Goal: Task Accomplishment & Management: Manage account settings

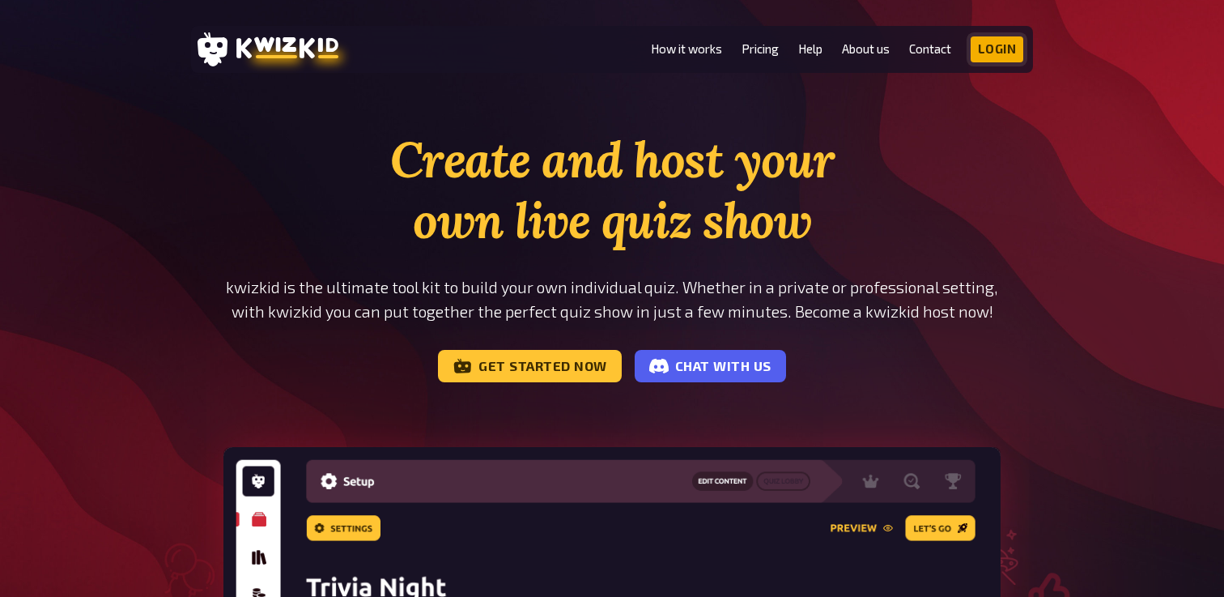
click at [998, 45] on link "Login" at bounding box center [997, 49] width 53 height 26
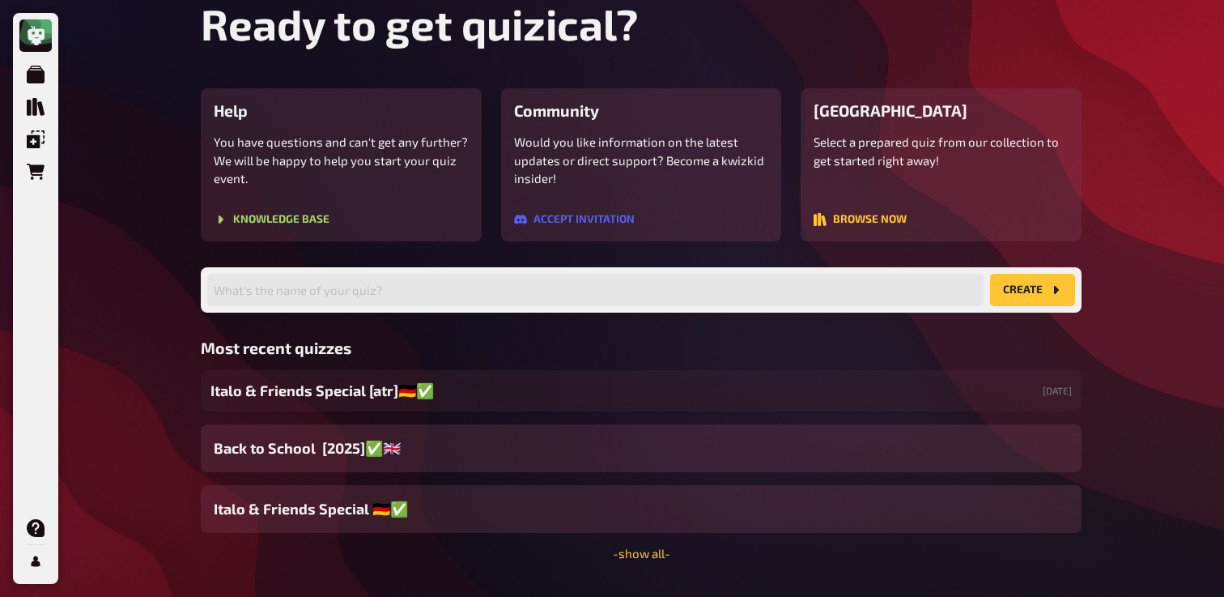
scroll to position [150, 0]
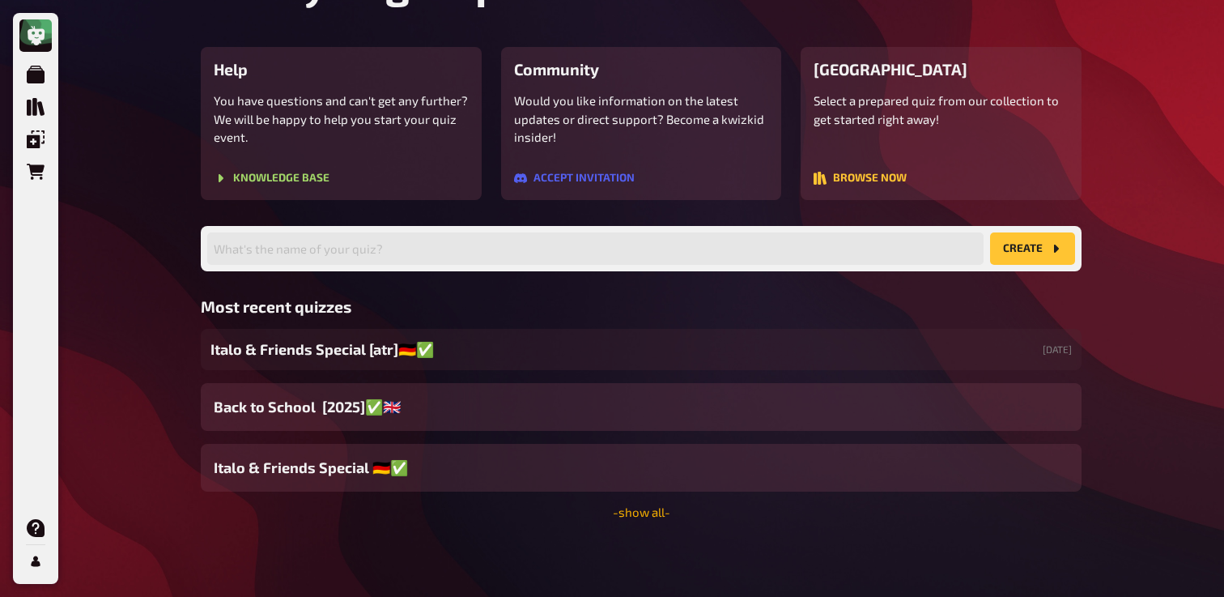
click at [653, 516] on link "- show all -" at bounding box center [641, 511] width 57 height 15
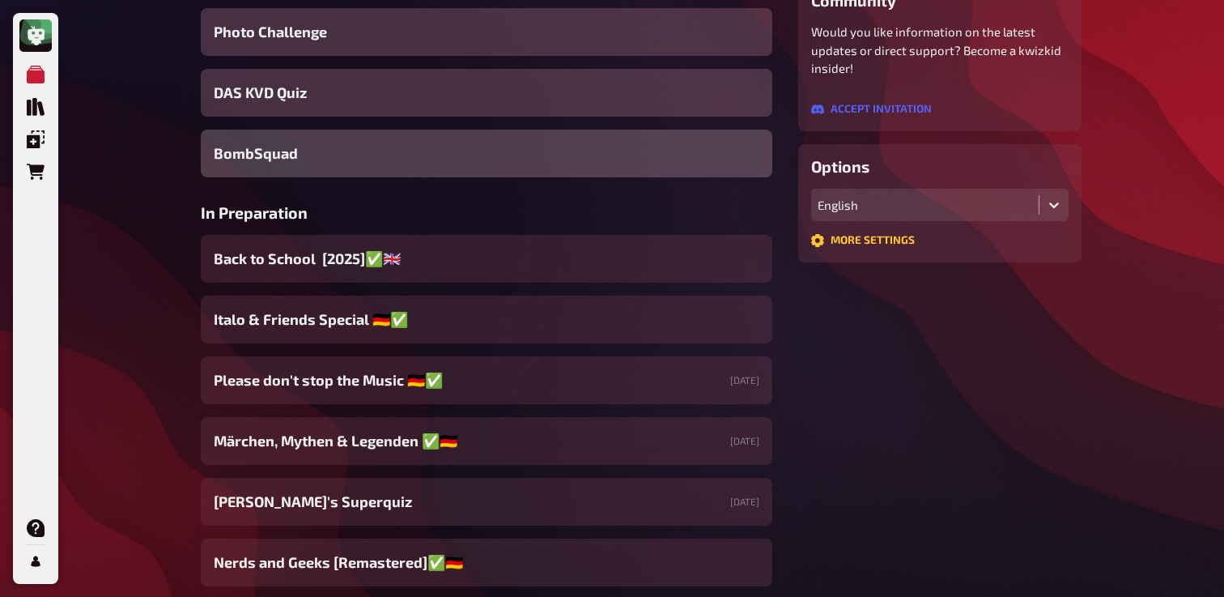
scroll to position [315, 0]
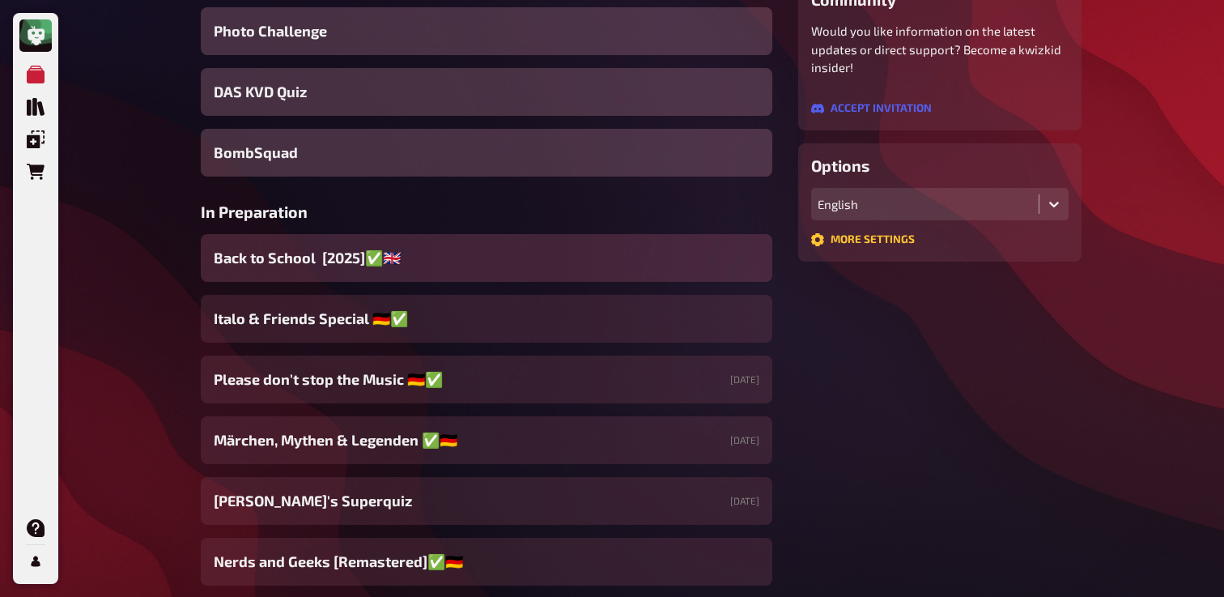
click at [402, 270] on div "Back to School [2025]✅​🇬🇧​" at bounding box center [487, 258] width 572 height 48
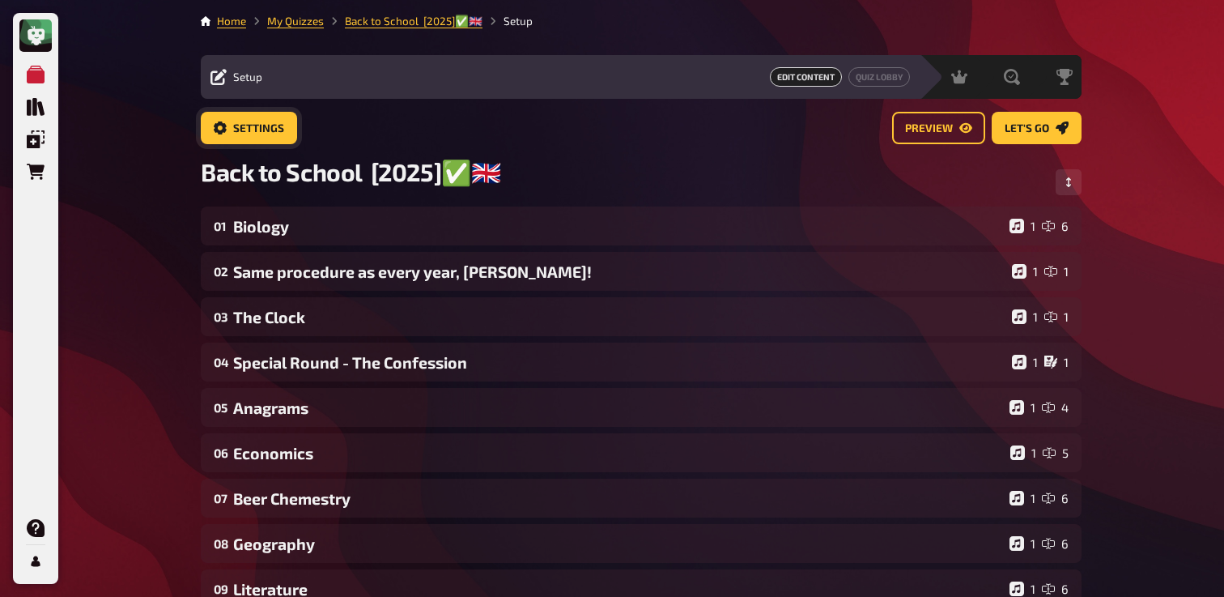
click at [253, 113] on button "Settings" at bounding box center [249, 128] width 96 height 32
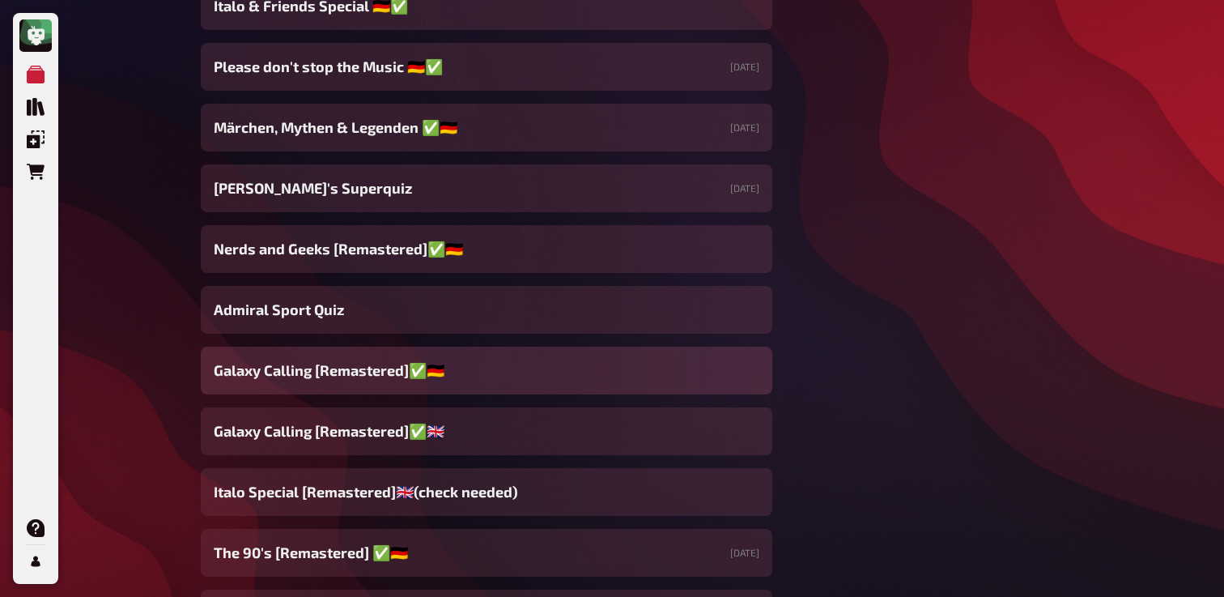
scroll to position [678, 0]
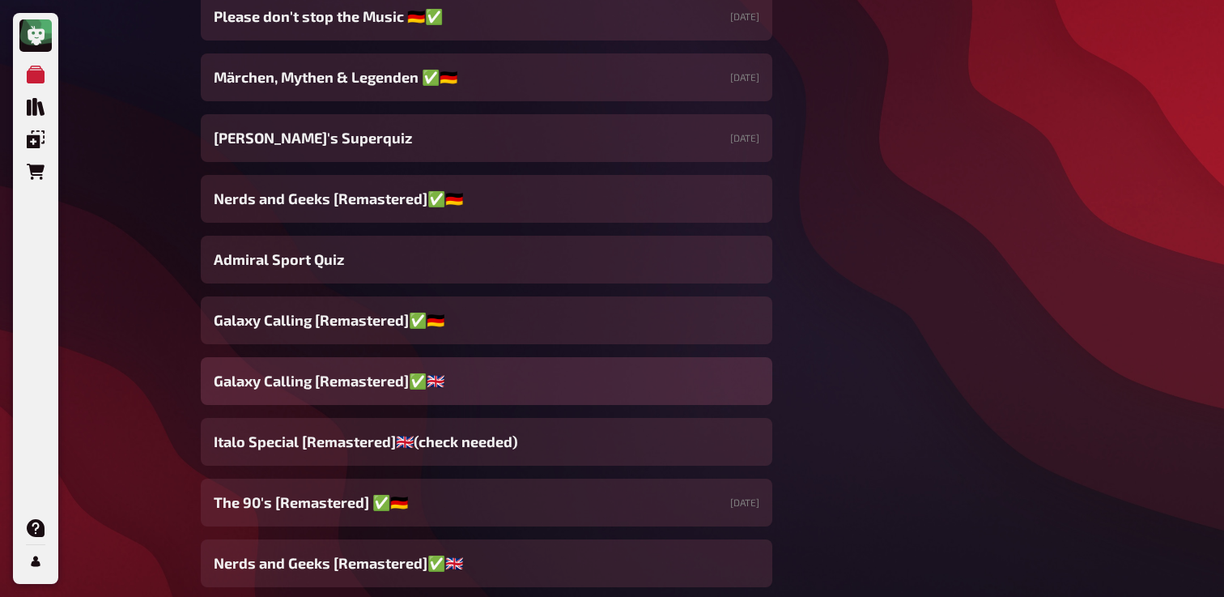
click at [381, 379] on span "Galaxy Calling [Remastered]✅​🇬🇧​" at bounding box center [329, 381] width 231 height 22
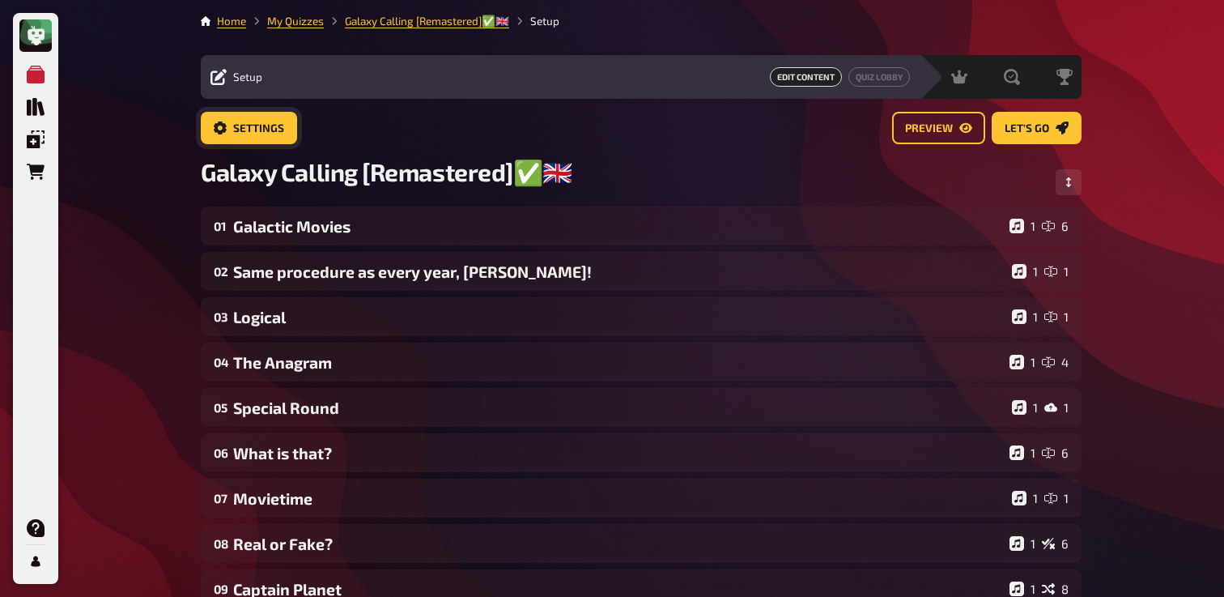
click at [264, 136] on button "Settings" at bounding box center [249, 128] width 96 height 32
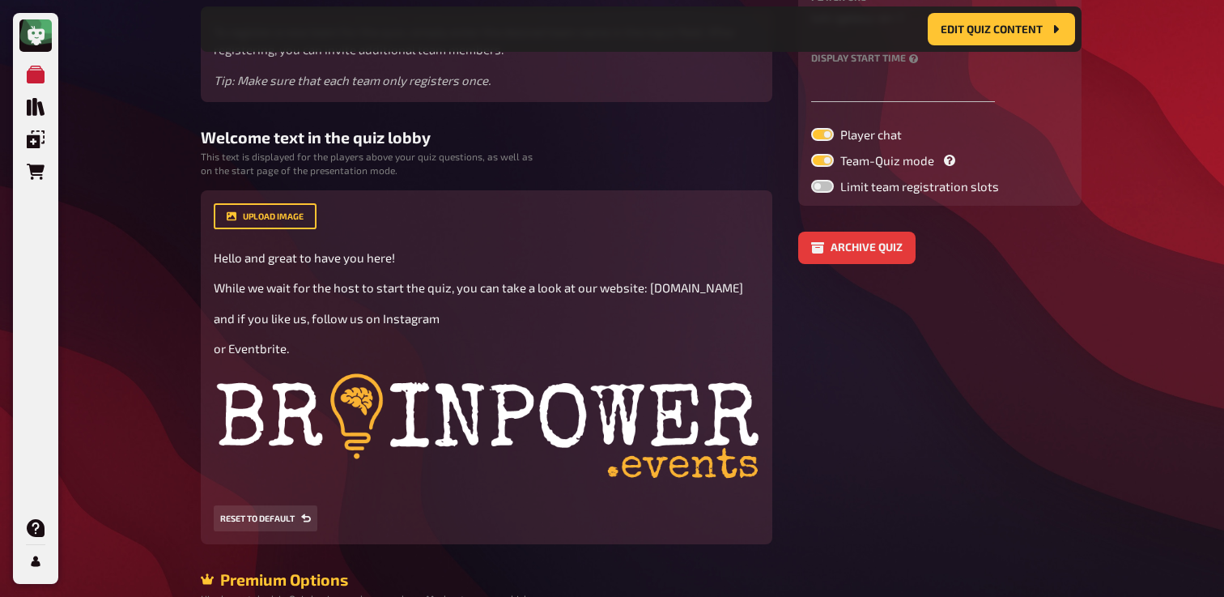
scroll to position [279, 0]
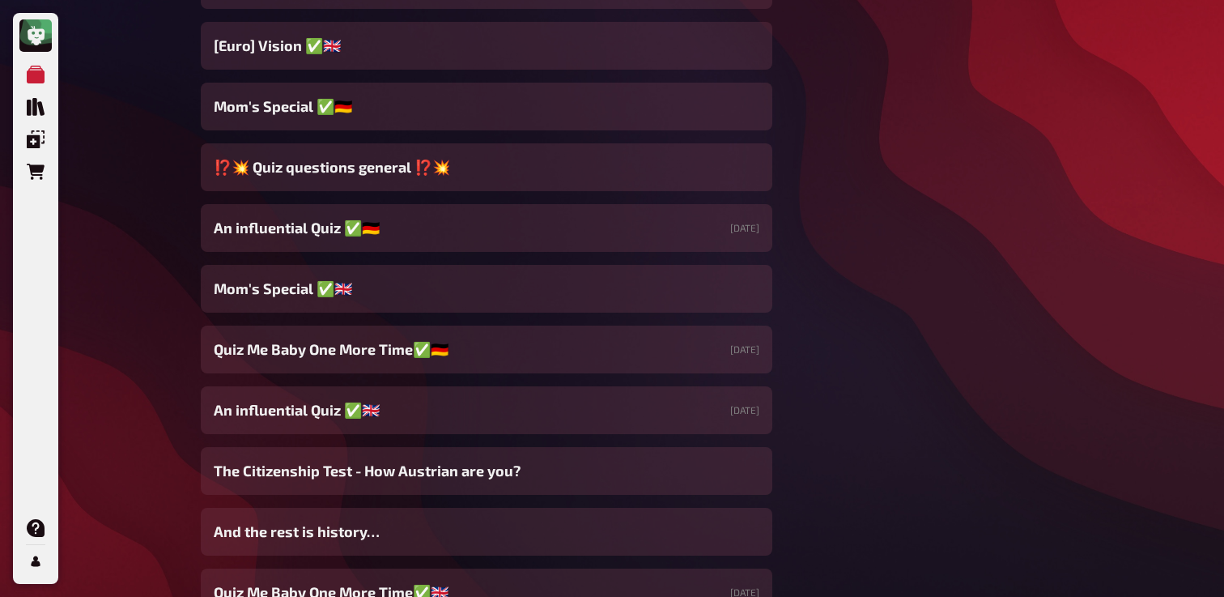
scroll to position [2019, 0]
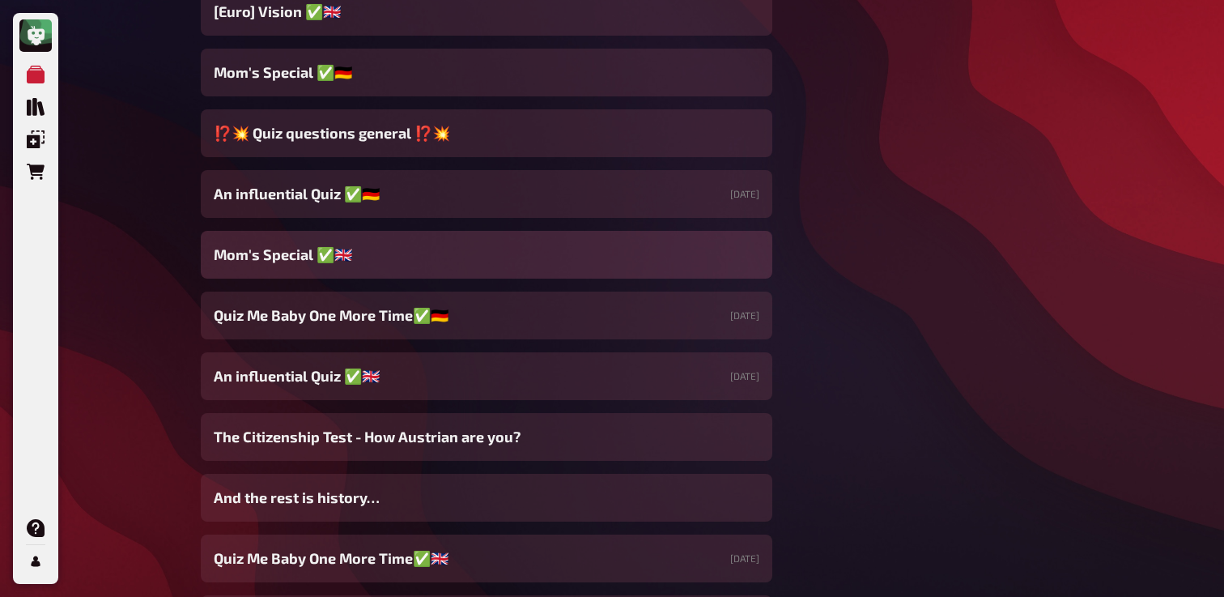
click at [421, 257] on div "Mom's Special ✅🇬🇧" at bounding box center [487, 255] width 572 height 48
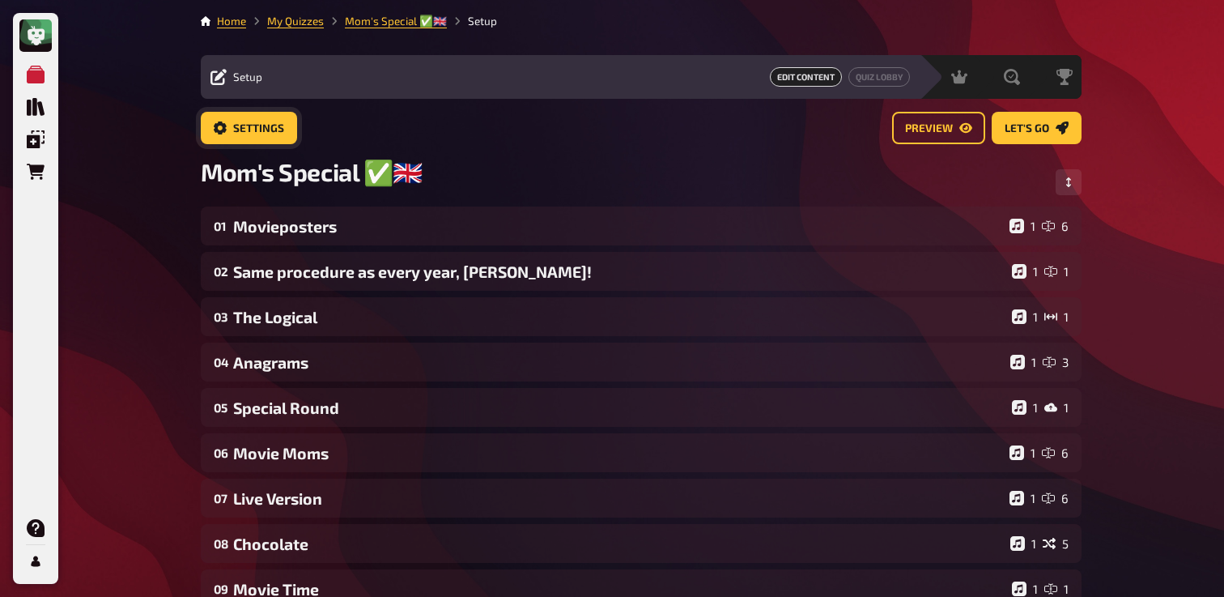
click at [251, 132] on span "Settings" at bounding box center [258, 128] width 51 height 11
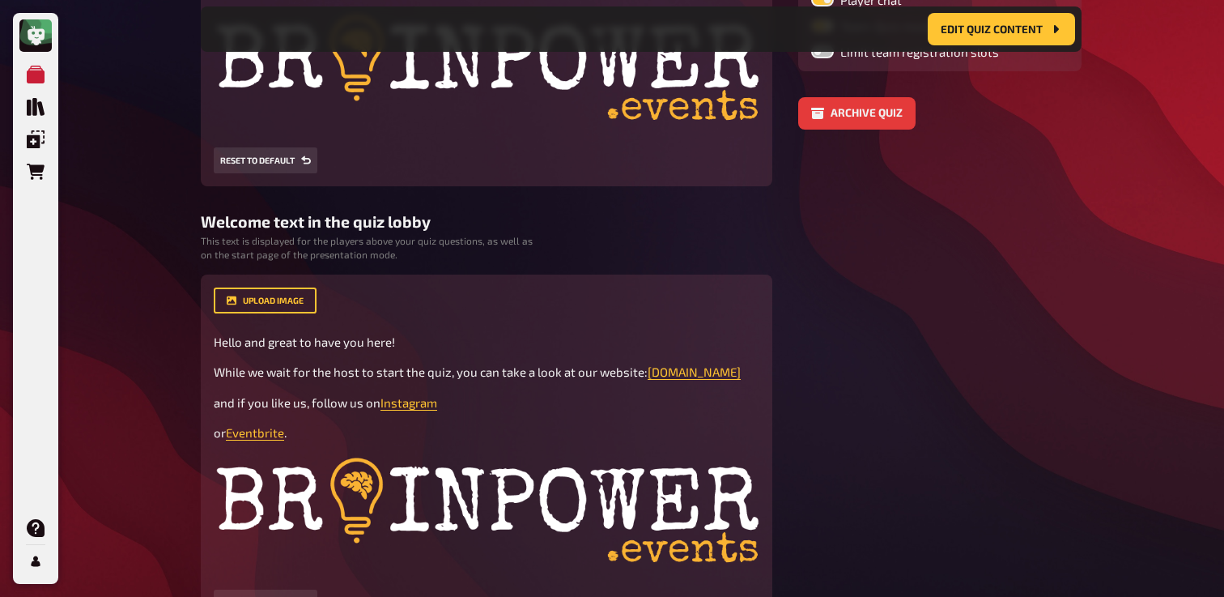
scroll to position [410, 0]
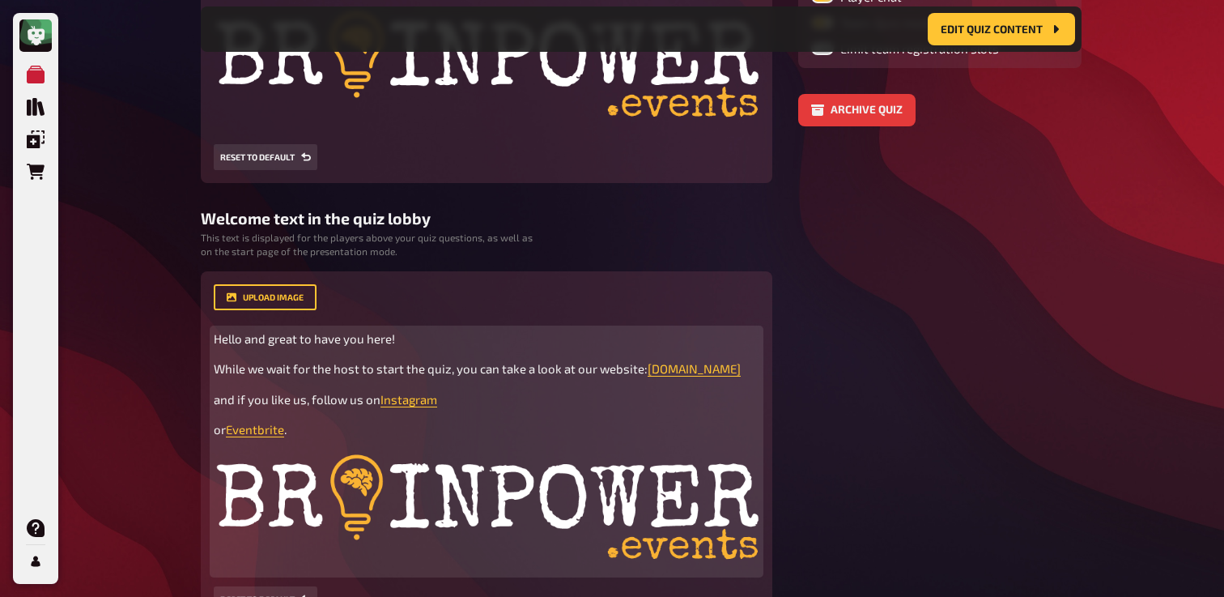
click at [215, 342] on span "Hello and great to have you here!" at bounding box center [304, 338] width 181 height 15
drag, startPoint x: 215, startPoint y: 342, endPoint x: 309, endPoint y: 439, distance: 135.1
click at [309, 439] on div "Hello and great to have you here! While we wait for the host to start the quiz,…" at bounding box center [487, 452] width 546 height 244
copy div "Hello and great to have you here! While we wait for the host to start the quiz,…"
click at [382, 509] on img at bounding box center [487, 511] width 546 height 120
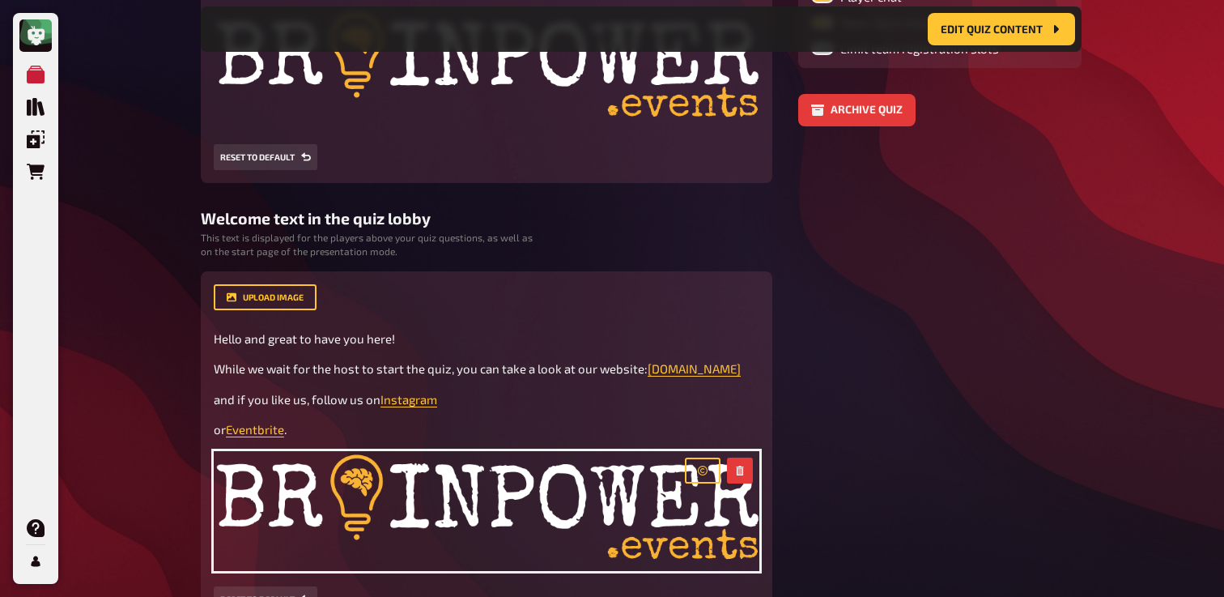
click at [177, 385] on div "My Quizzes Quiz Library Overlays Orders Help Profile Home My Quizzes Mom's Spec…" at bounding box center [612, 213] width 1224 height 1247
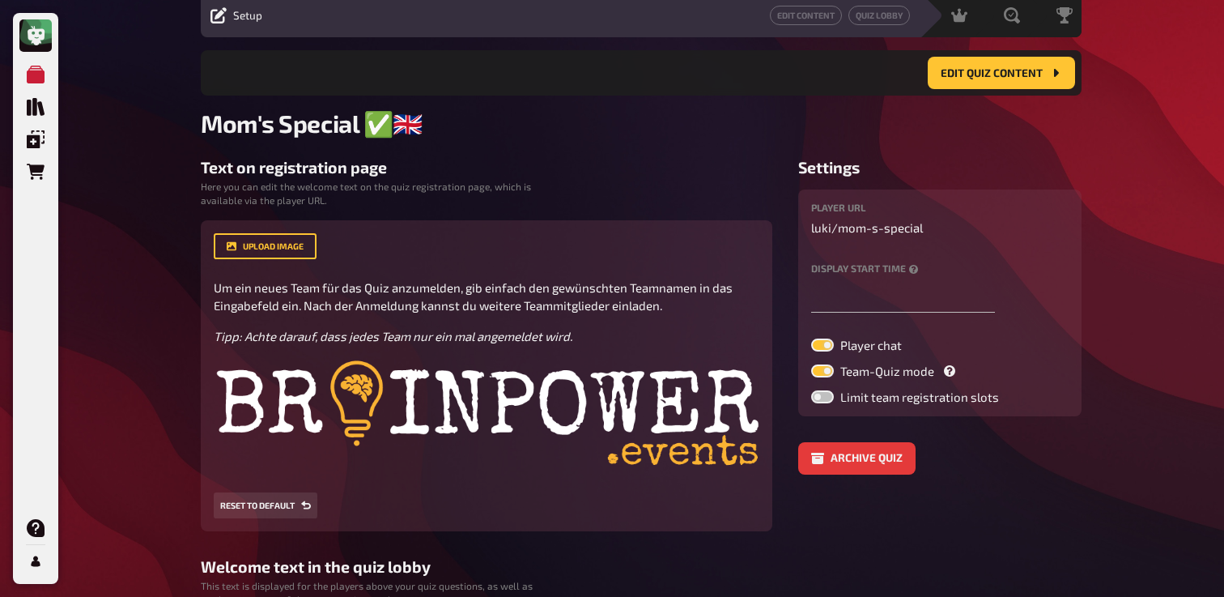
scroll to position [0, 0]
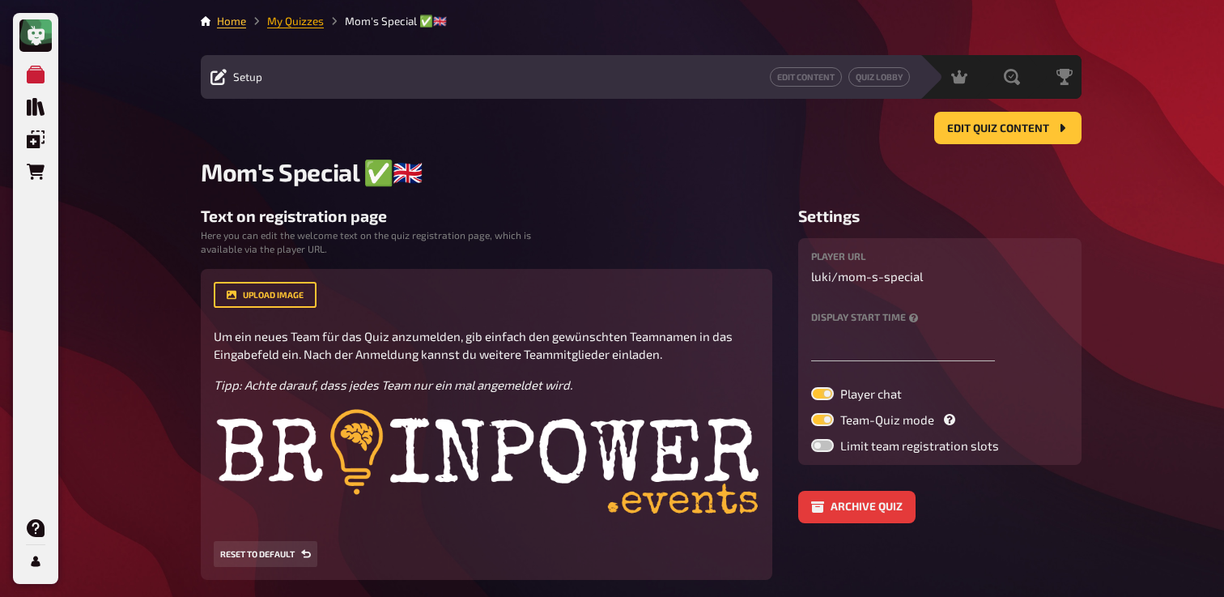
click at [304, 21] on link "My Quizzes" at bounding box center [295, 21] width 57 height 13
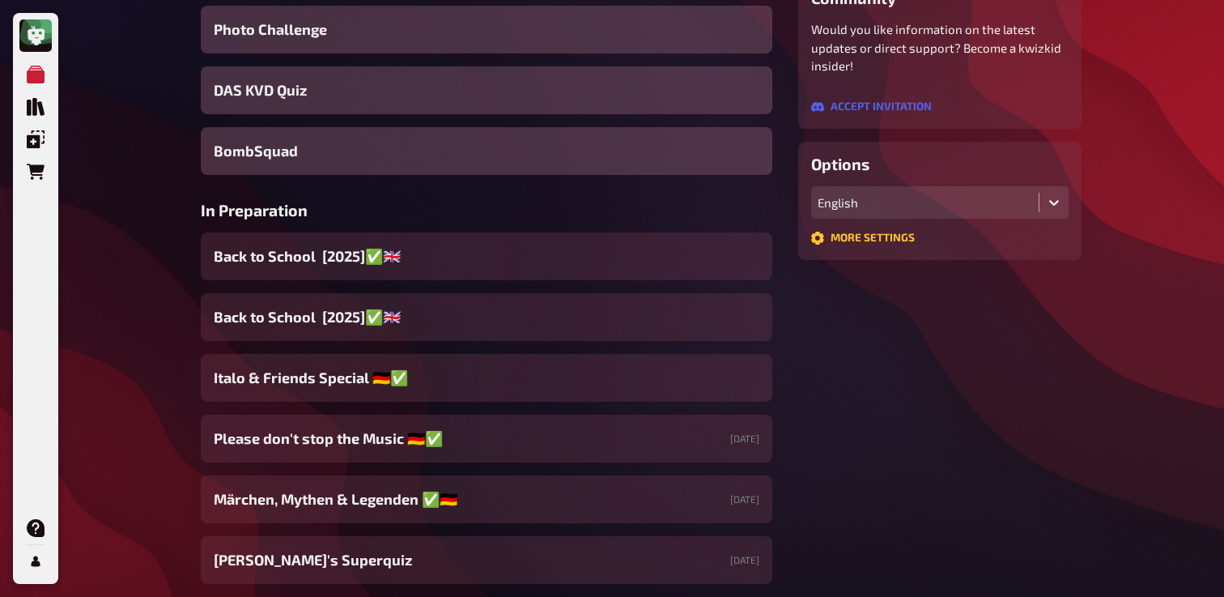
scroll to position [350, 0]
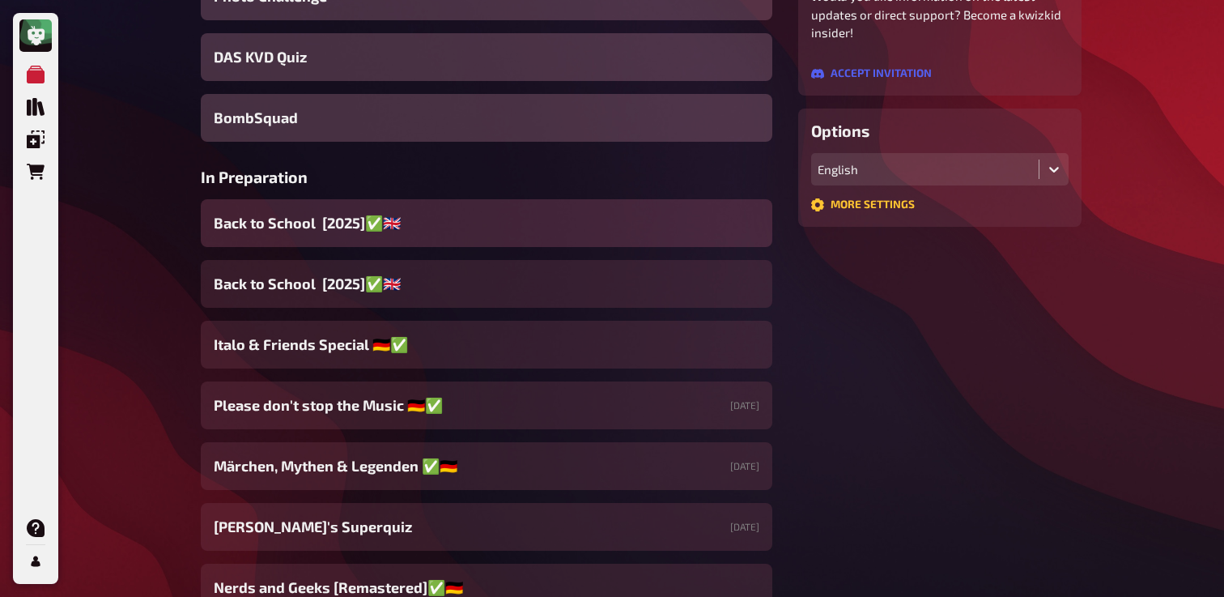
click at [355, 238] on div "Back to School [2025]✅​🇬🇧​" at bounding box center [487, 223] width 572 height 48
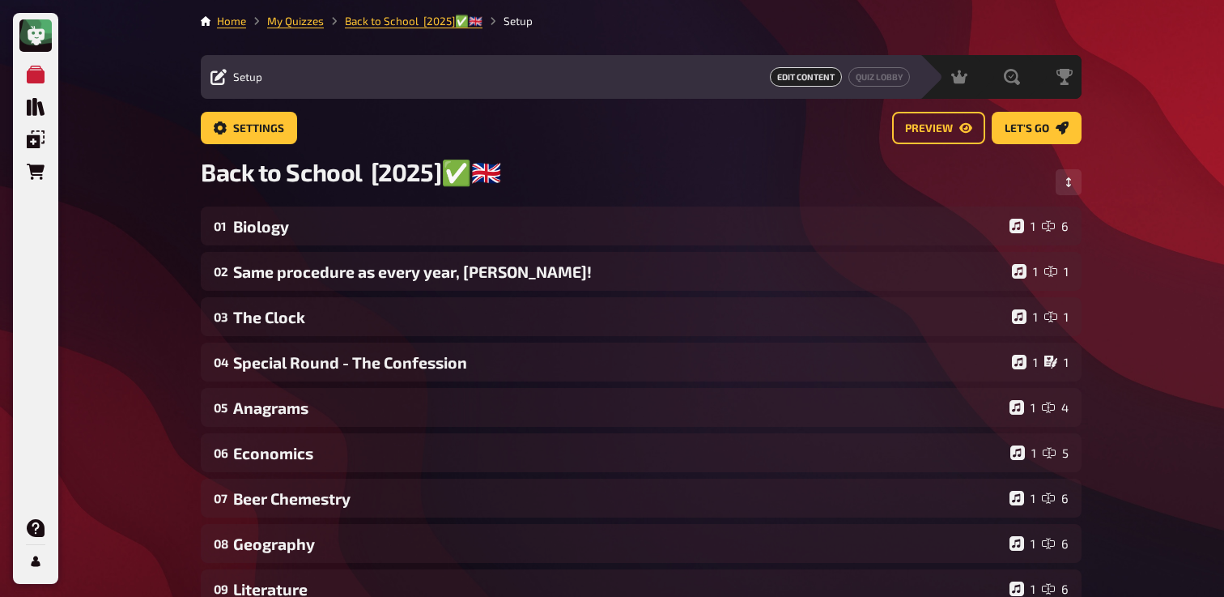
click at [355, 238] on div "01 Biology 1 6" at bounding box center [641, 225] width 881 height 39
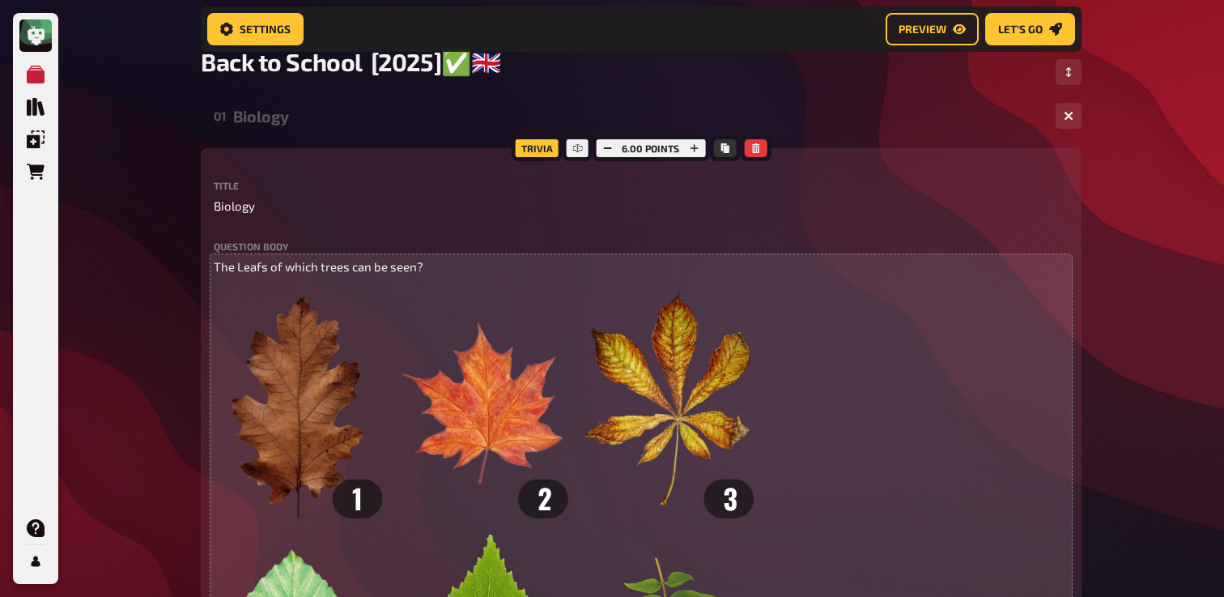
scroll to position [124, 0]
click at [357, 272] on span "The Leafs of which trees can be seen?" at bounding box center [319, 265] width 210 height 15
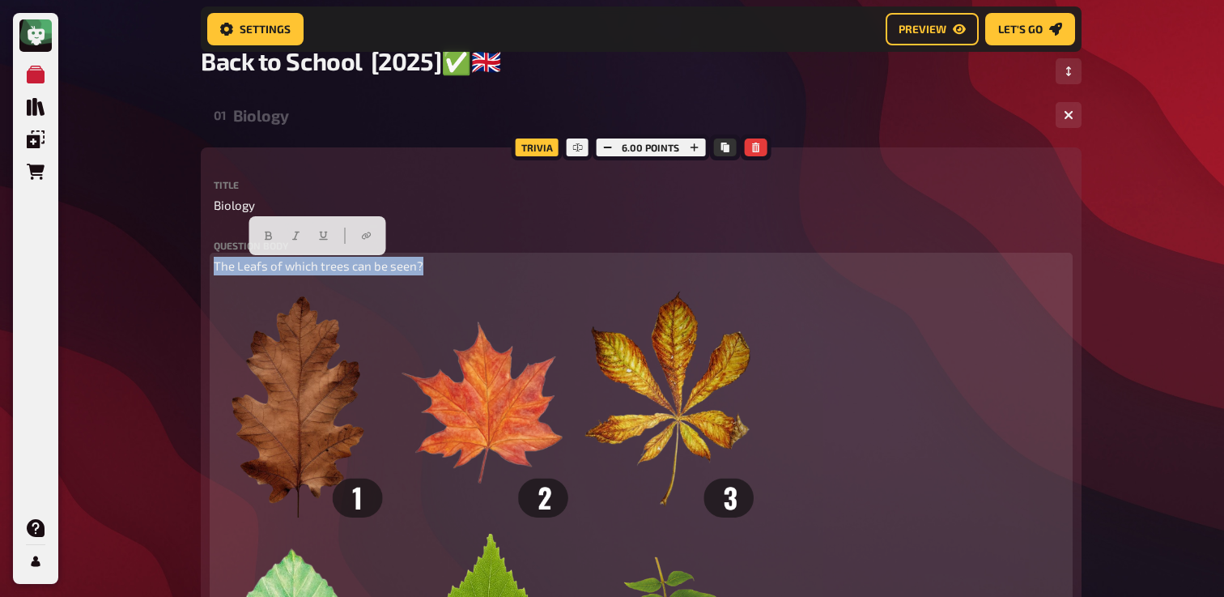
click at [357, 272] on span "The Leafs of which trees can be seen?" at bounding box center [319, 265] width 210 height 15
copy span "The Leafs of which trees can be seen?"
click at [623, 260] on p "The Leafs of which trees can be seen?" at bounding box center [641, 266] width 855 height 19
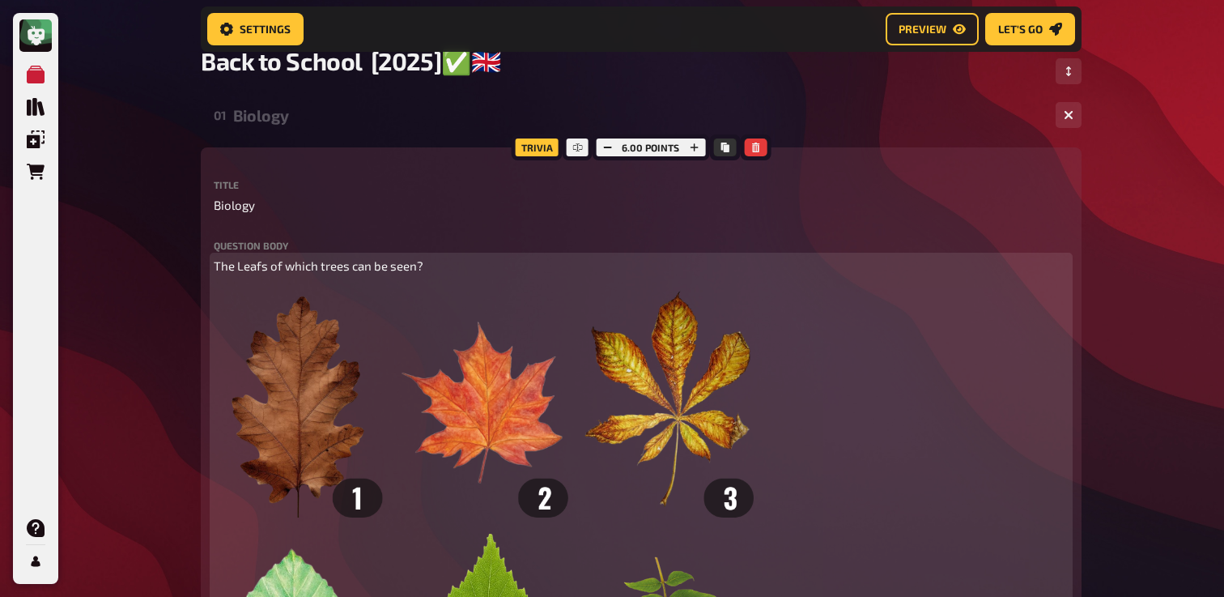
click at [218, 268] on span "The Leafs of which trees can be seen?" at bounding box center [319, 265] width 210 height 15
click at [215, 268] on span "The Leafs of which trees can be seen?" at bounding box center [319, 265] width 210 height 15
paste div
click at [483, 267] on span "An welchen Bäumen kann man die Blätter sehen?/ The Leafs of which trees can be …" at bounding box center [458, 265] width 489 height 15
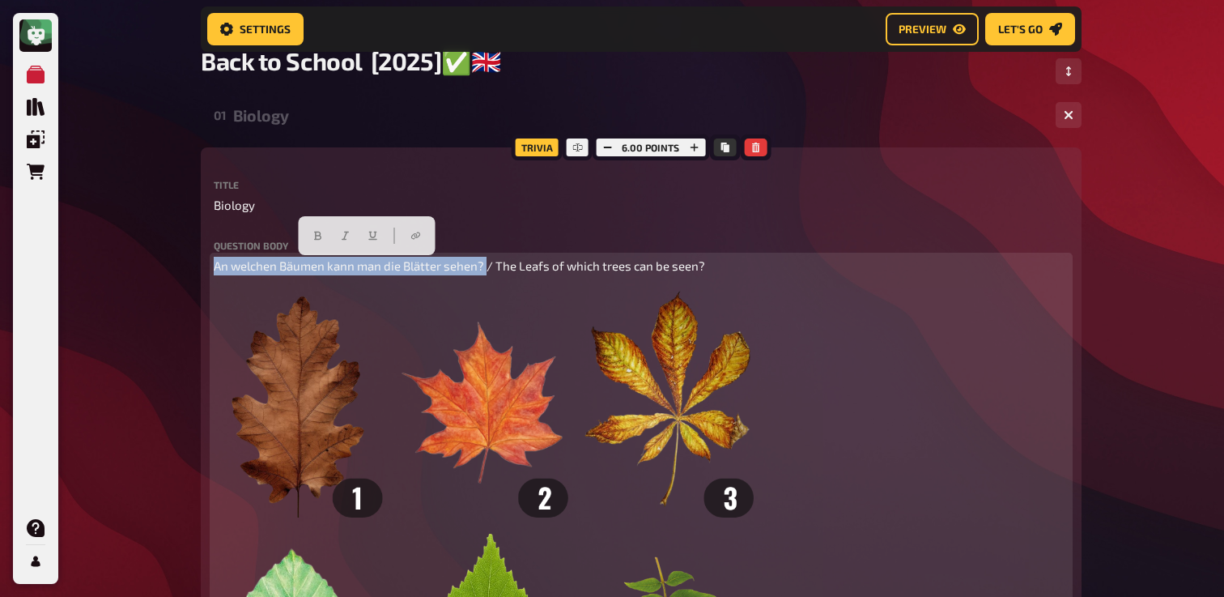
drag, startPoint x: 486, startPoint y: 270, endPoint x: 201, endPoint y: 259, distance: 285.2
click at [303, 239] on icon "button" at bounding box center [301, 236] width 7 height 9
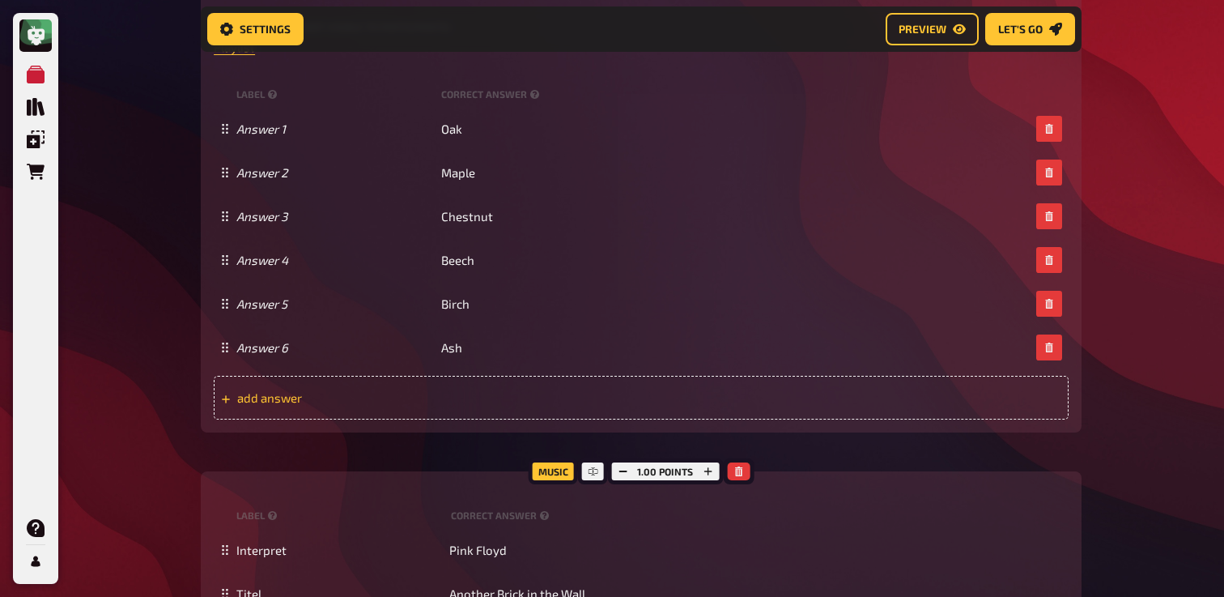
scroll to position [933, 0]
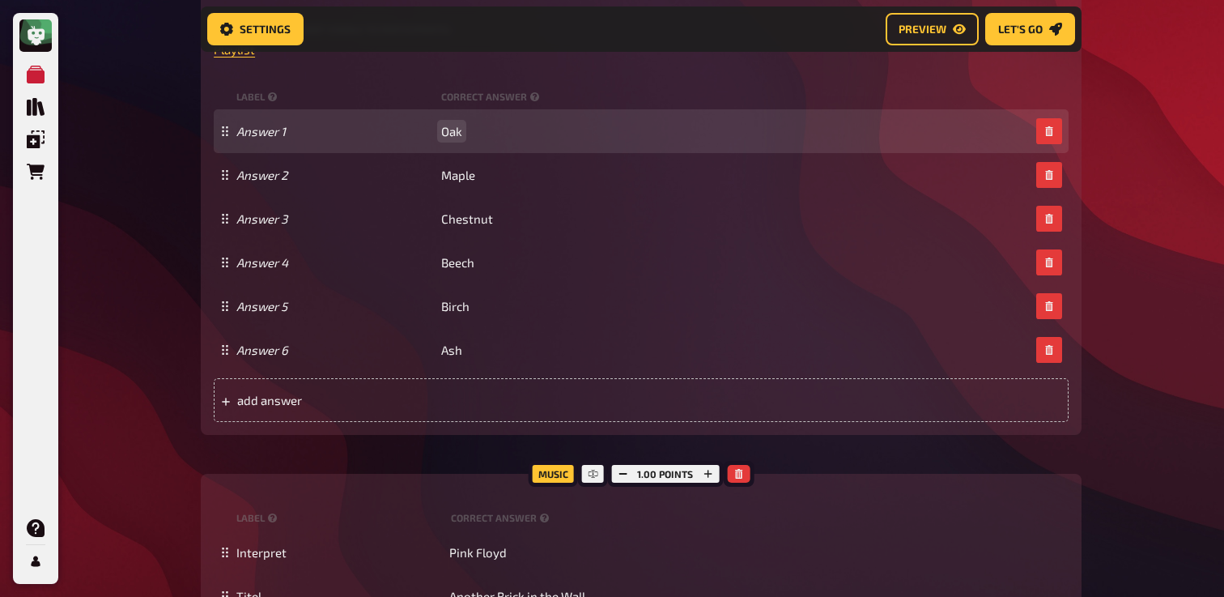
click at [449, 128] on span "Oak" at bounding box center [451, 131] width 21 height 15
copy span "Oak"
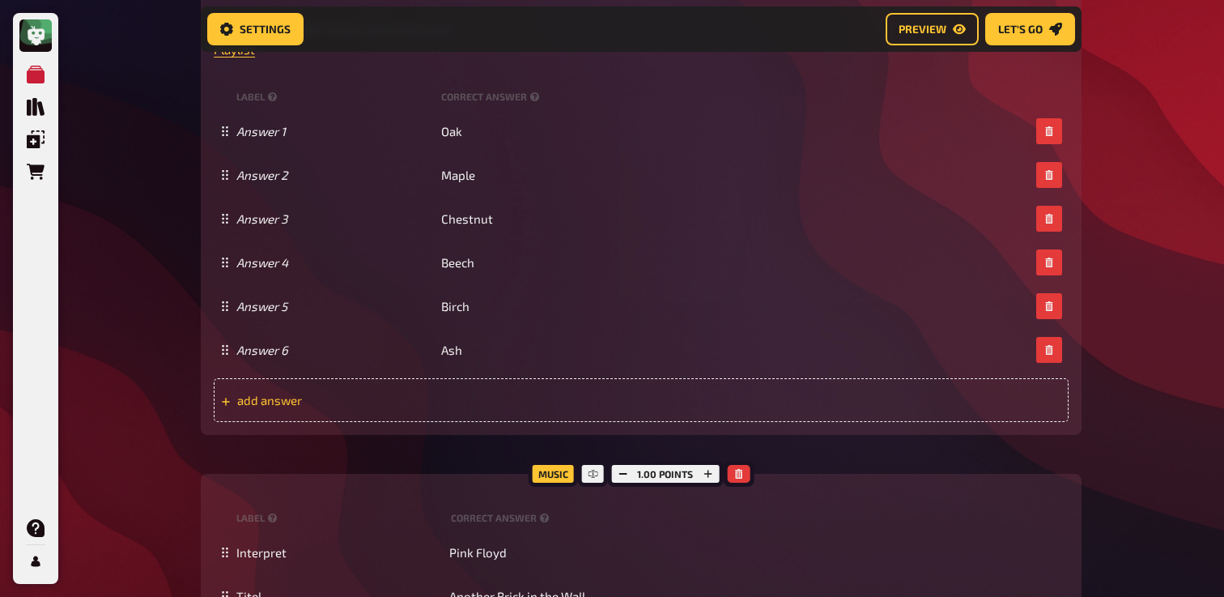
click at [790, 389] on div "add answer" at bounding box center [641, 400] width 855 height 44
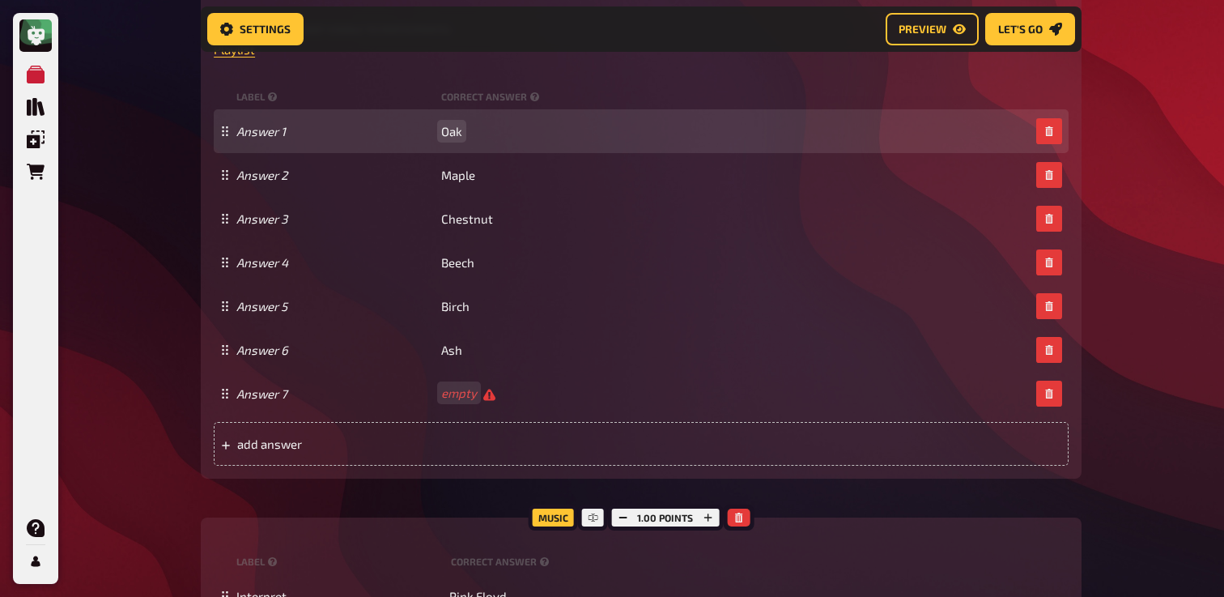
click at [479, 143] on div "Answer 1 Oak" at bounding box center [641, 131] width 855 height 44
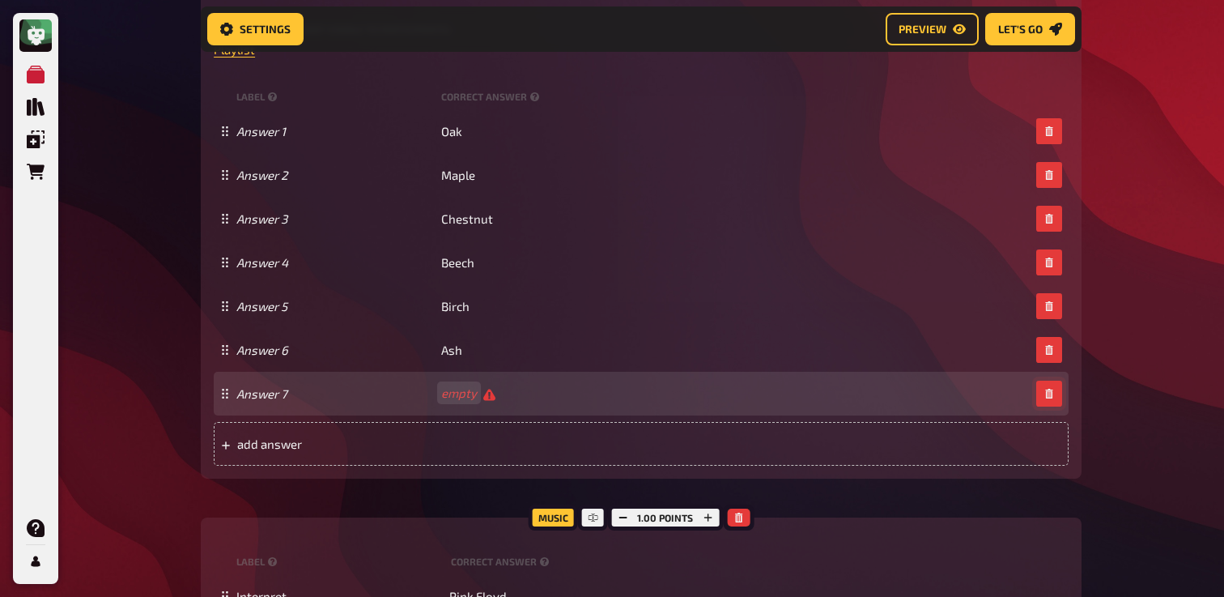
click at [1049, 406] on button "button" at bounding box center [1049, 394] width 26 height 26
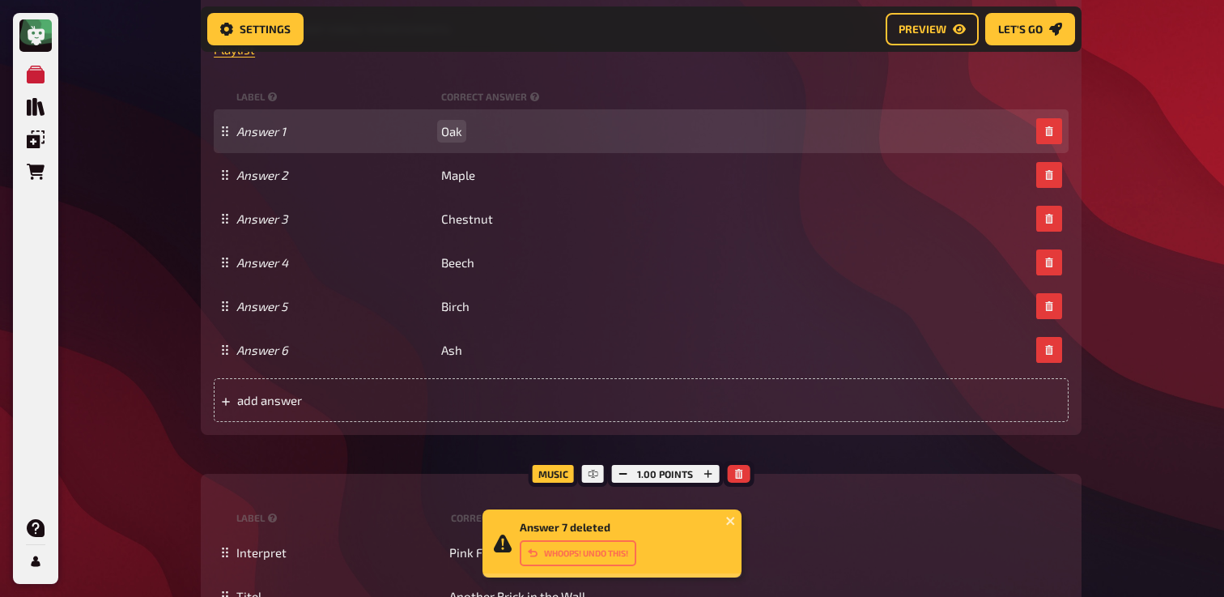
click at [459, 130] on span "Oak" at bounding box center [451, 131] width 21 height 15
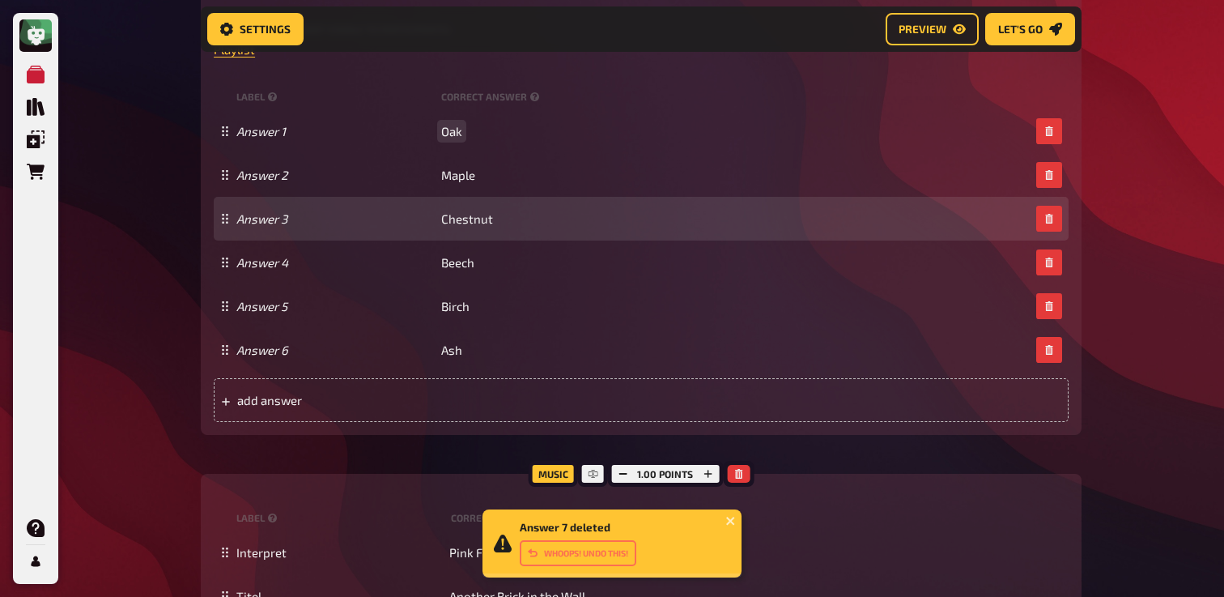
paste span
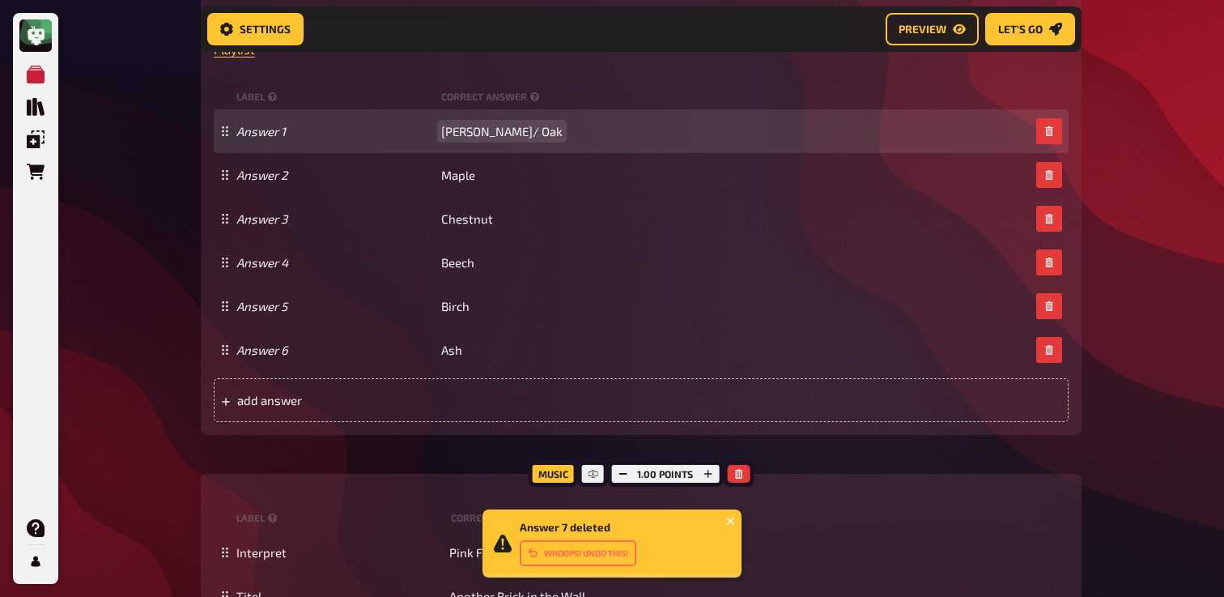
click at [470, 130] on span "Eiche/ Oak" at bounding box center [501, 131] width 121 height 15
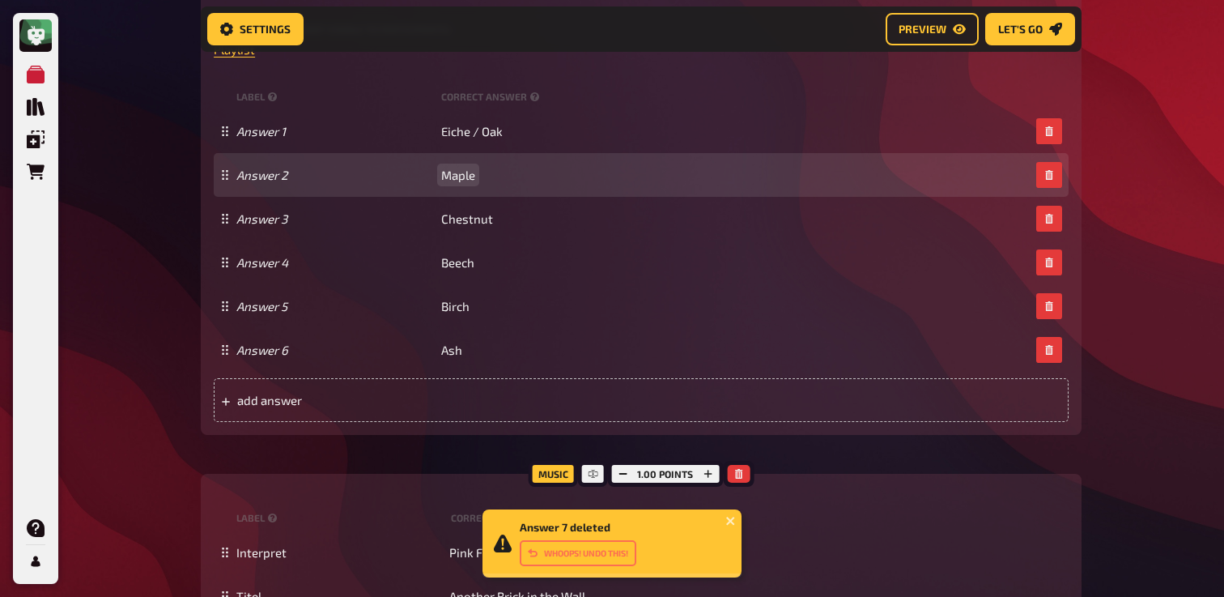
click at [443, 173] on span "Maple" at bounding box center [458, 175] width 34 height 15
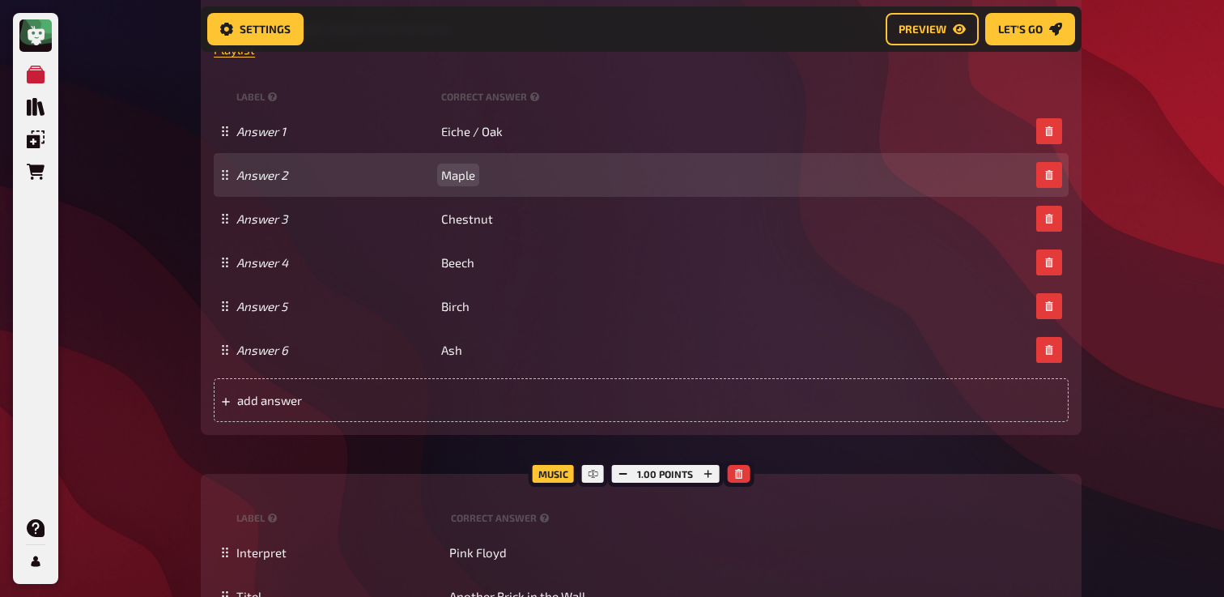
click at [459, 173] on span "Maple" at bounding box center [458, 175] width 34 height 15
copy span "Maple"
click at [454, 161] on div "Answer 2 Maple" at bounding box center [641, 175] width 855 height 44
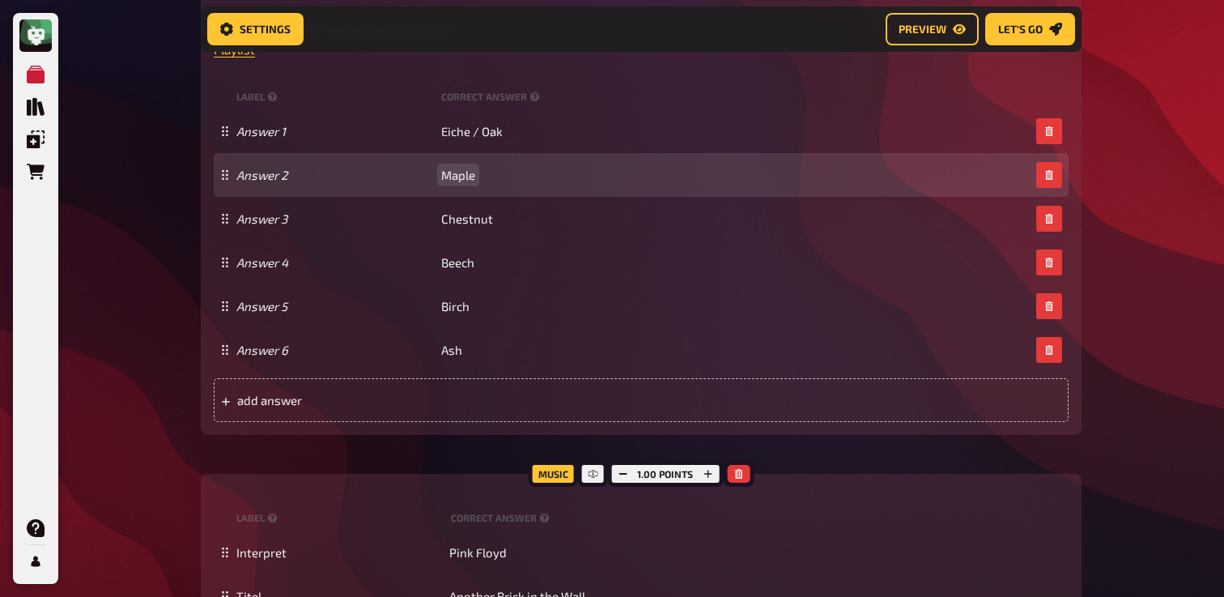
click at [442, 173] on span "Maple" at bounding box center [458, 175] width 34 height 15
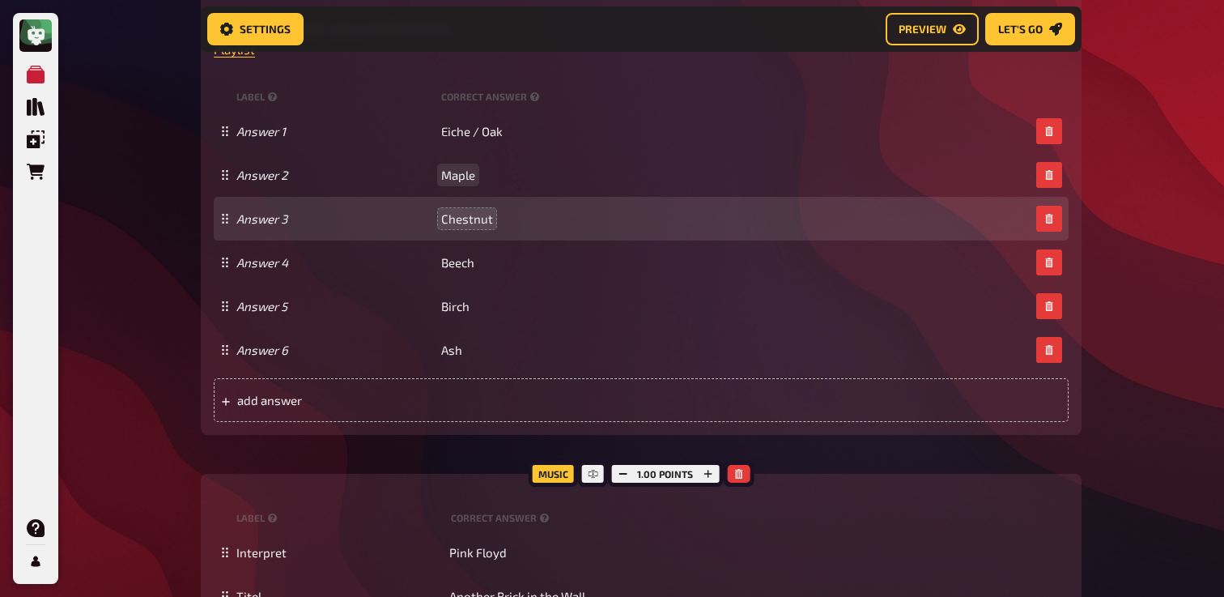
paste span
click at [476, 219] on span "Chestnut" at bounding box center [467, 218] width 52 height 15
copy span "Chestnut"
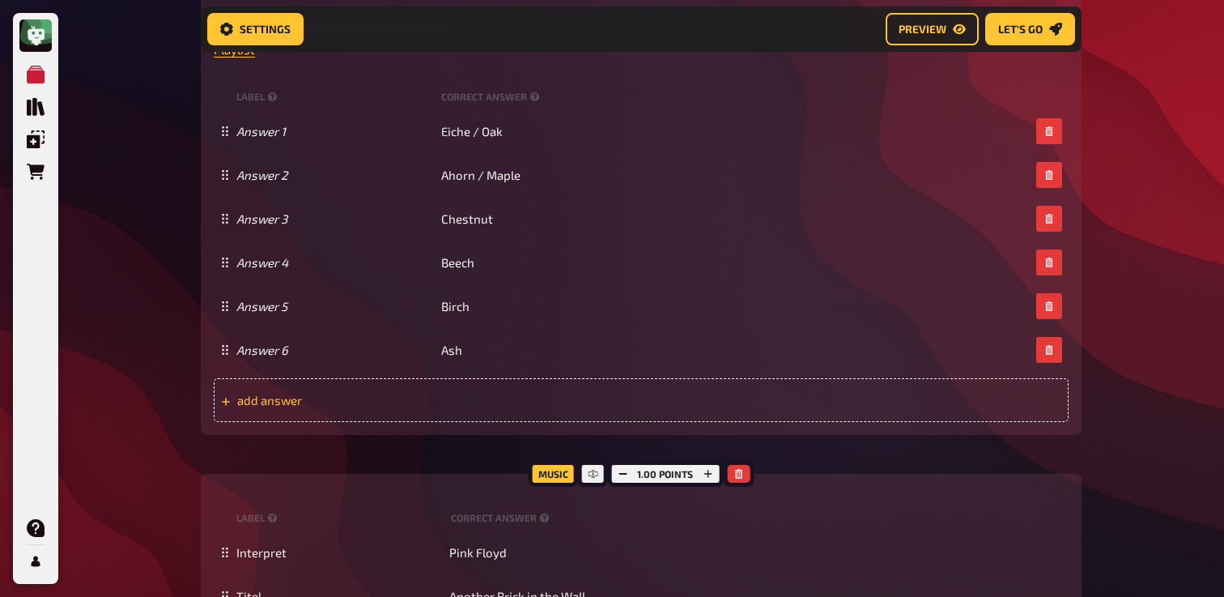
click at [410, 384] on div "add answer" at bounding box center [641, 400] width 855 height 44
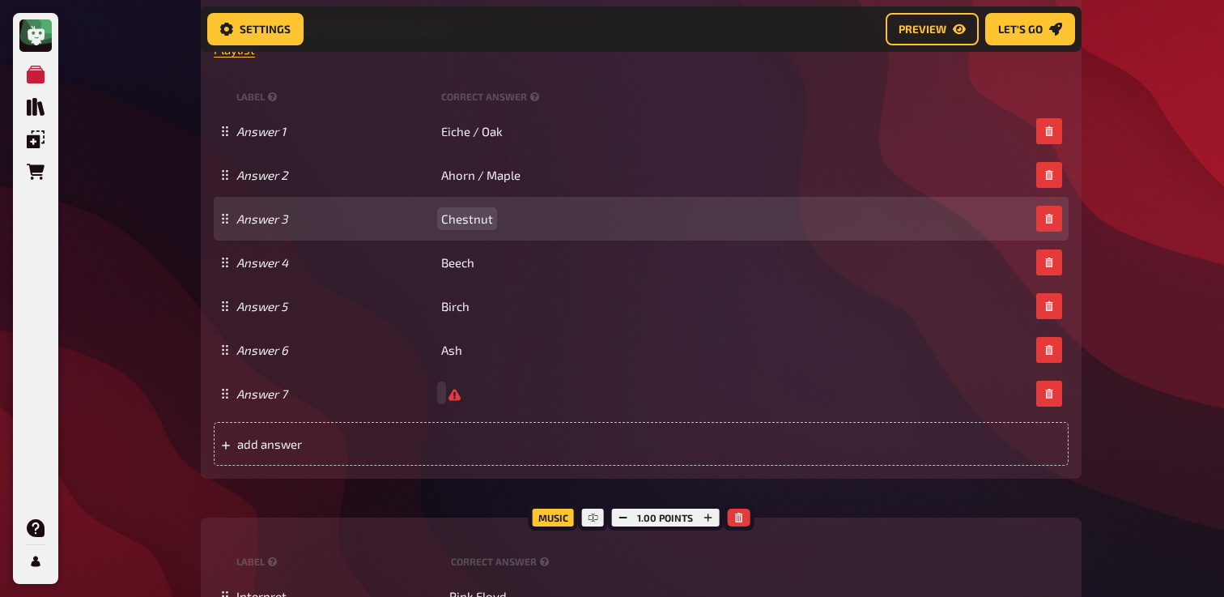
scroll to position [932, 0]
click at [446, 221] on span "Chestnut" at bounding box center [467, 219] width 52 height 15
click at [440, 221] on div "Answer 3 Chestnut" at bounding box center [633, 219] width 794 height 15
click at [443, 221] on span "Chestnut" at bounding box center [467, 219] width 52 height 15
paste span
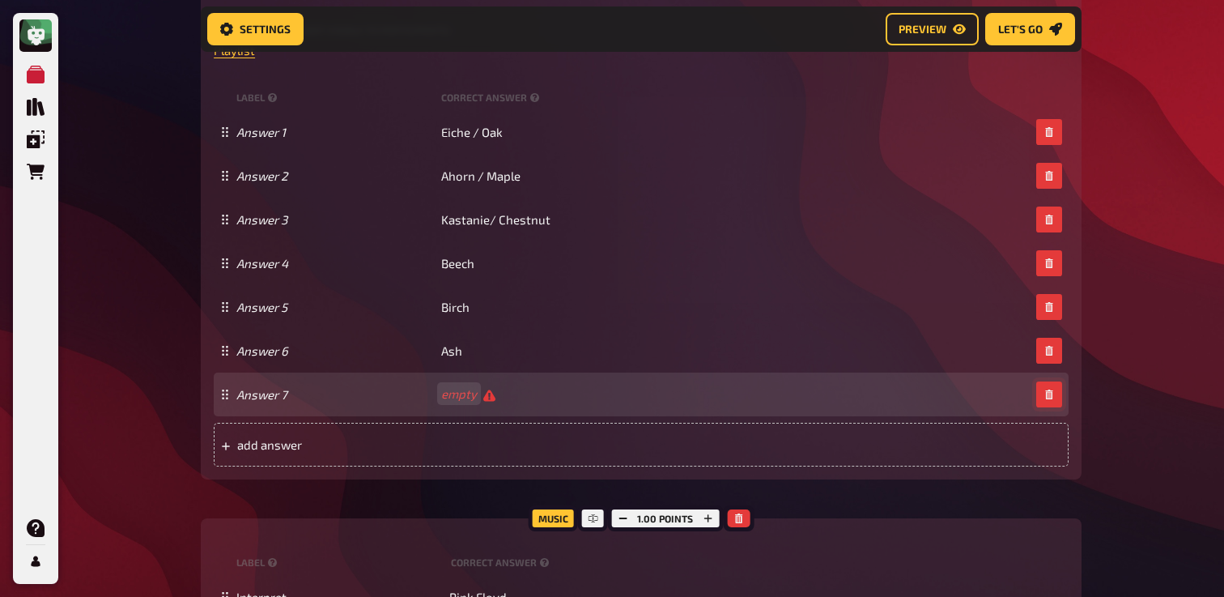
click at [1053, 392] on icon "button" at bounding box center [1050, 394] width 10 height 10
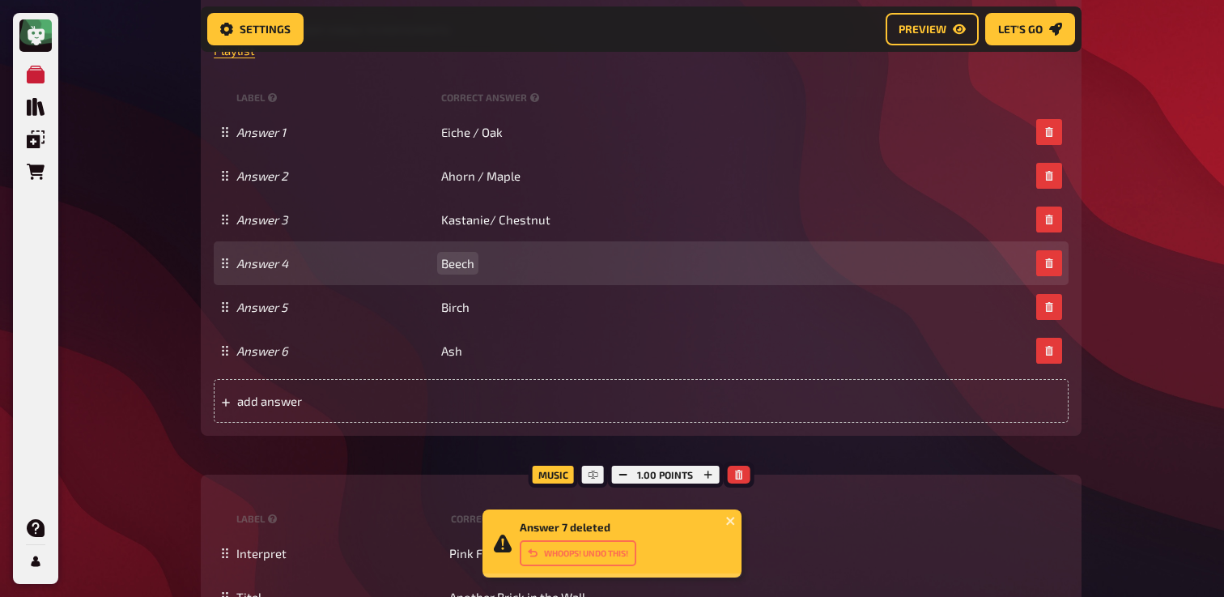
click at [445, 260] on span "Beech" at bounding box center [457, 263] width 33 height 15
copy span "Beech"
click at [450, 263] on span "Beech" at bounding box center [457, 263] width 33 height 15
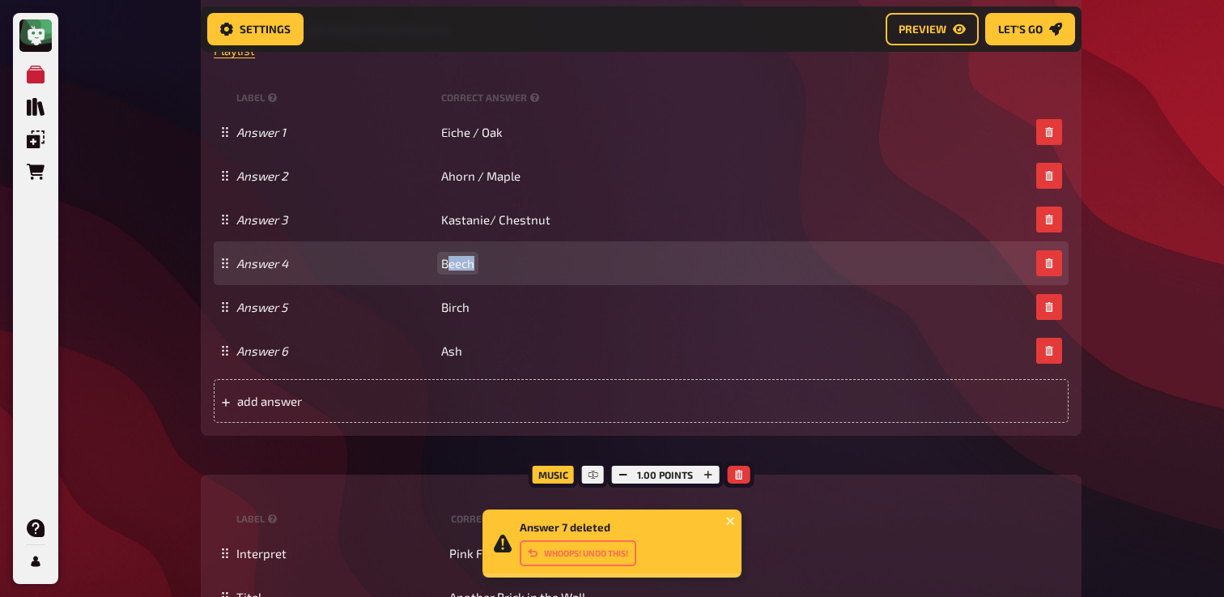
click at [445, 263] on span "Beech" at bounding box center [457, 263] width 33 height 15
click at [445, 262] on span "Beech" at bounding box center [457, 263] width 33 height 15
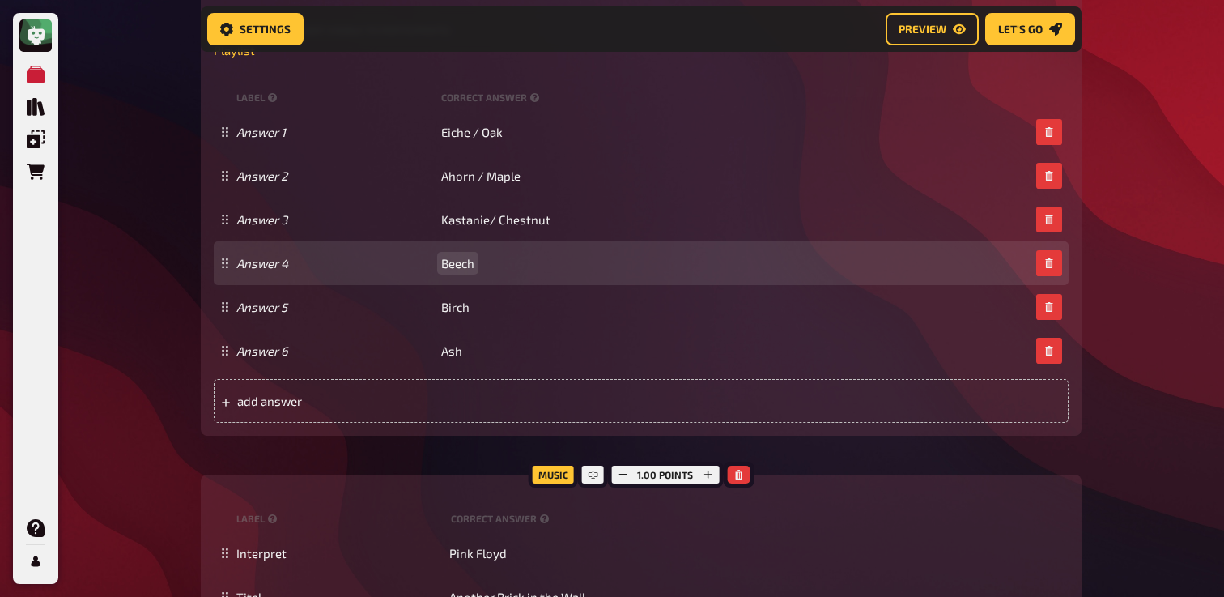
paste span
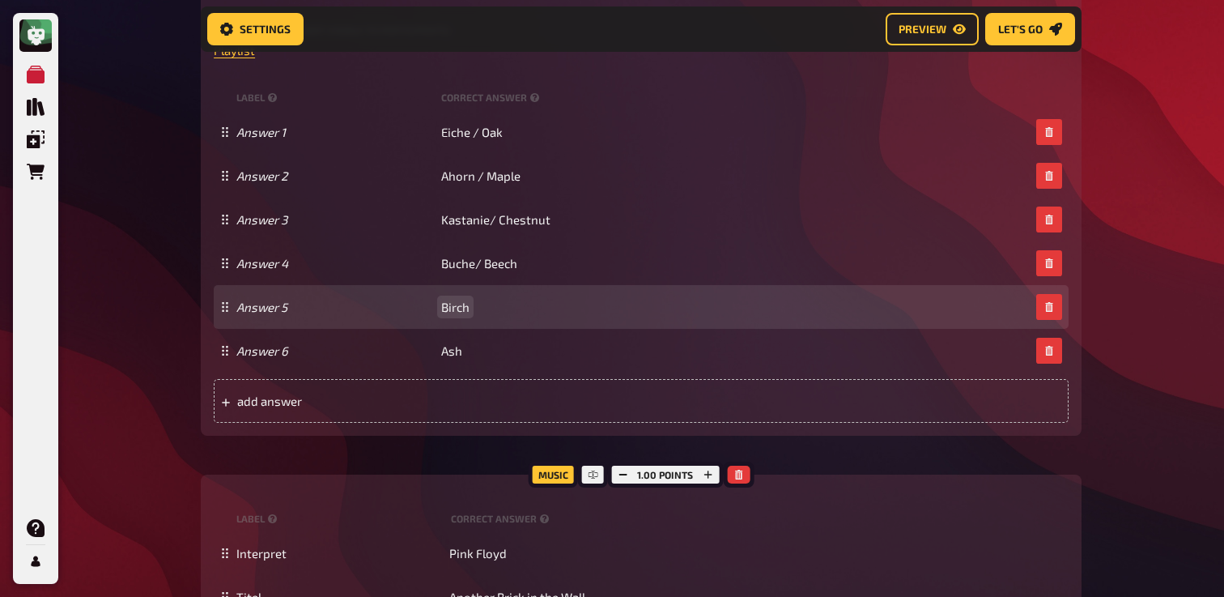
click at [447, 303] on span "Birch" at bounding box center [455, 307] width 28 height 15
copy span "Birch"
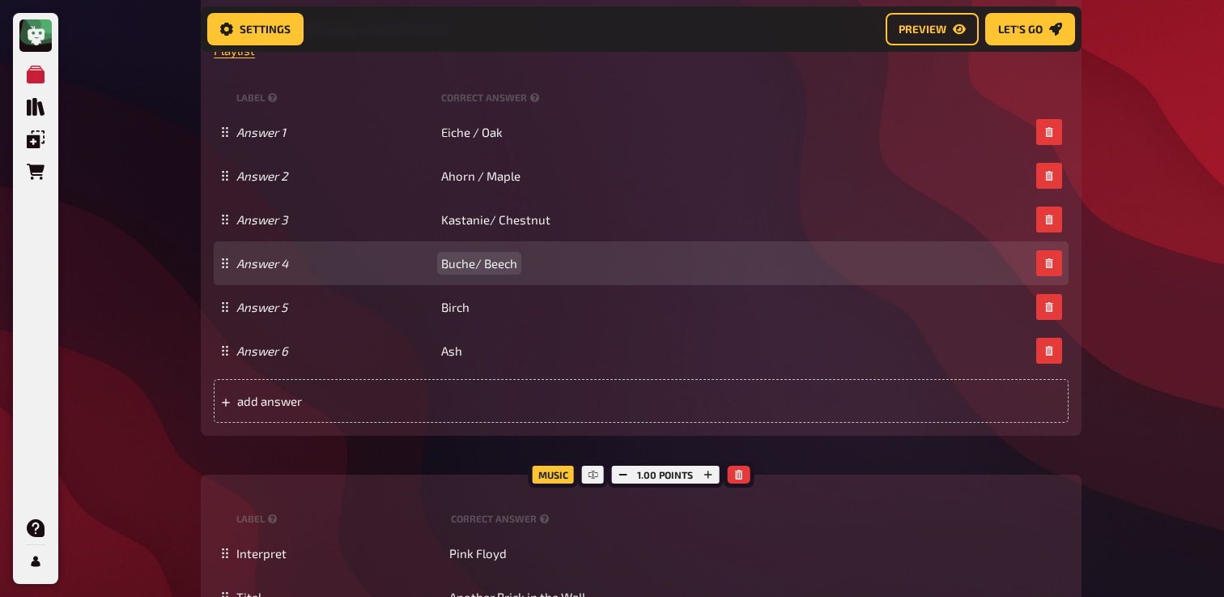
click at [474, 268] on span "Buche/ Beech" at bounding box center [479, 263] width 76 height 15
click at [475, 264] on span "Buche/ Beech" at bounding box center [479, 263] width 76 height 15
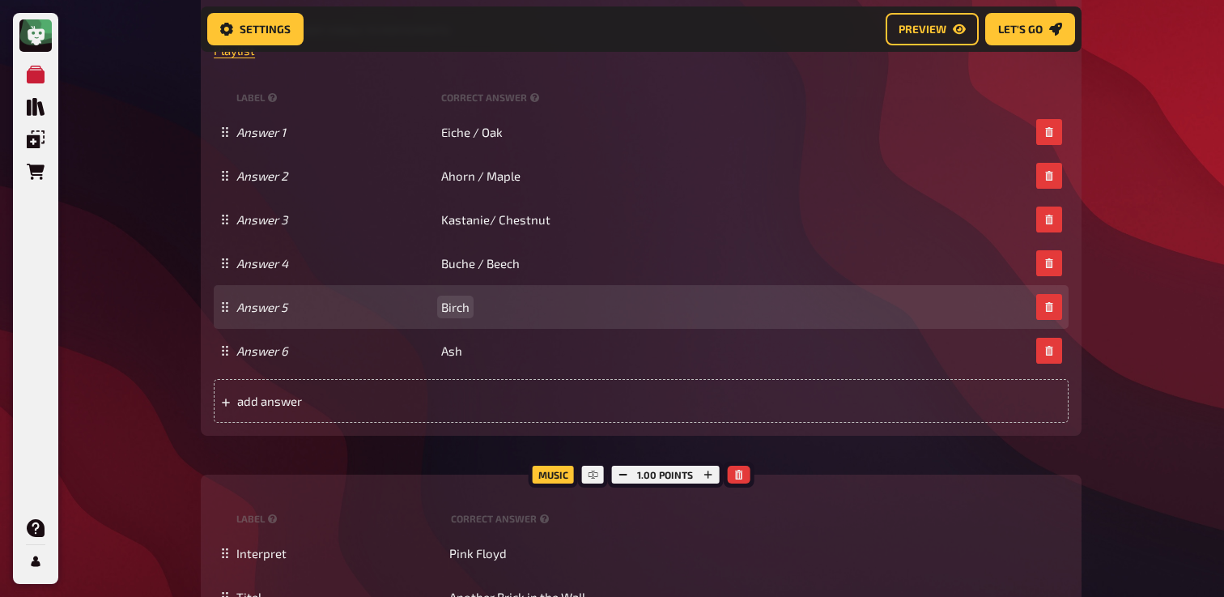
click at [468, 302] on span "Birch" at bounding box center [455, 307] width 28 height 15
click at [465, 309] on span "Birch" at bounding box center [455, 307] width 28 height 15
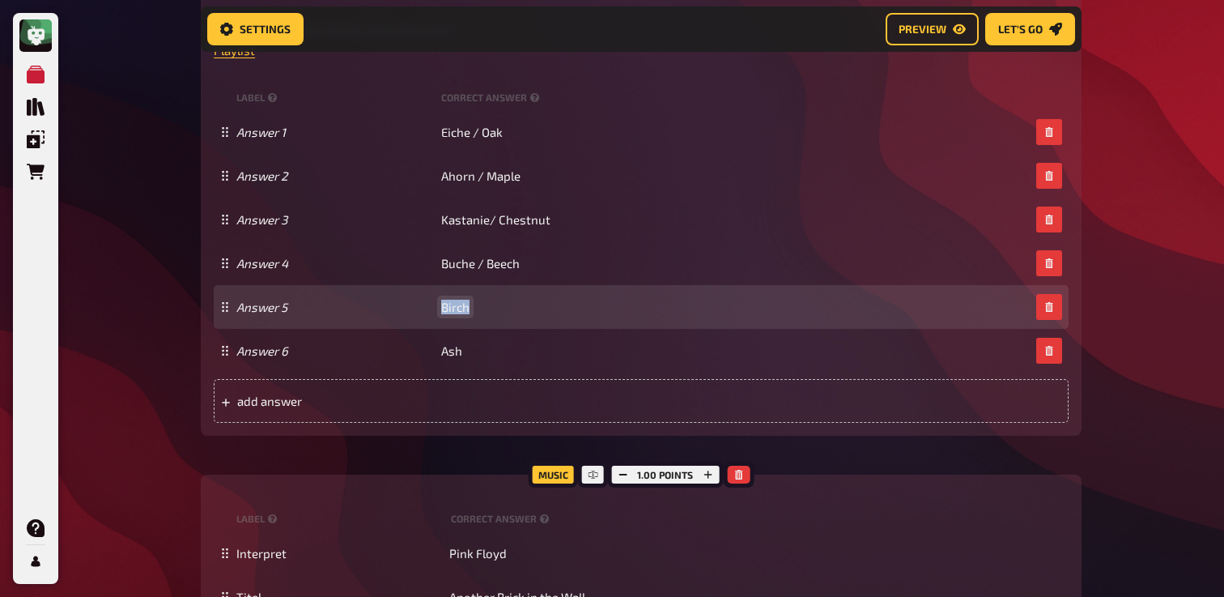
click at [465, 309] on span "Birch" at bounding box center [455, 307] width 28 height 15
copy span "Birch"
click at [450, 305] on span "Birch" at bounding box center [455, 307] width 28 height 15
click at [444, 305] on span "Birch" at bounding box center [455, 307] width 28 height 15
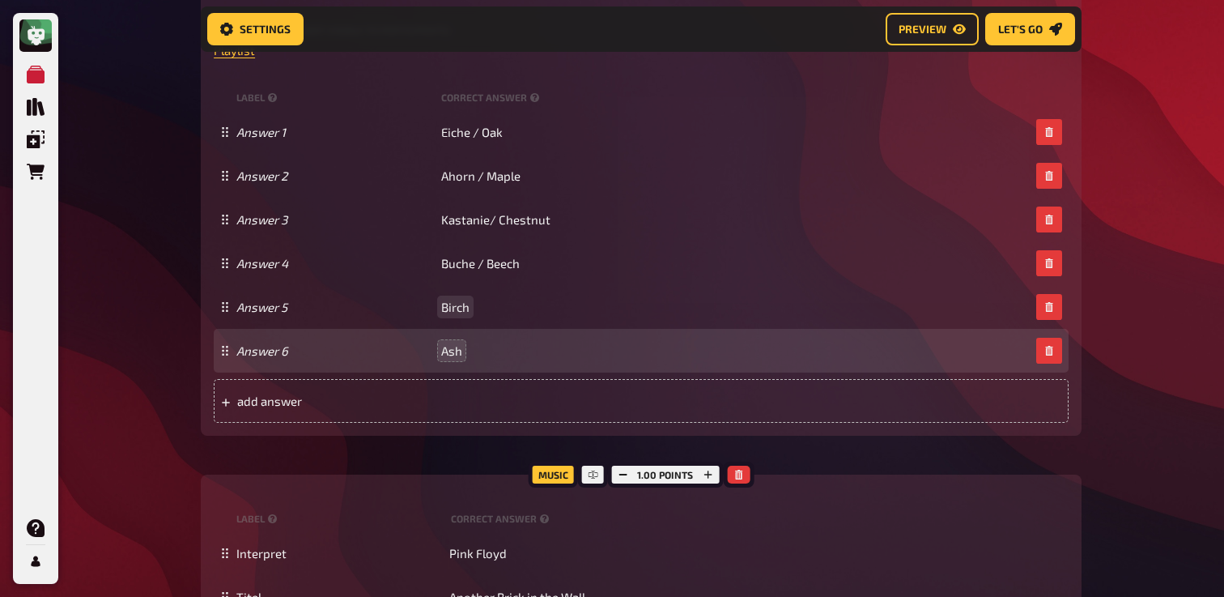
paste span
click at [457, 355] on span "Ash" at bounding box center [451, 350] width 21 height 15
copy span "Ash"
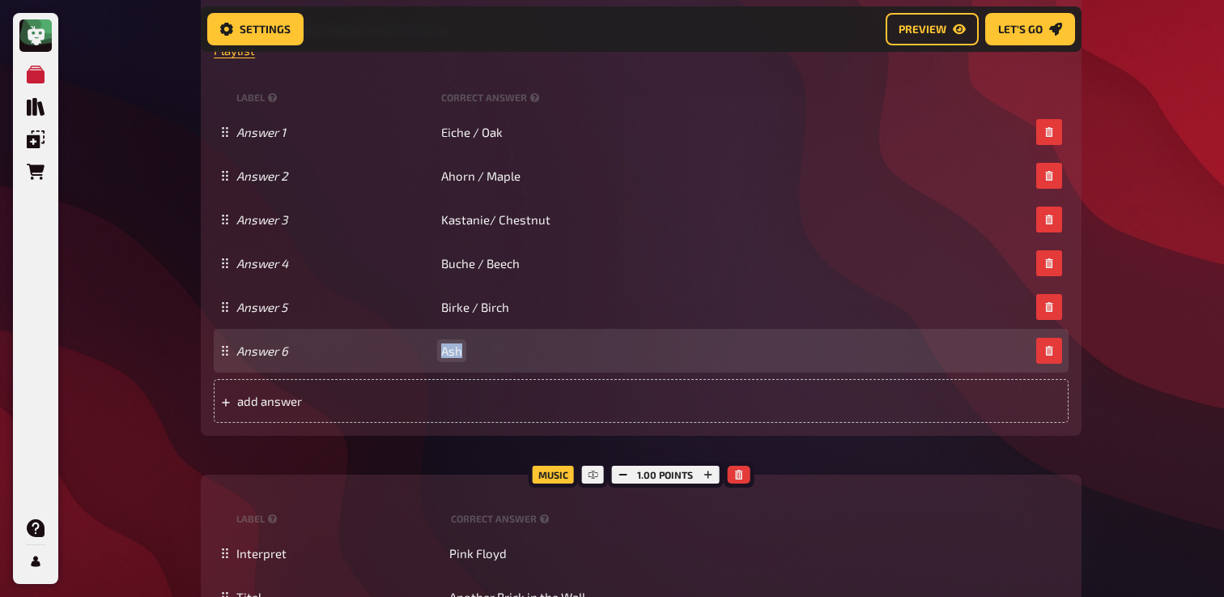
click at [445, 347] on span "Ash" at bounding box center [451, 350] width 21 height 15
click at [444, 348] on span "Ash" at bounding box center [451, 350] width 21 height 15
paste span
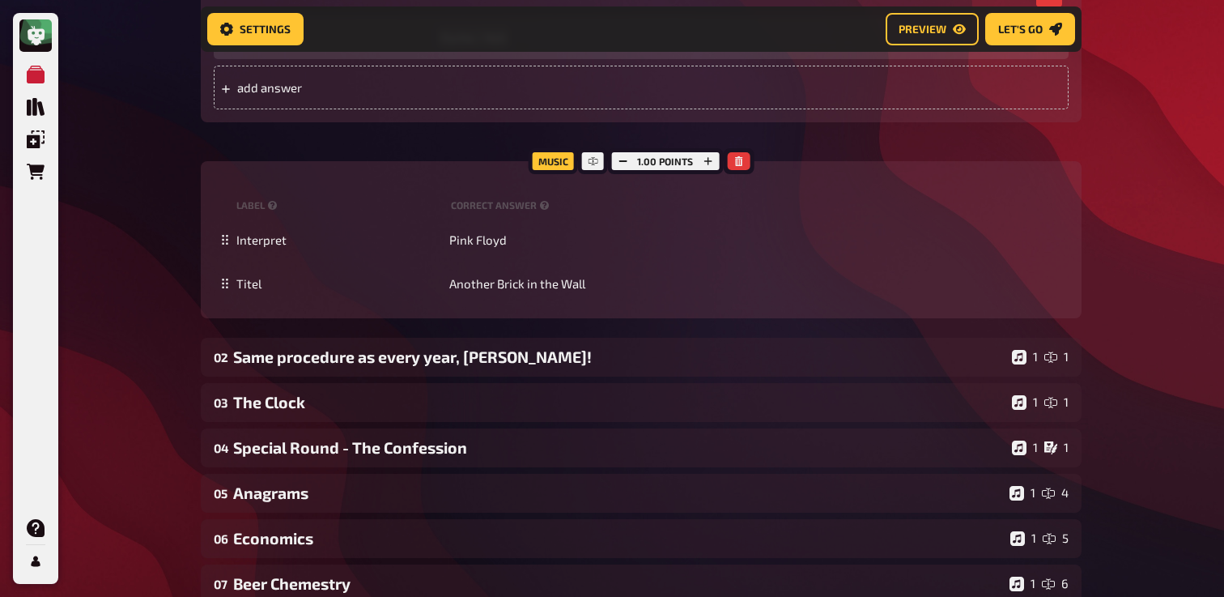
scroll to position [1274, 0]
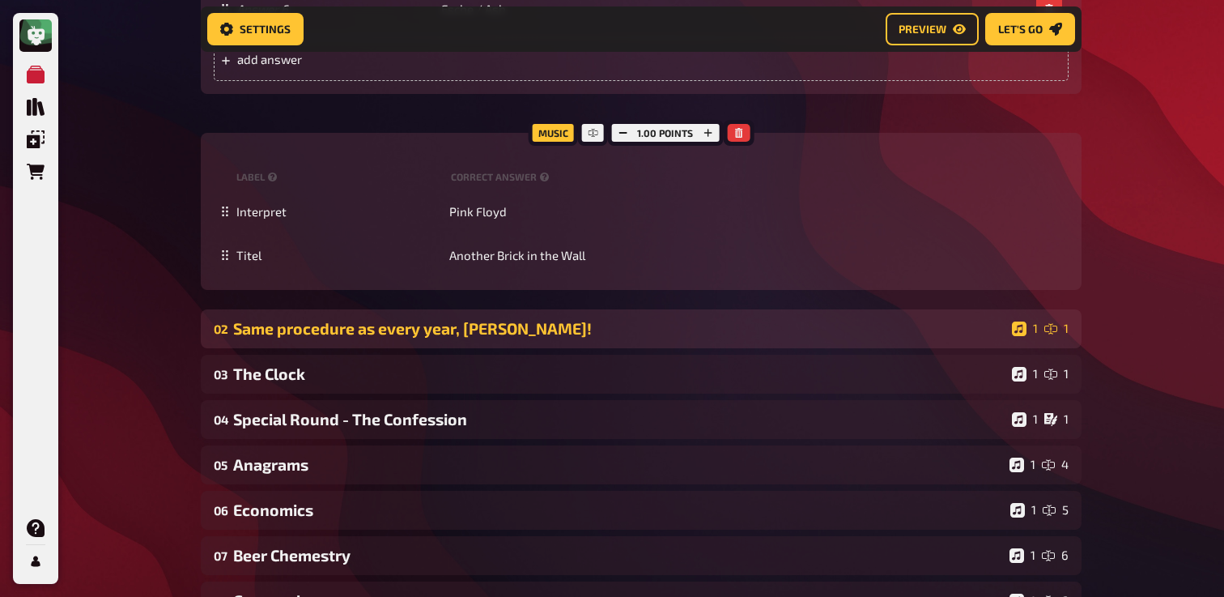
click at [433, 343] on div "02 Same procedure as every year, James! 1 1" at bounding box center [641, 328] width 881 height 39
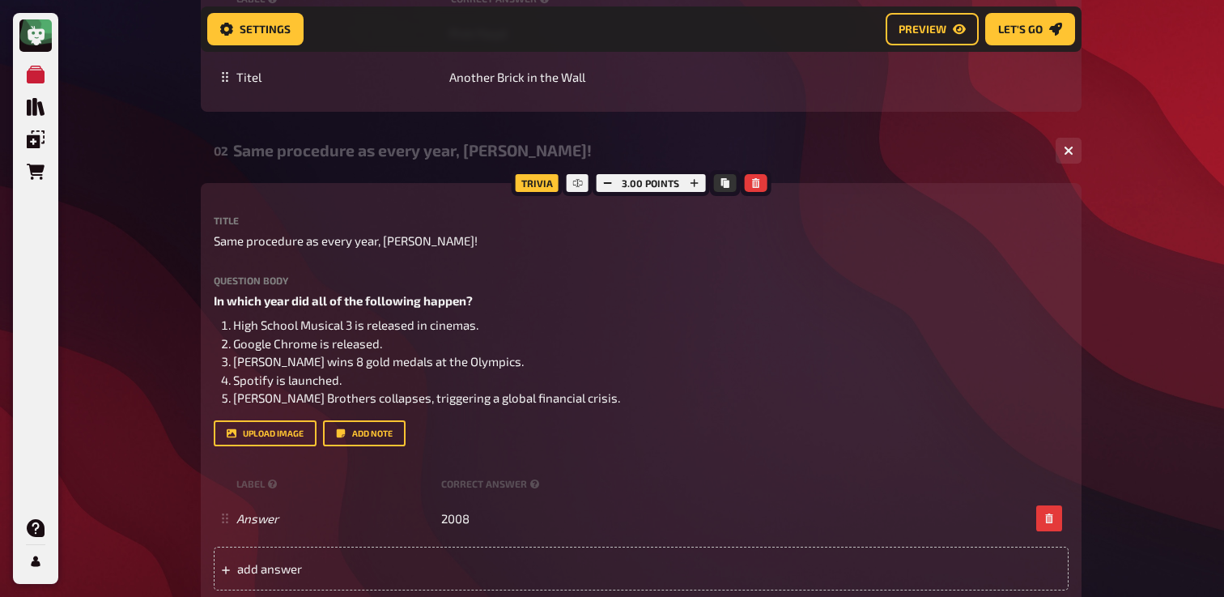
scroll to position [1534, 0]
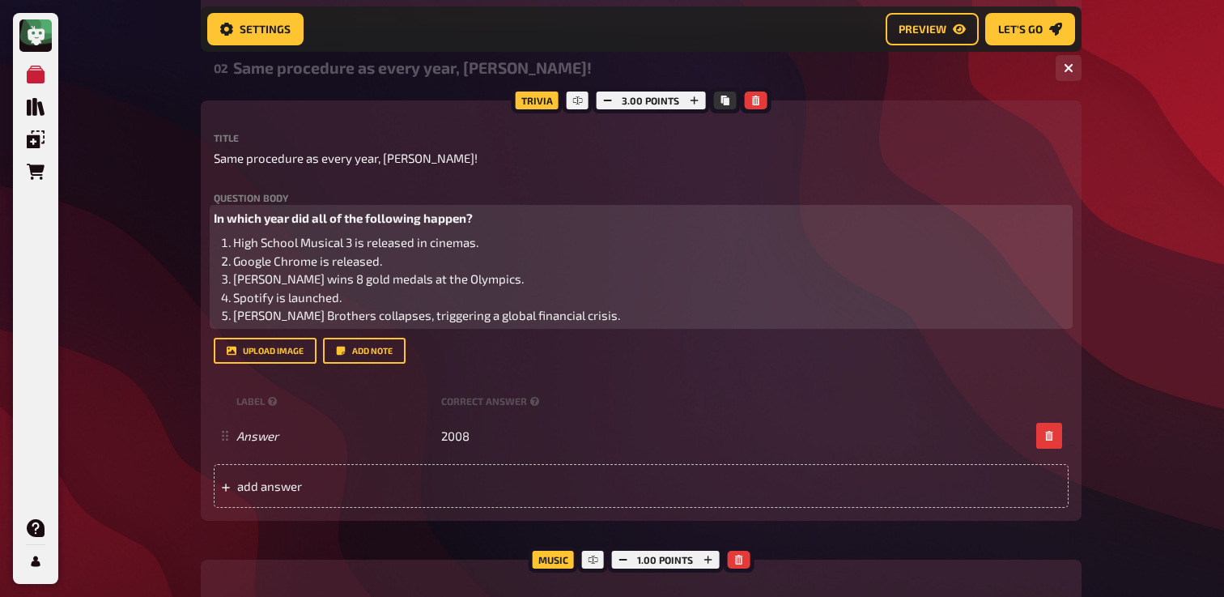
click at [361, 310] on span "Lehman Brothers collapses, triggering a global financial crisis." at bounding box center [426, 315] width 387 height 15
drag, startPoint x: 215, startPoint y: 219, endPoint x: 574, endPoint y: 260, distance: 361.0
click at [574, 260] on div "In which year did all of the following happen? High School Musical 3 is release…" at bounding box center [641, 267] width 855 height 116
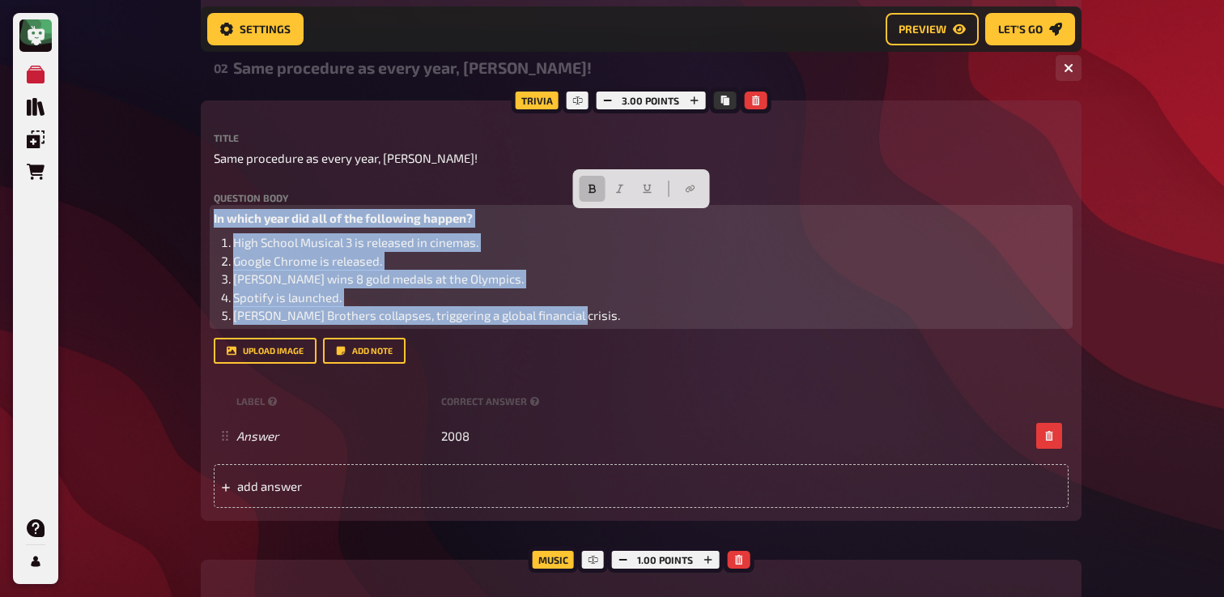
drag, startPoint x: 579, startPoint y: 321, endPoint x: 195, endPoint y: 203, distance: 401.6
click at [195, 203] on div "Home My Quizzes Back to School [2025]✅​🇬🇧​ Setup Setup Edit Content Quiz Lobby …" at bounding box center [641, 5] width 907 height 3079
copy div "In which year did all of the following happen? High School Musical 3 is release…"
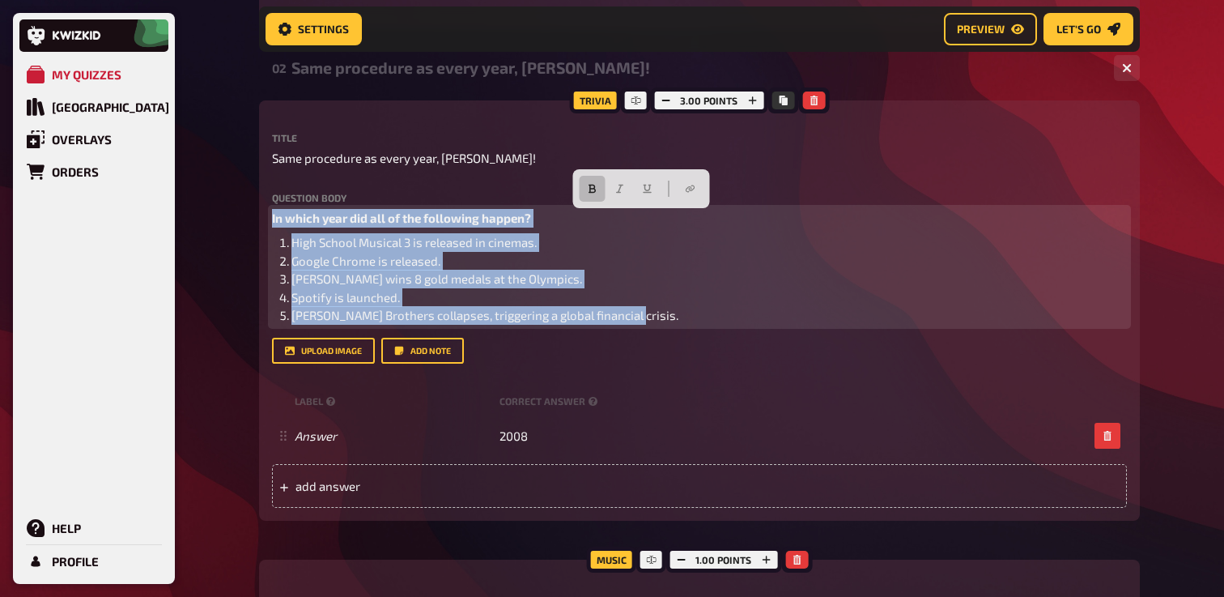
click at [529, 236] on span "High School Musical 3 is released in cinemas." at bounding box center [413, 242] width 245 height 15
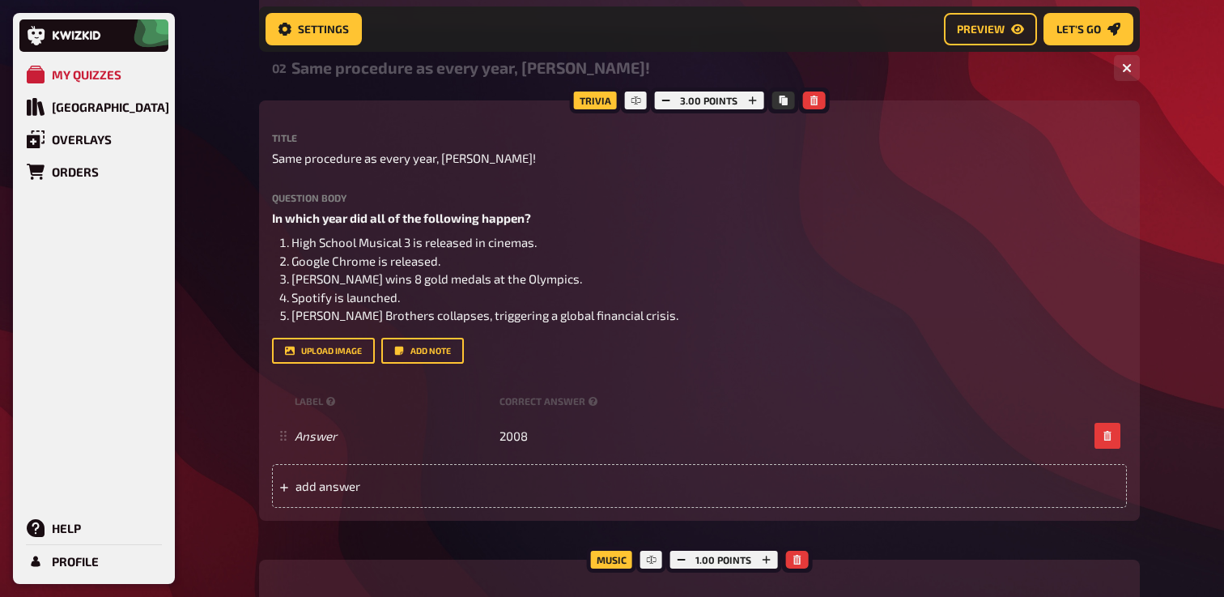
click at [271, 214] on div "Trivia 3.00 points Title Same procedure as every year, James! Question body In …" at bounding box center [699, 310] width 881 height 420
click at [270, 221] on div "Trivia 3.00 points Title Same procedure as every year, James! Question body In …" at bounding box center [699, 310] width 881 height 420
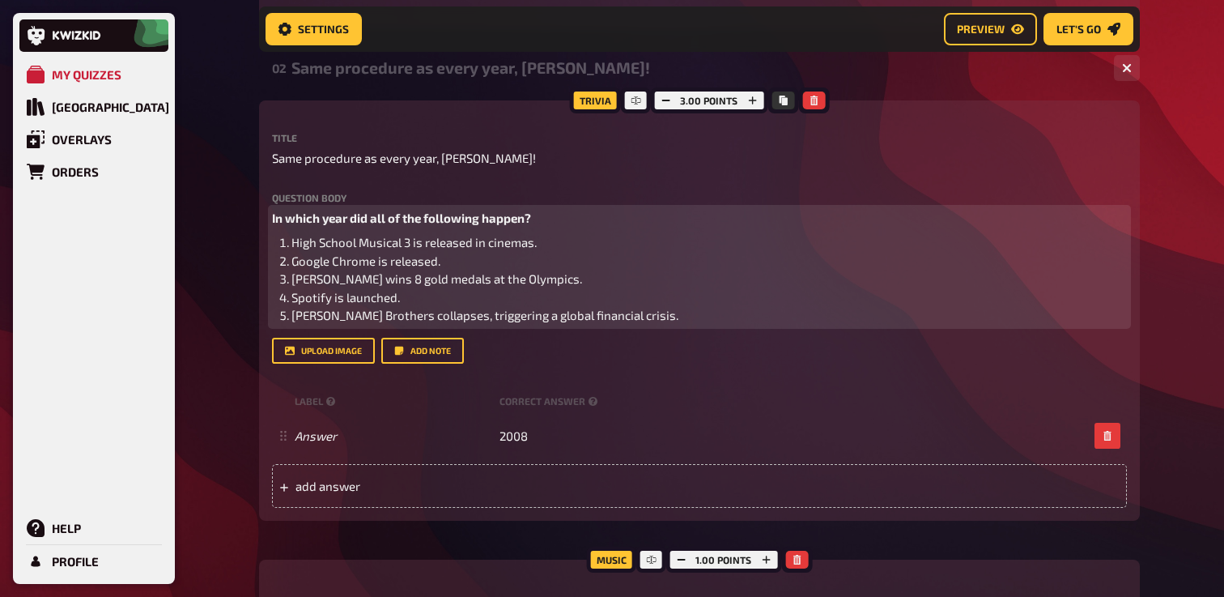
click at [274, 220] on span "In which year did all of the following happen?" at bounding box center [401, 218] width 259 height 15
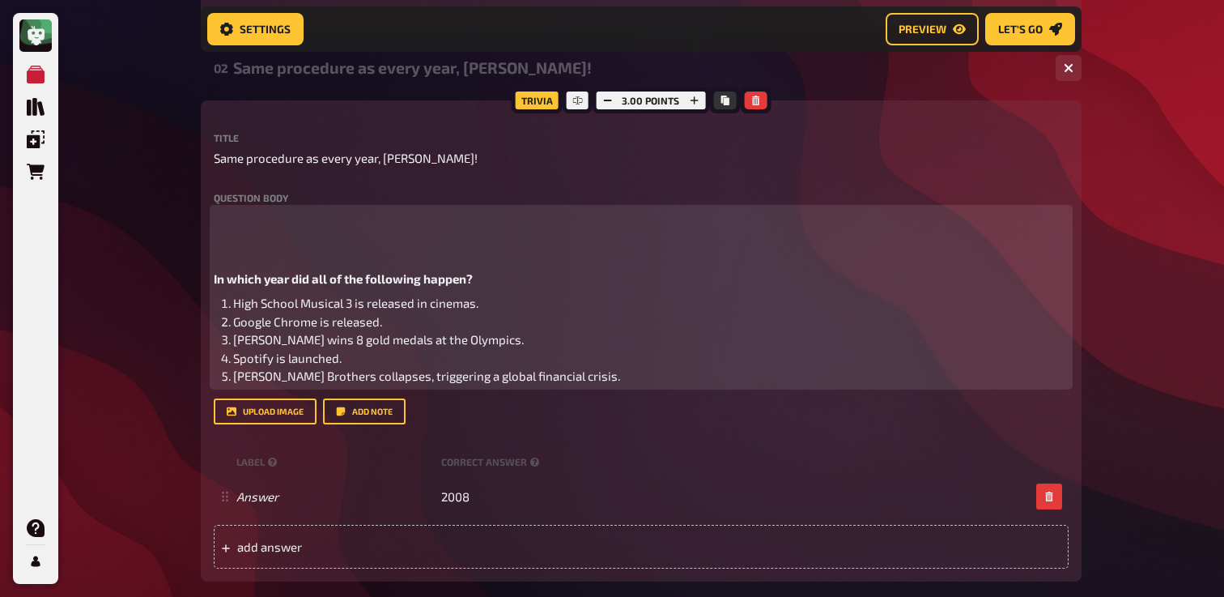
click at [306, 220] on p "﻿" at bounding box center [641, 218] width 855 height 19
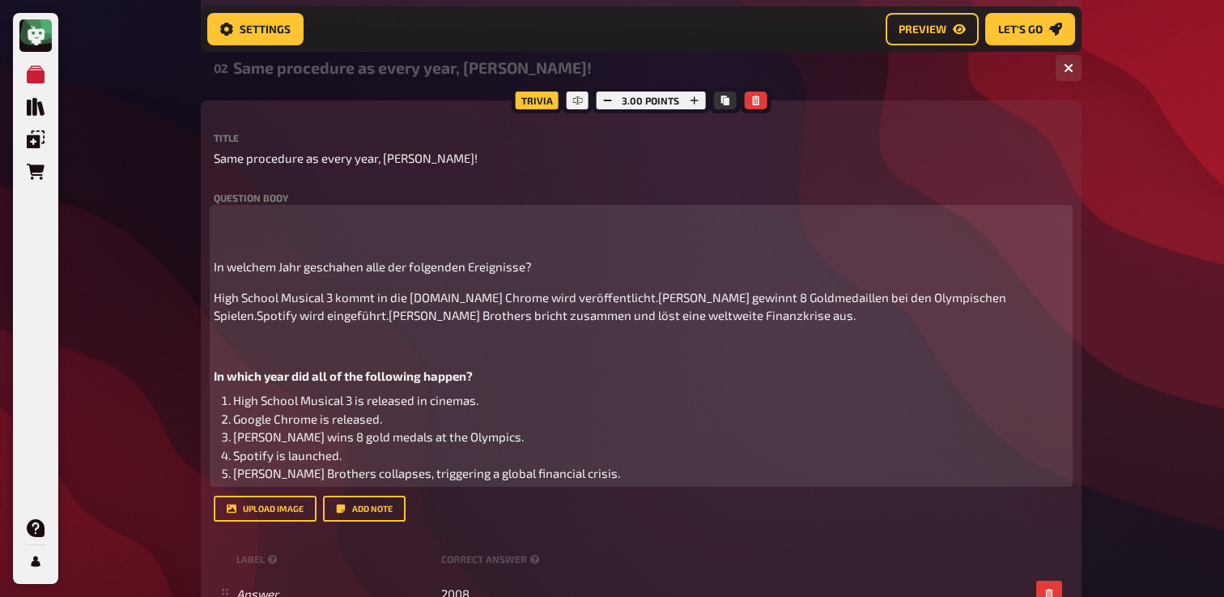
click at [216, 269] on span "In welchem Jahr geschahen alle der folgenden Ereignisse?" at bounding box center [373, 266] width 318 height 15
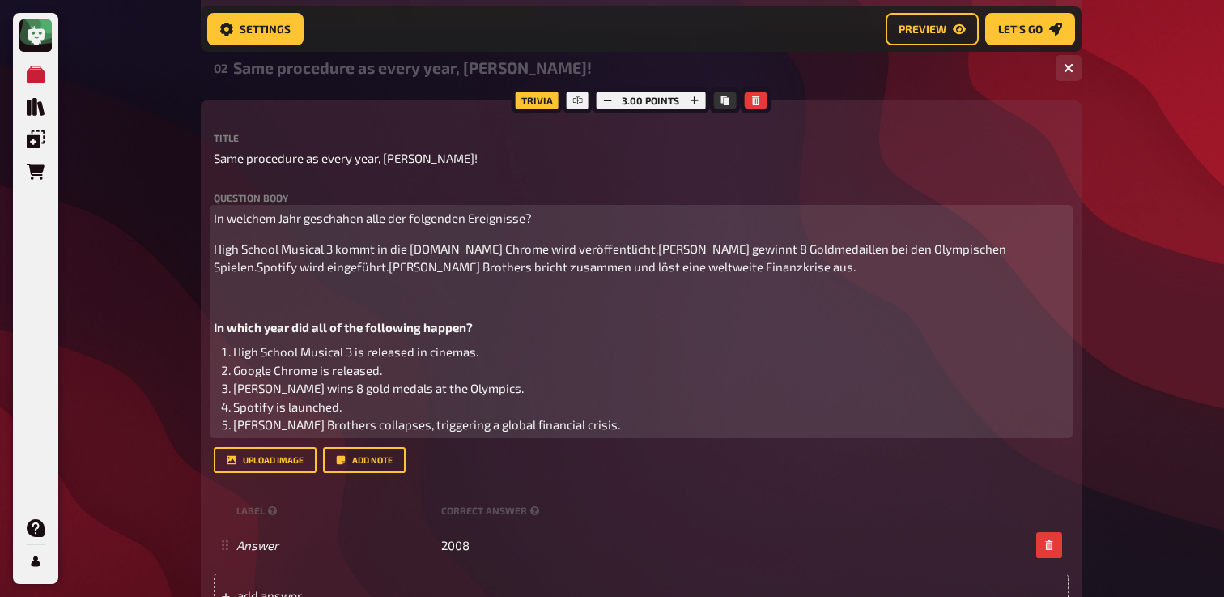
click at [373, 211] on p "In welchem Jahr geschahen alle der folgenden Ereignisse?" at bounding box center [641, 218] width 855 height 19
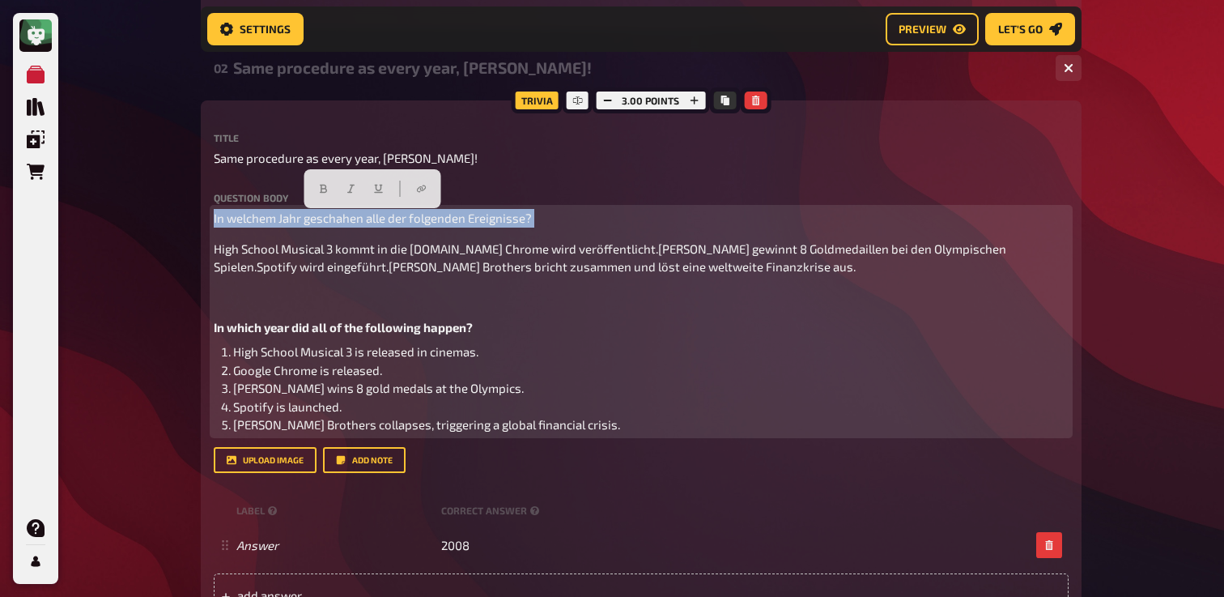
click at [373, 211] on p "In welchem Jahr geschahen alle der folgenden Ereignisse?" at bounding box center [641, 218] width 855 height 19
click at [321, 191] on icon "button" at bounding box center [323, 189] width 7 height 9
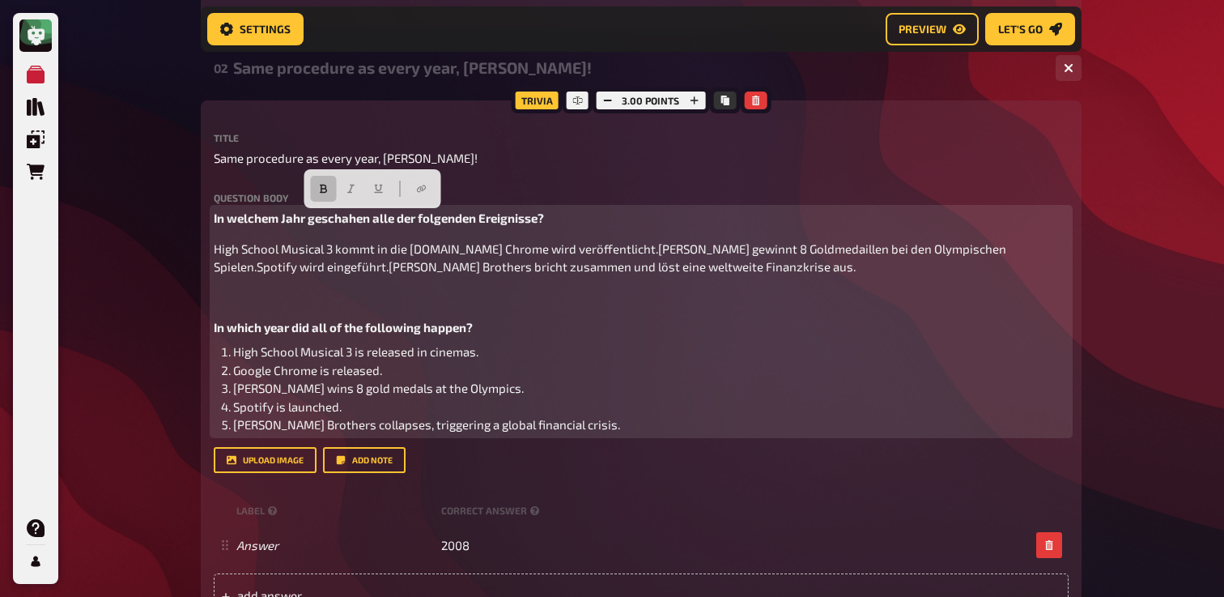
click at [337, 257] on span "High School Musical 3 kommt in die Kinos.Google Chrome wird veröffentlicht.Mich…" at bounding box center [611, 257] width 795 height 33
click at [220, 249] on span "High School Musical 3 kommt in die Kinos.Google Chrome wird veröffentlicht.Mich…" at bounding box center [611, 257] width 795 height 33
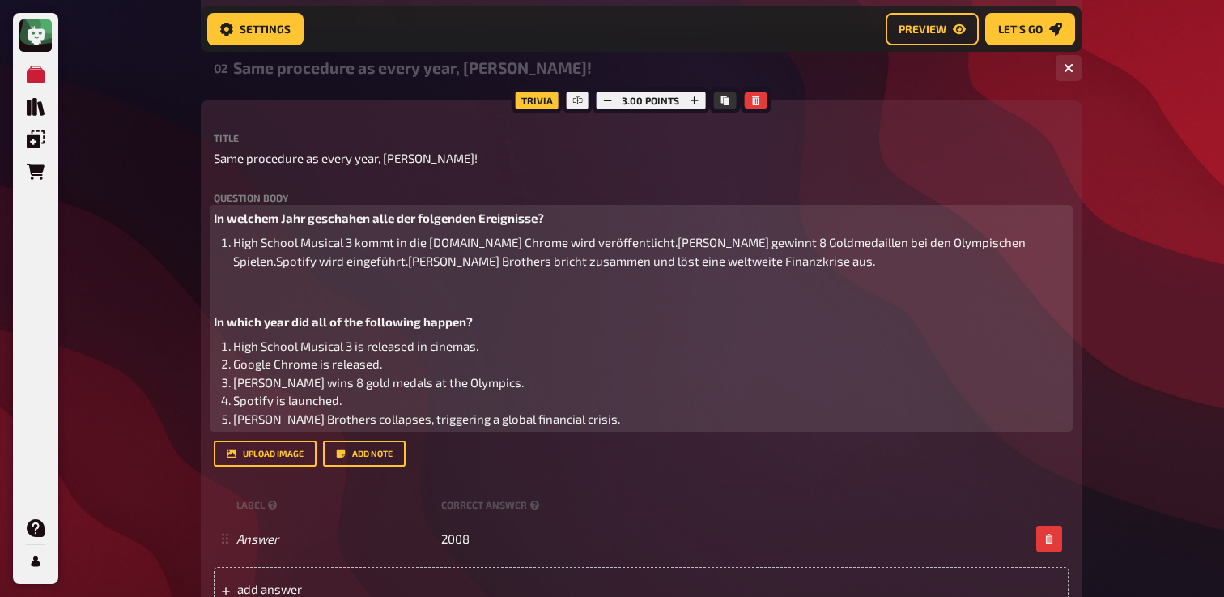
click at [462, 245] on span "High School Musical 3 kommt in die Kinos.Google Chrome wird veröffentlicht.Mich…" at bounding box center [630, 251] width 795 height 33
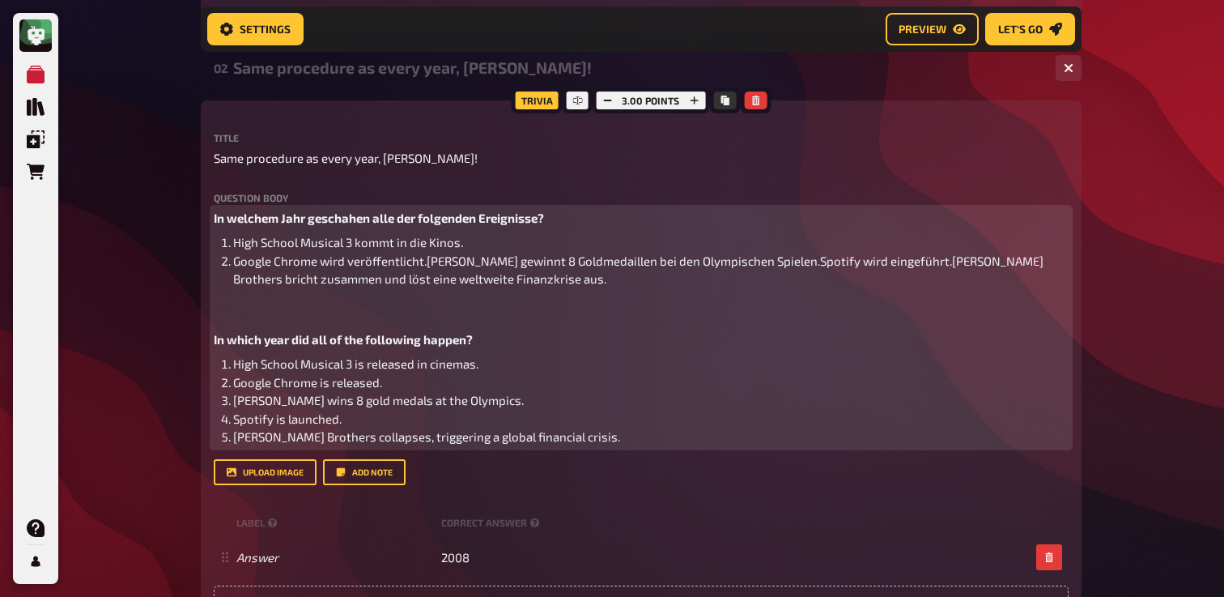
click at [424, 265] on span "Google Chrome wird veröffentlicht.Michael Phelps gewinnt 8 Goldmedaillen bei de…" at bounding box center [639, 269] width 813 height 33
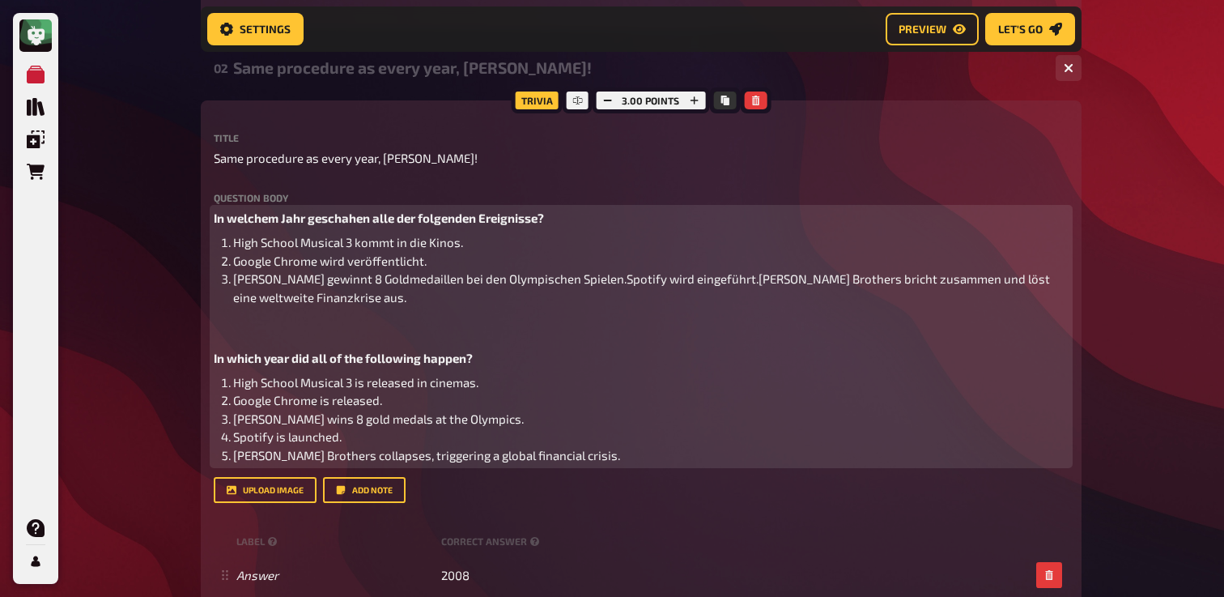
click at [620, 287] on span "Michael Phelps gewinnt 8 Goldmedaillen bei den Olympischen Spielen.Spotify wird…" at bounding box center [642, 287] width 819 height 33
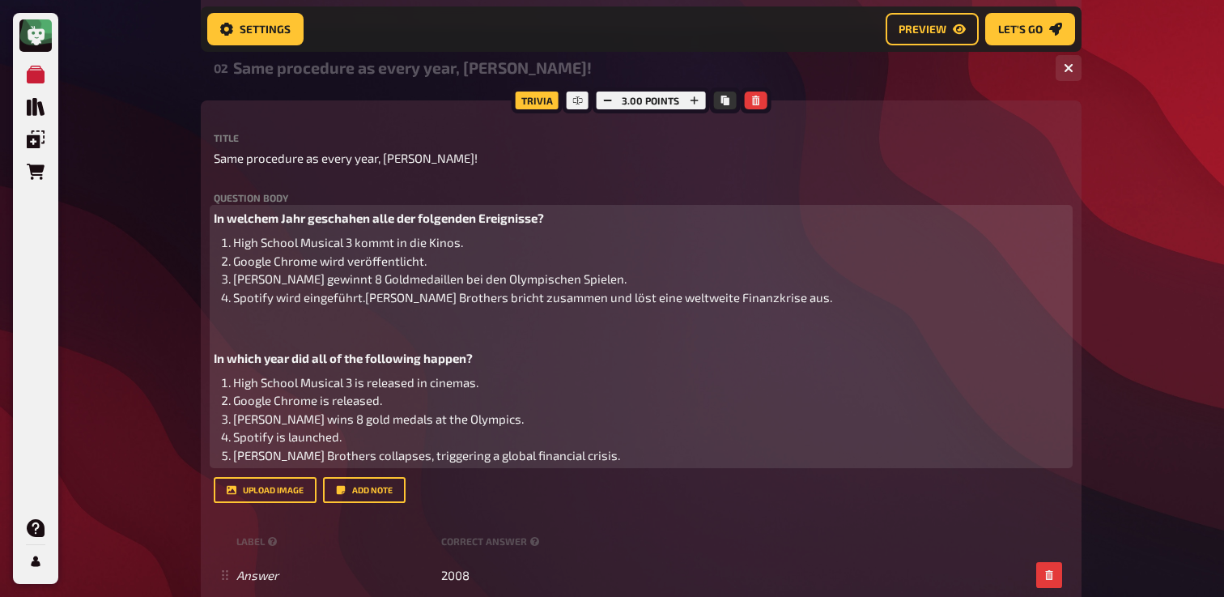
click at [363, 301] on span "Spotify wird eingeführt.Lehman Brothers bricht zusammen und löst eine weltweite…" at bounding box center [532, 297] width 599 height 15
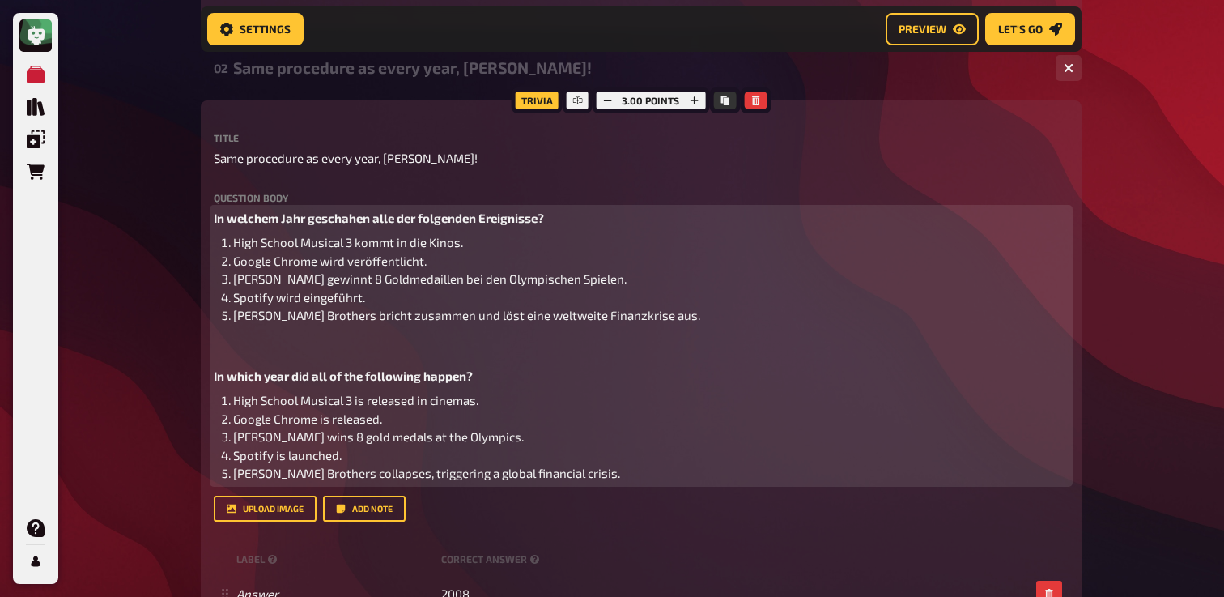
click at [296, 351] on p "﻿" at bounding box center [641, 346] width 855 height 19
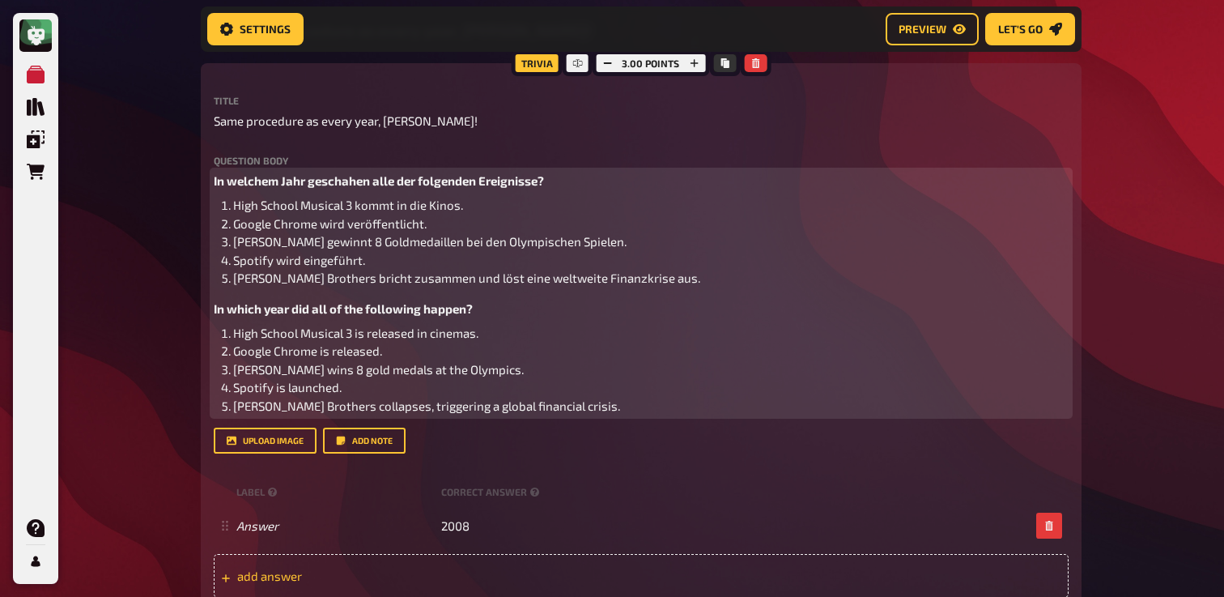
scroll to position [1532, 0]
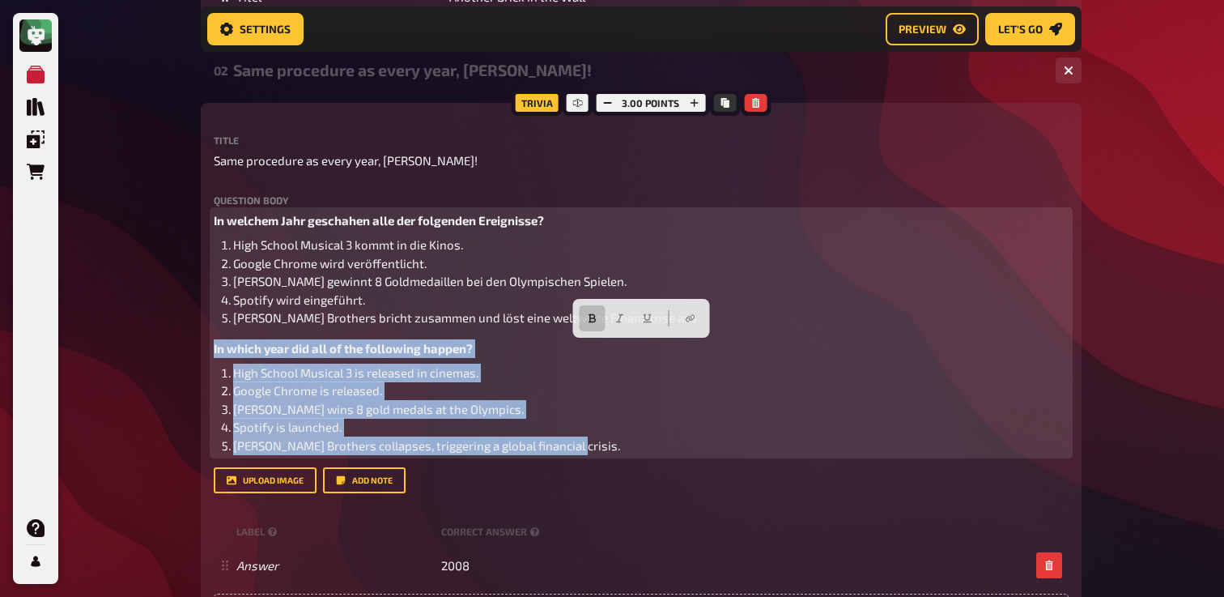
drag, startPoint x: 589, startPoint y: 453, endPoint x: 163, endPoint y: 354, distance: 437.2
click at [163, 354] on div "My Quizzes Quiz Library Overlays Orders Help Profile Home My Quizzes Back to Sc…" at bounding box center [612, 71] width 1224 height 3206
click at [626, 321] on button "button" at bounding box center [620, 318] width 26 height 26
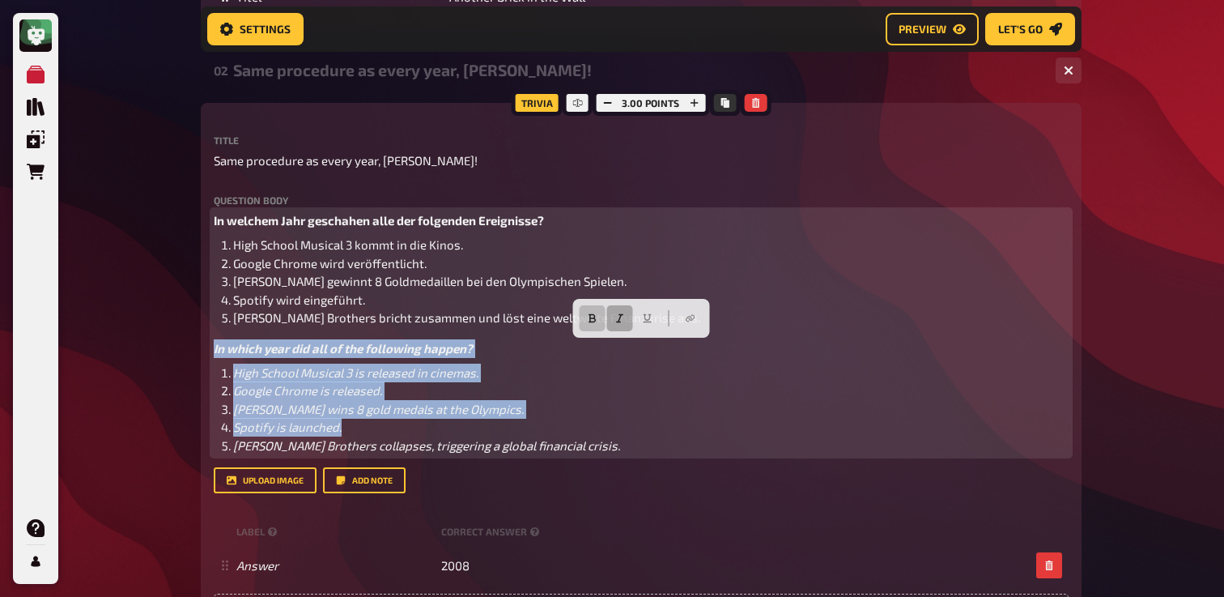
click at [626, 321] on button "button" at bounding box center [620, 318] width 26 height 26
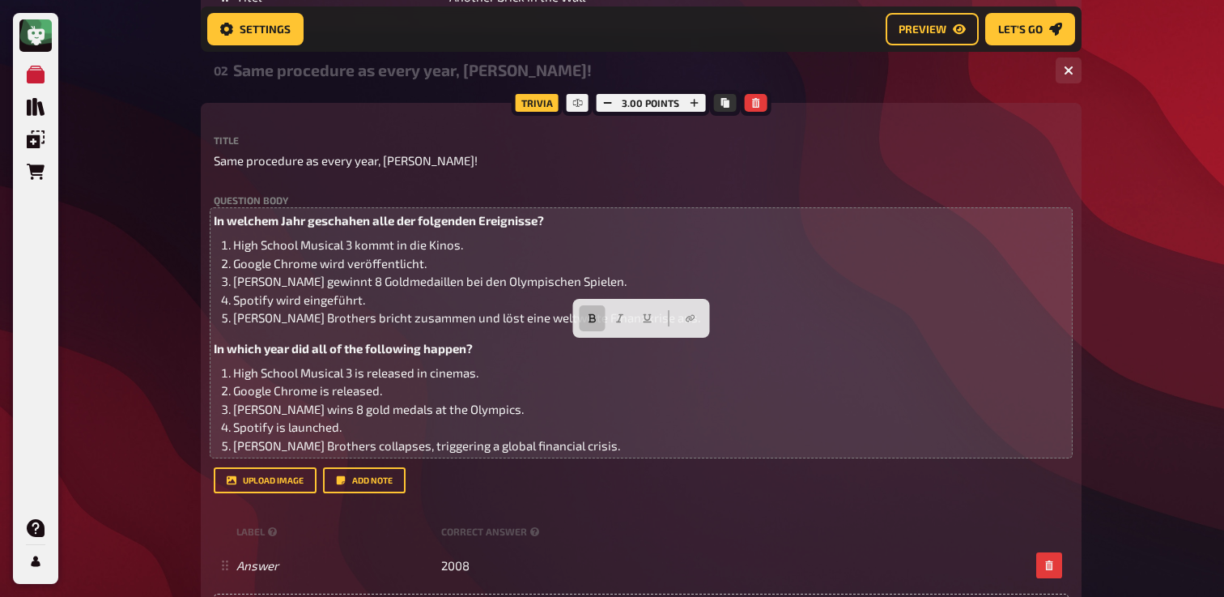
click at [116, 401] on div "My Quizzes Quiz Library Overlays Orders Help Profile Home My Quizzes Back to Sc…" at bounding box center [612, 71] width 1224 height 3206
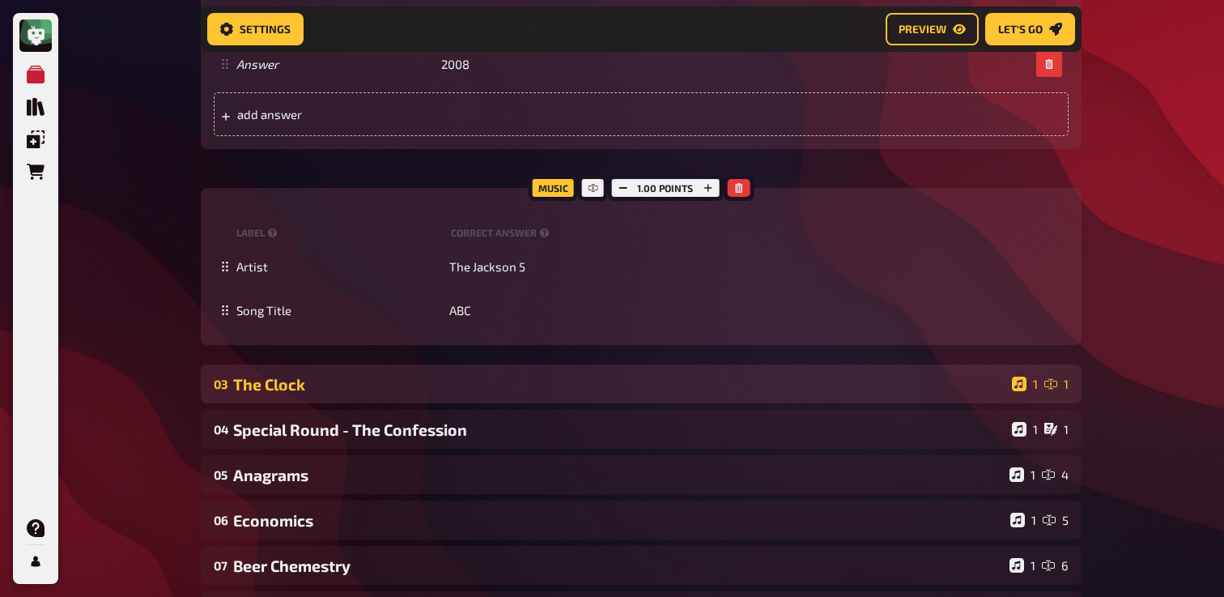
click at [262, 380] on div "The Clock" at bounding box center [619, 384] width 772 height 19
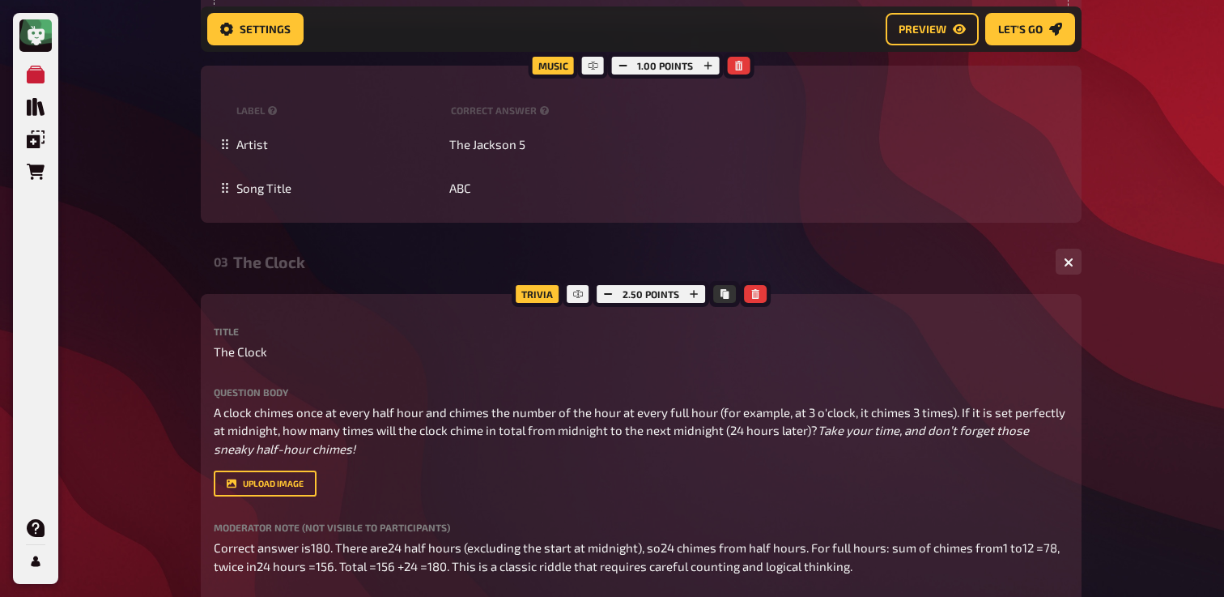
scroll to position [2194, 0]
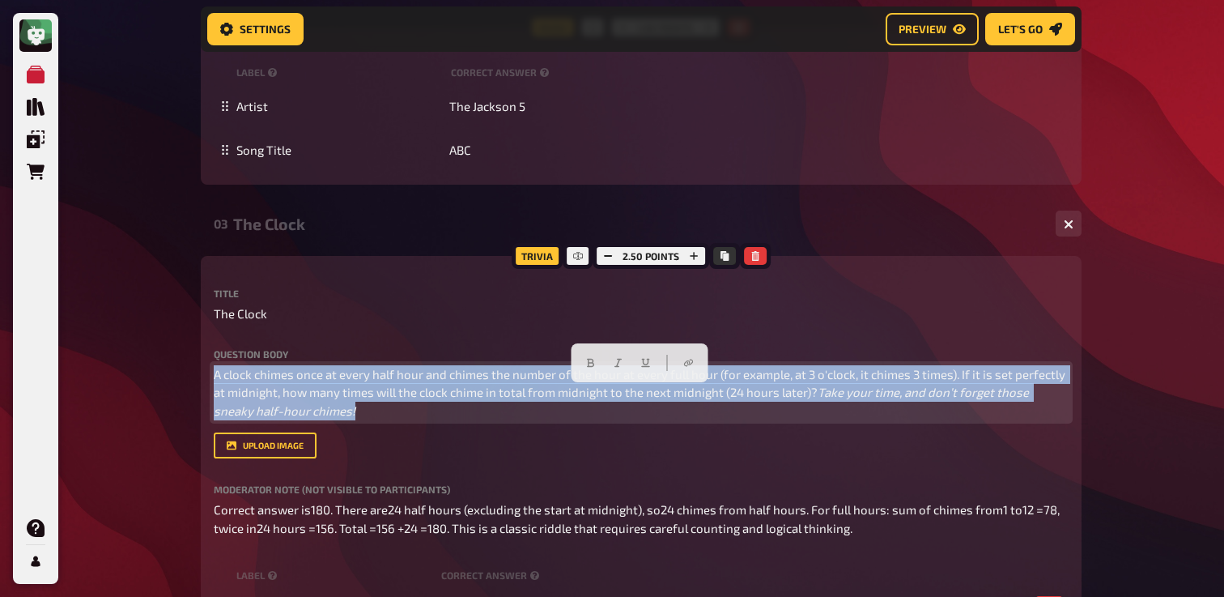
drag, startPoint x: 611, startPoint y: 454, endPoint x: 191, endPoint y: 363, distance: 430.1
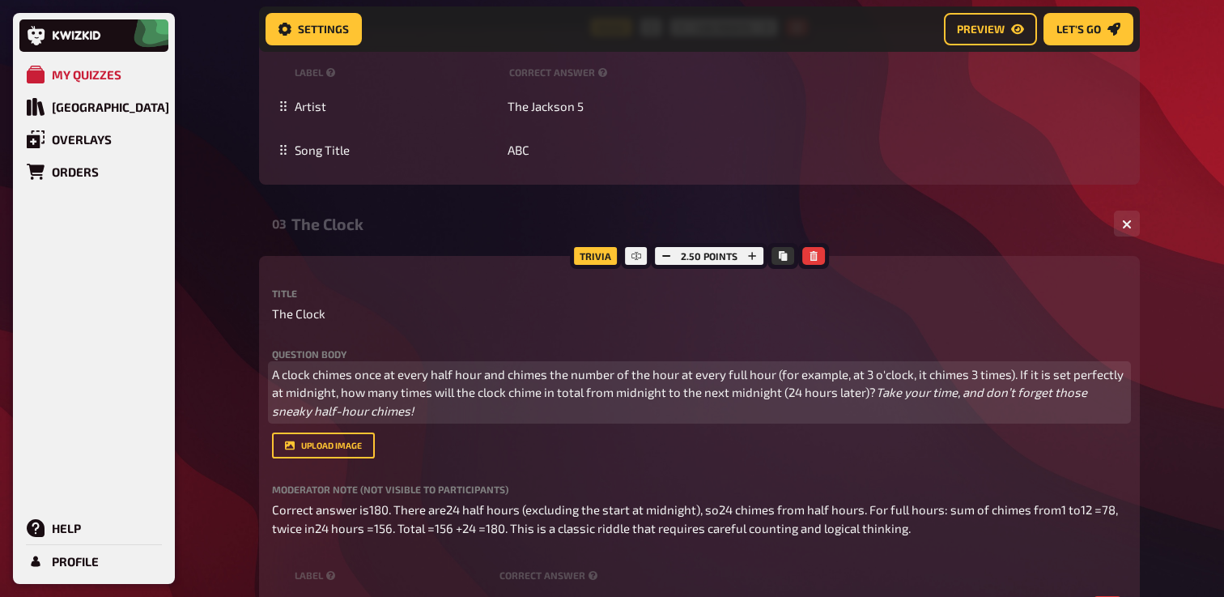
click at [283, 383] on p "A clock chimes once at every half hour and chimes the number of the hour at eve…" at bounding box center [699, 392] width 855 height 55
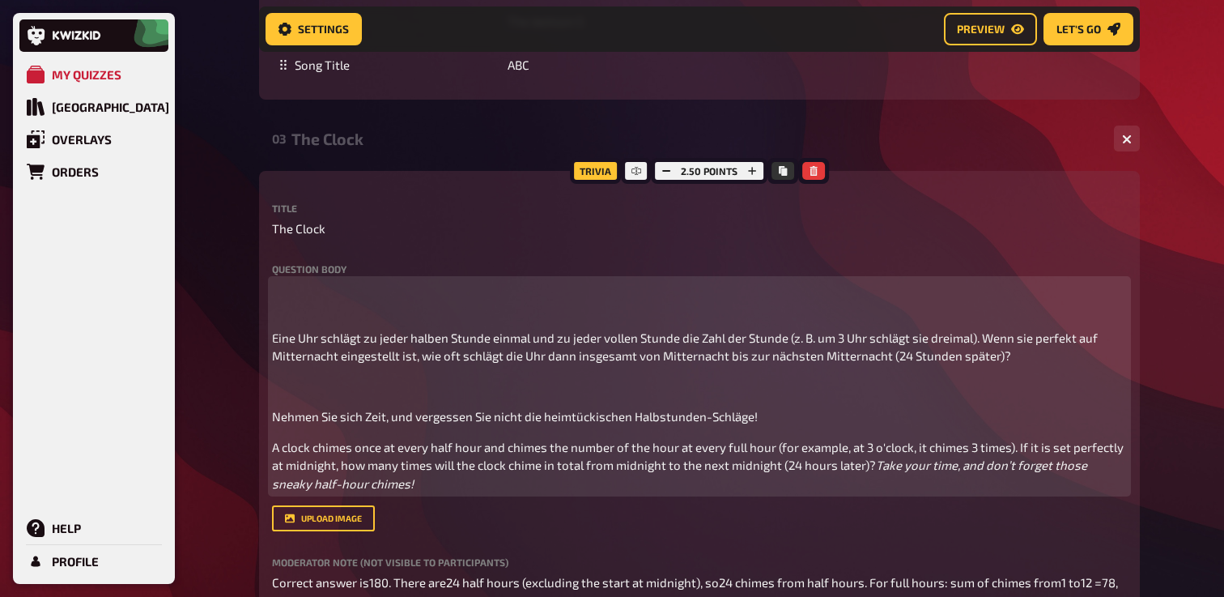
scroll to position [2215, 0]
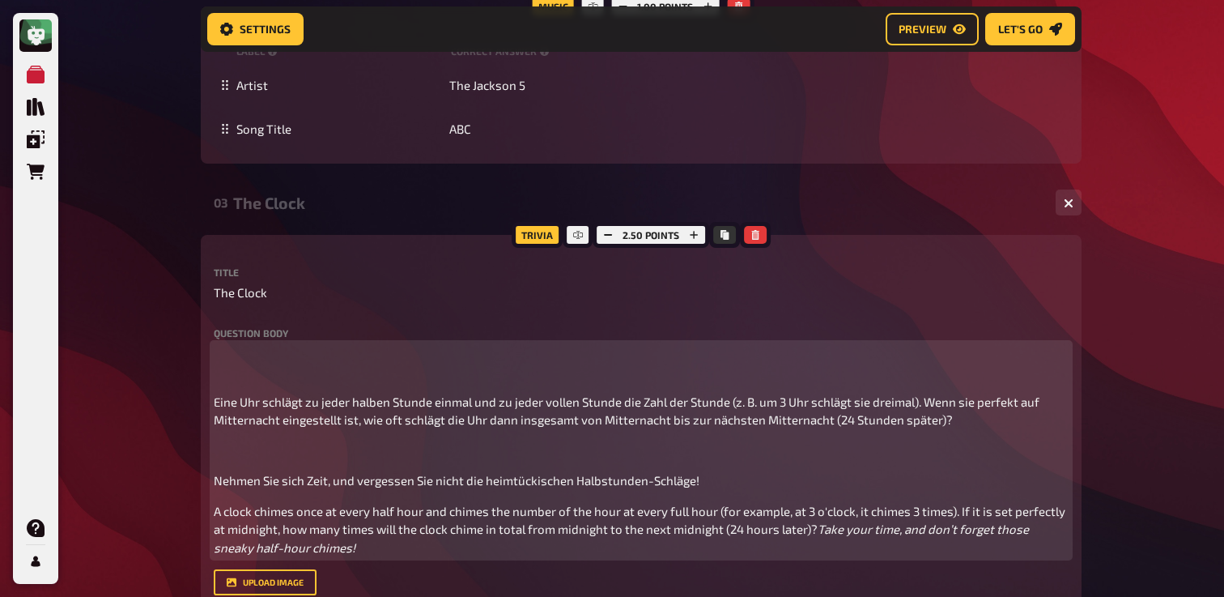
click at [296, 456] on p "﻿" at bounding box center [641, 450] width 855 height 19
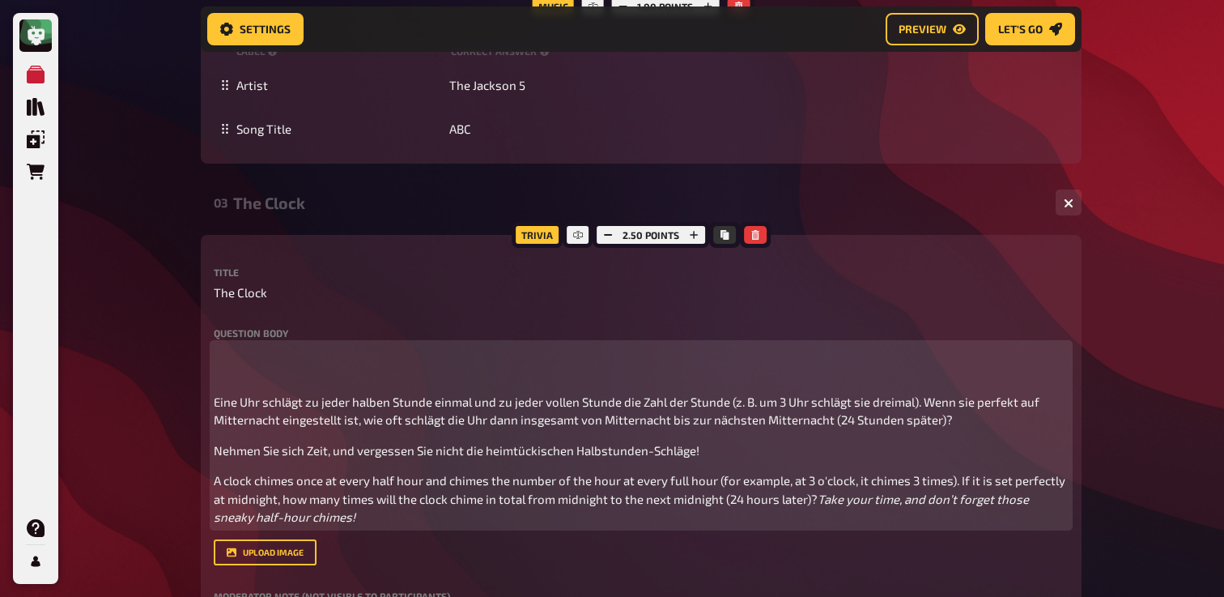
click at [256, 381] on p at bounding box center [641, 362] width 855 height 36
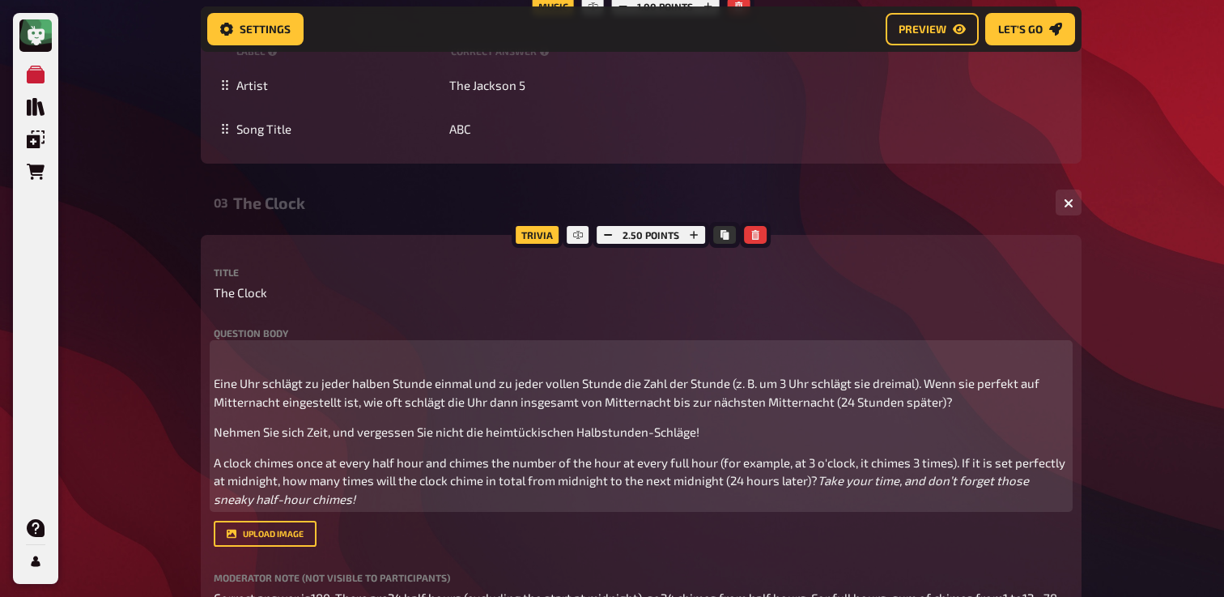
click at [215, 384] on span "Eine Uhr schlägt zu jeder halben Stunde einmal und zu jeder vollen Stunde die Z…" at bounding box center [628, 392] width 828 height 33
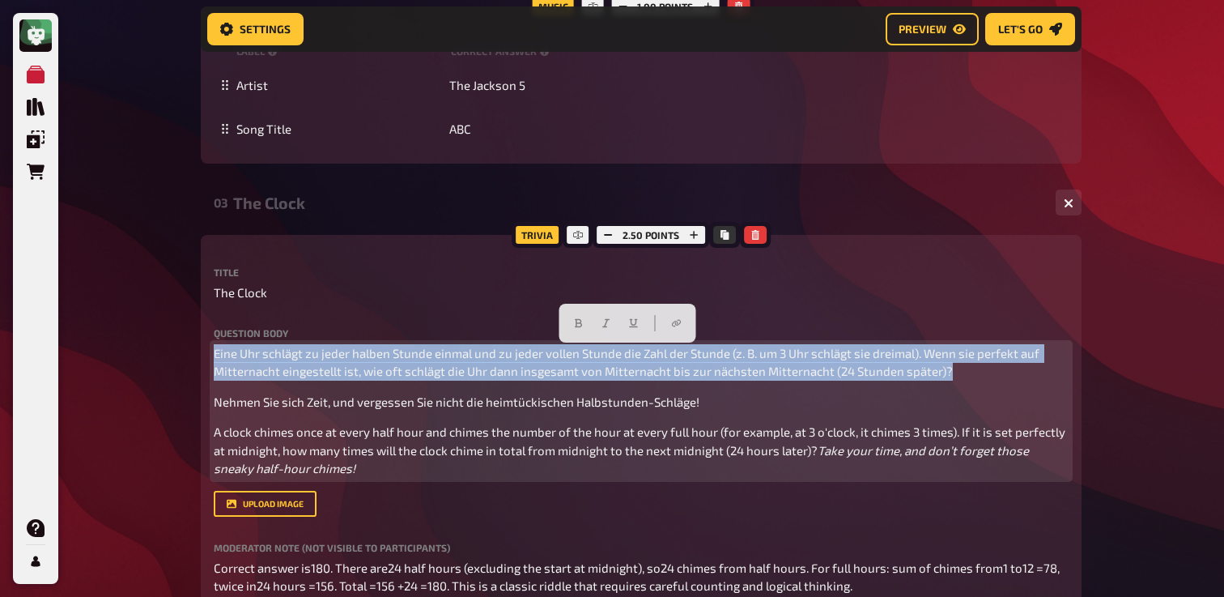
drag, startPoint x: 964, startPoint y: 377, endPoint x: 223, endPoint y: 335, distance: 741.3
click at [223, 335] on div "Question body Eine Uhr schlägt zu jeder halben Stunde einmal und zu jeder volle…" at bounding box center [641, 403] width 855 height 150
click at [573, 326] on icon "button" at bounding box center [578, 323] width 10 height 10
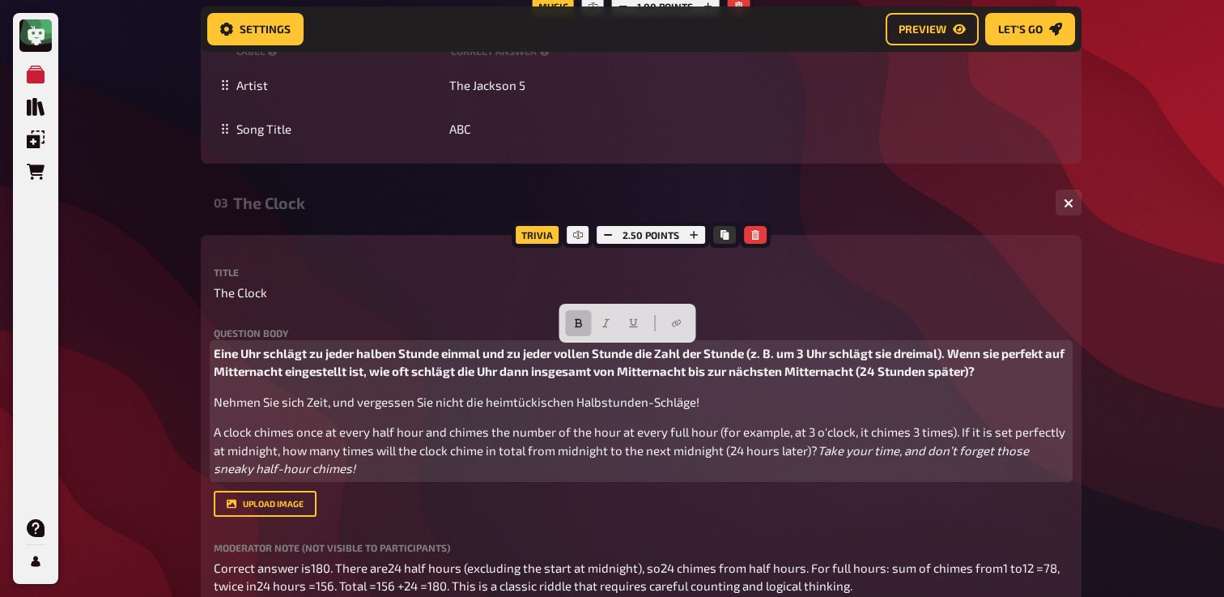
click at [493, 390] on div "Eine Uhr schlägt zu jeder halben Stunde einmal und zu jeder vollen Stunde die Z…" at bounding box center [641, 411] width 855 height 134
click at [440, 405] on span "Nehmen Sie sich Zeit, und vergessen Sie nicht die heimtückischen Halbstunden-Sc…" at bounding box center [457, 401] width 486 height 15
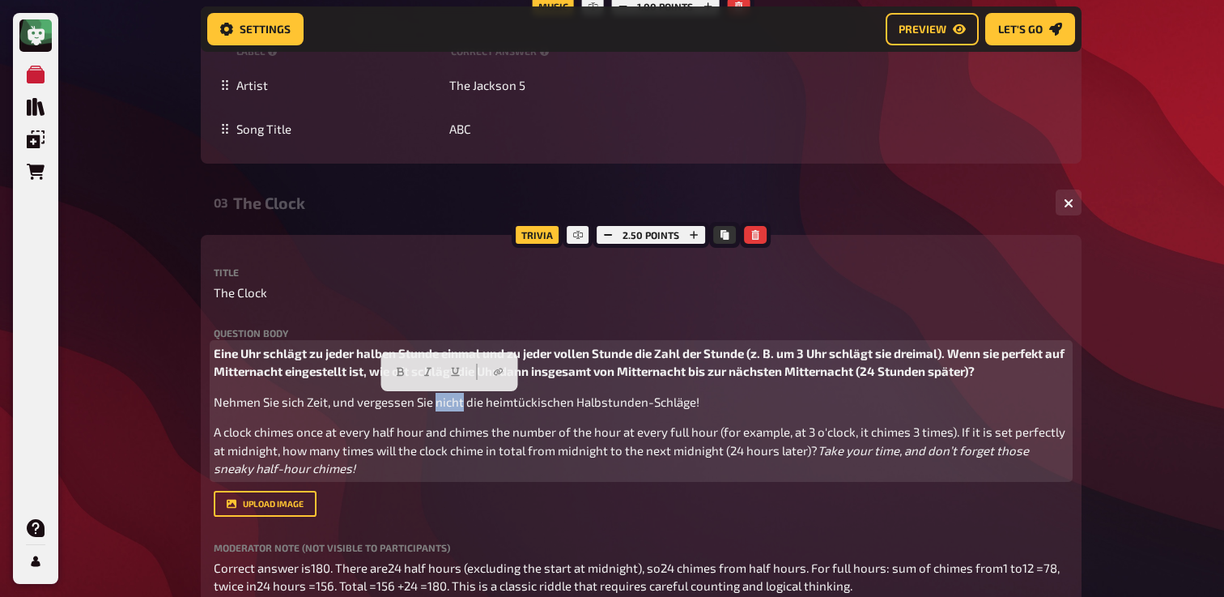
click at [440, 405] on span "Nehmen Sie sich Zeit, und vergessen Sie nicht die heimtückischen Halbstunden-Sc…" at bounding box center [457, 401] width 486 height 15
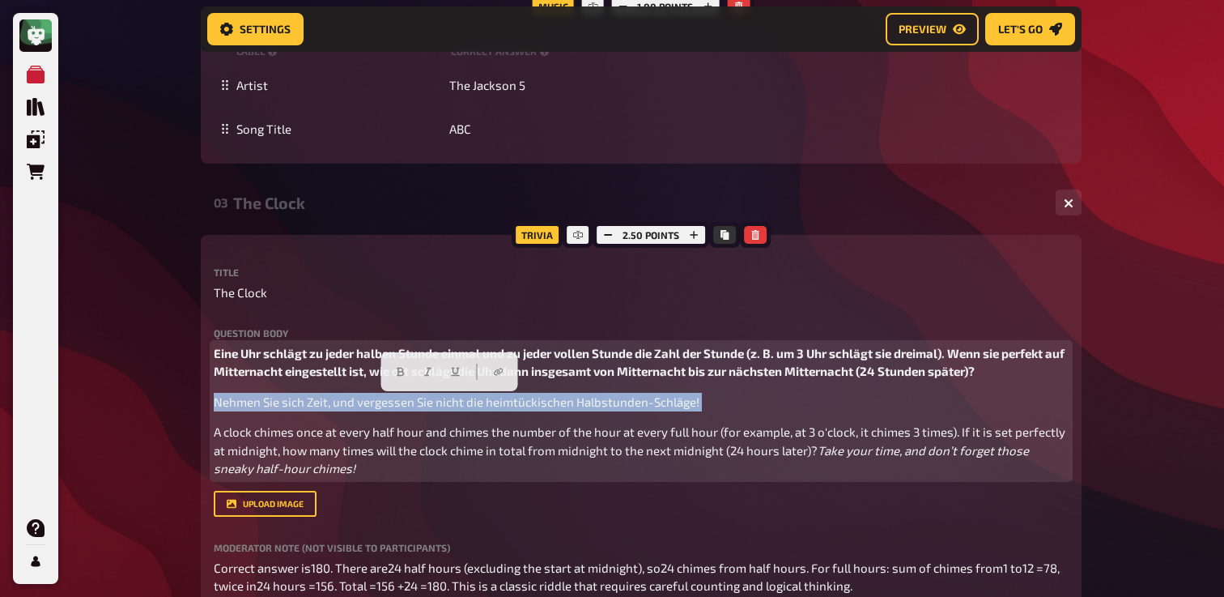
click at [440, 405] on span "Nehmen Sie sich Zeit, und vergessen Sie nicht die heimtückischen Halbstunden-Sc…" at bounding box center [457, 401] width 486 height 15
click at [437, 368] on icon "button" at bounding box center [434, 372] width 10 height 10
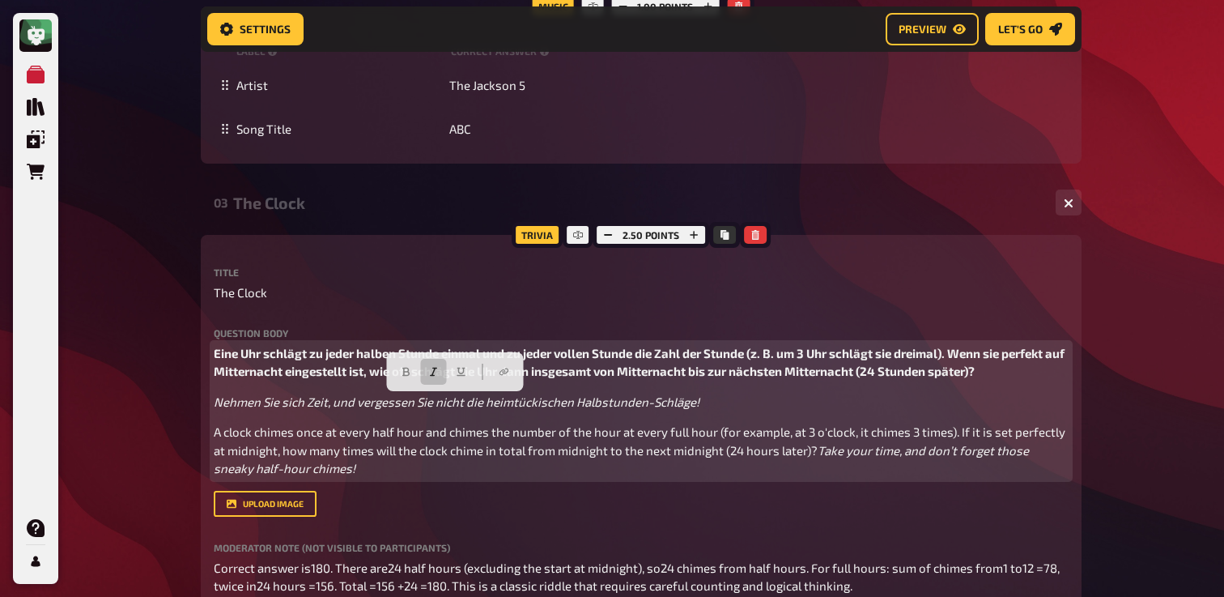
click at [341, 438] on p "A clock chimes once at every half hour and chimes the number of the hour at eve…" at bounding box center [641, 450] width 855 height 55
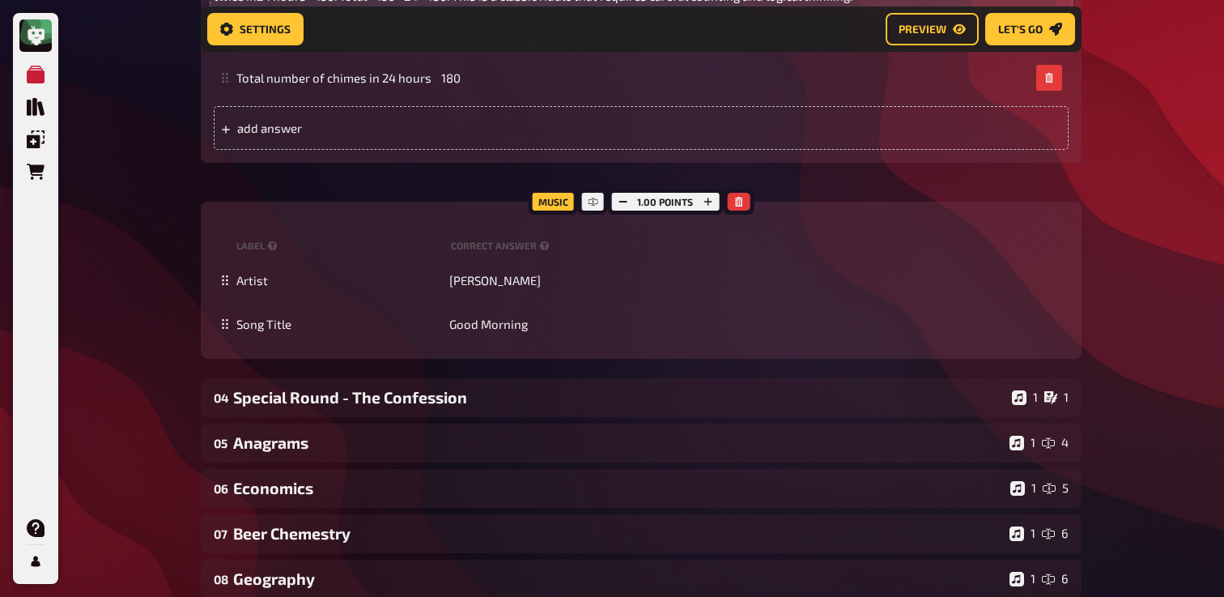
scroll to position [2812, 0]
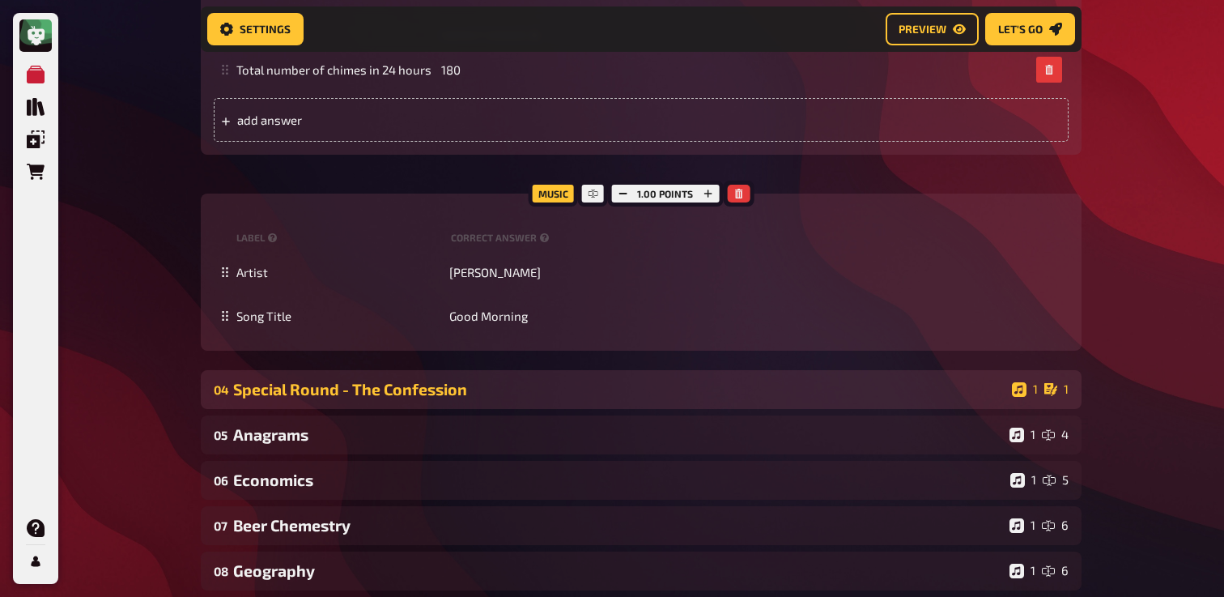
click at [332, 409] on div "04 Special Round - The Confession 1 1" at bounding box center [641, 389] width 881 height 39
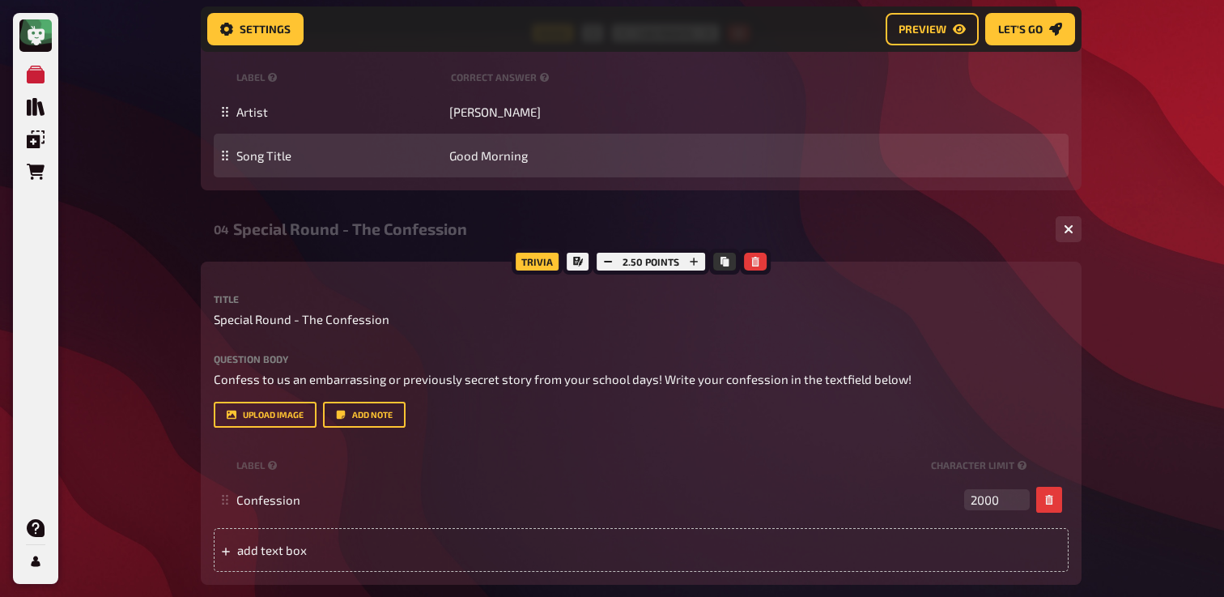
scroll to position [3080, 0]
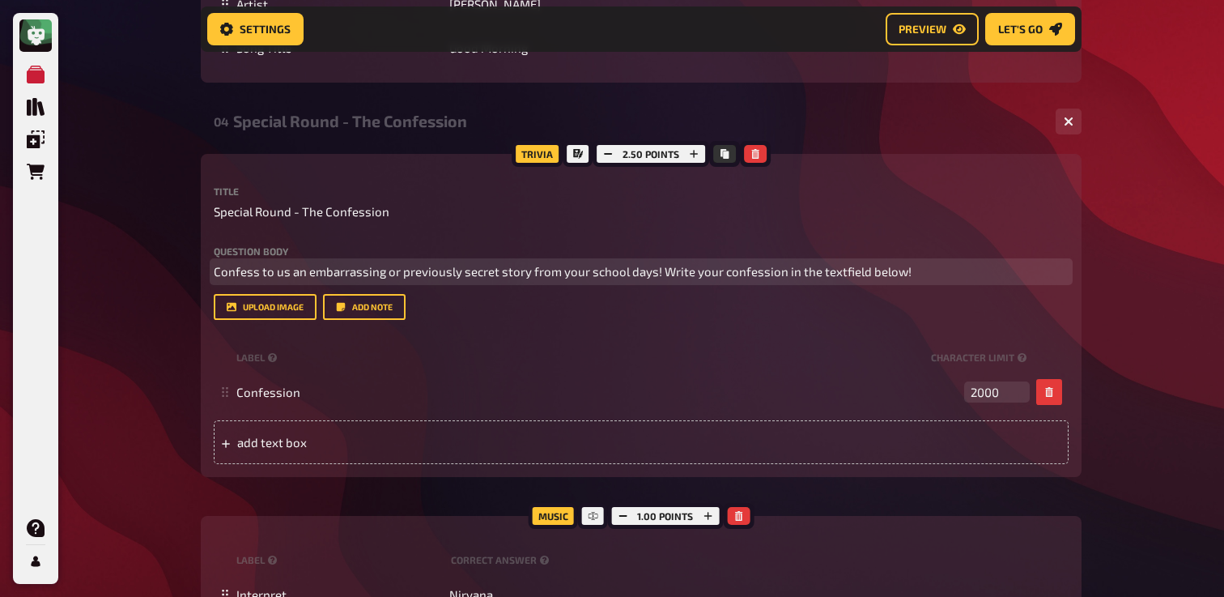
click at [419, 279] on span "Confess to us an embarrassing or previously secret story from your school days!…" at bounding box center [563, 271] width 698 height 15
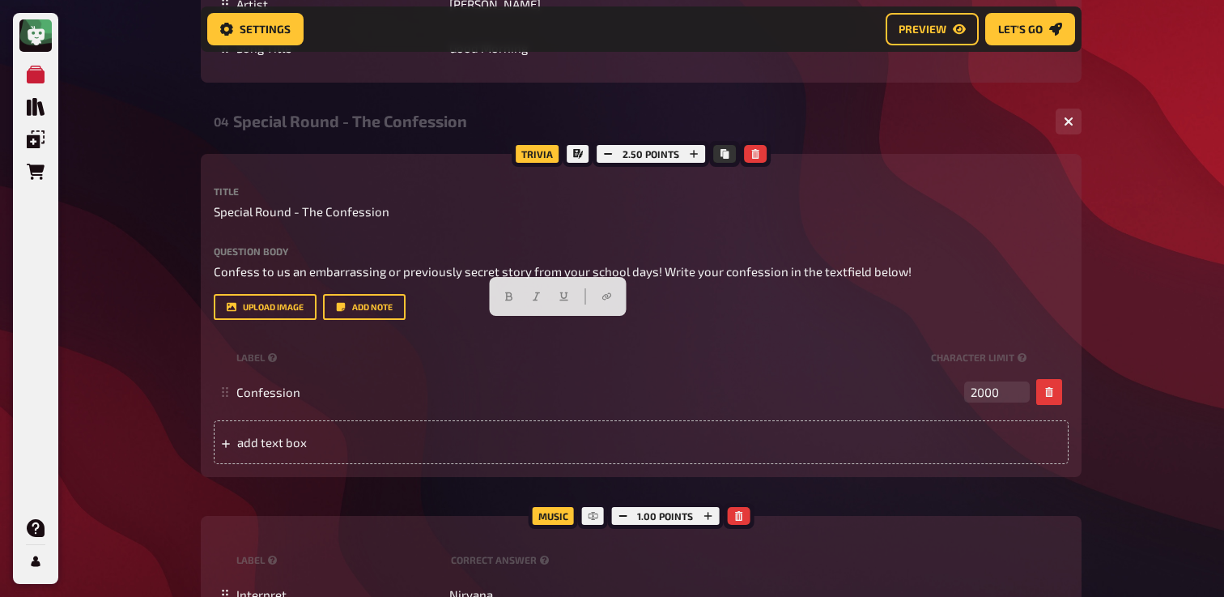
click at [57, 327] on div "My Quizzes Quiz Library Overlays Orders Help Profile" at bounding box center [35, 298] width 45 height 571
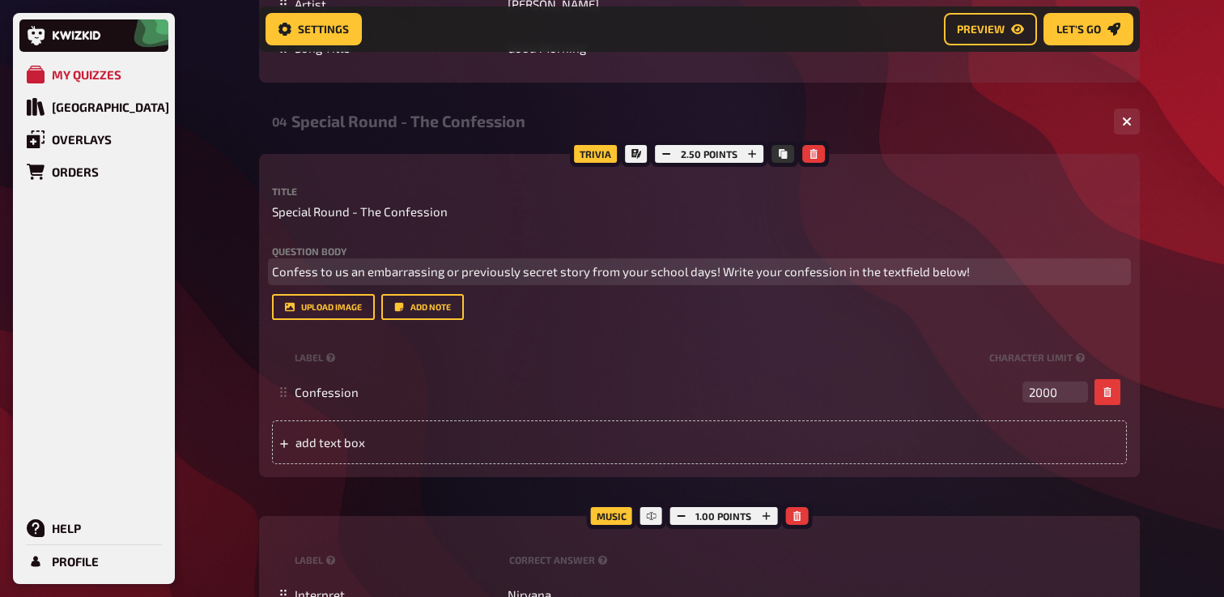
click at [272, 279] on span "Confess to us an embarrassing or previously secret story from your school days!…" at bounding box center [621, 271] width 698 height 15
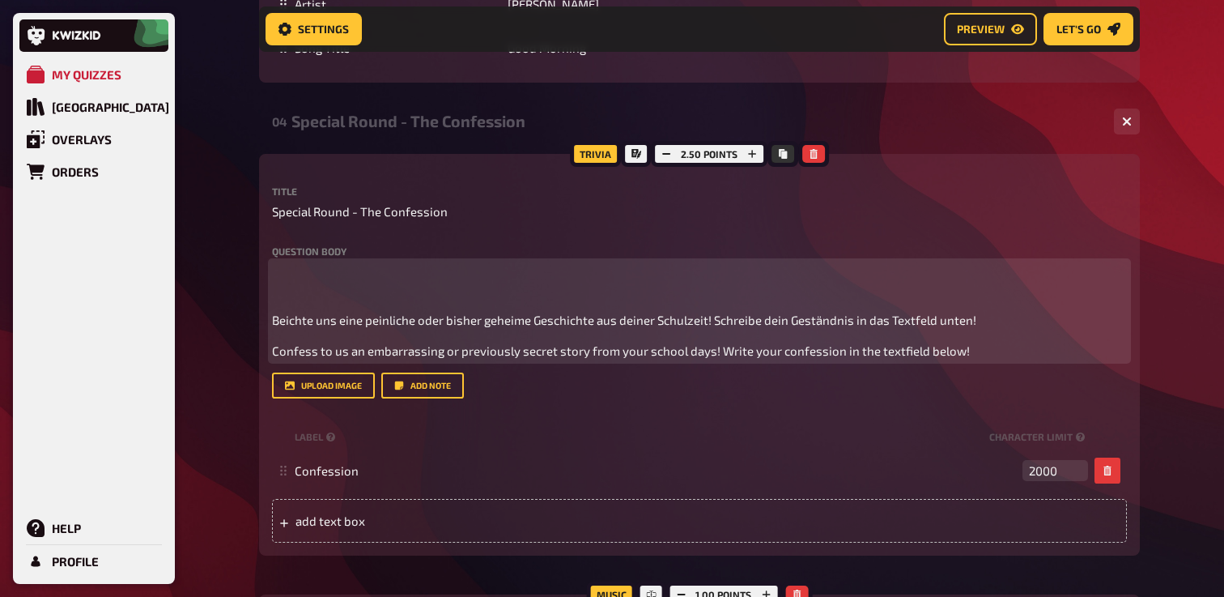
click at [299, 360] on p "Confess to us an embarrassing or previously secret story from your school days!…" at bounding box center [699, 351] width 855 height 19
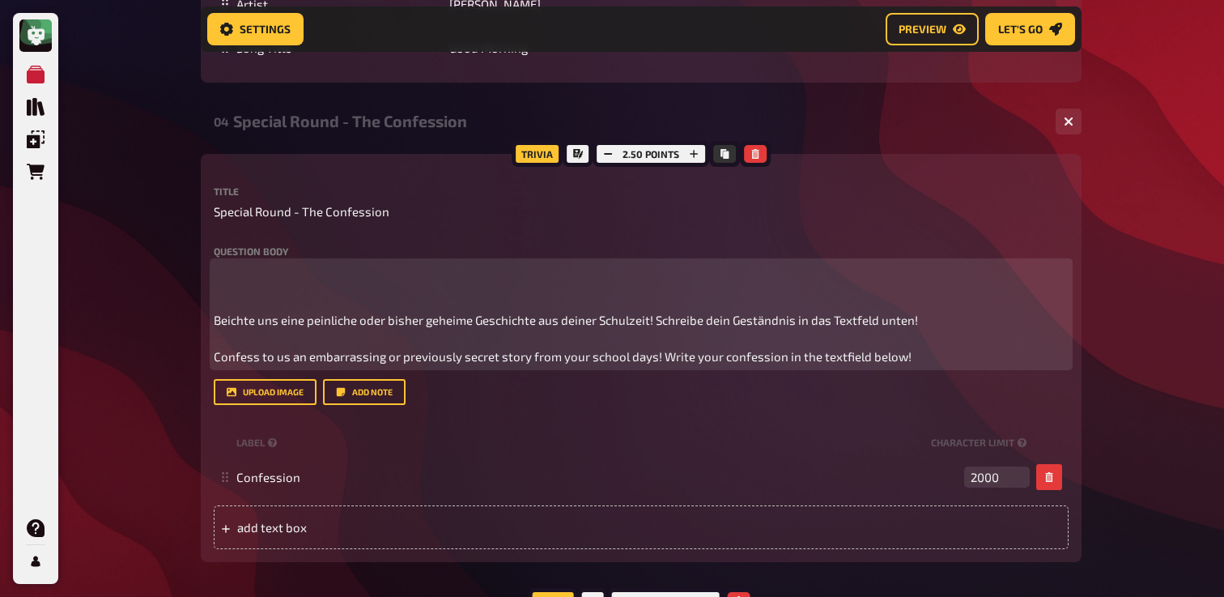
click at [294, 299] on p at bounding box center [641, 280] width 855 height 36
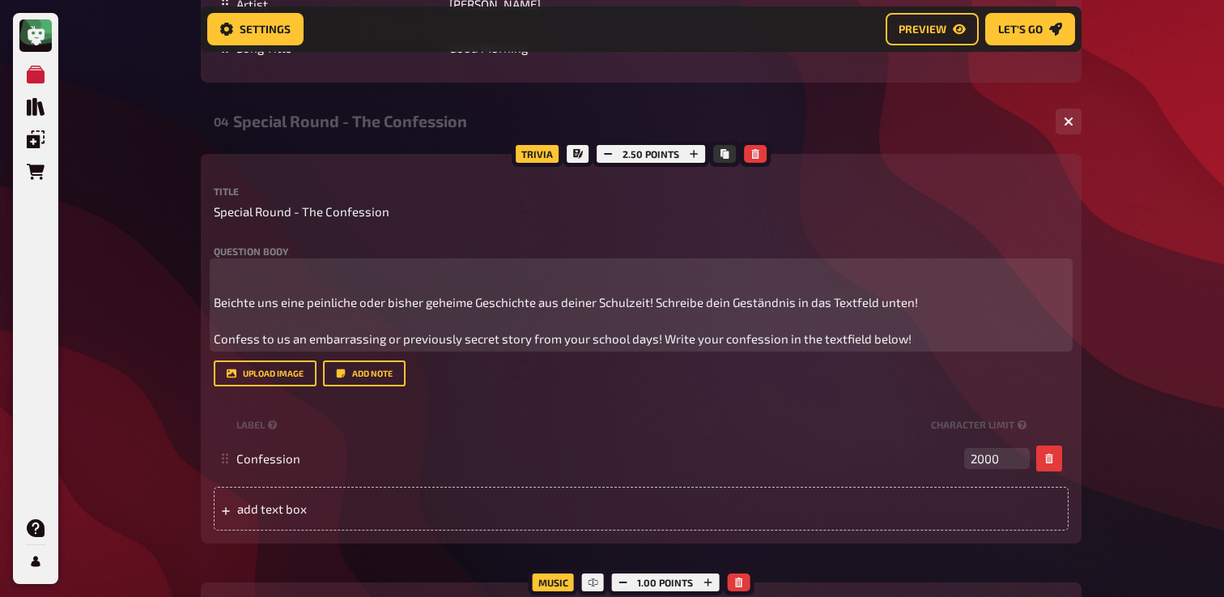
click at [214, 346] on span "Beichte uns eine peinliche oder bisher geheime Geschichte aus deiner Schulzeit!…" at bounding box center [566, 320] width 704 height 51
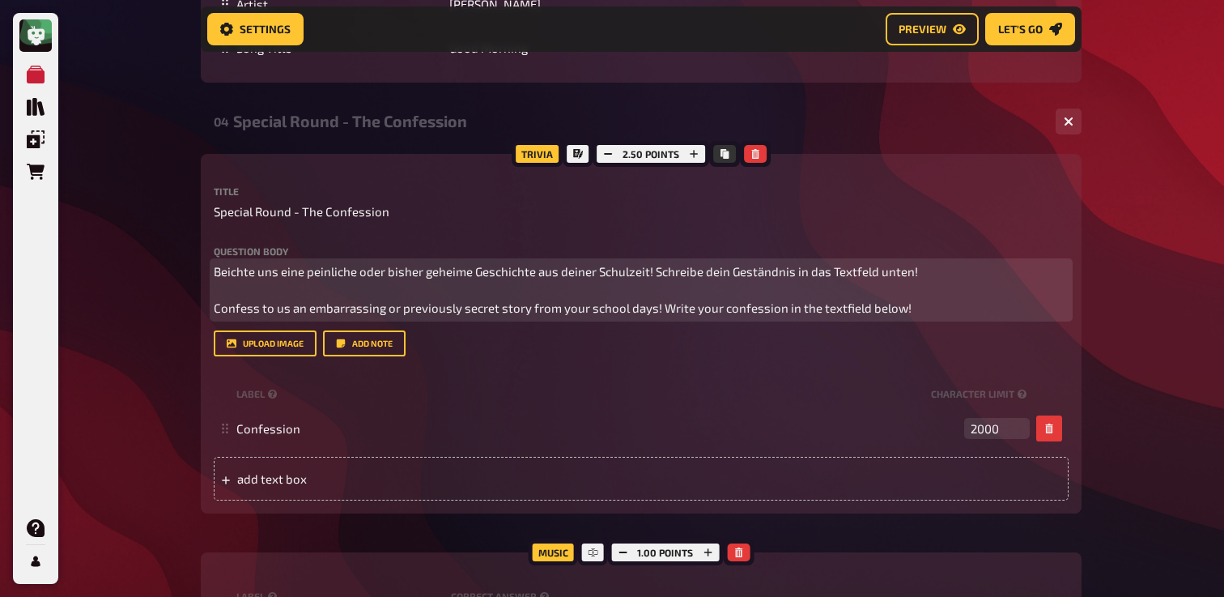
click at [451, 315] on span "Beichte uns eine peinliche oder bisher geheime Geschichte aus deiner Schulzeit!…" at bounding box center [566, 289] width 704 height 51
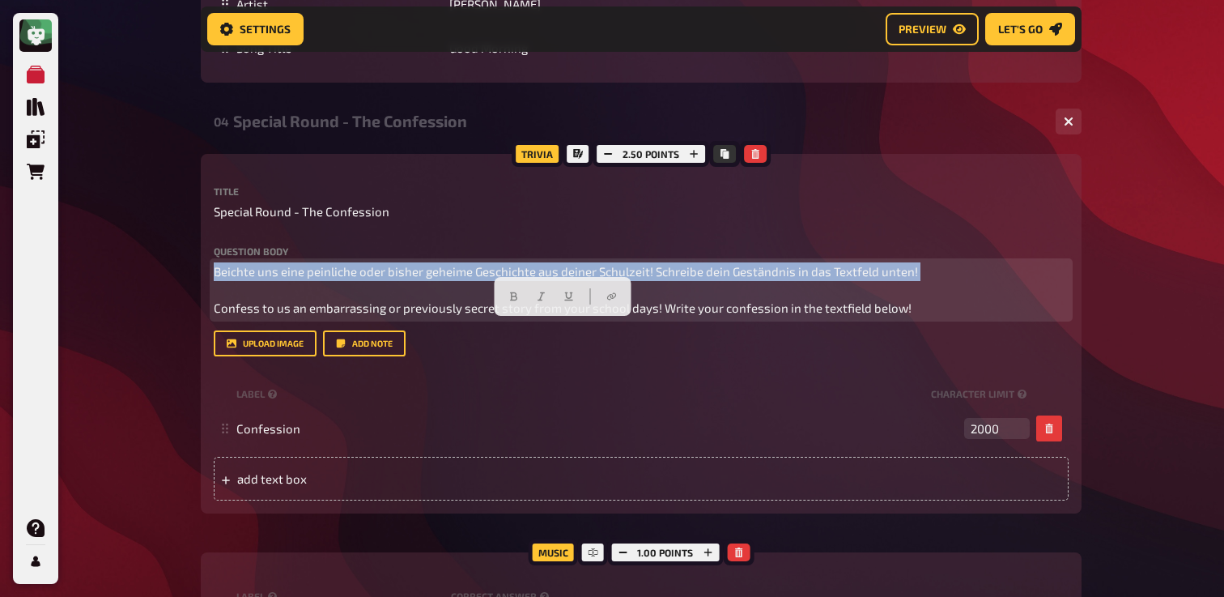
click at [451, 315] on span "Beichte uns eine peinliche oder bisher geheime Geschichte aus deiner Schulzeit!…" at bounding box center [566, 289] width 704 height 51
click at [539, 313] on div at bounding box center [563, 296] width 137 height 39
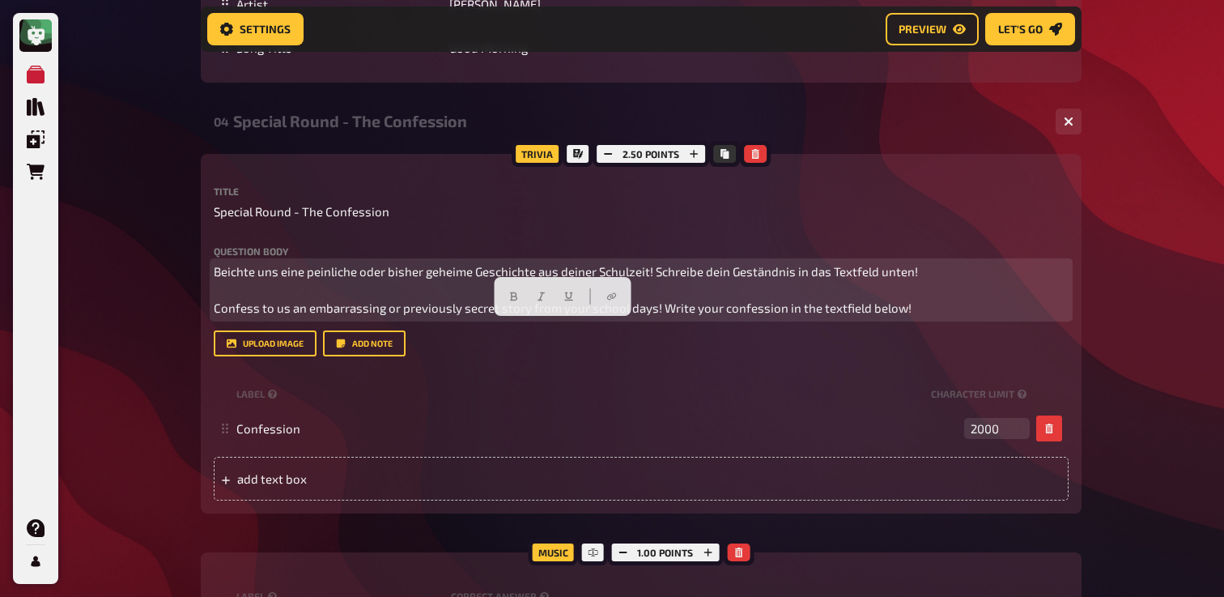
click at [517, 315] on span "Beichte uns eine peinliche oder bisher geheime Geschichte aus deiner Schulzeit!…" at bounding box center [566, 289] width 704 height 51
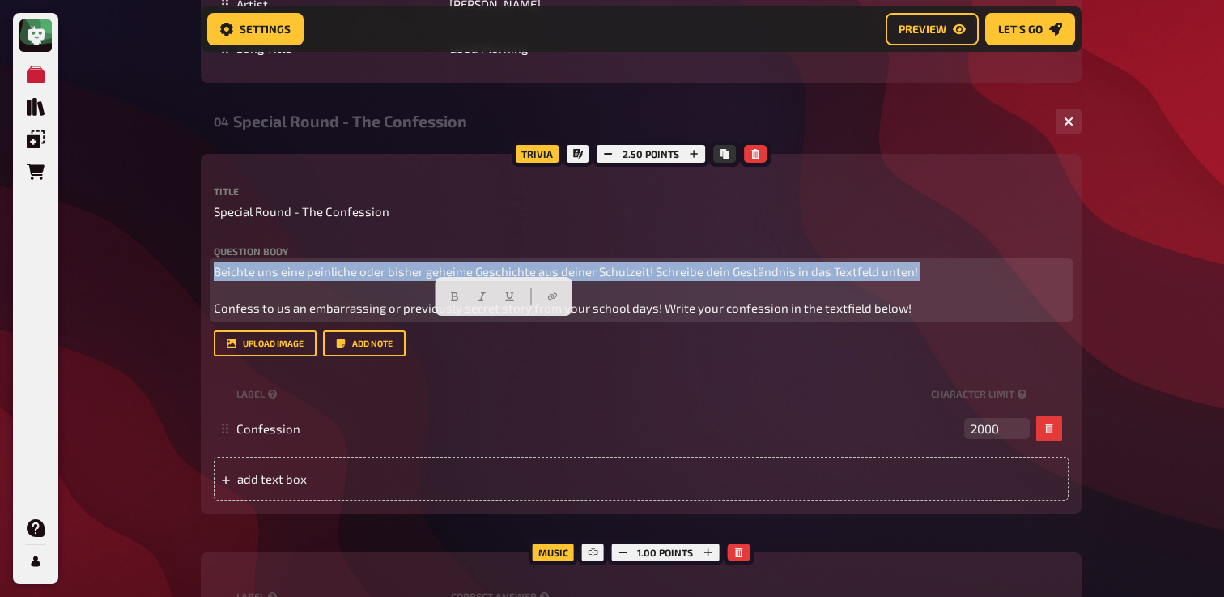
click at [517, 315] on span "Beichte uns eine peinliche oder bisher geheime Geschichte aus deiner Schulzeit!…" at bounding box center [566, 289] width 704 height 51
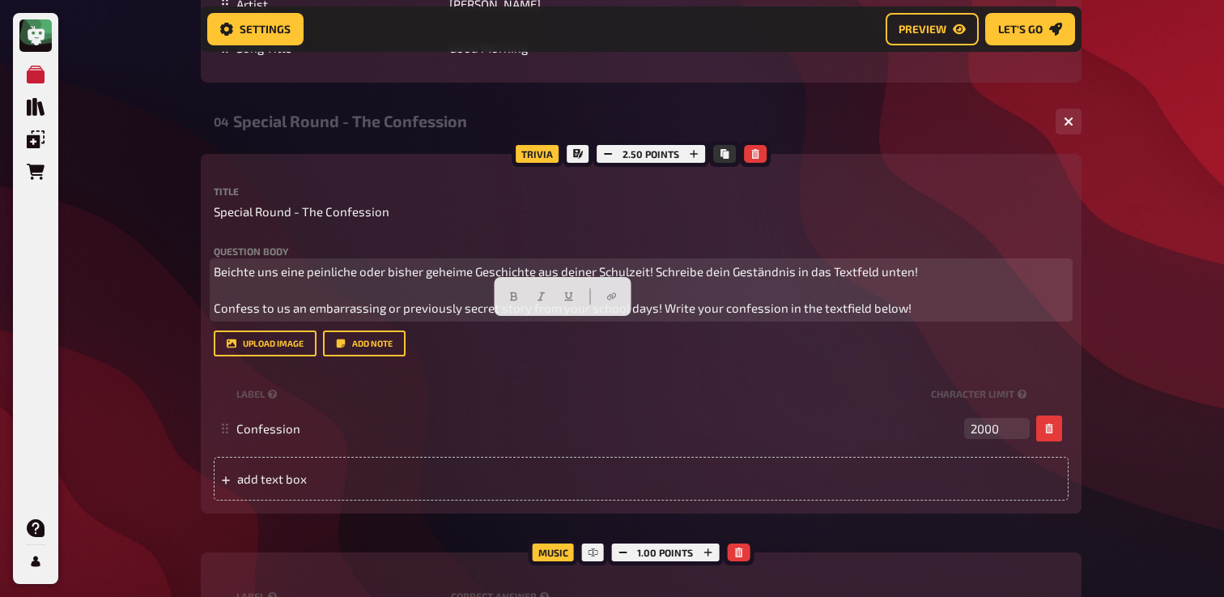
drag, startPoint x: 728, startPoint y: 332, endPoint x: 759, endPoint y: 319, distance: 33.4
click at [728, 315] on span "Beichte uns eine peinliche oder bisher geheime Geschichte aus deiner Schulzeit!…" at bounding box center [566, 289] width 704 height 51
click at [921, 317] on p "Beichte uns eine peinliche oder bisher geheime Geschichte aus deiner Schulzeit!…" at bounding box center [641, 289] width 855 height 55
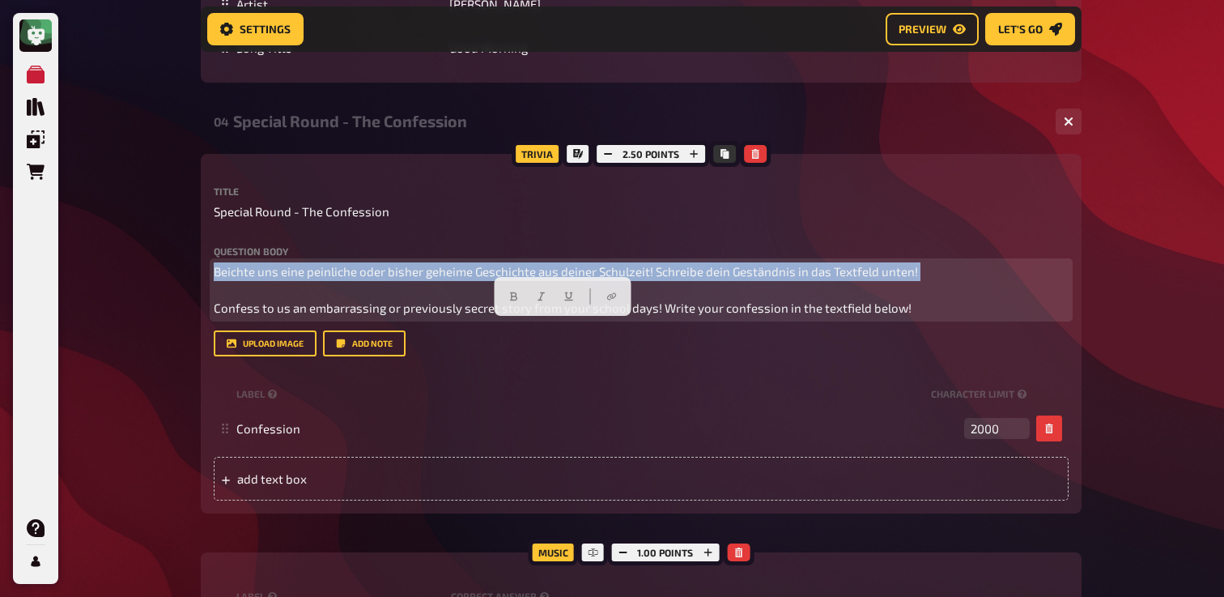
drag, startPoint x: 921, startPoint y: 320, endPoint x: 175, endPoint y: 309, distance: 745.8
click at [504, 298] on button "button" at bounding box center [514, 296] width 26 height 26
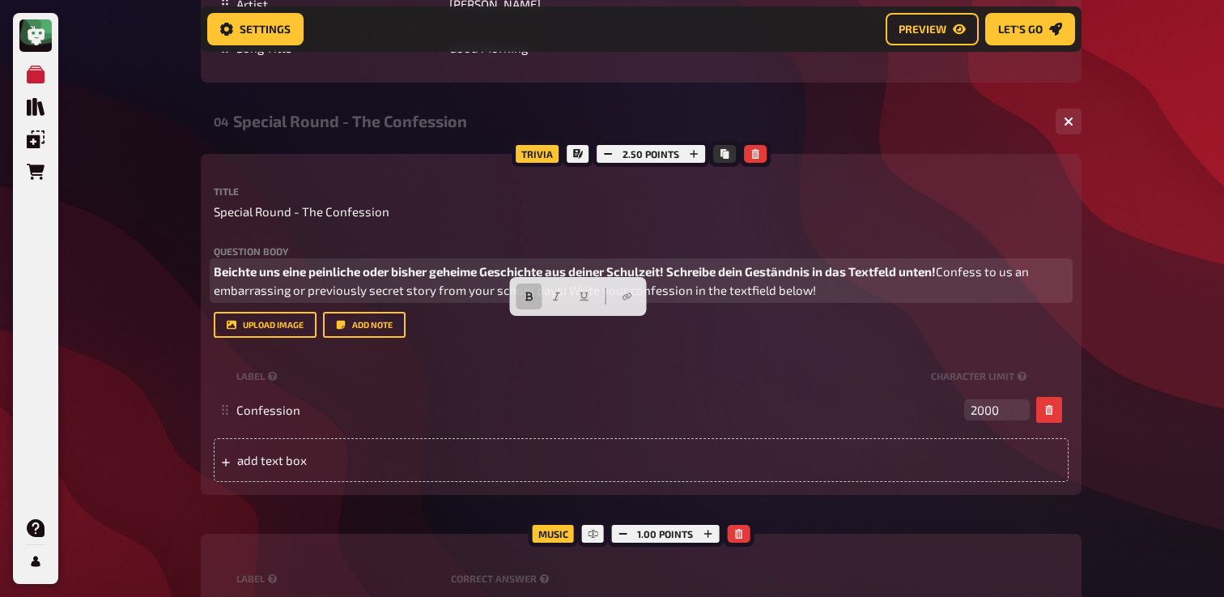
click at [388, 297] on span "Confess to us an embarrassing or previously secret story from your school days!…" at bounding box center [623, 280] width 818 height 33
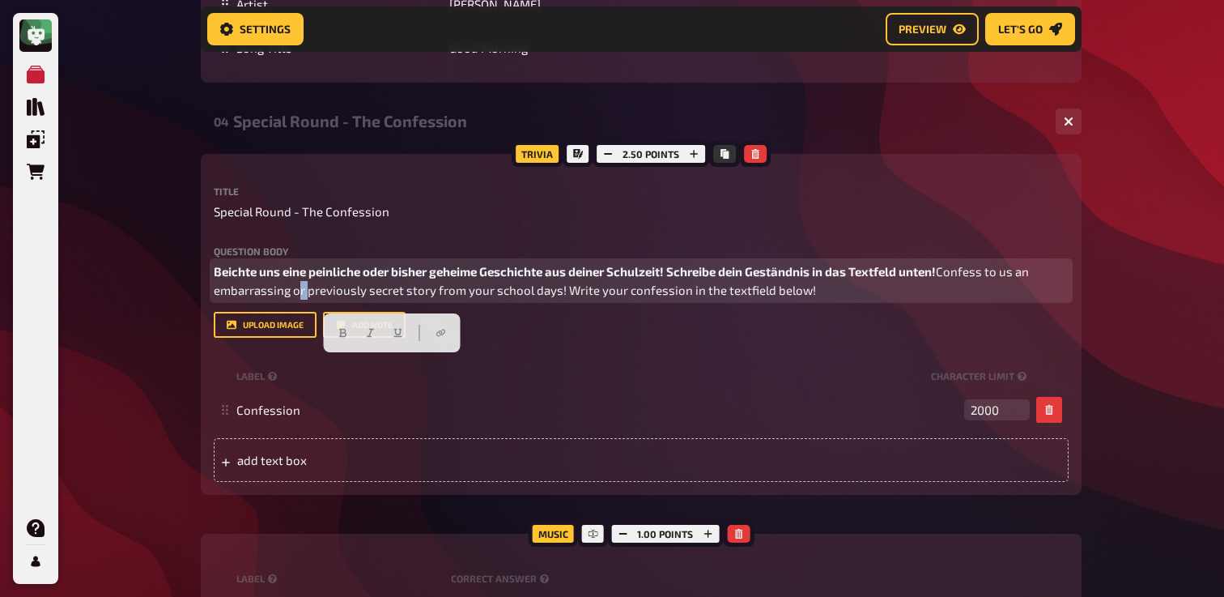
click at [388, 297] on span "Confess to us an embarrassing or previously secret story from your school days!…" at bounding box center [623, 280] width 818 height 33
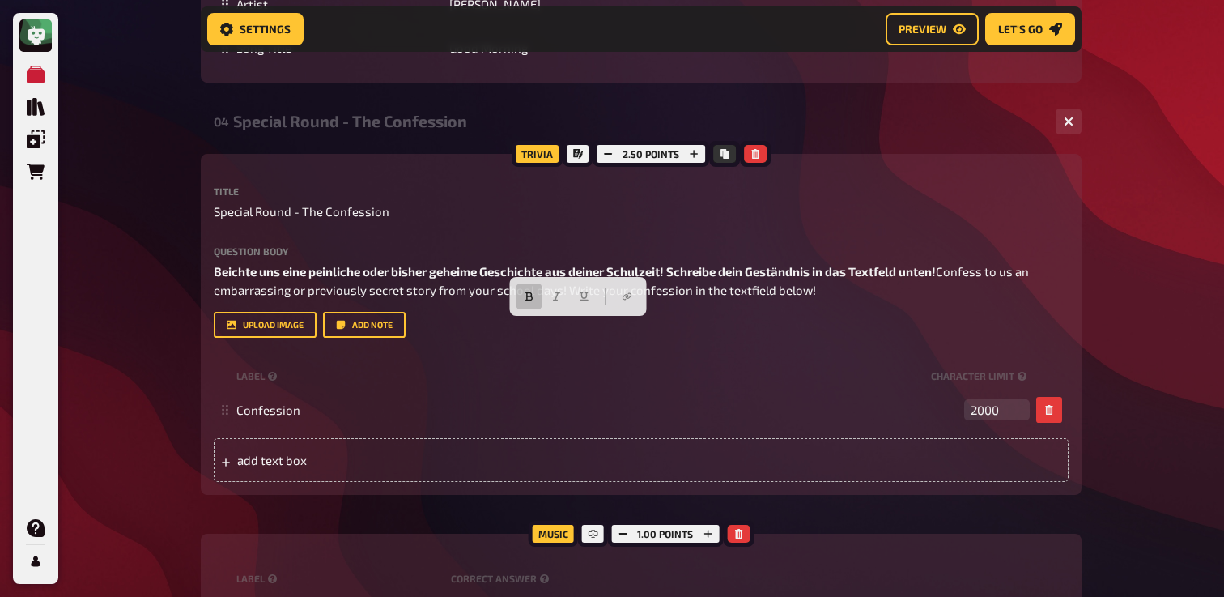
click at [598, 338] on div "Question body Beichte uns eine peinliche oder bisher geheime Geschichte aus dei…" at bounding box center [641, 291] width 855 height 91
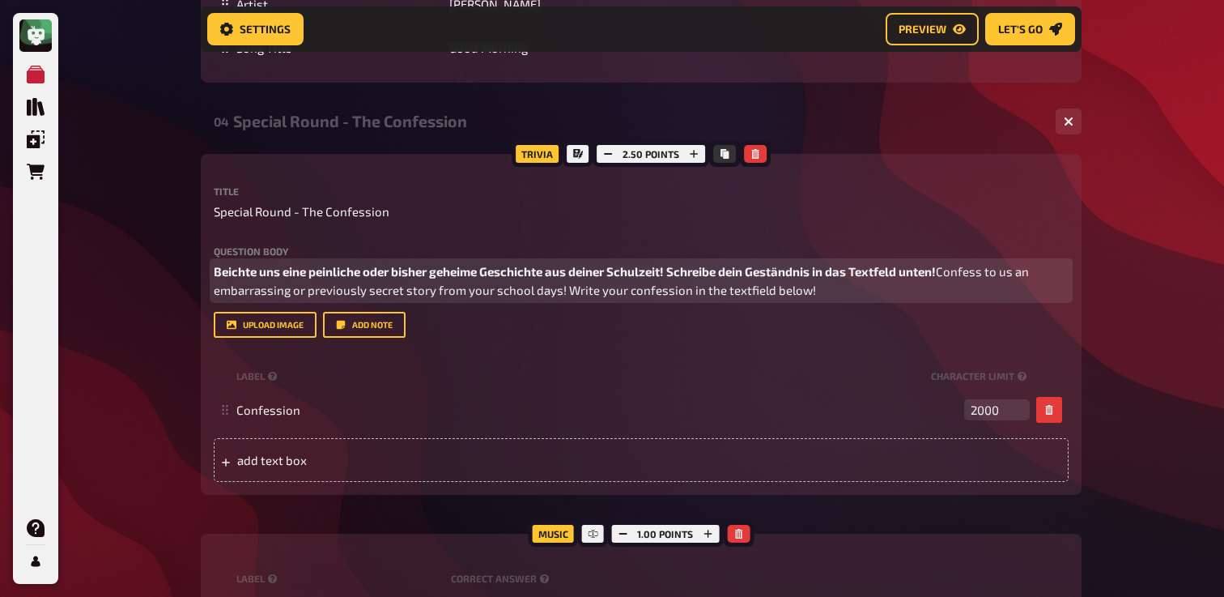
click at [907, 299] on p "Beichte uns eine peinliche oder bisher geheime Geschichte aus deiner Schulzeit!…" at bounding box center [641, 280] width 855 height 36
drag, startPoint x: 907, startPoint y: 359, endPoint x: 211, endPoint y: 371, distance: 695.6
click at [211, 371] on div "Trivia 2.50 points Title Special Round - The Confession Question body Beichte u…" at bounding box center [641, 325] width 881 height 342
click at [526, 328] on button "button" at bounding box center [537, 333] width 26 height 26
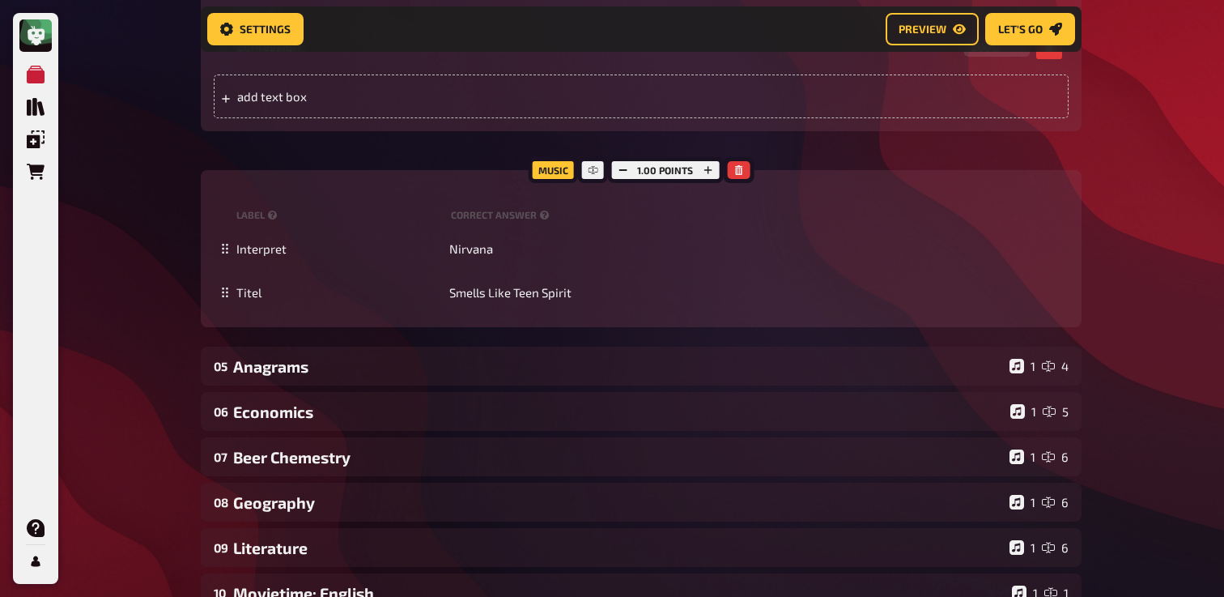
scroll to position [3466, 0]
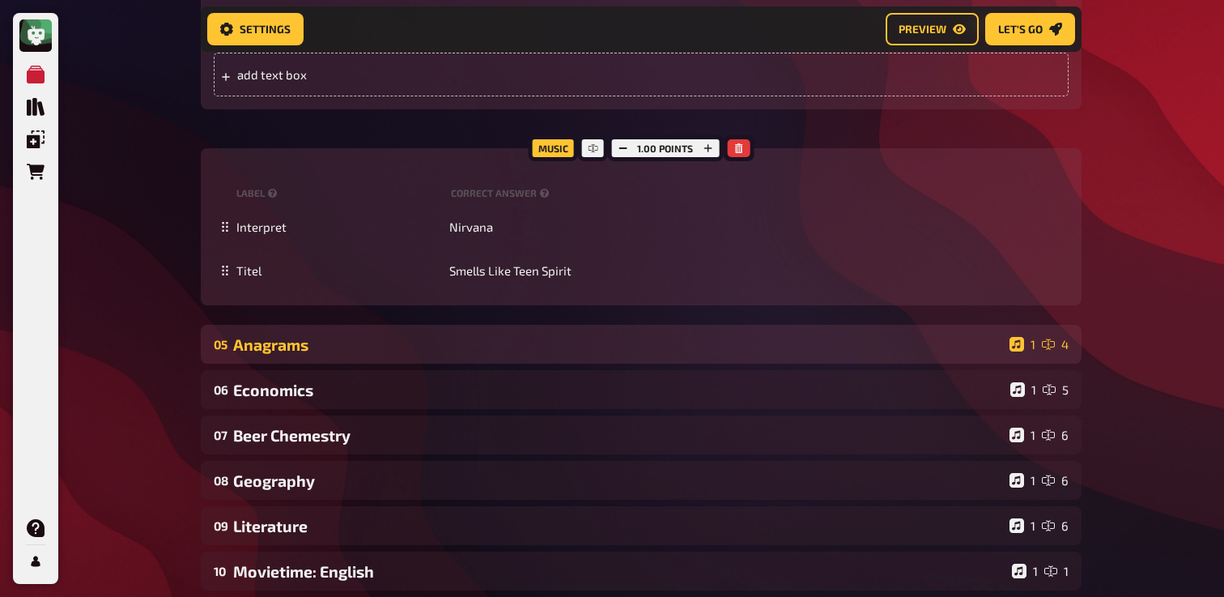
click at [274, 354] on div "Anagrams" at bounding box center [618, 344] width 770 height 19
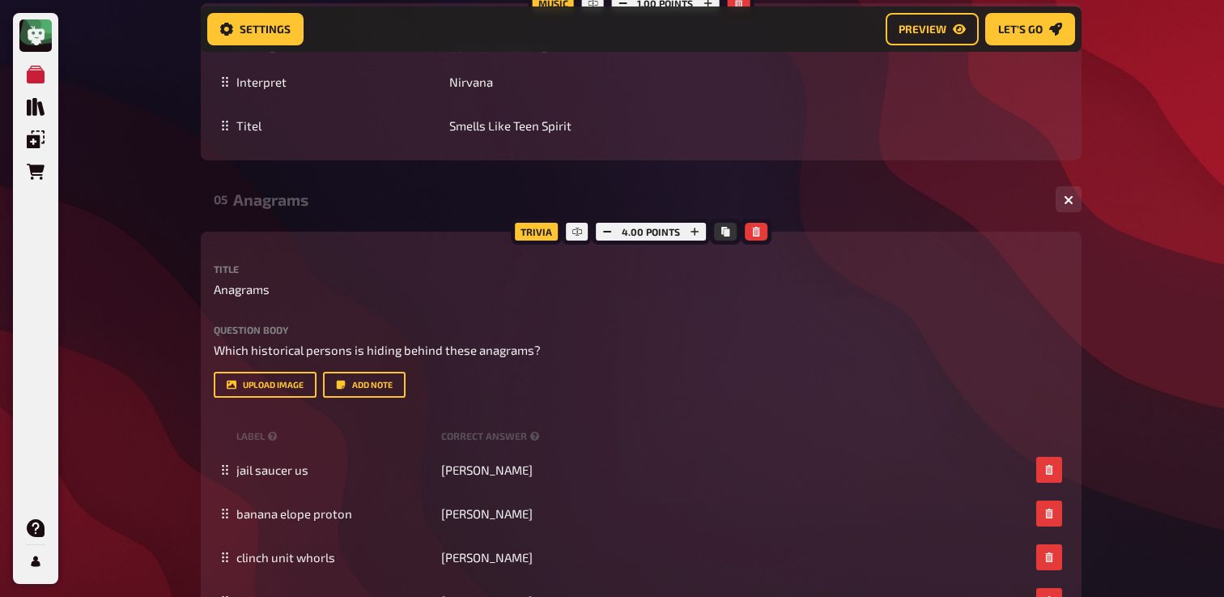
scroll to position [3634, 0]
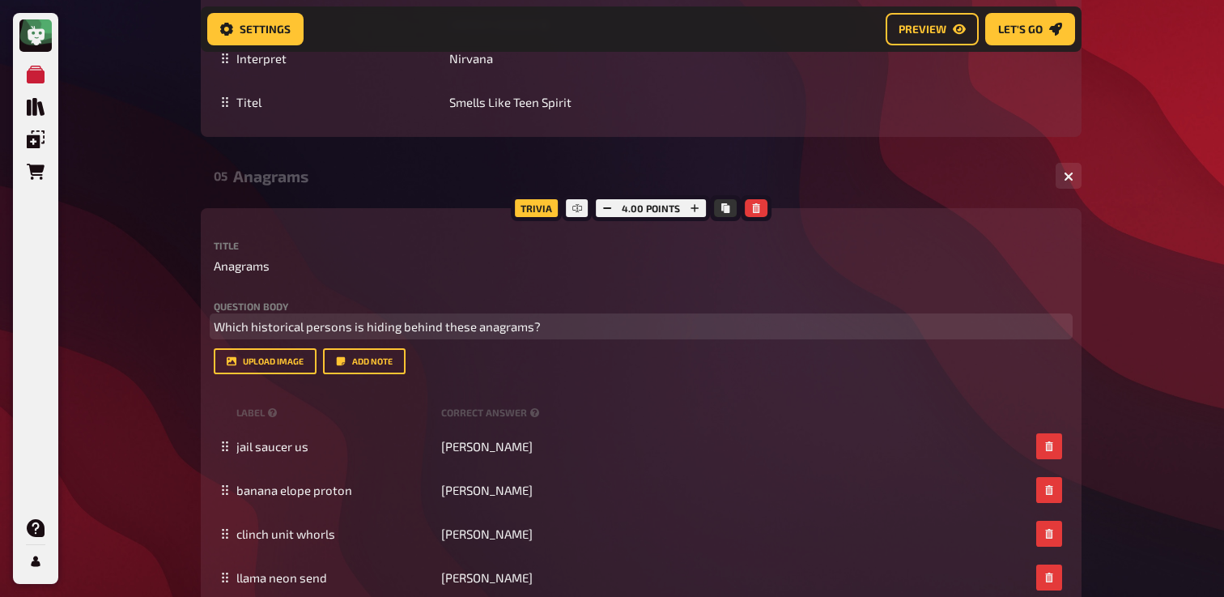
click at [309, 334] on span "Which historical persons is hiding behind these anagrams?" at bounding box center [377, 326] width 327 height 15
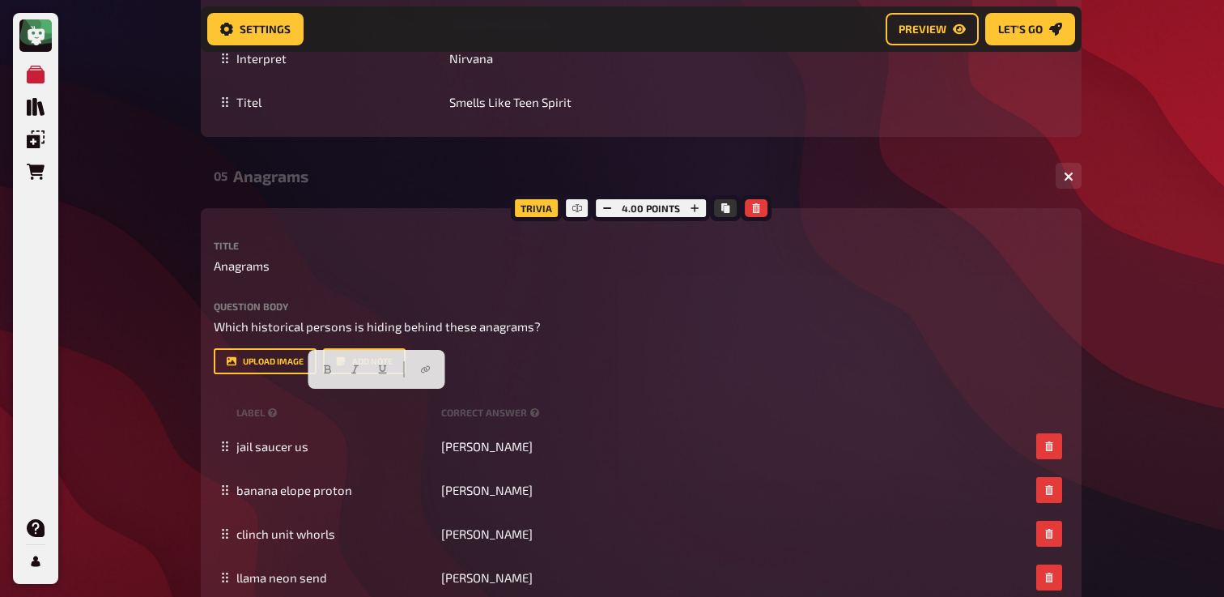
click at [543, 311] on label "Question body" at bounding box center [641, 306] width 855 height 10
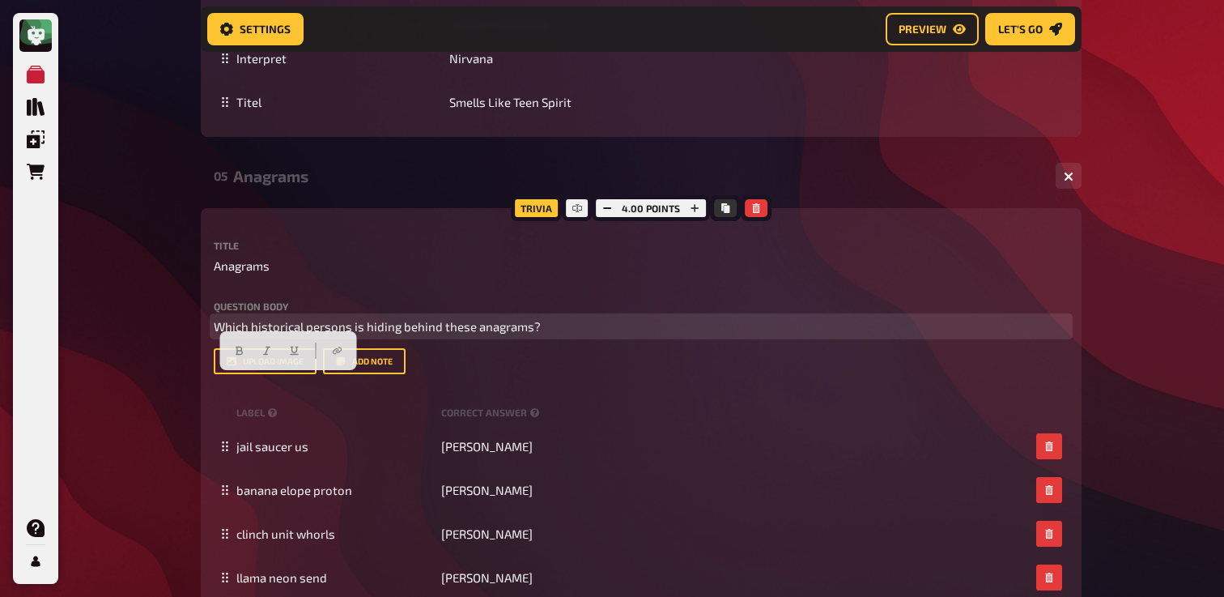
click at [216, 334] on span "Which historical persons is hiding behind these anagrams?" at bounding box center [377, 326] width 327 height 15
paste div
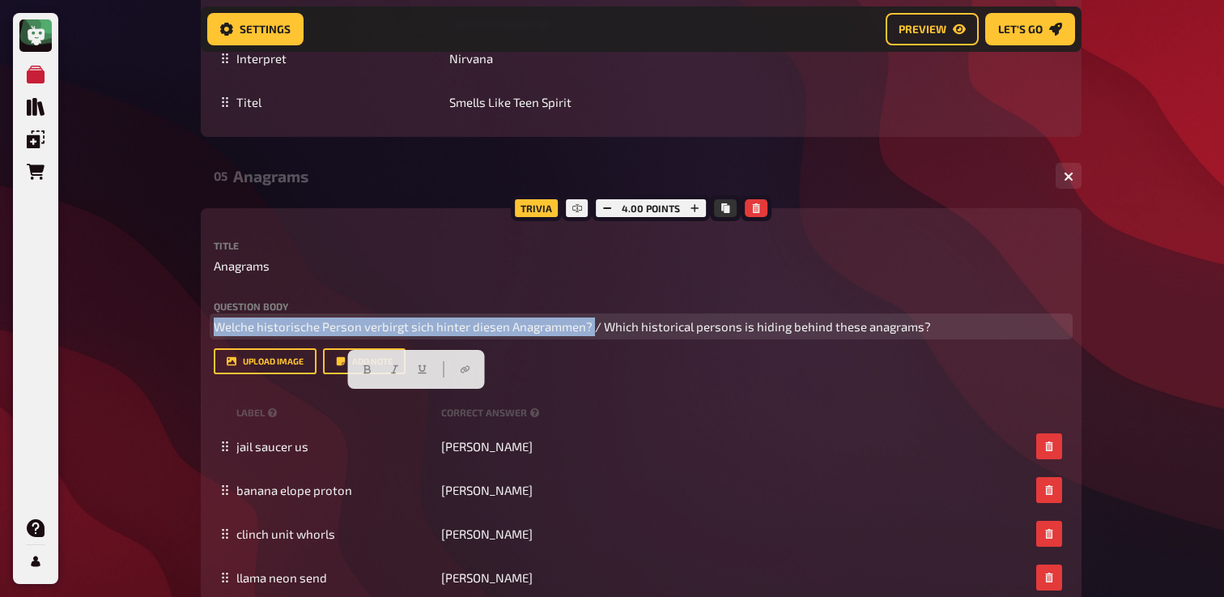
drag, startPoint x: 590, startPoint y: 402, endPoint x: 113, endPoint y: 402, distance: 477.7
click at [345, 361] on button "button" at bounding box center [354, 369] width 26 height 26
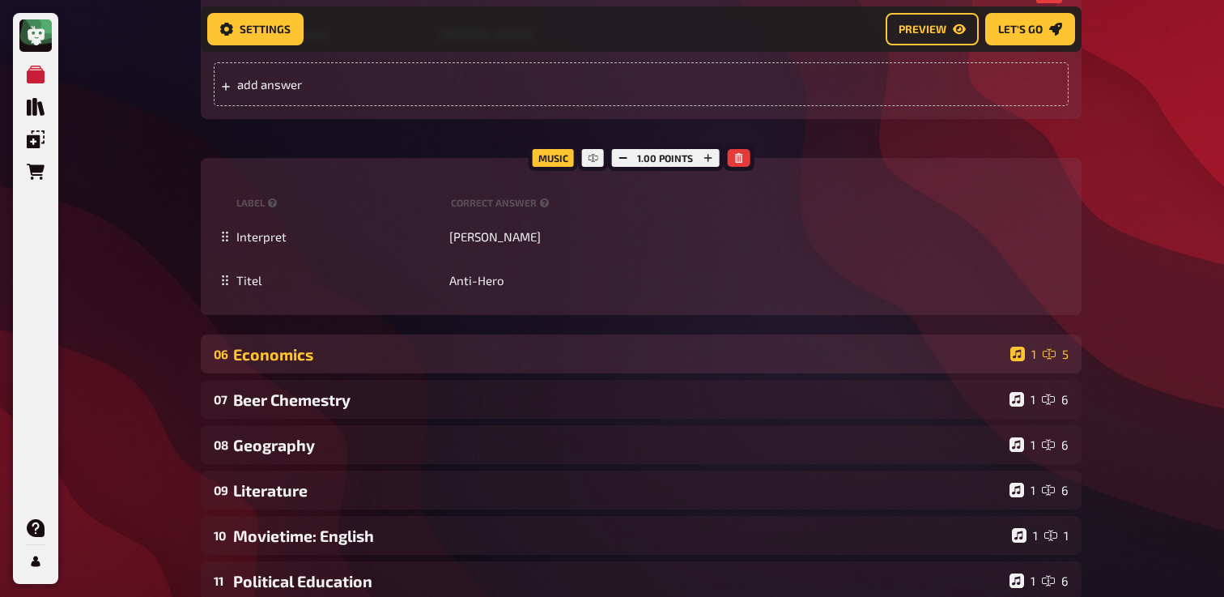
click at [271, 364] on div "Economics" at bounding box center [618, 354] width 771 height 19
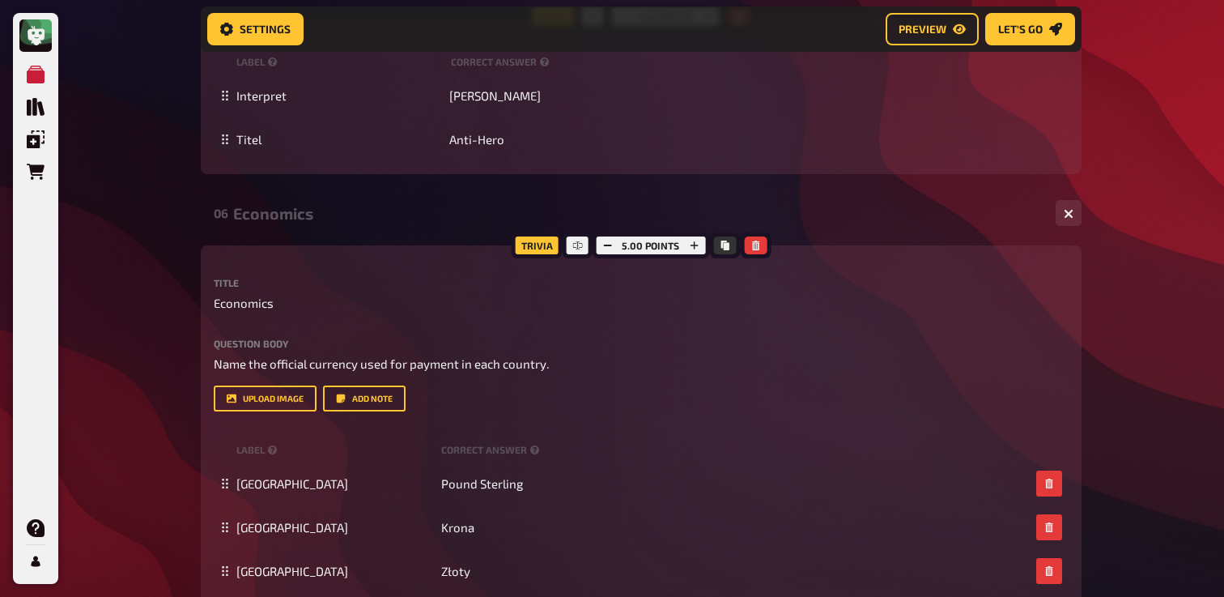
scroll to position [4381, 0]
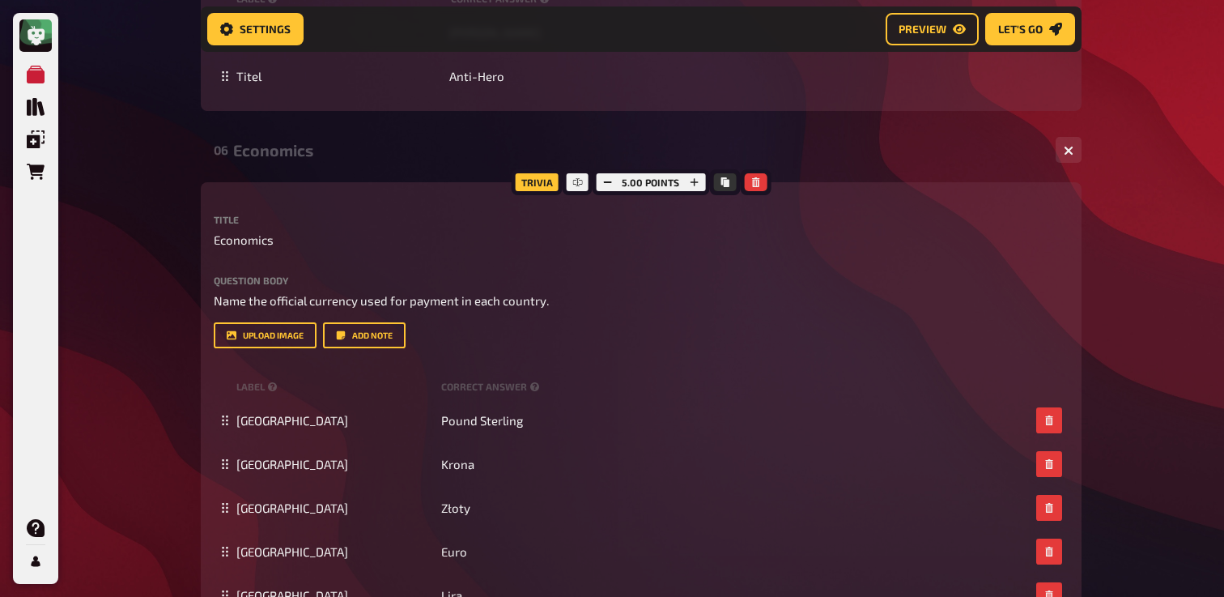
click at [328, 310] on div "Question body Name the official currency used for payment in each country. Drop…" at bounding box center [641, 292] width 855 height 35
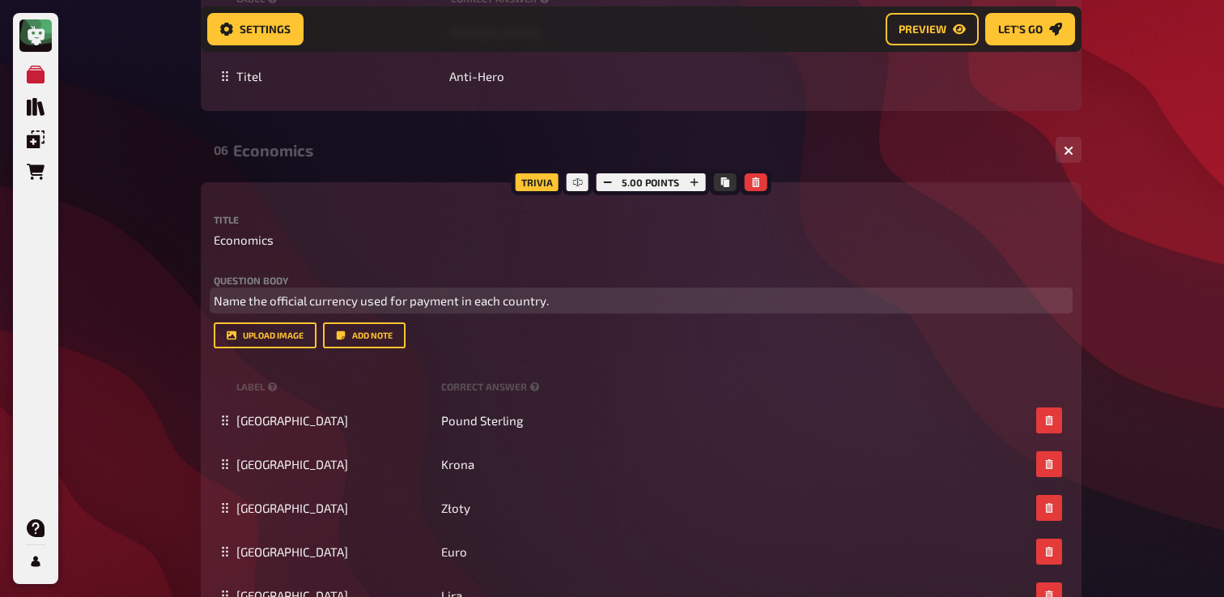
click at [328, 308] on span "Name the official currency used for payment in each country." at bounding box center [381, 300] width 335 height 15
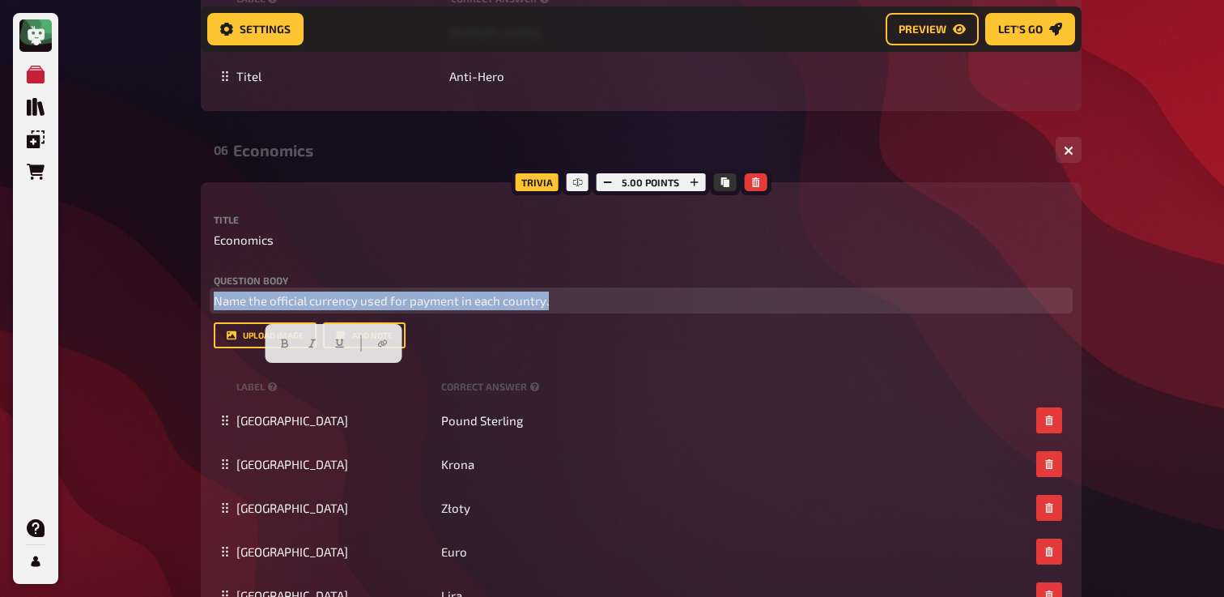
click at [328, 308] on span "Name the official currency used for payment in each country." at bounding box center [381, 300] width 335 height 15
click at [219, 308] on span "Name the official currency used for payment in each country." at bounding box center [381, 300] width 335 height 15
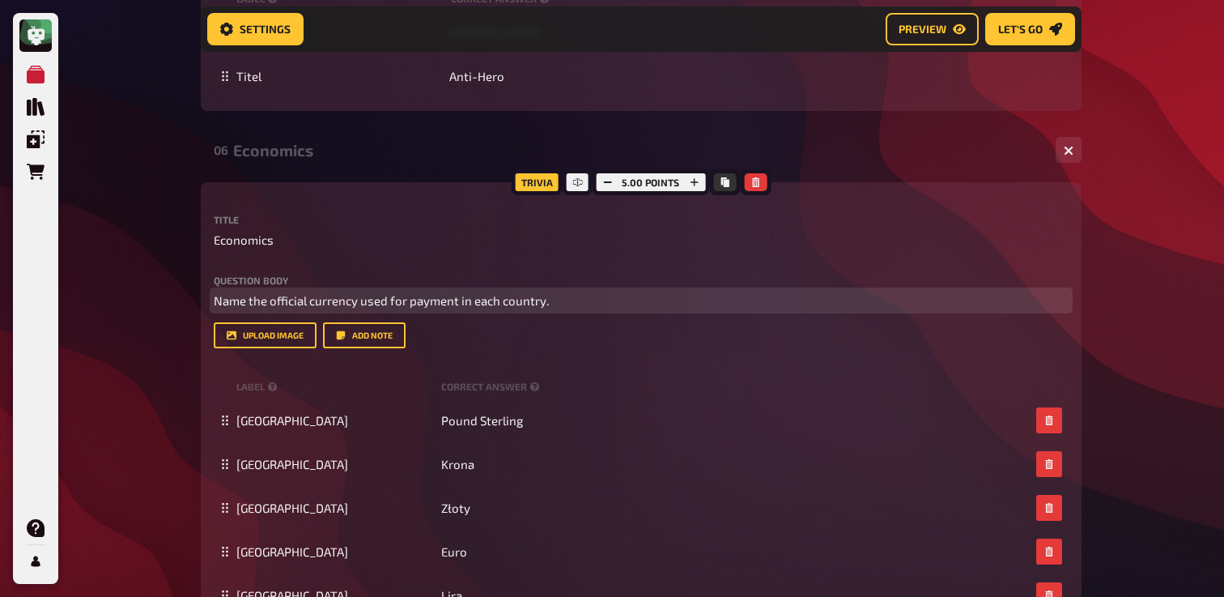
click at [214, 308] on span "Name the official currency used for payment in each country." at bounding box center [381, 300] width 335 height 15
paste div
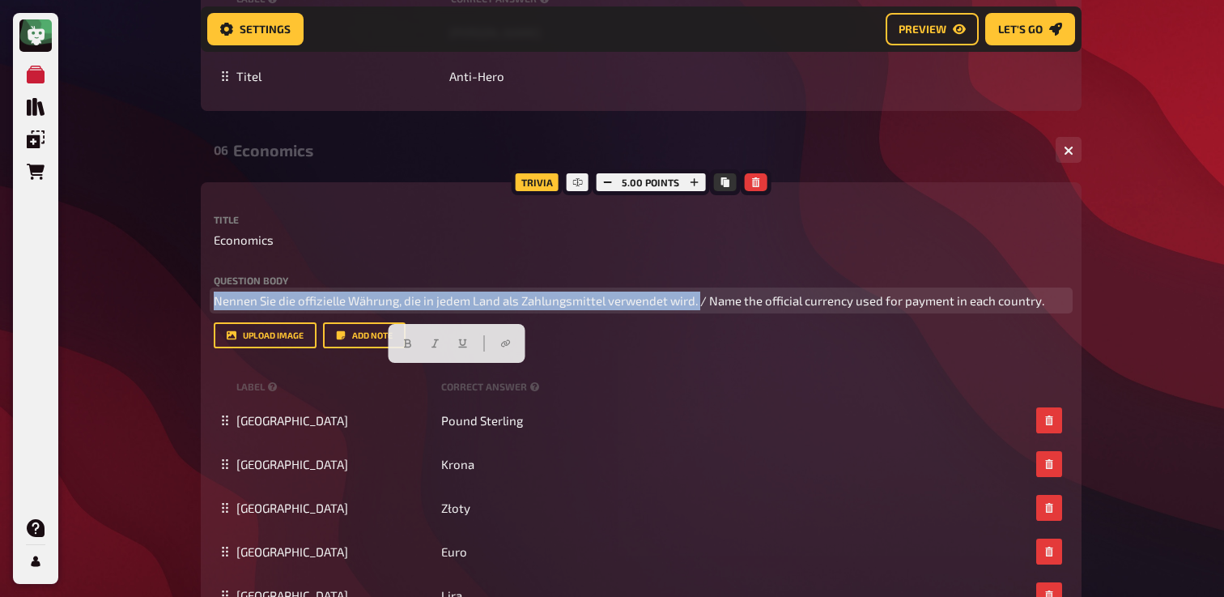
drag, startPoint x: 700, startPoint y: 381, endPoint x: 53, endPoint y: 355, distance: 646.7
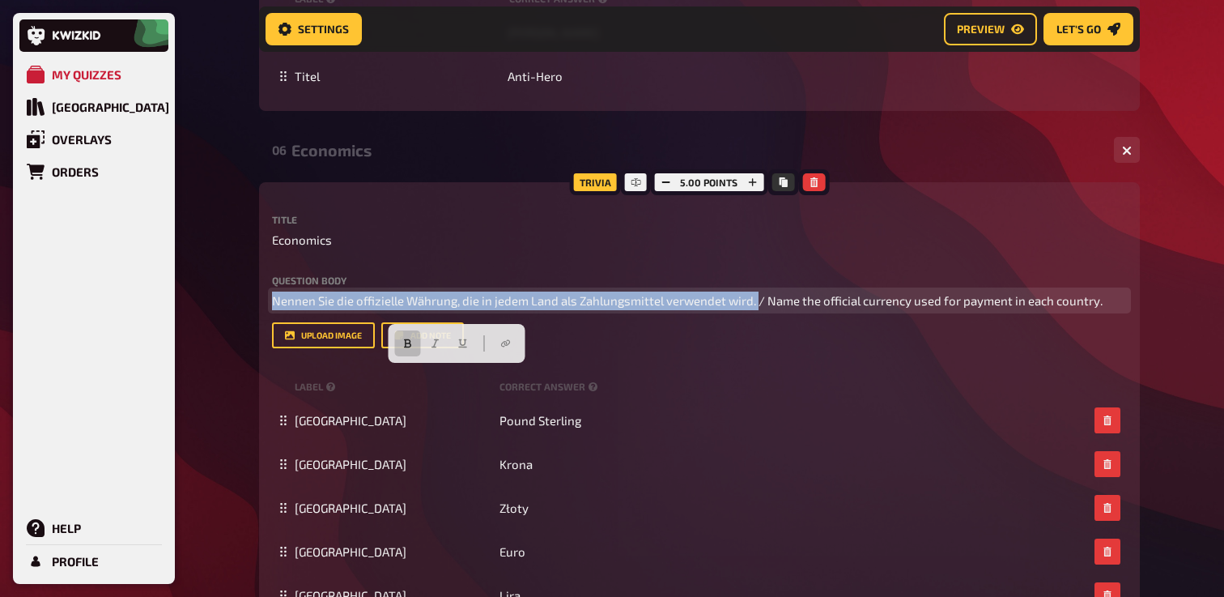
click at [413, 335] on button "button" at bounding box center [407, 343] width 26 height 26
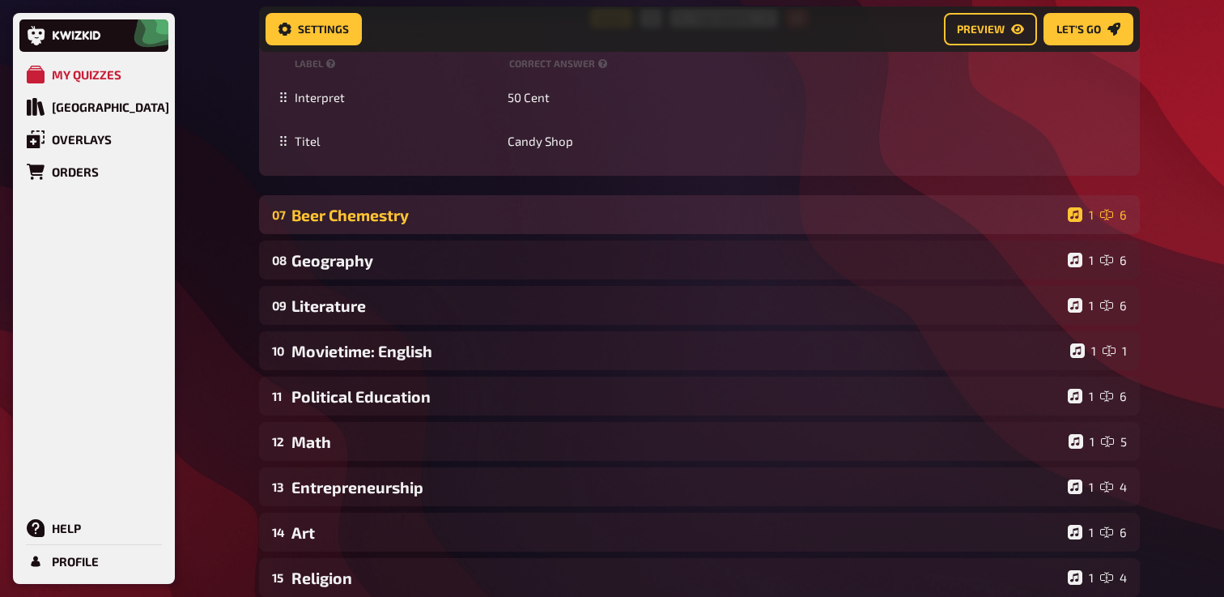
click at [466, 234] on div "07 Beer Chemestry 1 6" at bounding box center [699, 214] width 881 height 39
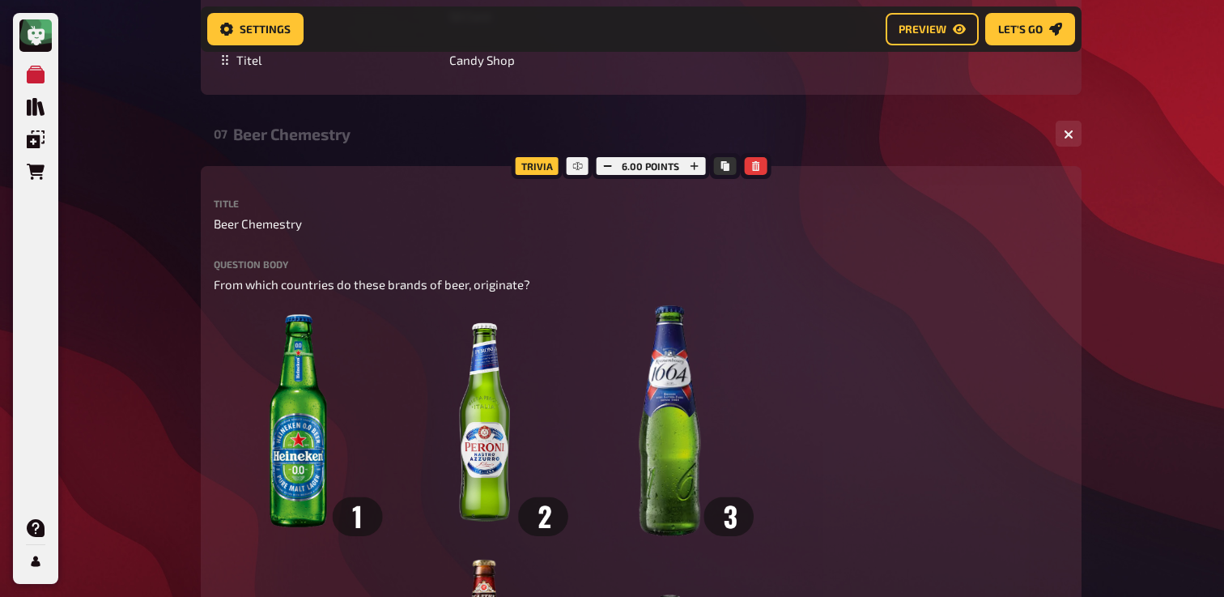
scroll to position [5204, 0]
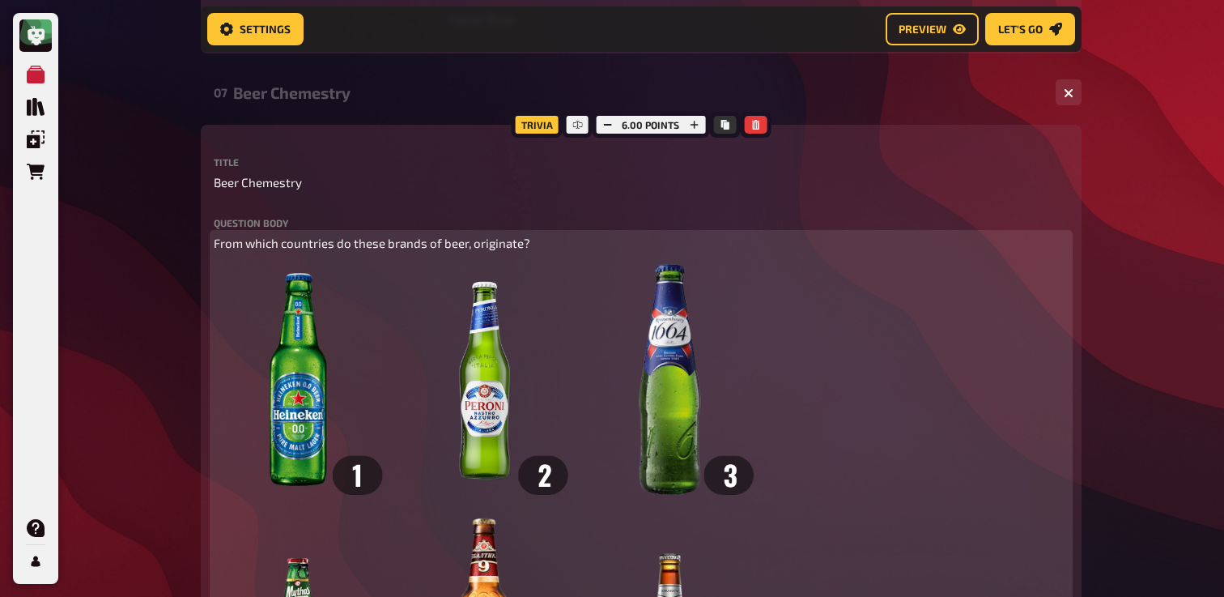
click at [414, 250] on span "From which countries do these brands of beer, originate?" at bounding box center [372, 243] width 317 height 15
click at [215, 250] on span "From which countries do these brands of beer, originate?" at bounding box center [372, 243] width 317 height 15
paste div
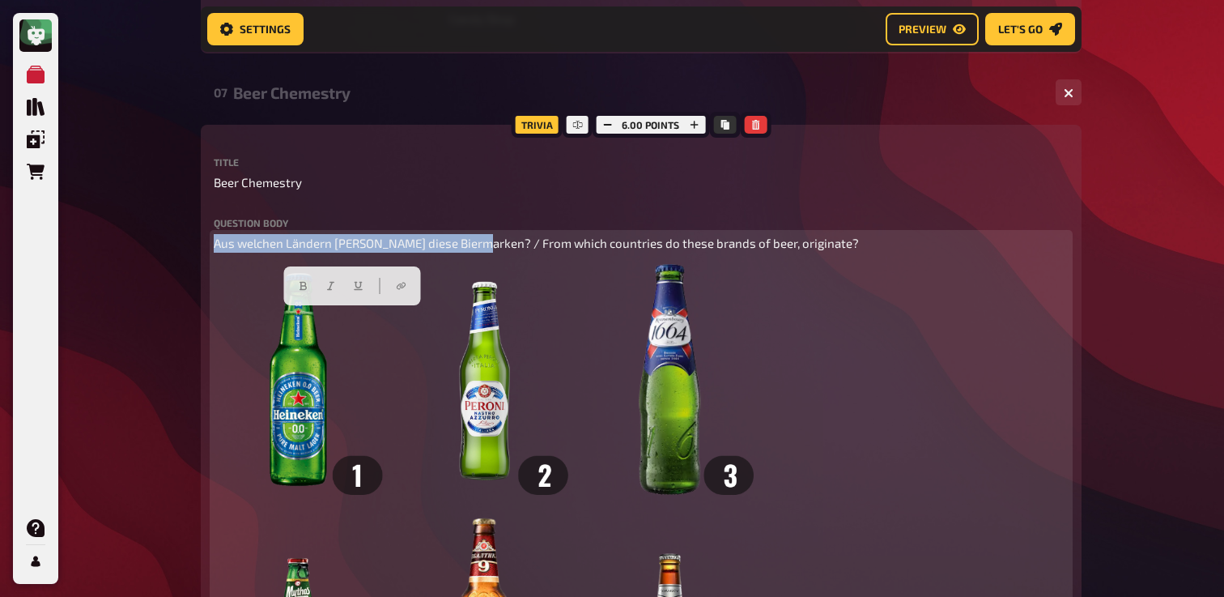
drag, startPoint x: 489, startPoint y: 313, endPoint x: 181, endPoint y: 309, distance: 308.5
click at [301, 286] on icon "button" at bounding box center [303, 286] width 7 height 9
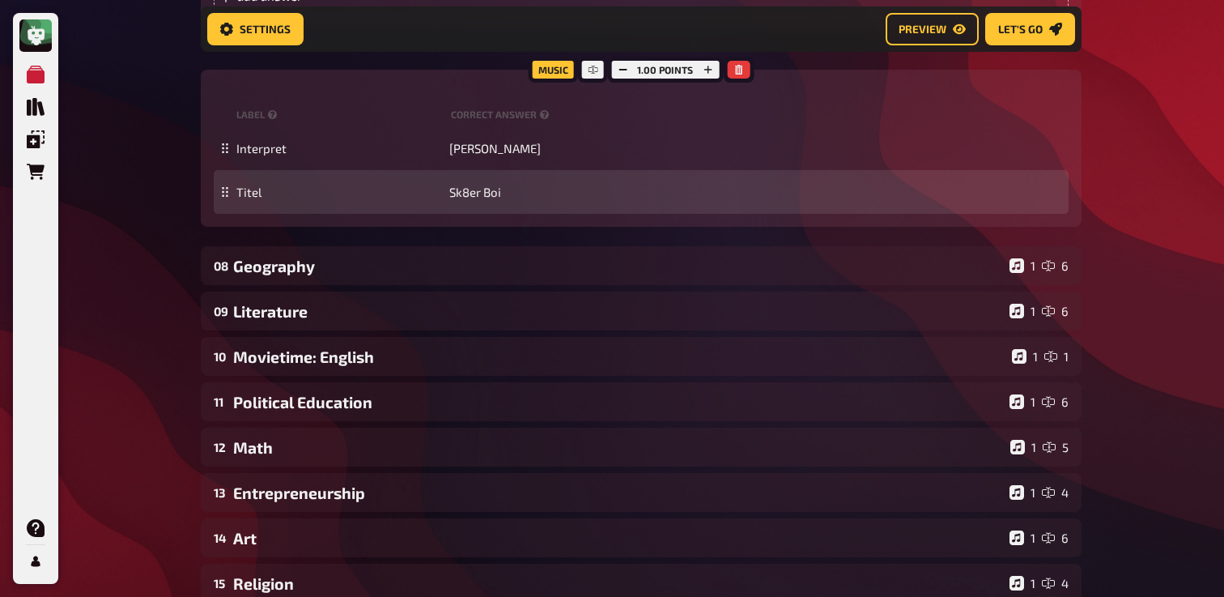
click at [280, 285] on div "08 Geography 1 6" at bounding box center [641, 265] width 881 height 39
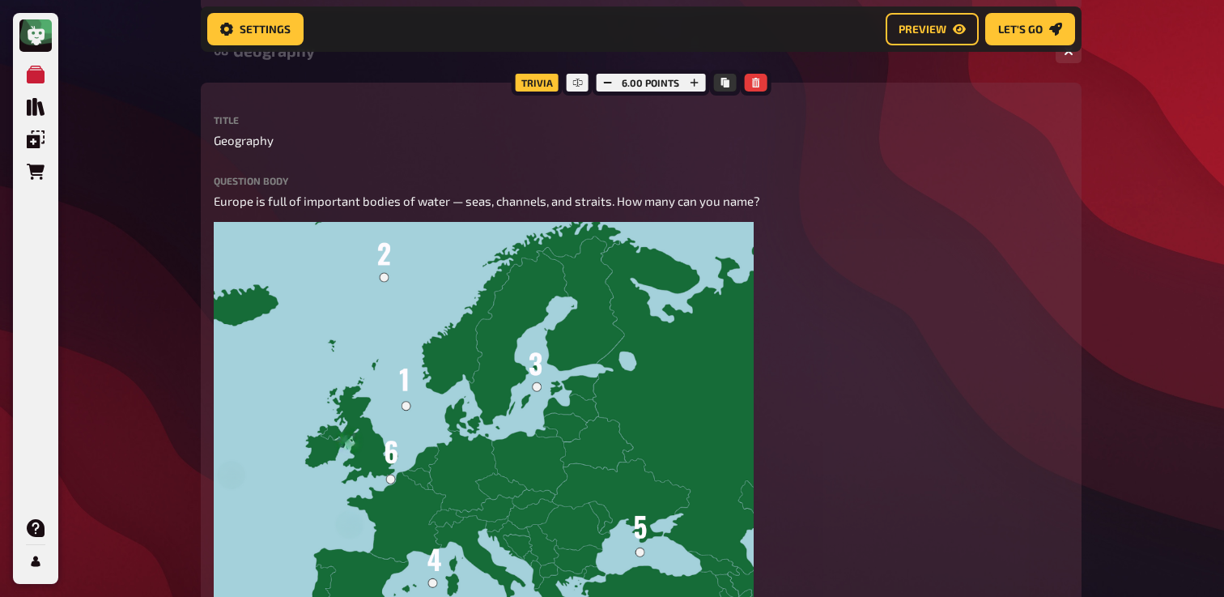
scroll to position [6630, 0]
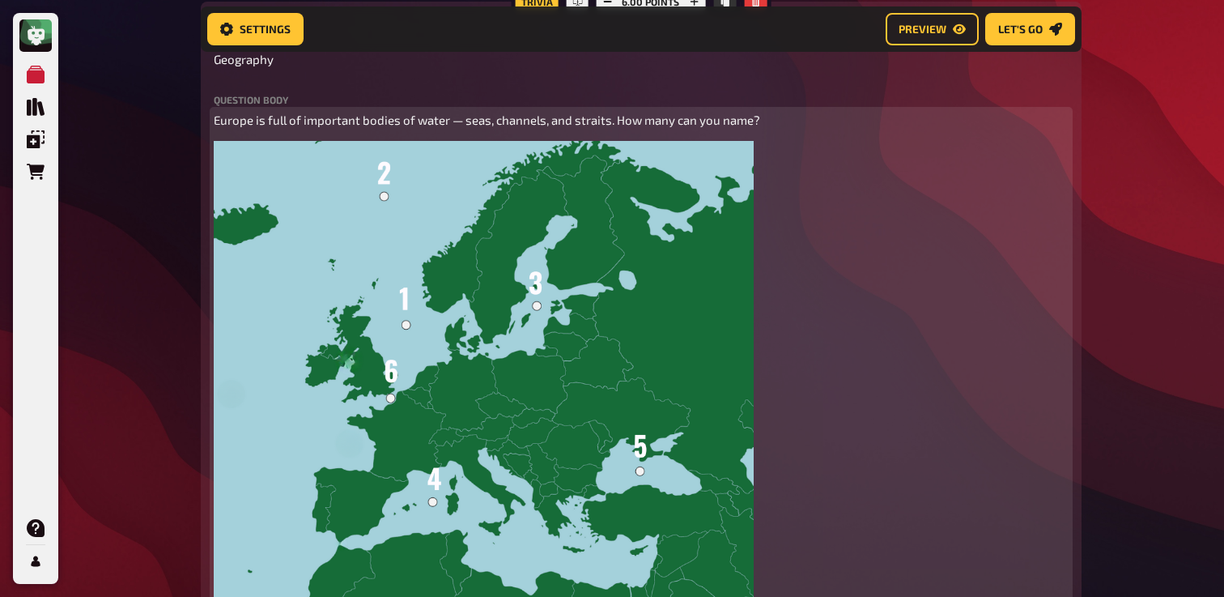
click at [356, 127] on span "Europe is full of important bodies of water — seas, channels, and straits. How …" at bounding box center [487, 120] width 547 height 15
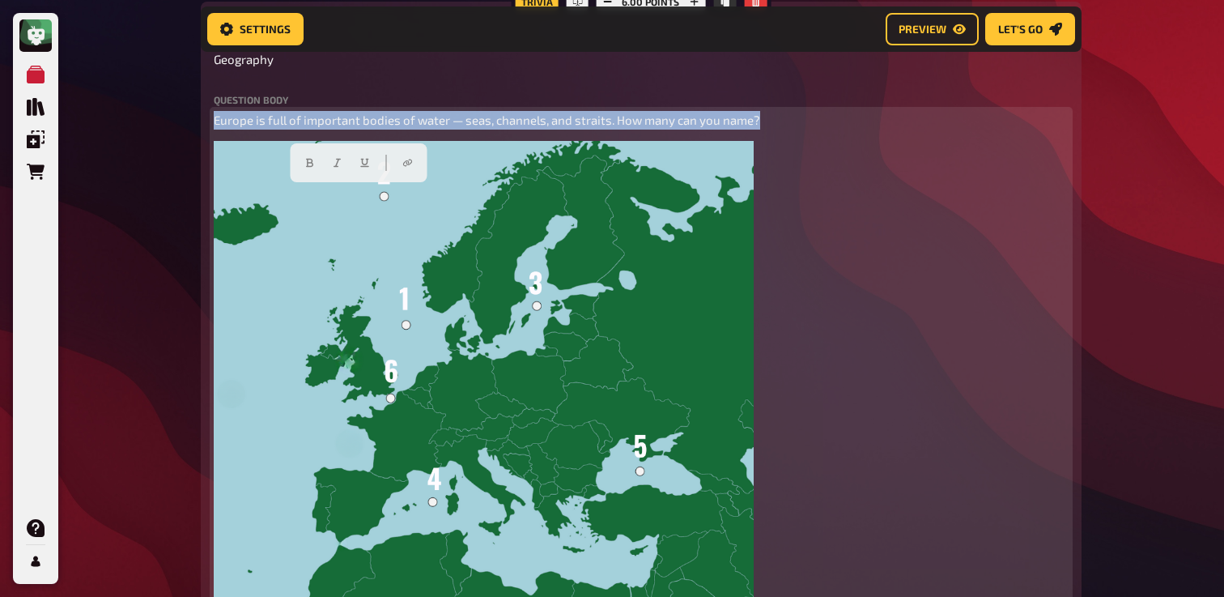
click at [356, 127] on span "Europe is full of important bodies of water — seas, channels, and straits. How …" at bounding box center [487, 120] width 547 height 15
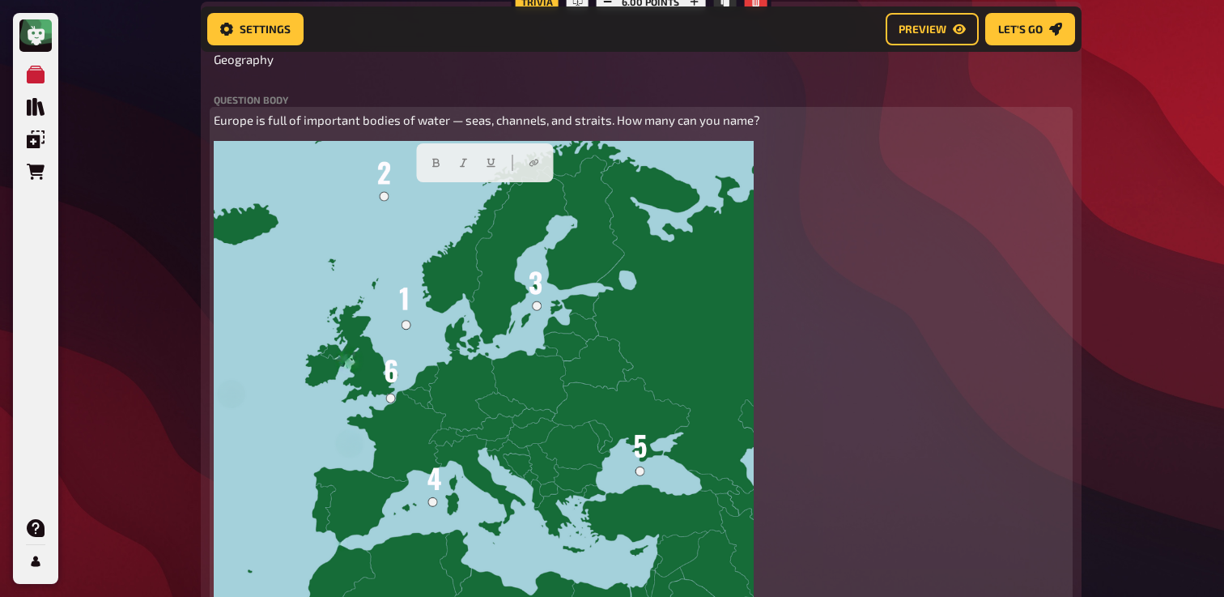
click at [215, 127] on span "Europe is full of important bodies of water — seas, channels, and straits. How …" at bounding box center [487, 120] width 547 height 15
paste div
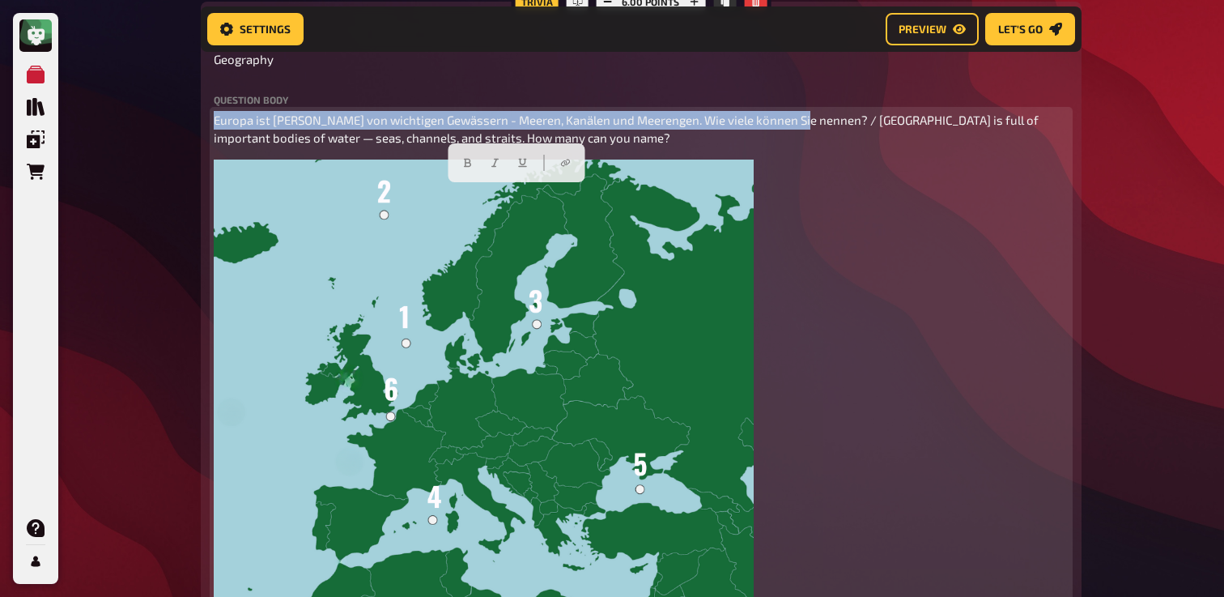
drag, startPoint x: 795, startPoint y: 194, endPoint x: 167, endPoint y: 179, distance: 628.5
click at [457, 164] on icon "button" at bounding box center [454, 163] width 7 height 9
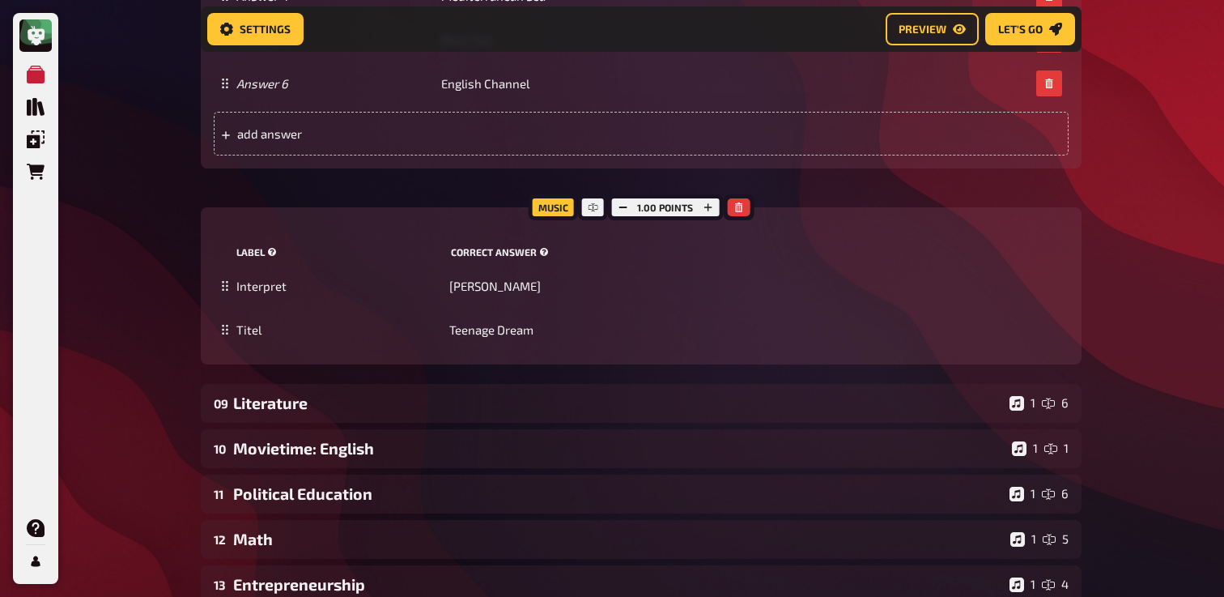
scroll to position [7526, 0]
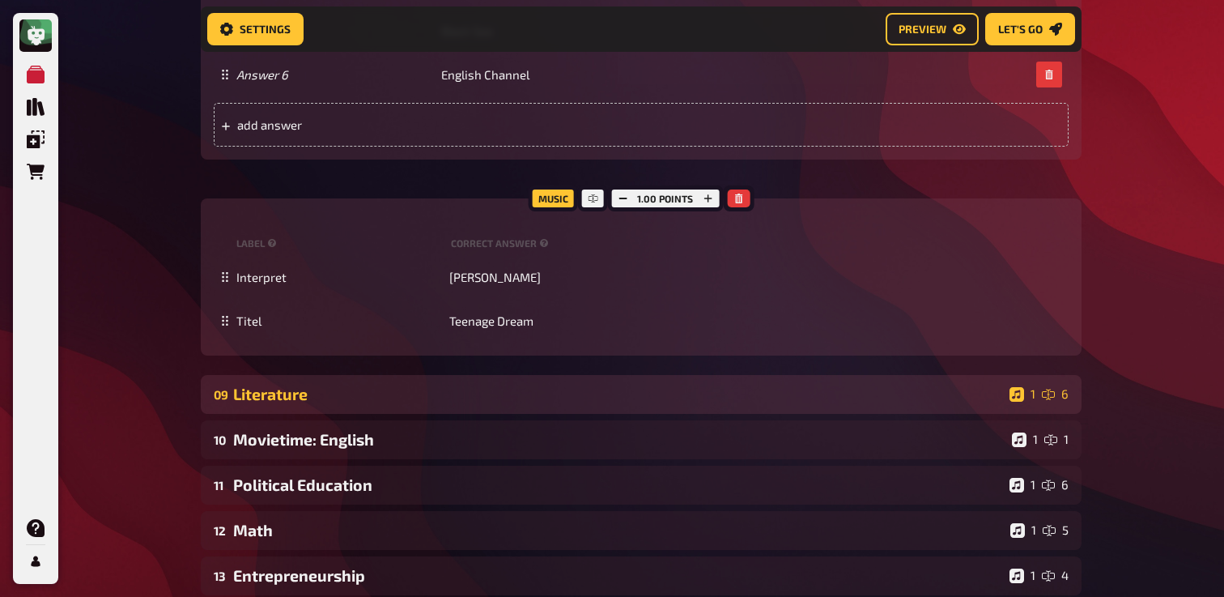
click at [323, 403] on div "Literature" at bounding box center [618, 394] width 770 height 19
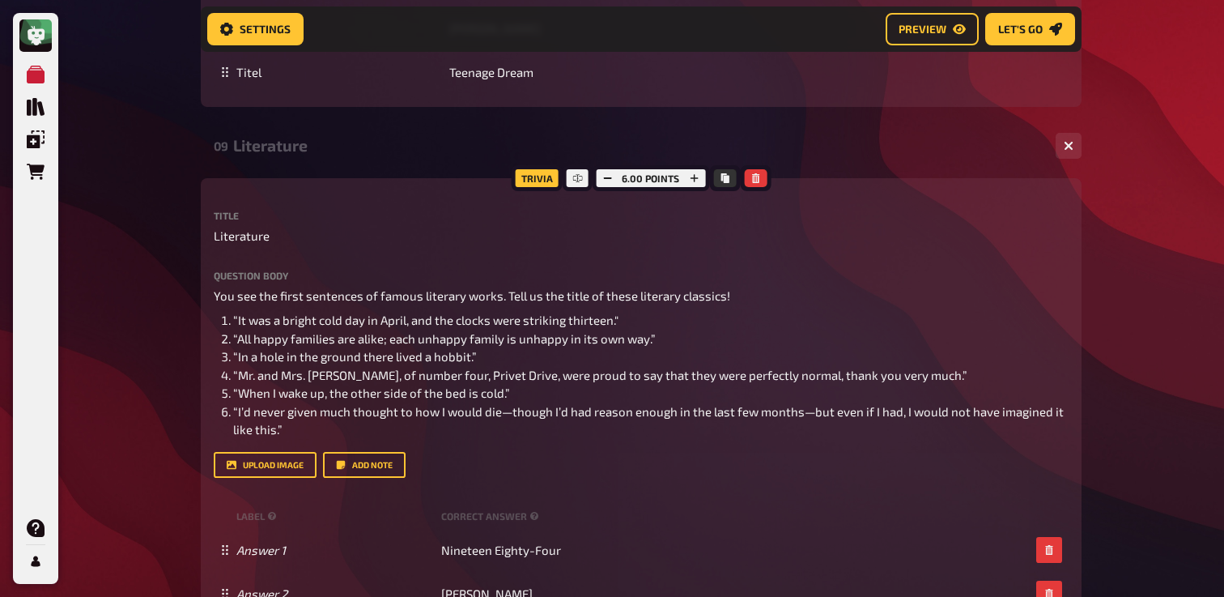
scroll to position [7781, 0]
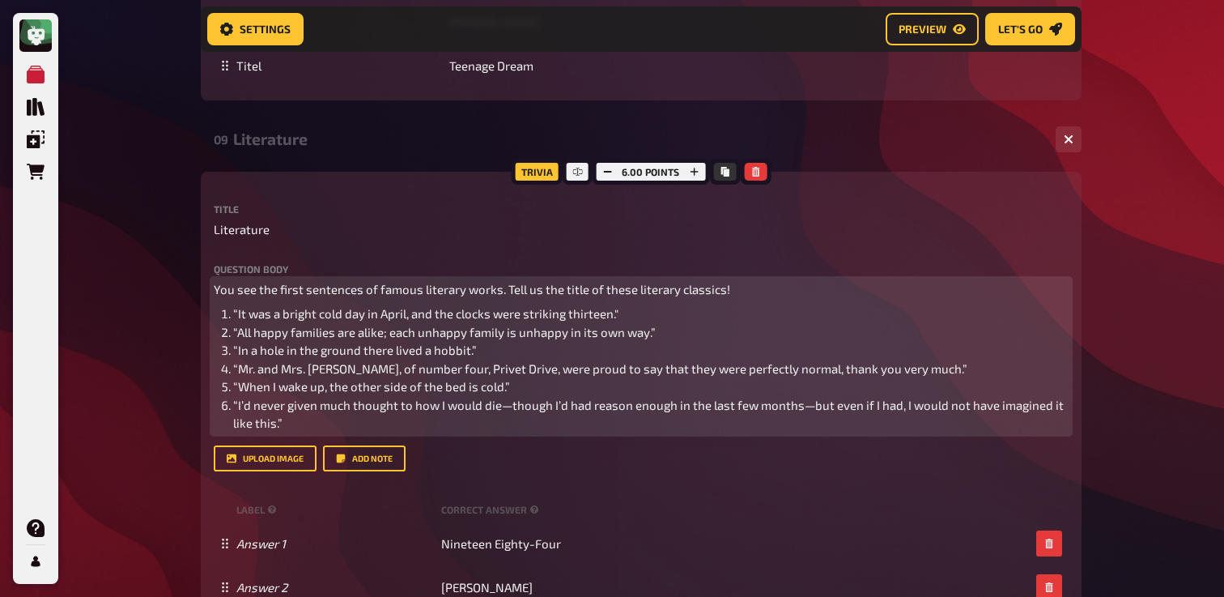
click at [357, 296] on span "You see the first sentences of famous literary works. Tell us the title of thes…" at bounding box center [472, 289] width 517 height 15
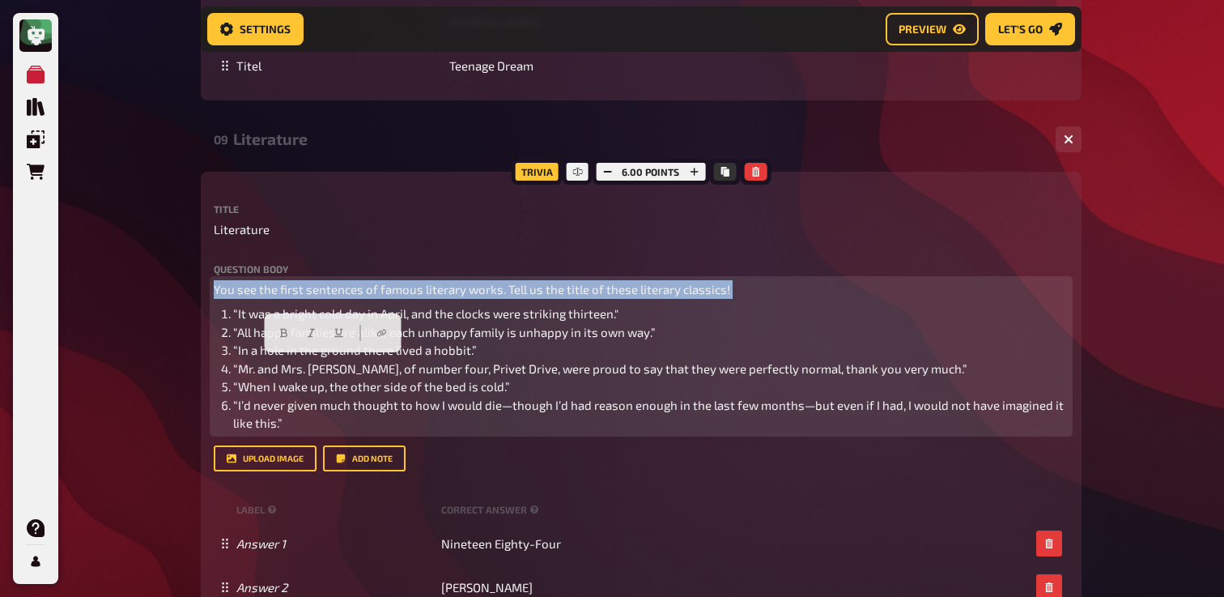
click at [357, 296] on span "You see the first sentences of famous literary works. Tell us the title of thes…" at bounding box center [472, 289] width 517 height 15
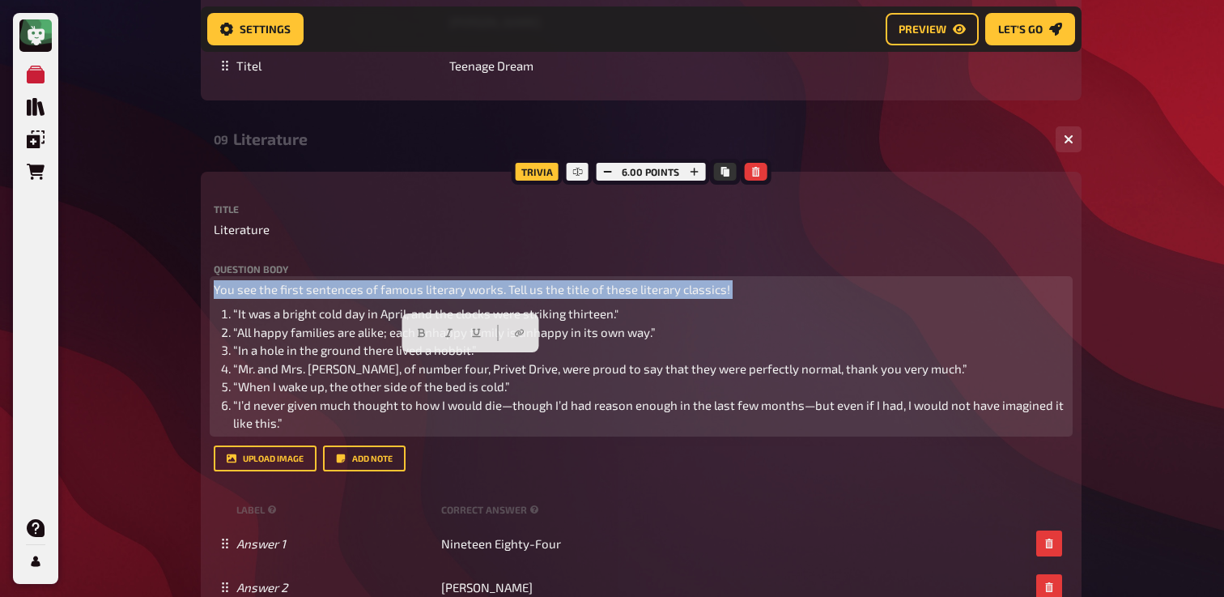
click at [216, 296] on span "You see the first sentences of famous literary works. Tell us the title of thes…" at bounding box center [472, 289] width 517 height 15
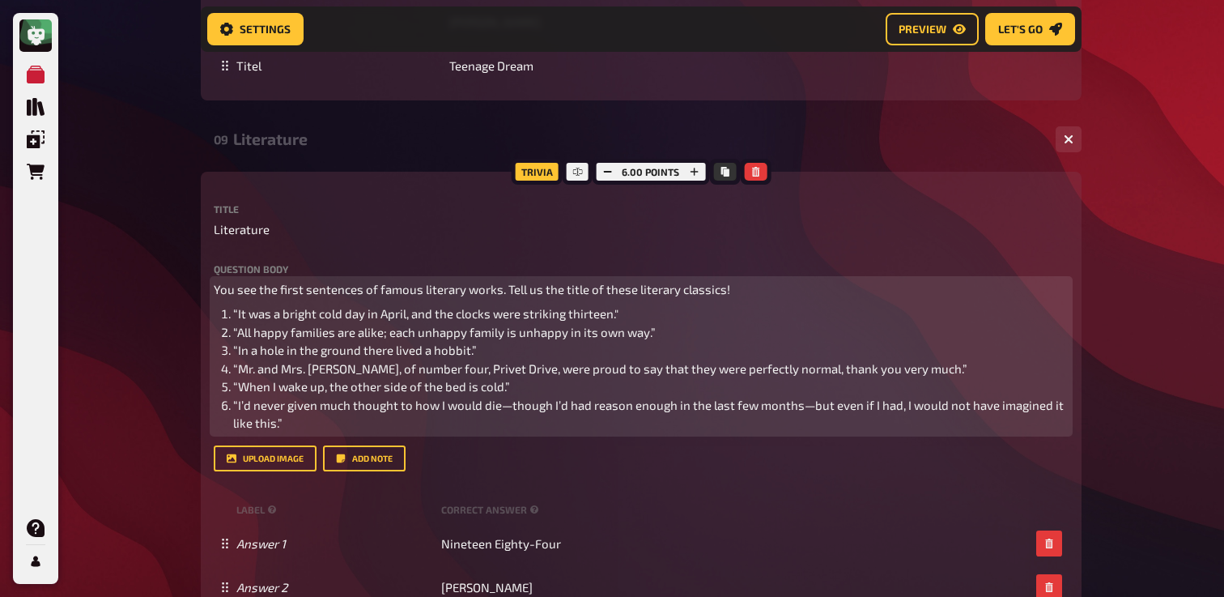
paste div
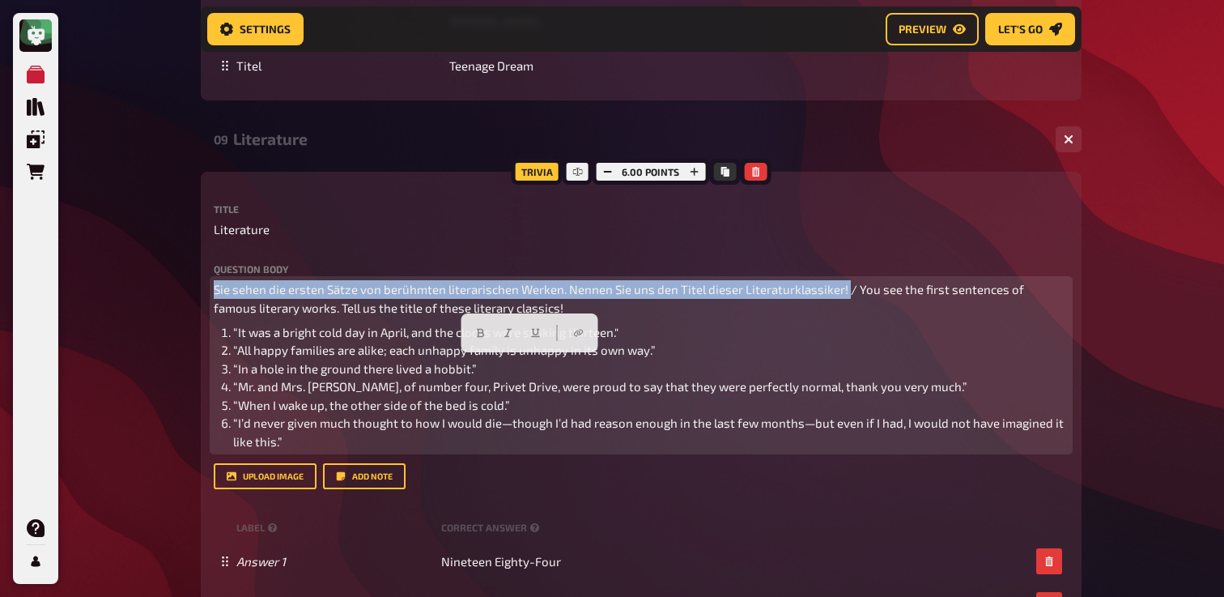
drag, startPoint x: 844, startPoint y: 364, endPoint x: 272, endPoint y: 351, distance: 571.8
click at [272, 349] on div "Question body Sie sehen die ersten Sätze von berühmten literarischen Werken. Ne…" at bounding box center [641, 357] width 855 height 186
click at [481, 334] on icon "button" at bounding box center [480, 333] width 10 height 10
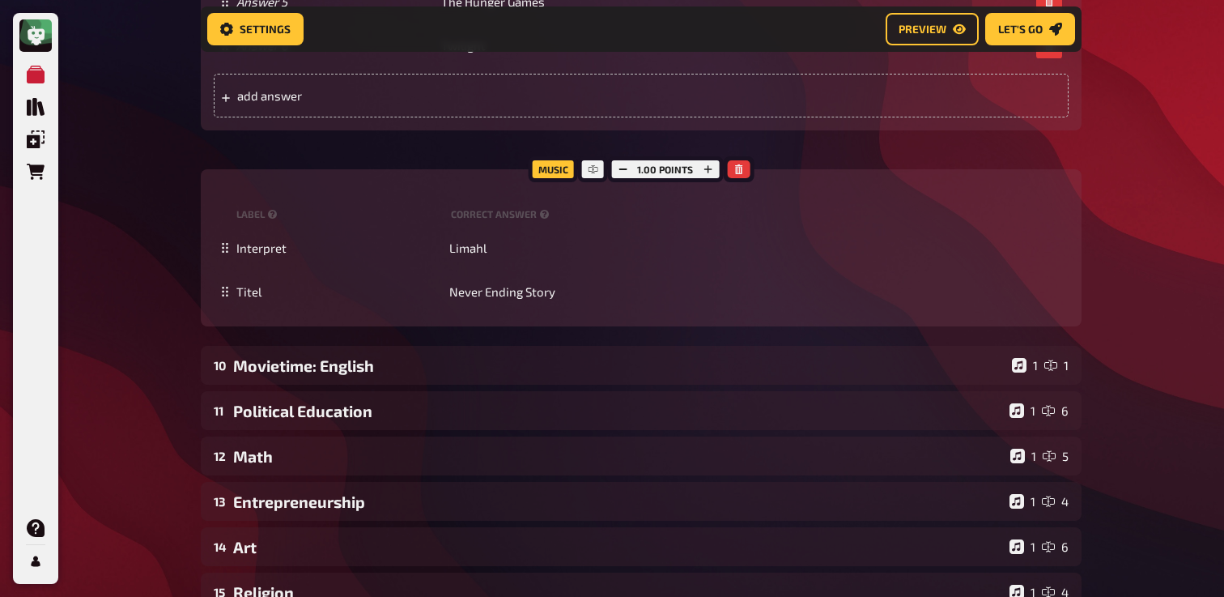
scroll to position [8598, 0]
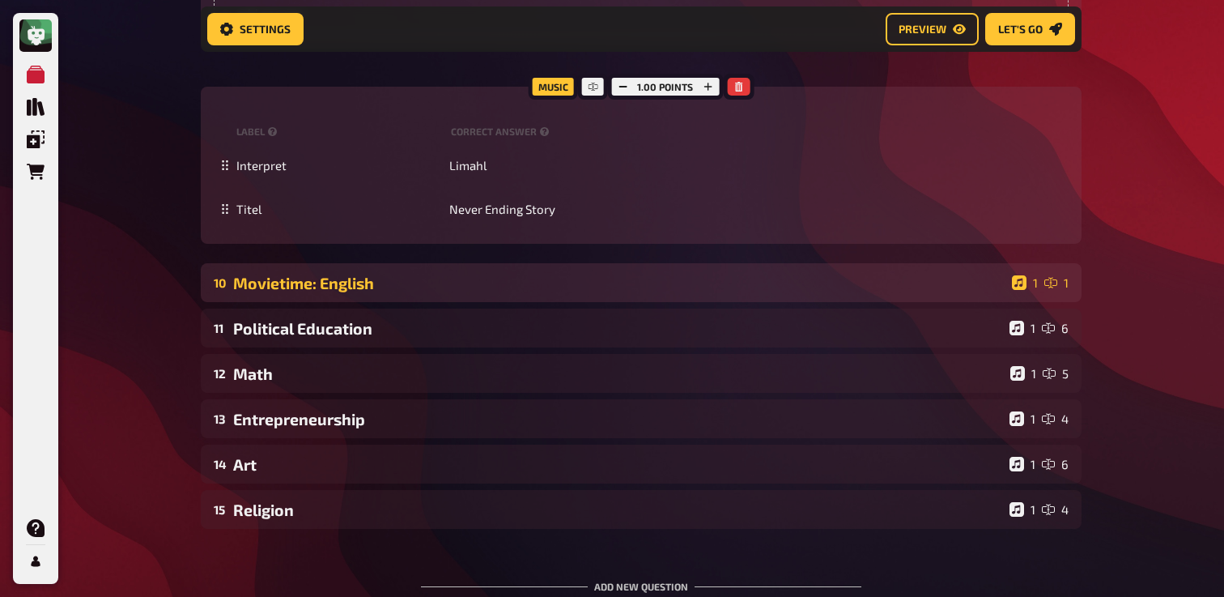
click at [312, 292] on div "Movietime: English" at bounding box center [619, 283] width 772 height 19
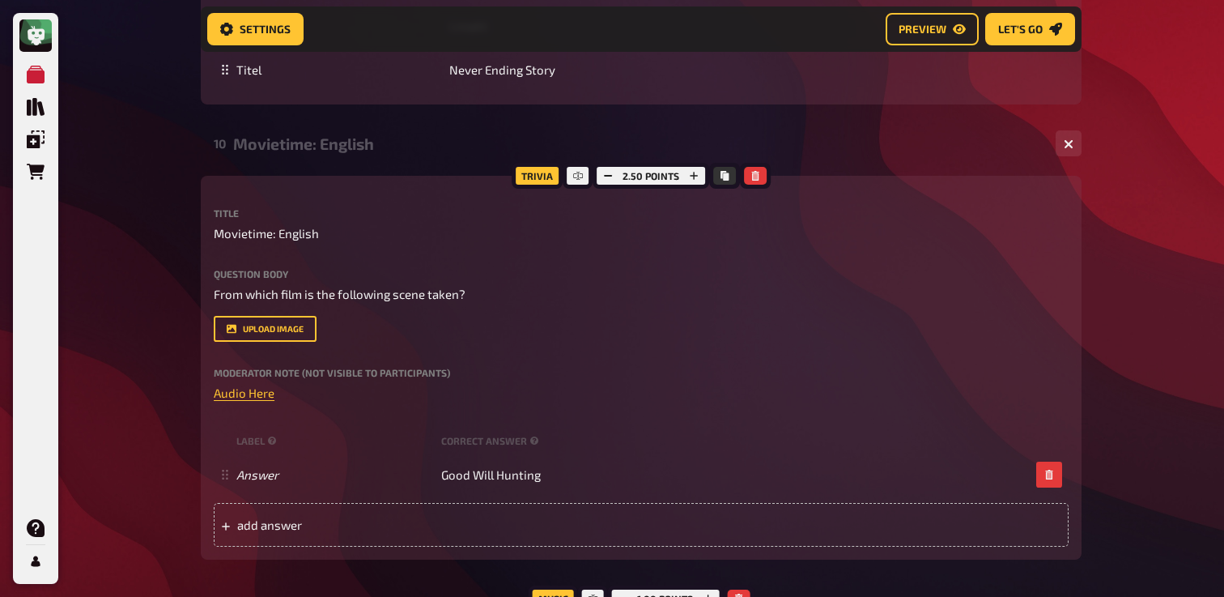
scroll to position [8798, 0]
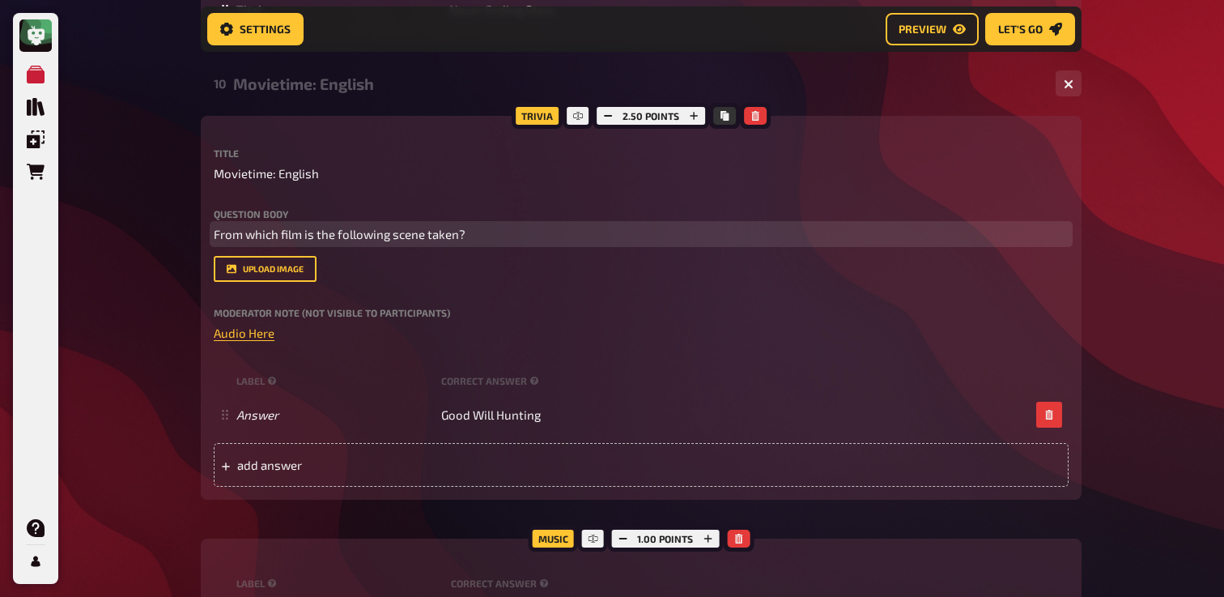
click at [308, 241] on span "From which film is the following scene taken?" at bounding box center [340, 234] width 252 height 15
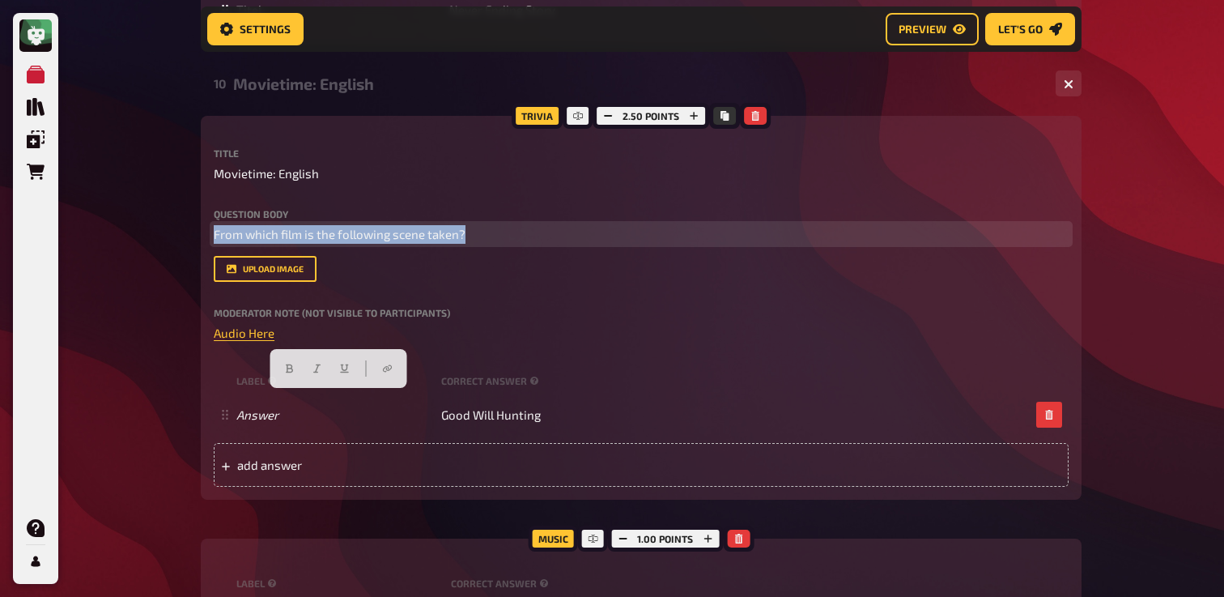
click at [308, 241] on span "From which film is the following scene taken?" at bounding box center [340, 234] width 252 height 15
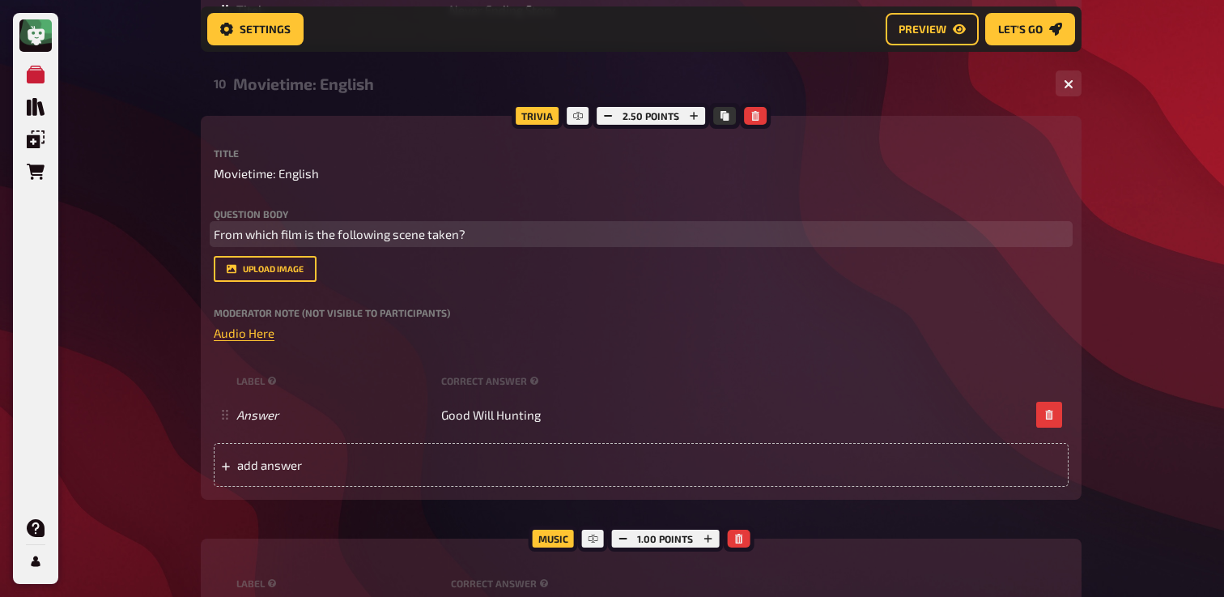
click at [215, 241] on span "From which film is the following scene taken?" at bounding box center [340, 234] width 252 height 15
paste div
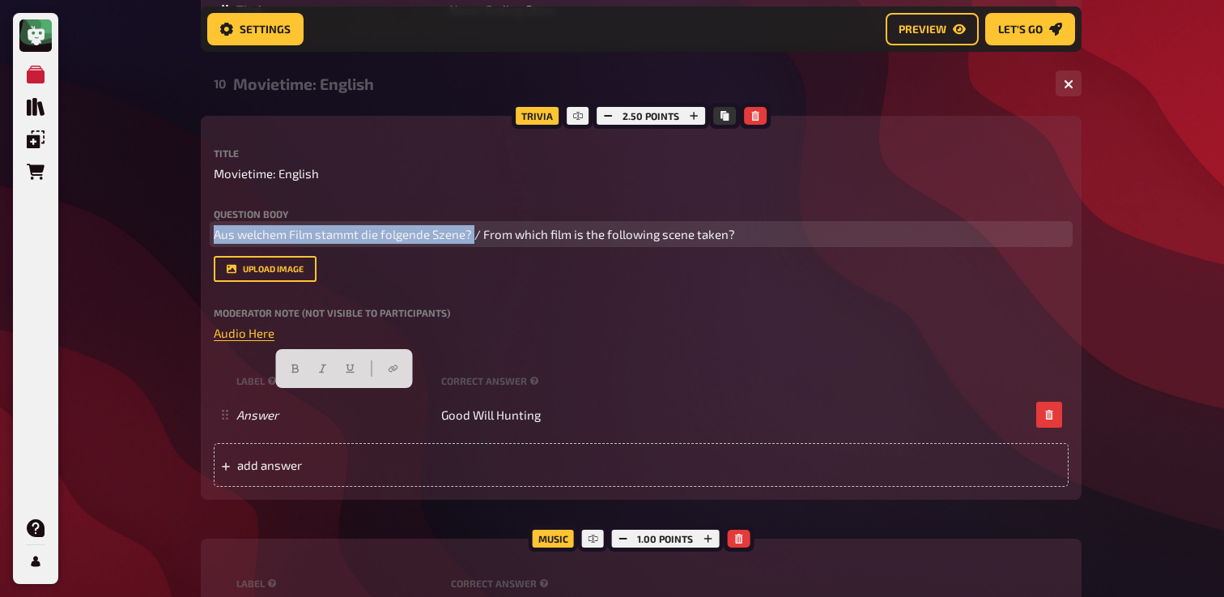
drag, startPoint x: 474, startPoint y: 398, endPoint x: 60, endPoint y: 394, distance: 413.8
click at [287, 368] on button "button" at bounding box center [296, 368] width 26 height 26
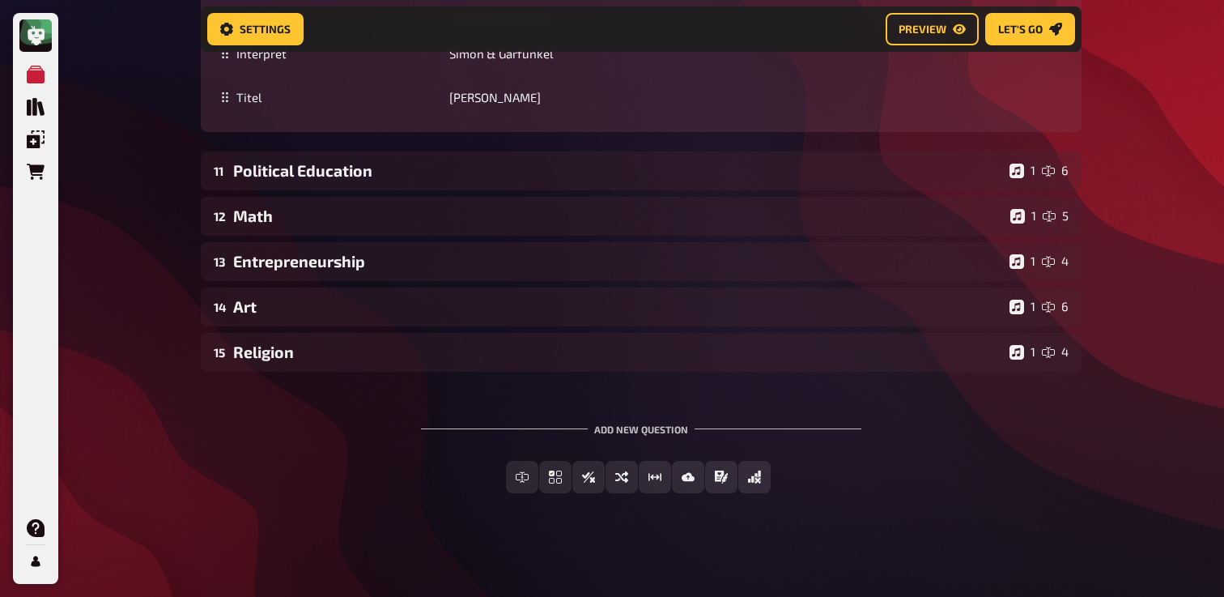
scroll to position [9527, 0]
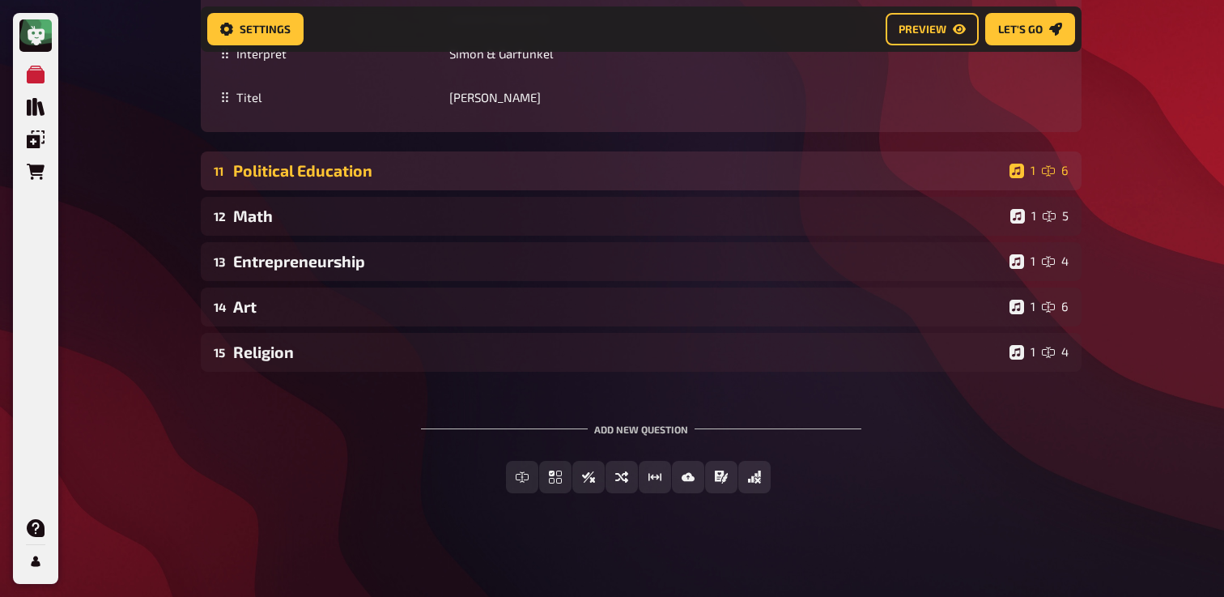
click at [366, 176] on div "Political Education" at bounding box center [618, 170] width 770 height 19
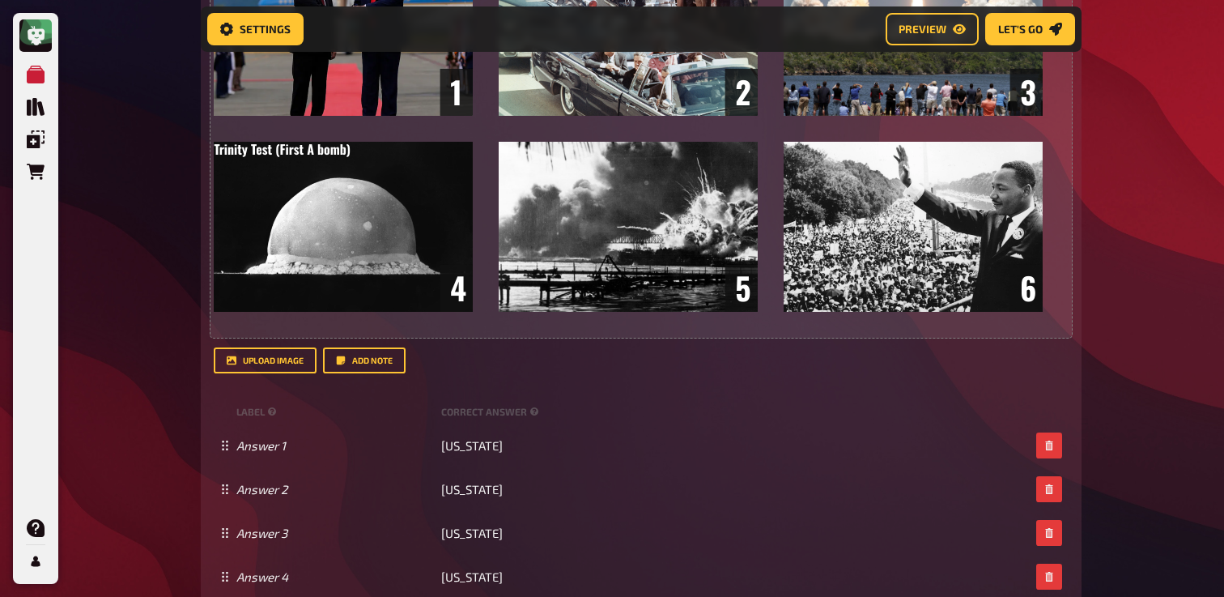
scroll to position [9712, 0]
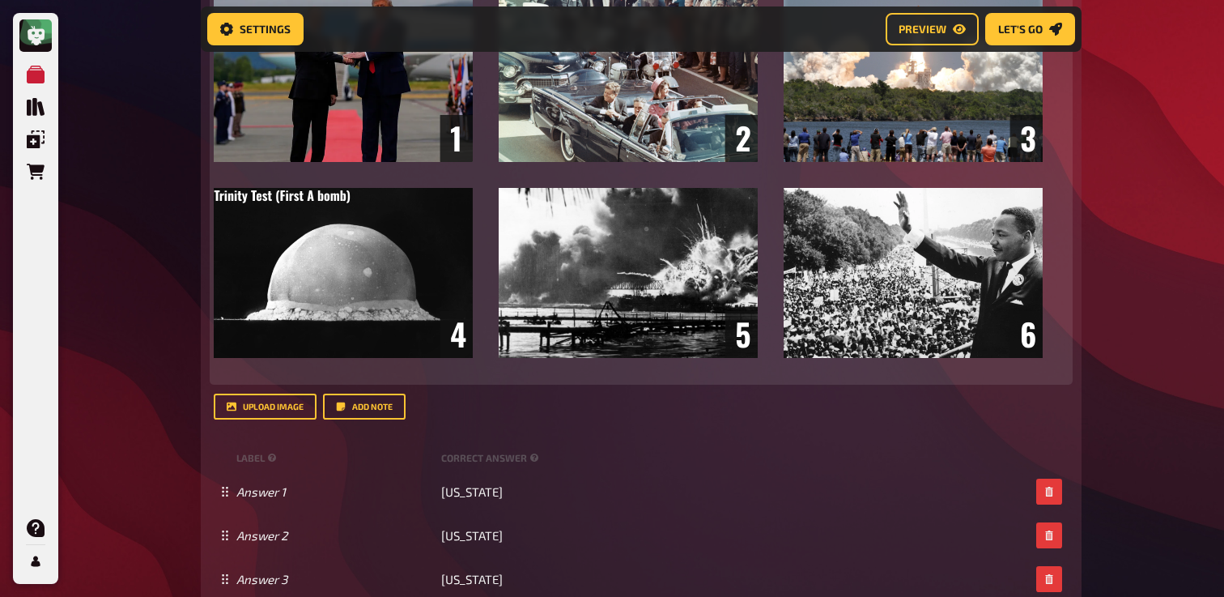
paste div
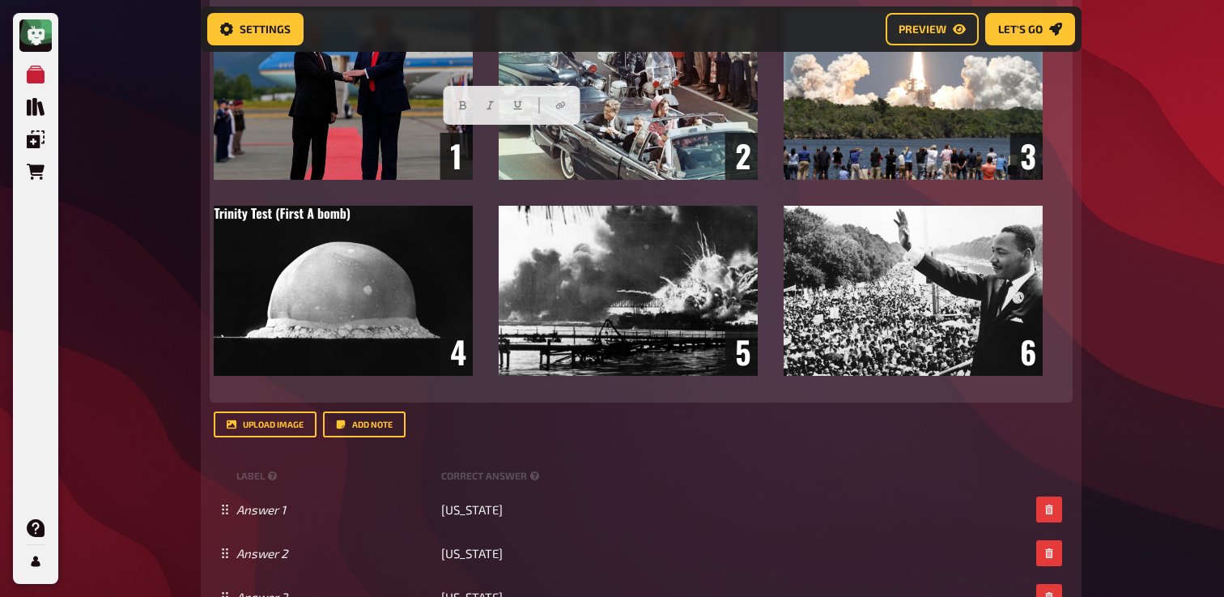
drag, startPoint x: 707, startPoint y: 138, endPoint x: 225, endPoint y: 139, distance: 481.8
drag, startPoint x: 214, startPoint y: 138, endPoint x: 707, endPoint y: 134, distance: 493.1
click at [402, 100] on button "button" at bounding box center [411, 105] width 26 height 26
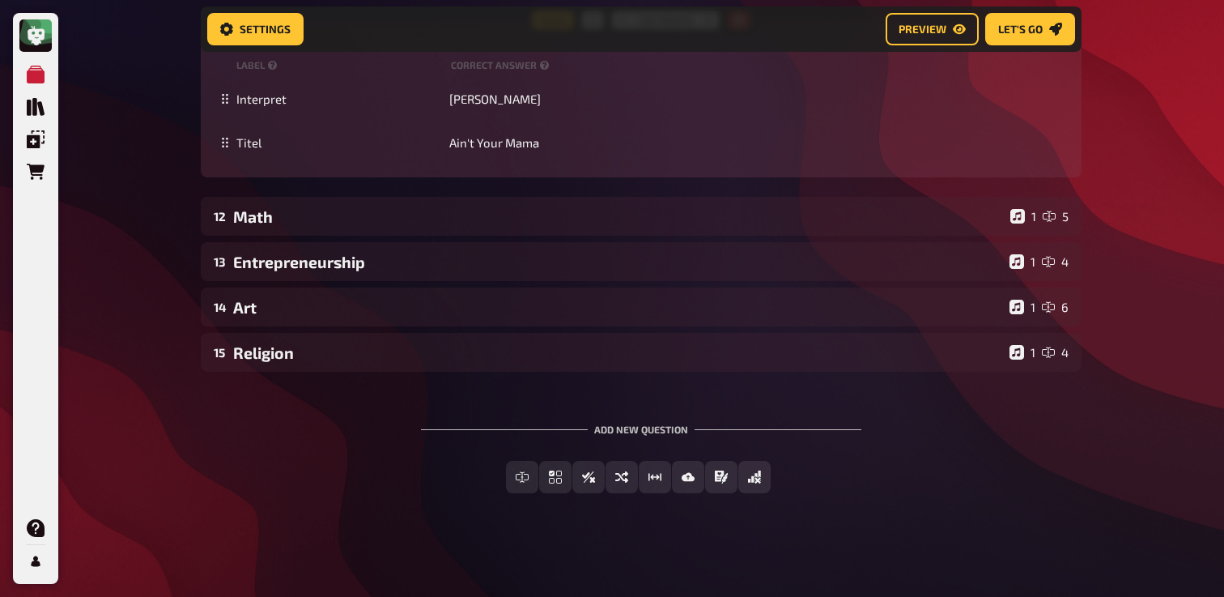
scroll to position [10657, 0]
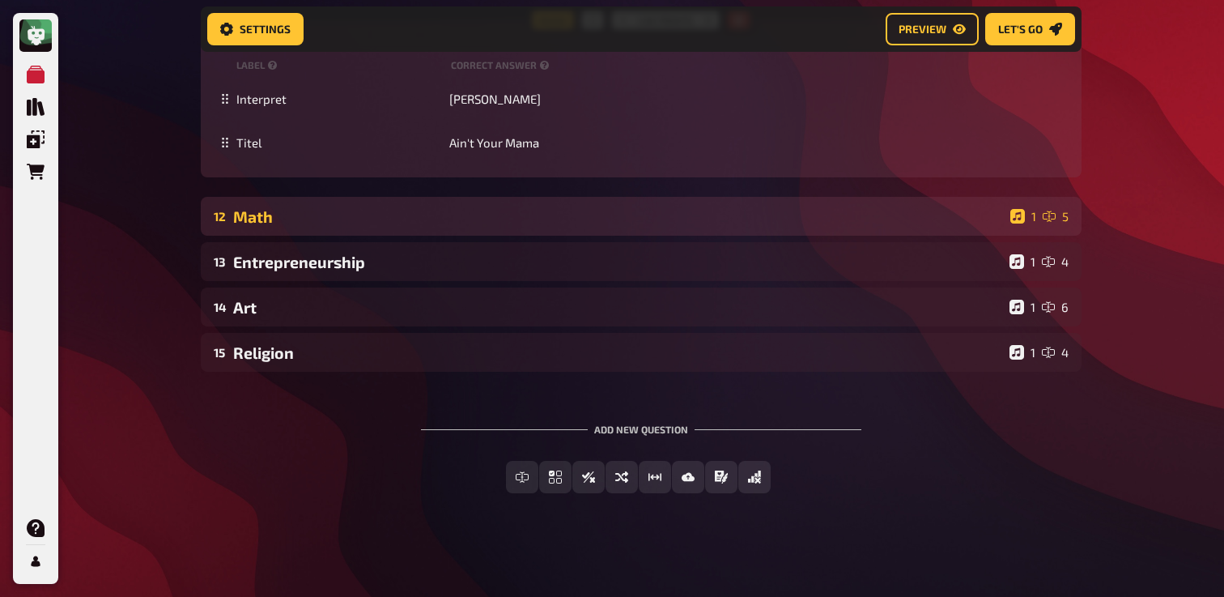
click at [310, 226] on div "Math" at bounding box center [618, 216] width 771 height 19
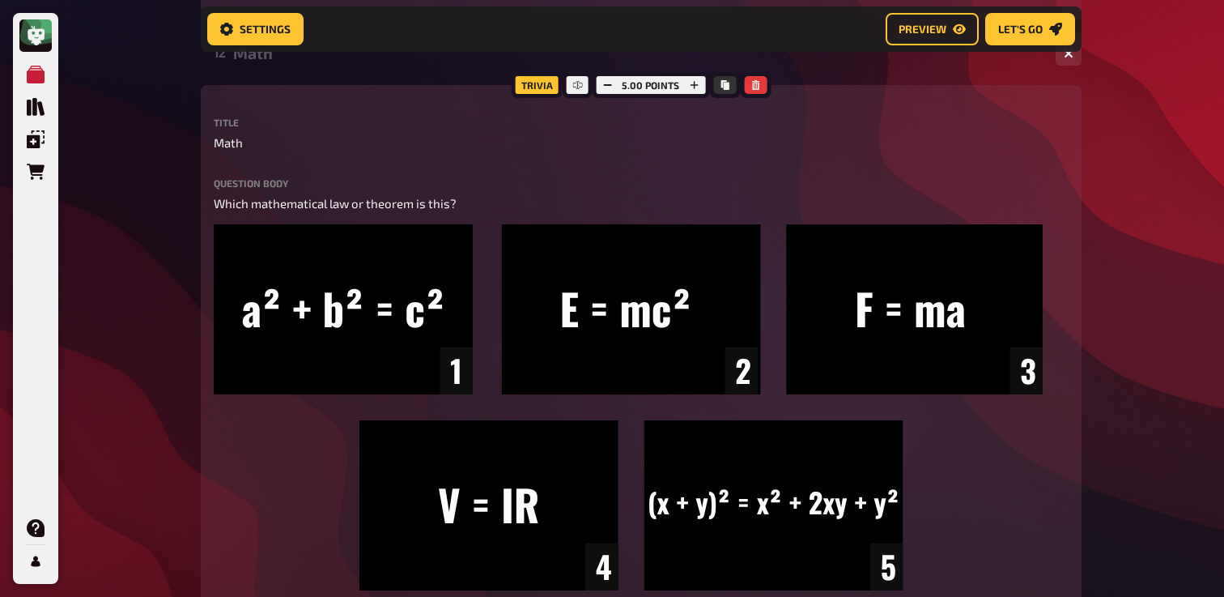
scroll to position [10809, 0]
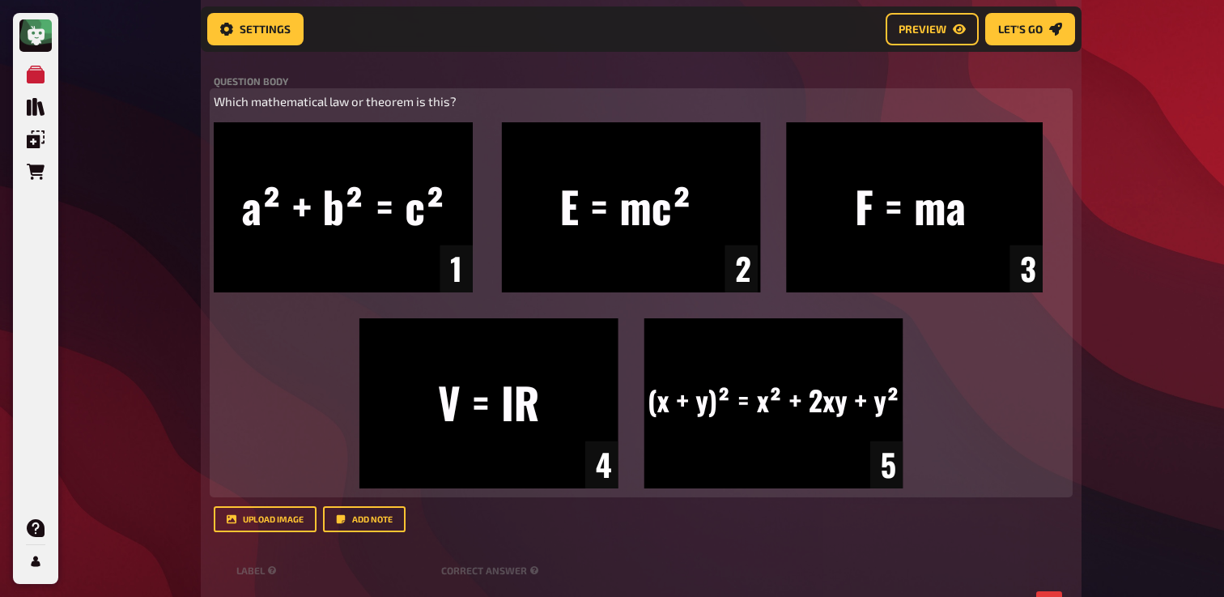
click at [321, 109] on span "Which mathematical law or theorem is this?" at bounding box center [335, 101] width 243 height 15
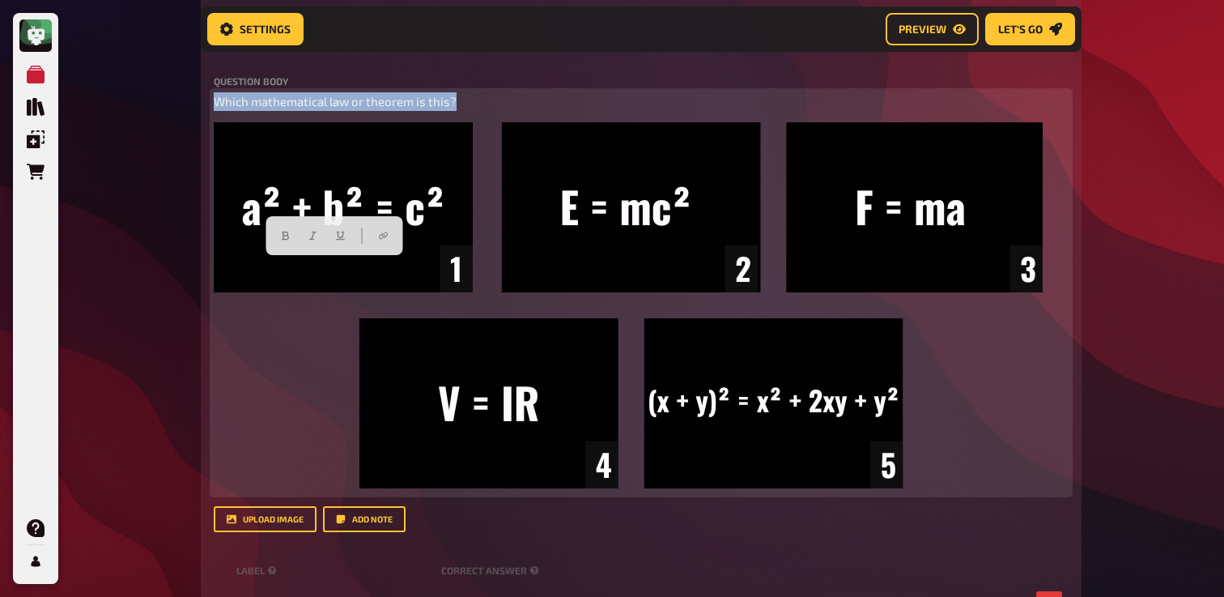
click at [321, 109] on span "Which mathematical law or theorem is this?" at bounding box center [335, 101] width 243 height 15
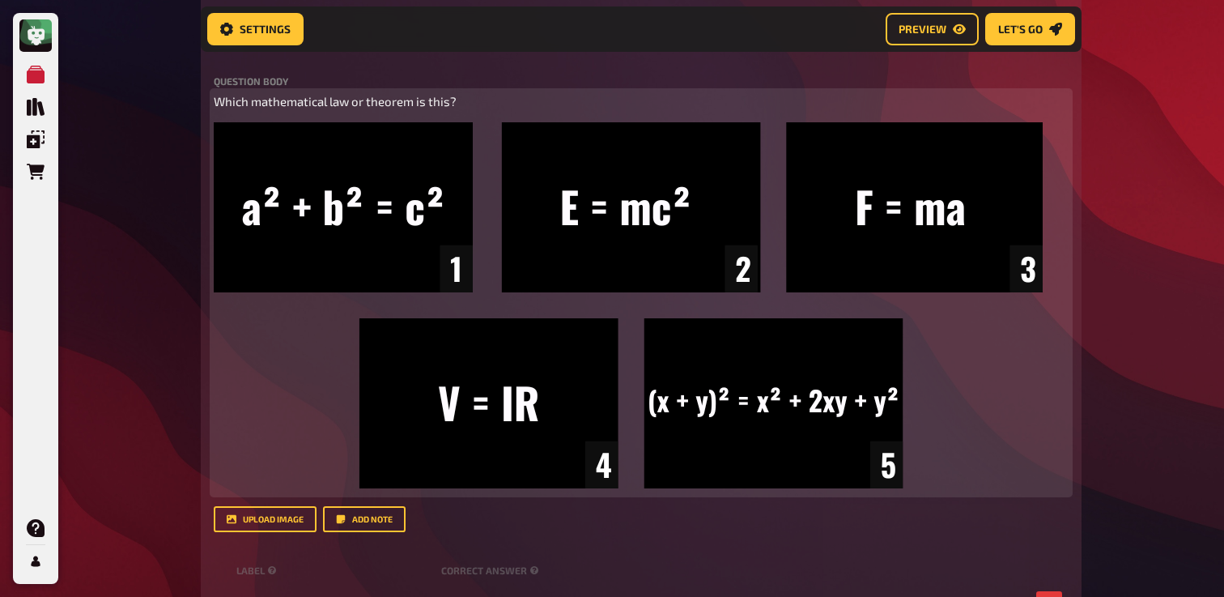
click at [217, 109] on span "Which mathematical law or theorem is this?" at bounding box center [335, 101] width 243 height 15
paste div
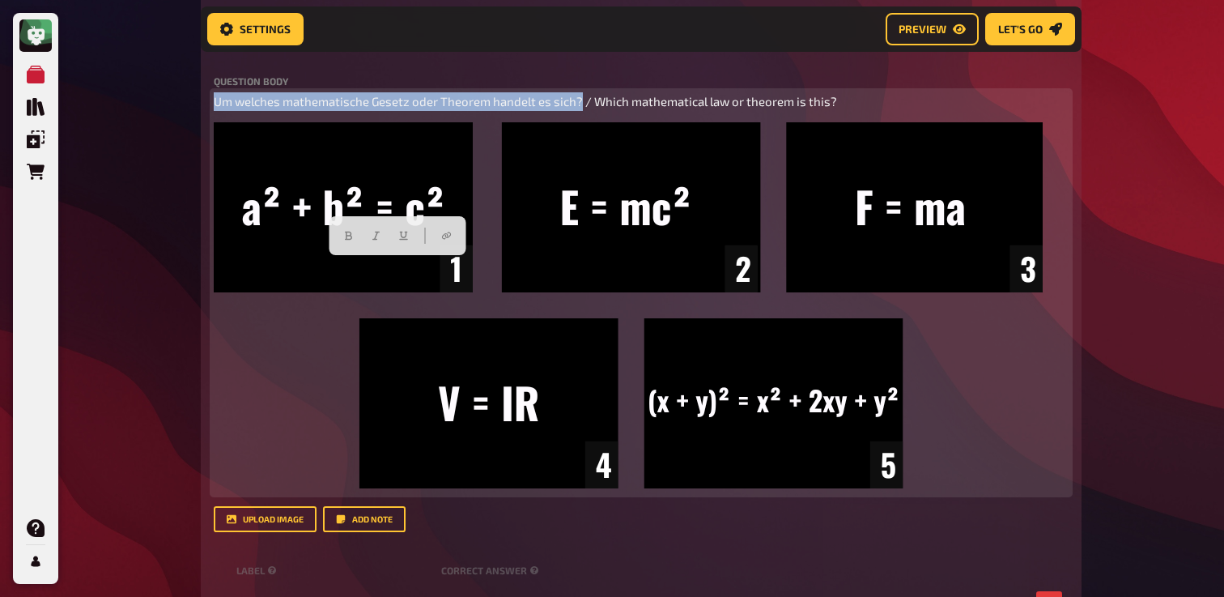
drag, startPoint x: 581, startPoint y: 266, endPoint x: 203, endPoint y: 273, distance: 377.4
click at [203, 273] on div "Trivia 5.00 points Title Math Question body Um welches mathematische Gesetz ode…" at bounding box center [641, 423] width 881 height 881
click at [347, 240] on button "button" at bounding box center [348, 236] width 26 height 26
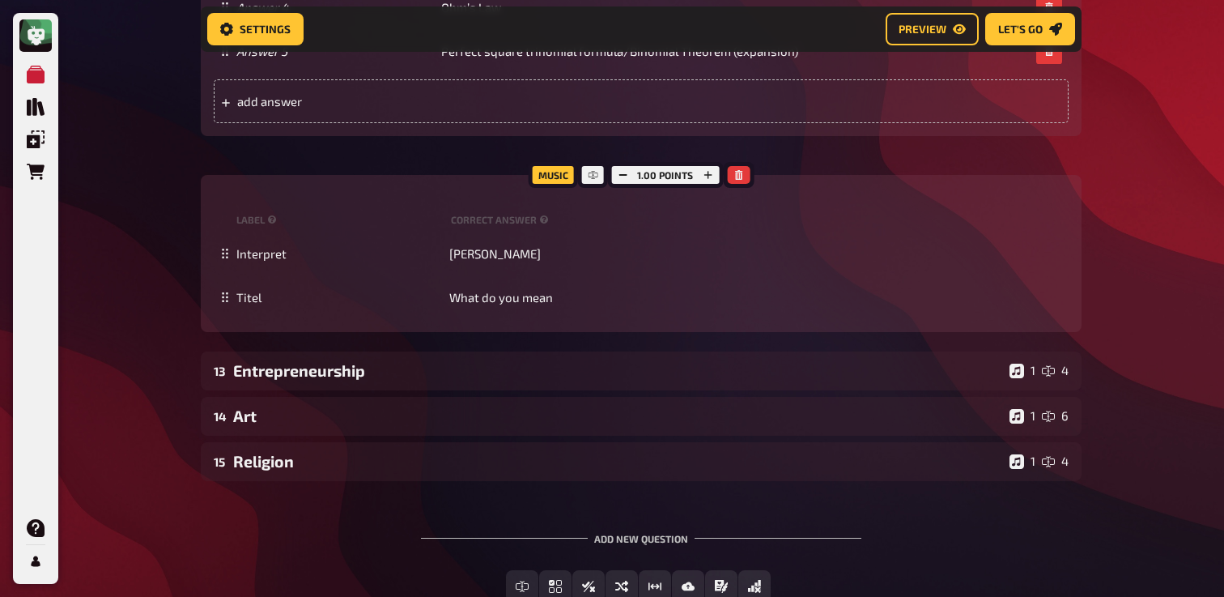
scroll to position [11812, 0]
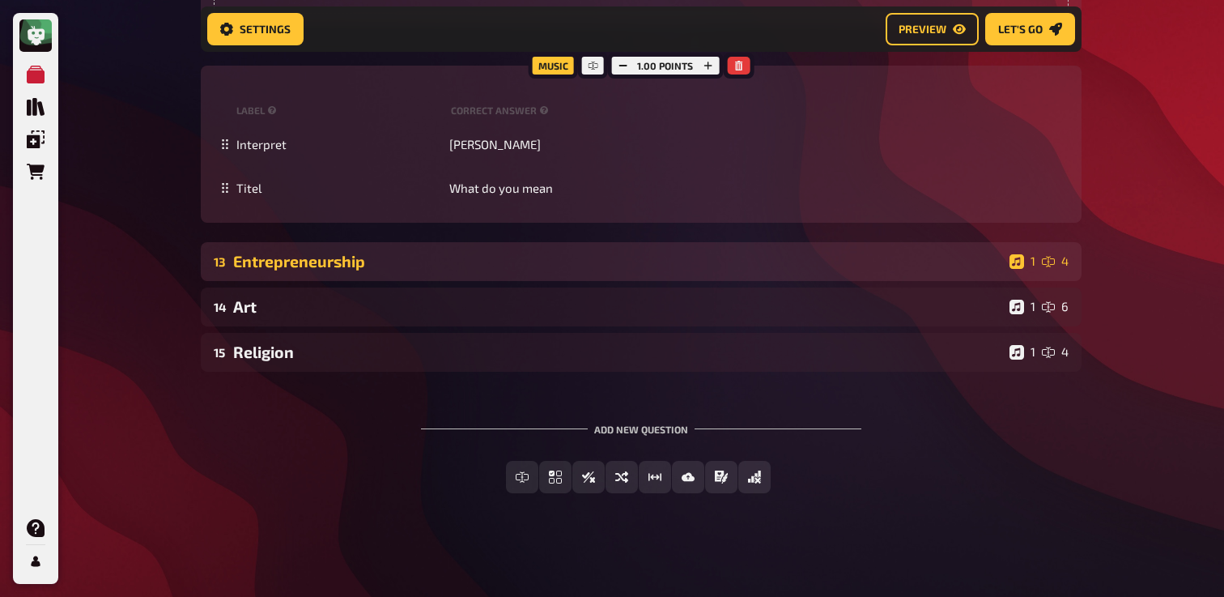
click at [334, 260] on div "Entrepreneurship" at bounding box center [618, 261] width 770 height 19
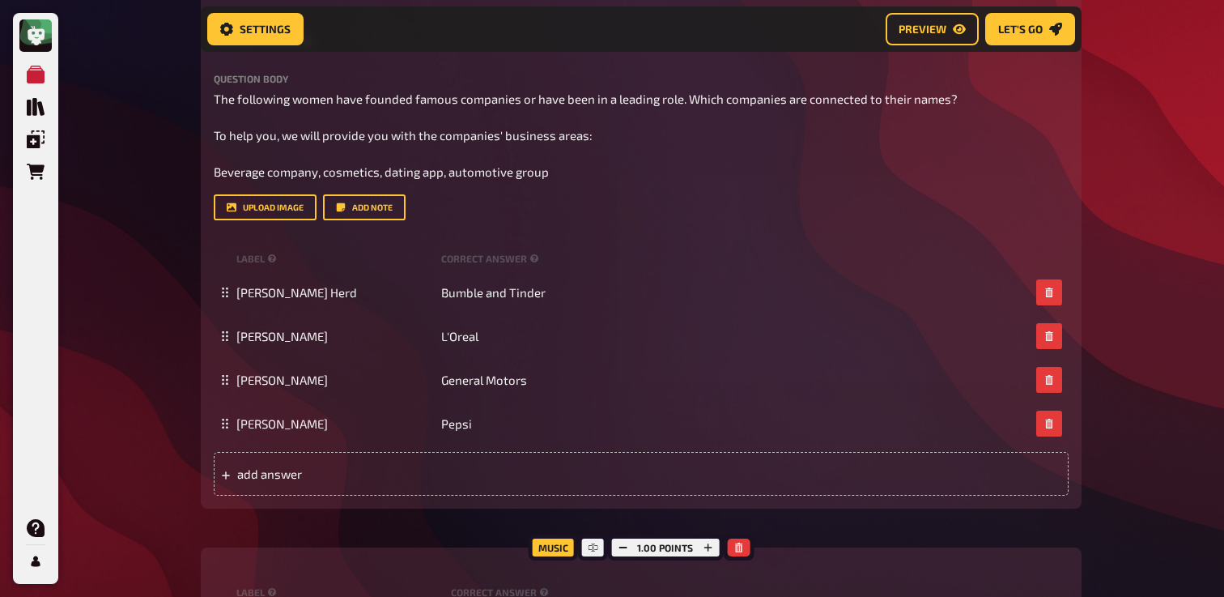
scroll to position [12015, 0]
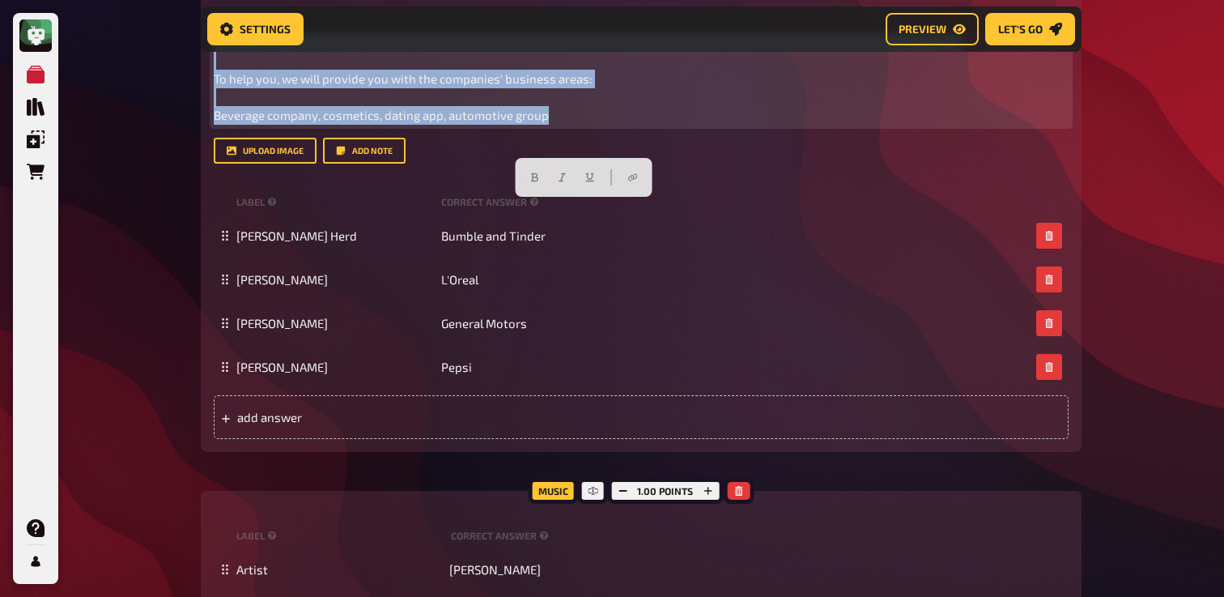
drag, startPoint x: 572, startPoint y: 283, endPoint x: 199, endPoint y: 187, distance: 384.5
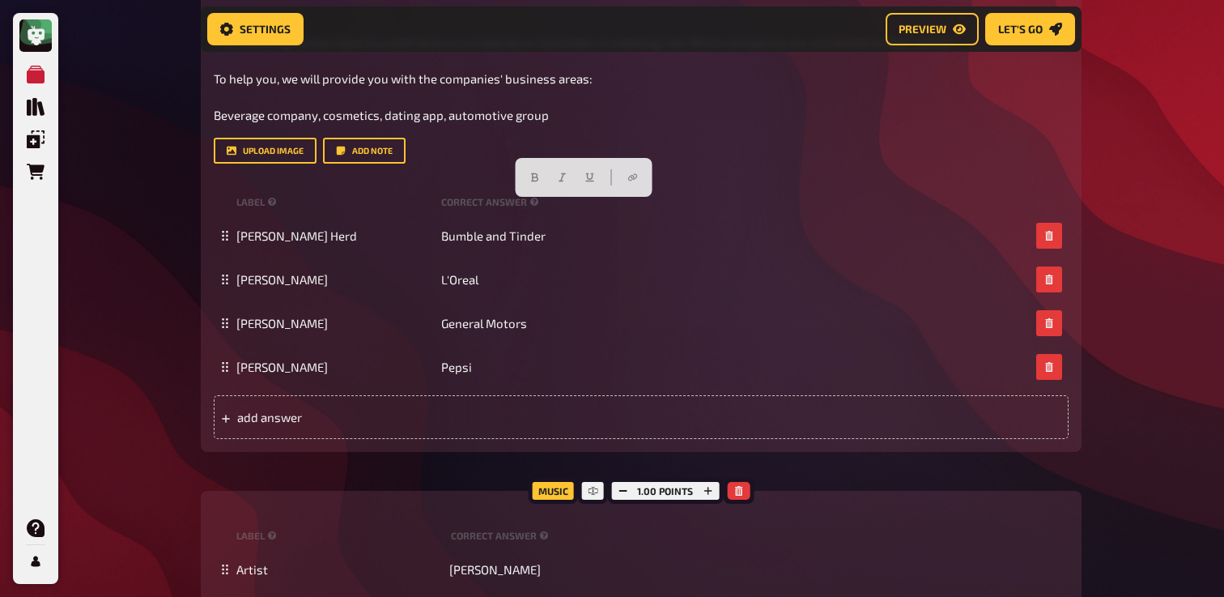
click at [212, 219] on div "Trivia 4.00 points Title Entrepreneurship Question body The following women hav…" at bounding box center [641, 188] width 881 height 527
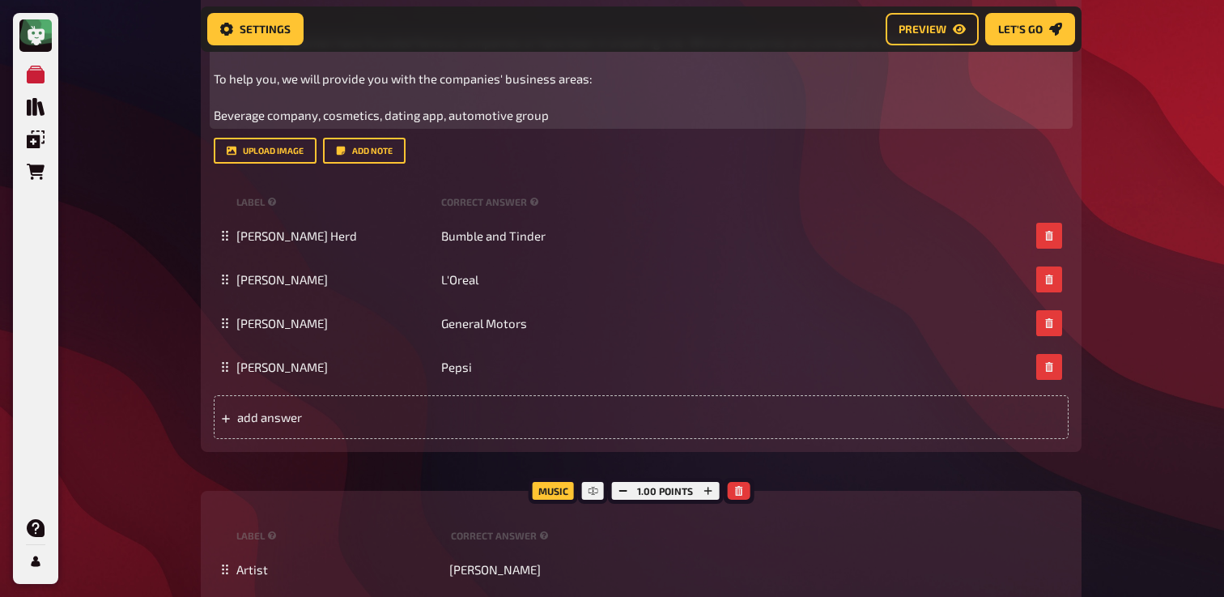
click at [215, 122] on span "The following women have founded famous companies or have been in a leading rol…" at bounding box center [587, 78] width 747 height 87
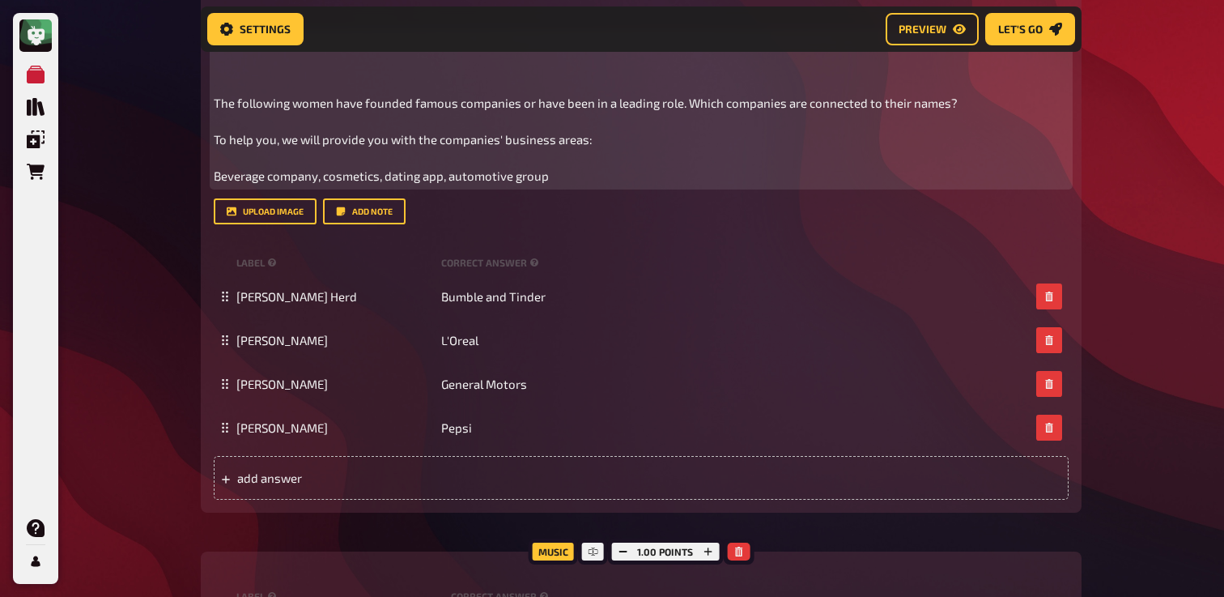
click at [260, 52] on p "﻿" at bounding box center [641, 42] width 855 height 19
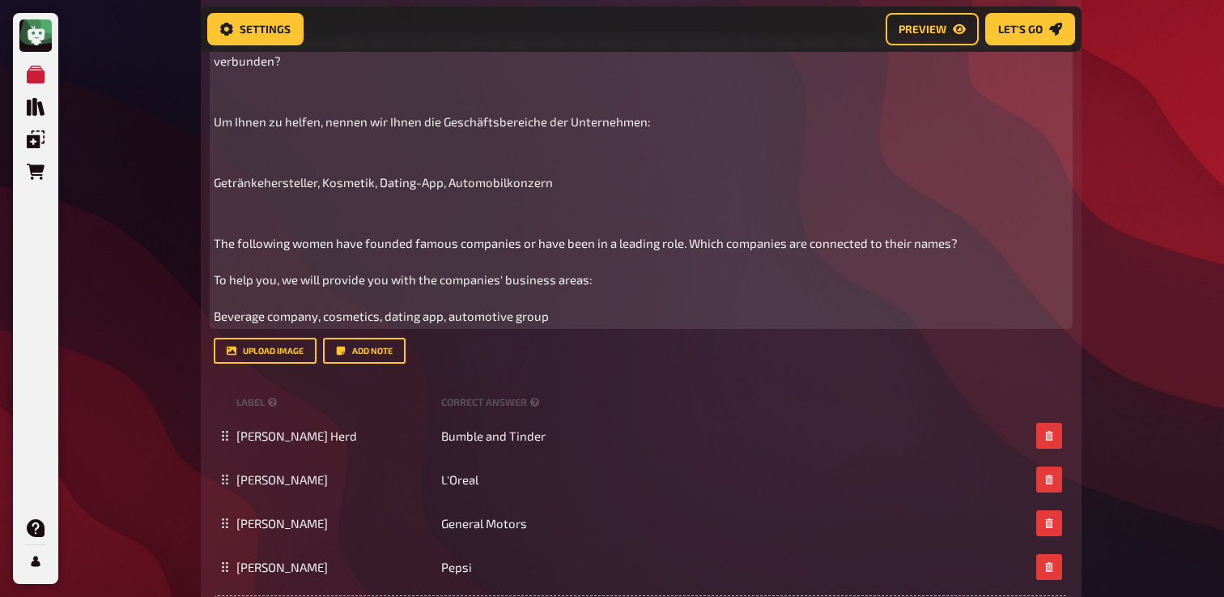
click at [257, 325] on div "Die folgenden Frauen haben berühmte Unternehmen gegründet oder waren in einer f…" at bounding box center [641, 178] width 855 height 291
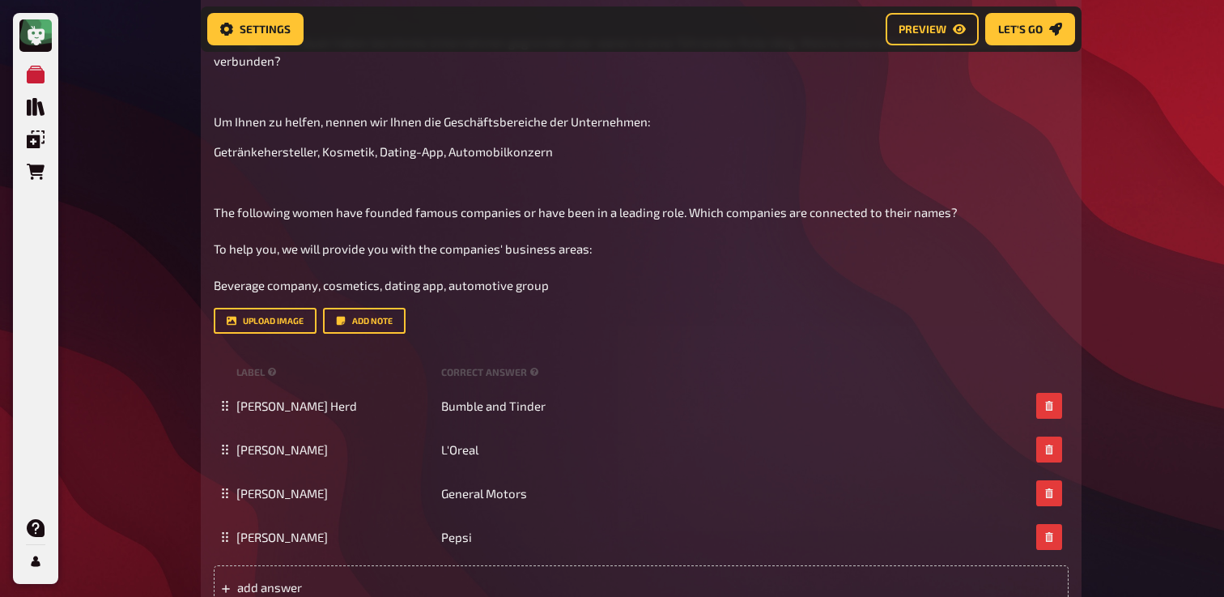
click at [213, 279] on div "Trivia 4.00 points Title Entrepreneurship Question body Die folgenden Frauen ha…" at bounding box center [641, 273] width 881 height 697
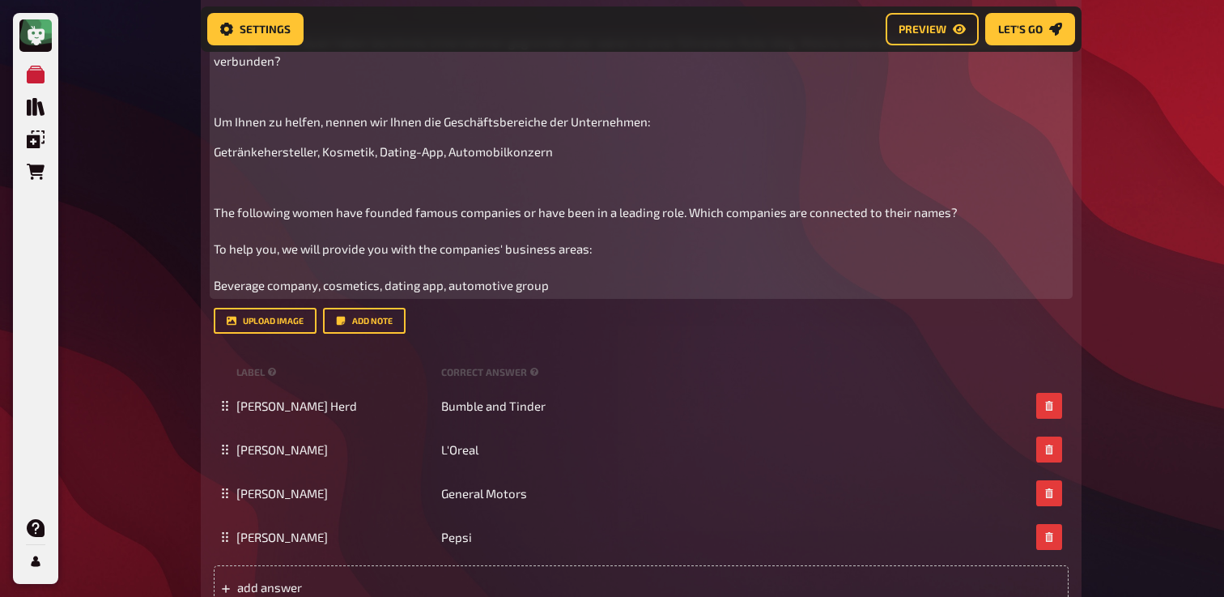
click at [219, 129] on span "Um Ihnen zu helfen, nennen wir Ihnen die Geschäftsbereiche der Unternehmen:" at bounding box center [432, 121] width 437 height 15
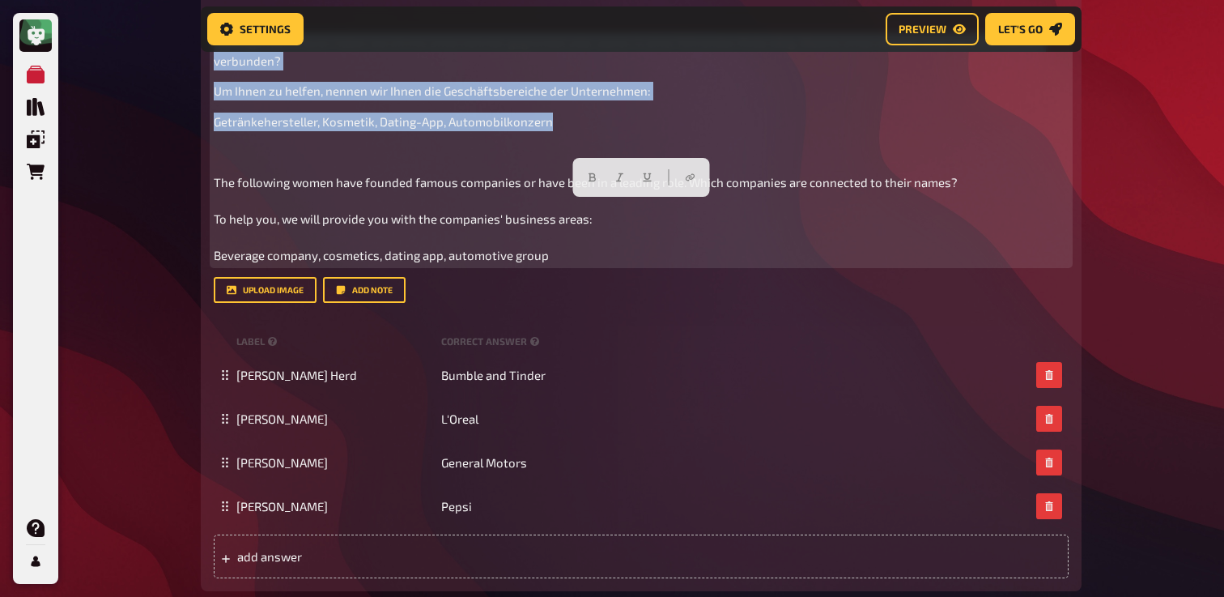
drag, startPoint x: 561, startPoint y: 284, endPoint x: 121, endPoint y: 190, distance: 449.6
click at [596, 175] on icon "button" at bounding box center [593, 177] width 10 height 10
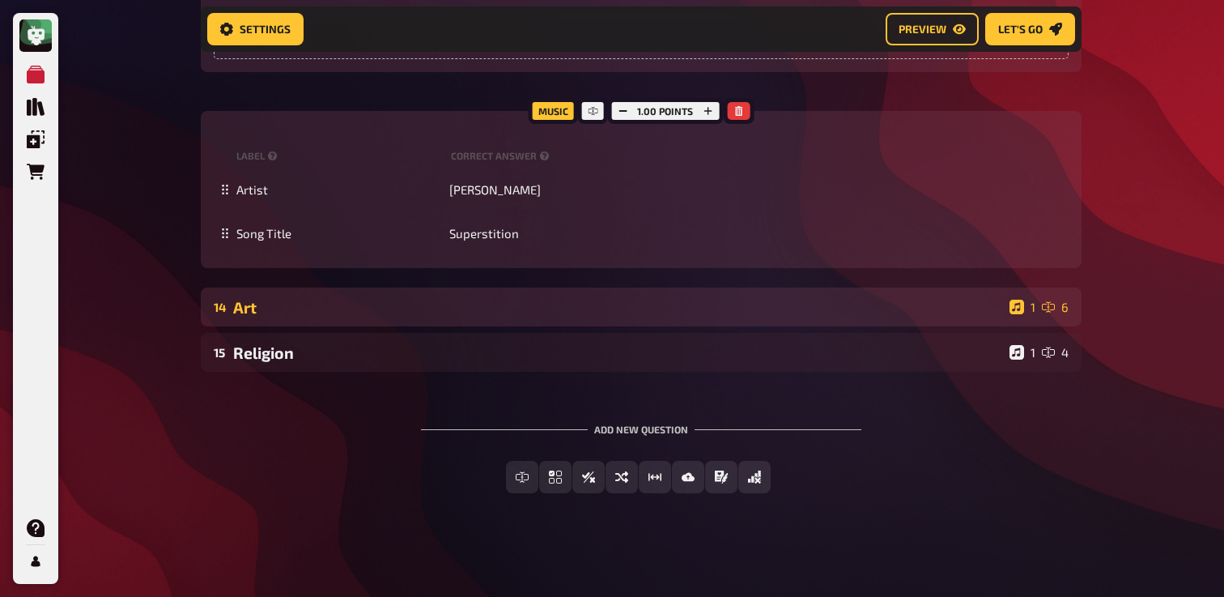
click at [449, 299] on div "Art" at bounding box center [618, 307] width 770 height 19
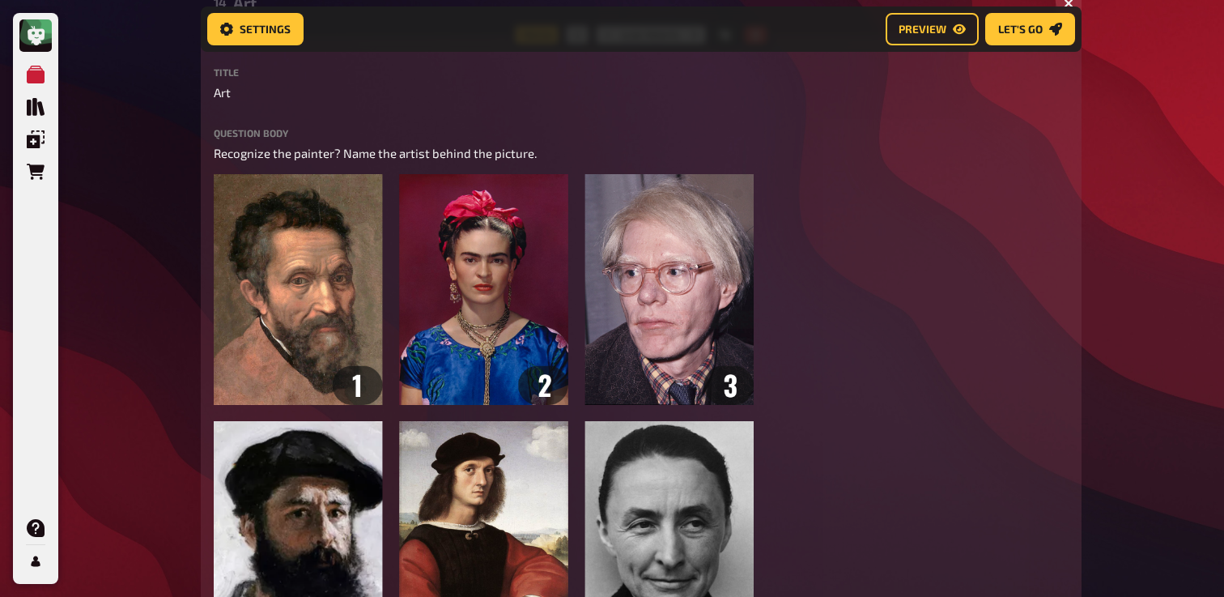
scroll to position [12915, 0]
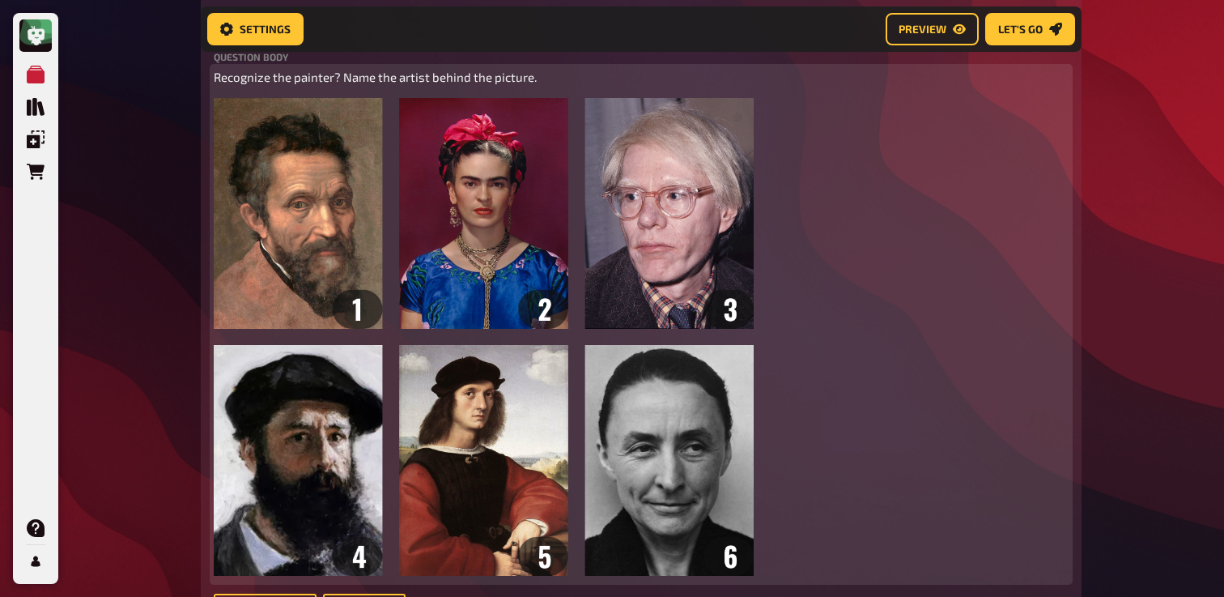
click at [413, 84] on span "Recognize the painter? Name the artist behind the picture." at bounding box center [375, 77] width 323 height 15
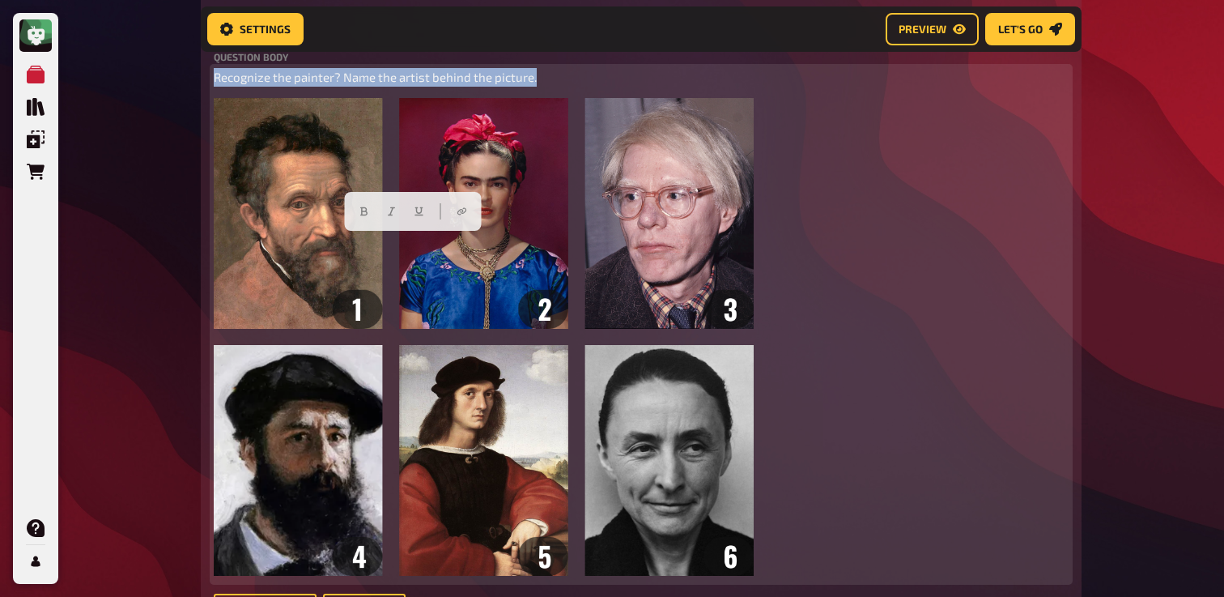
click at [413, 84] on span "Recognize the painter? Name the artist behind the picture." at bounding box center [375, 77] width 323 height 15
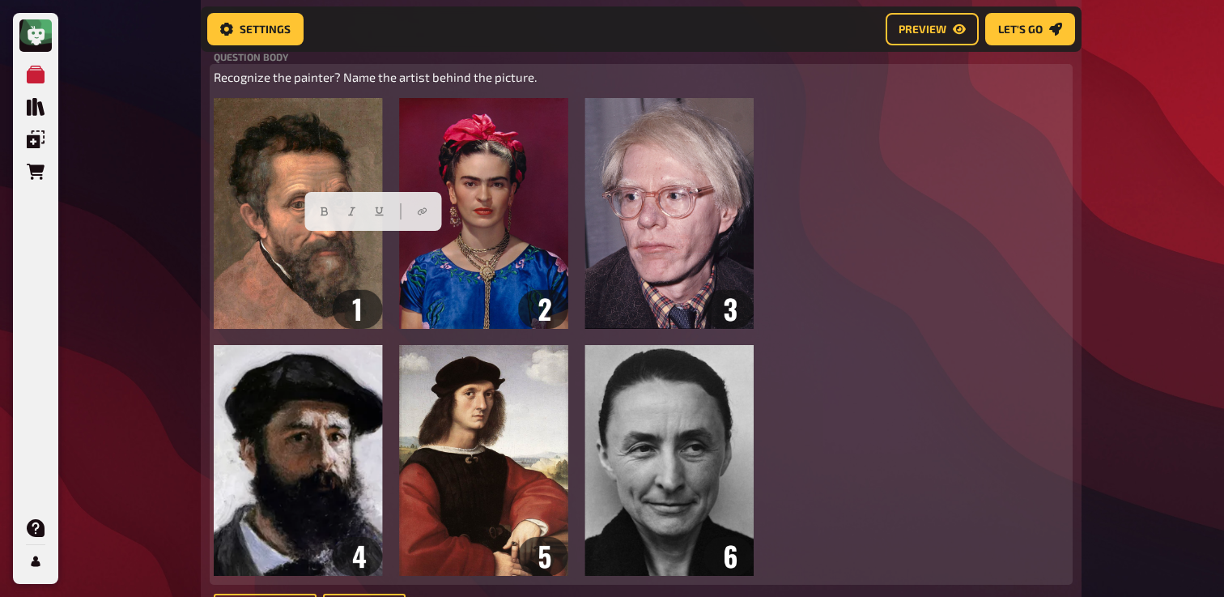
click at [218, 84] on span "Recognize the painter? Name the artist behind the picture." at bounding box center [375, 77] width 323 height 15
paste div
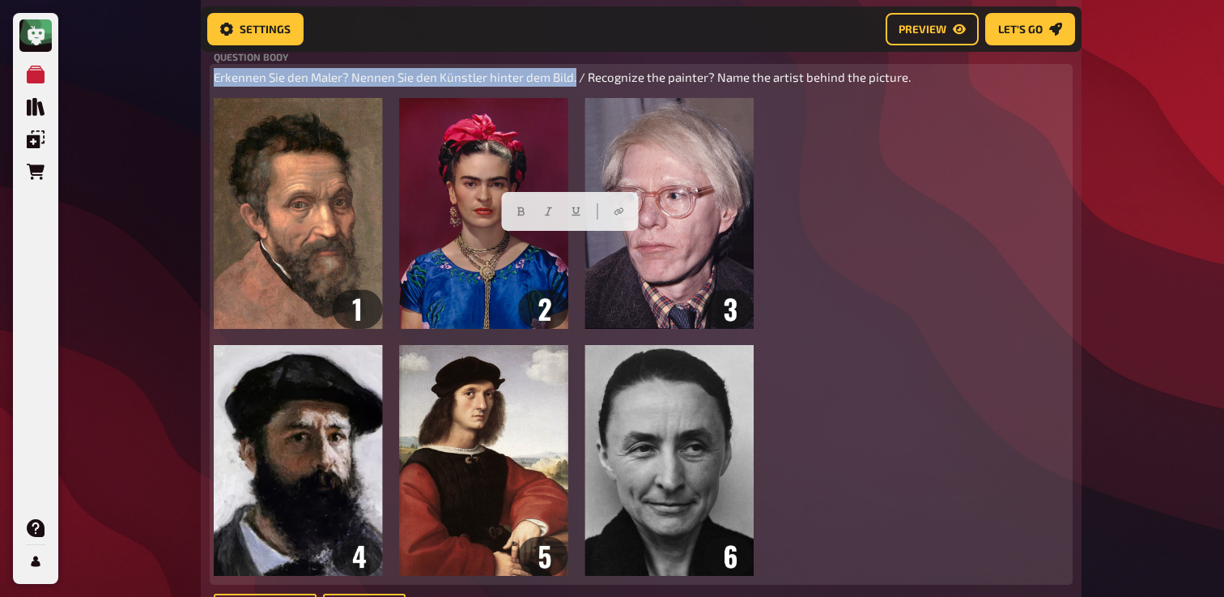
drag, startPoint x: 577, startPoint y: 246, endPoint x: 173, endPoint y: 250, distance: 403.3
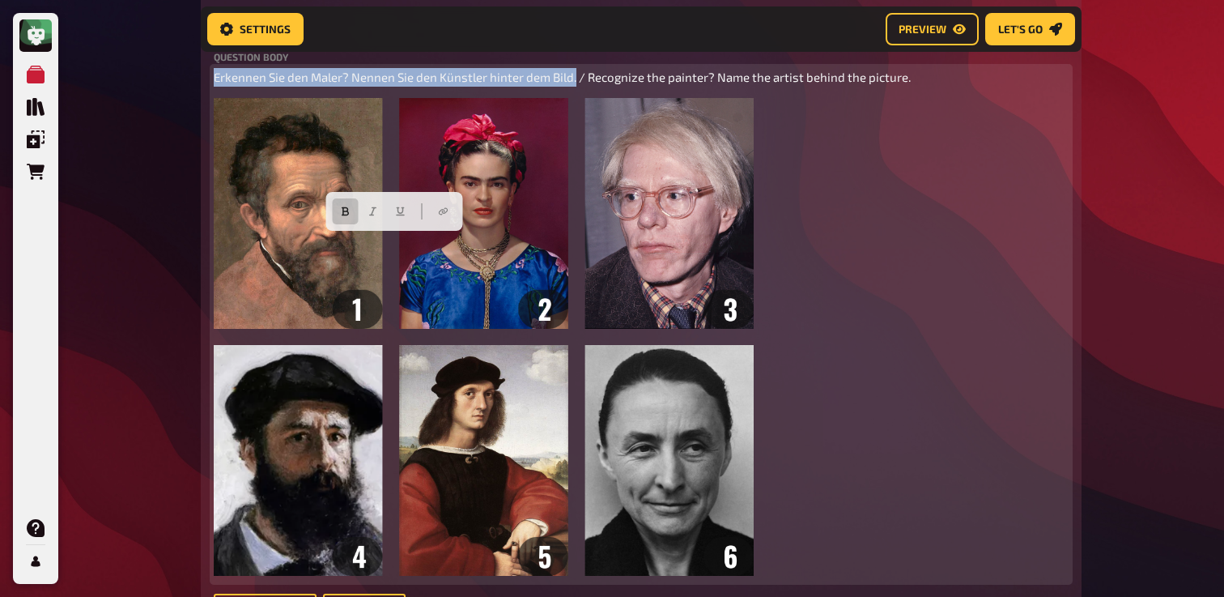
click at [343, 206] on icon "button" at bounding box center [346, 211] width 10 height 10
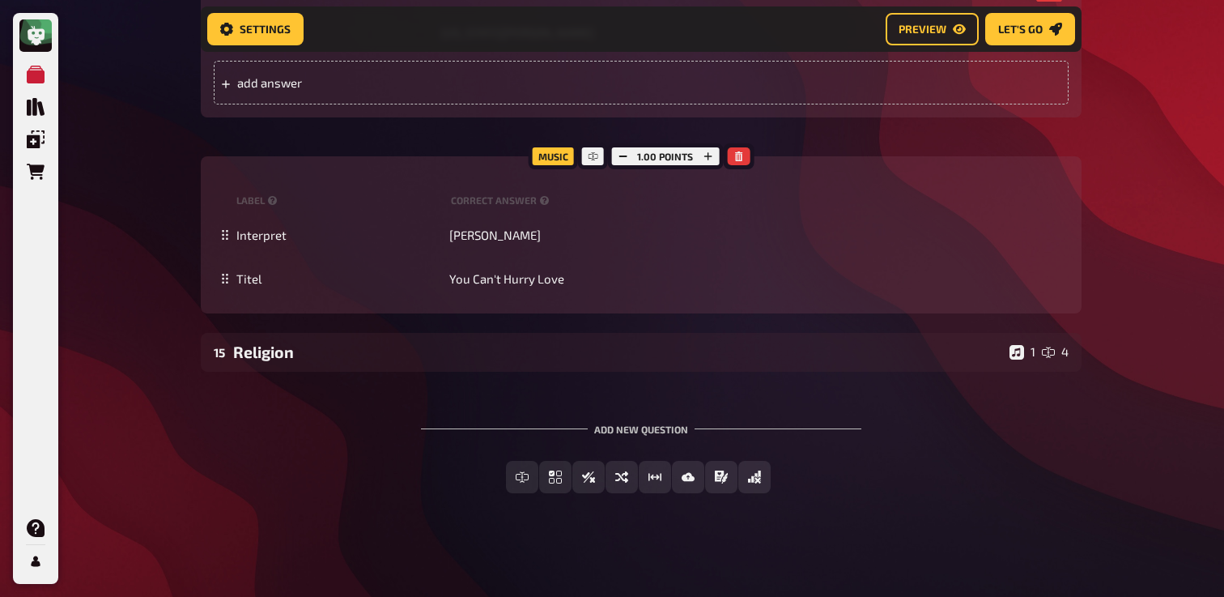
scroll to position [13862, 0]
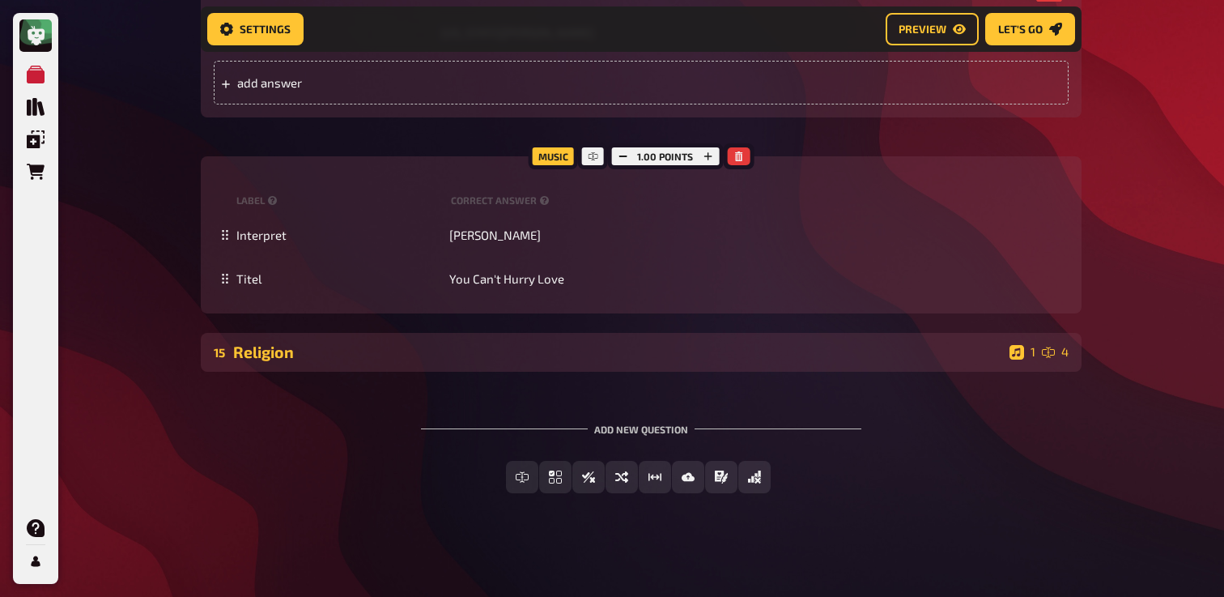
click at [277, 361] on div "Religion" at bounding box center [618, 352] width 770 height 19
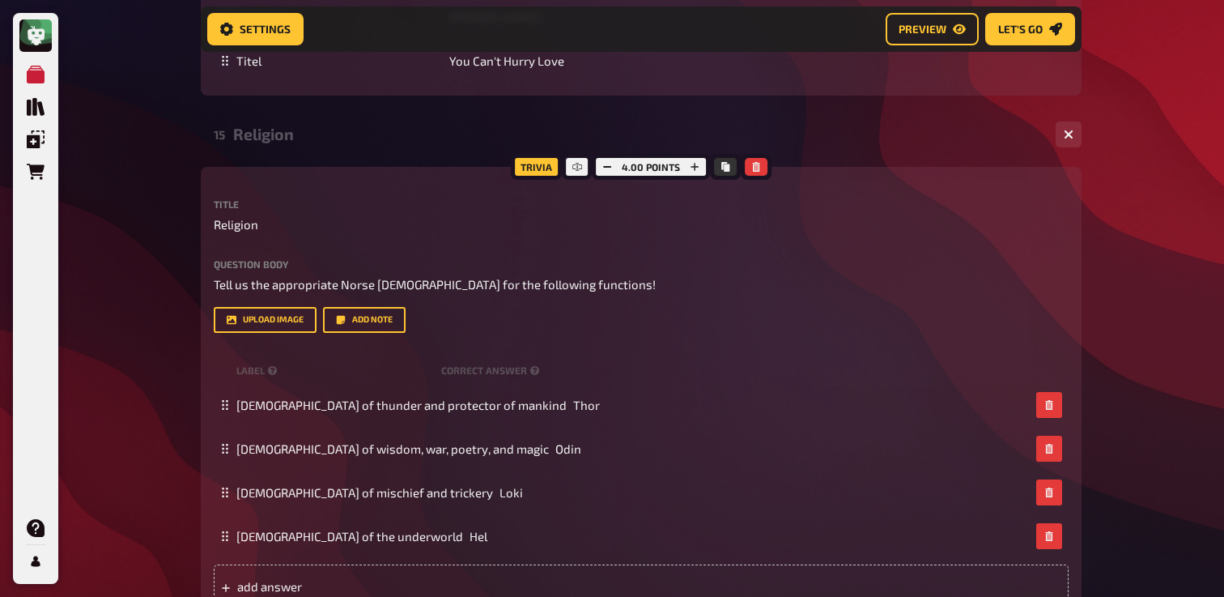
scroll to position [14070, 0]
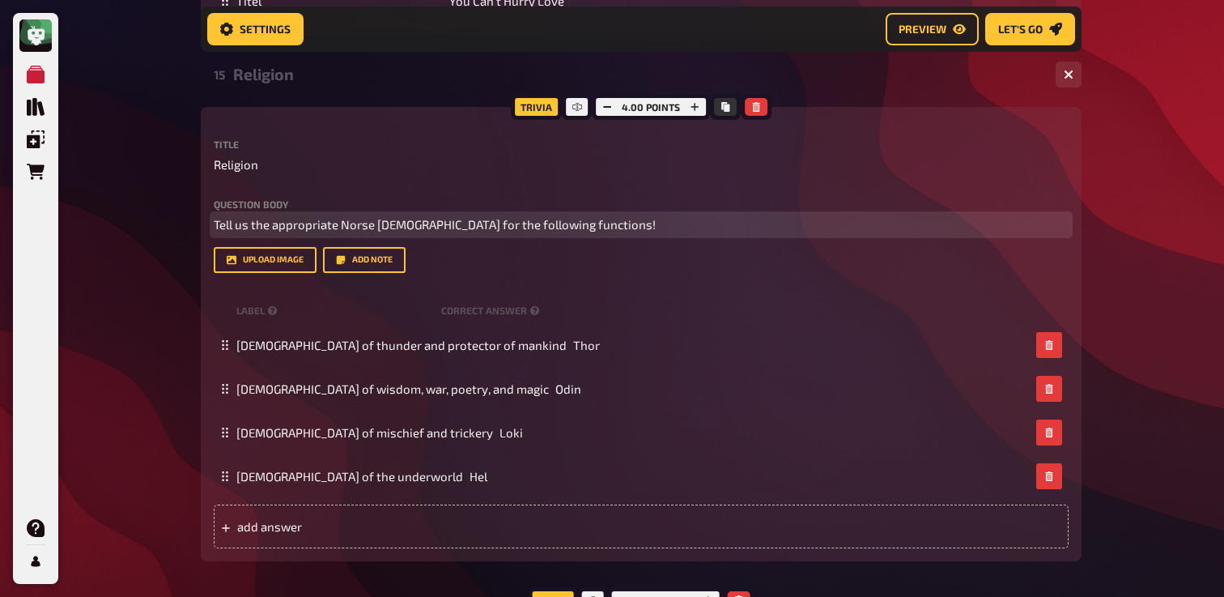
click at [318, 232] on span "Tell us the appropriate Norse god for the following functions!" at bounding box center [435, 224] width 442 height 15
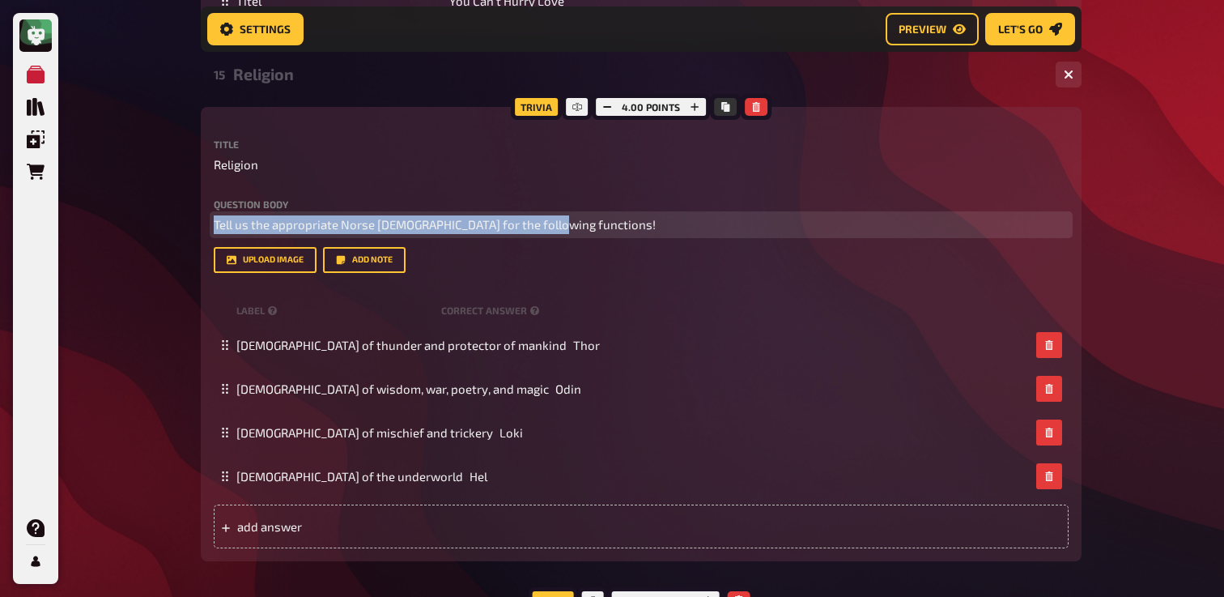
click at [318, 232] on span "Tell us the appropriate Norse god for the following functions!" at bounding box center [435, 224] width 442 height 15
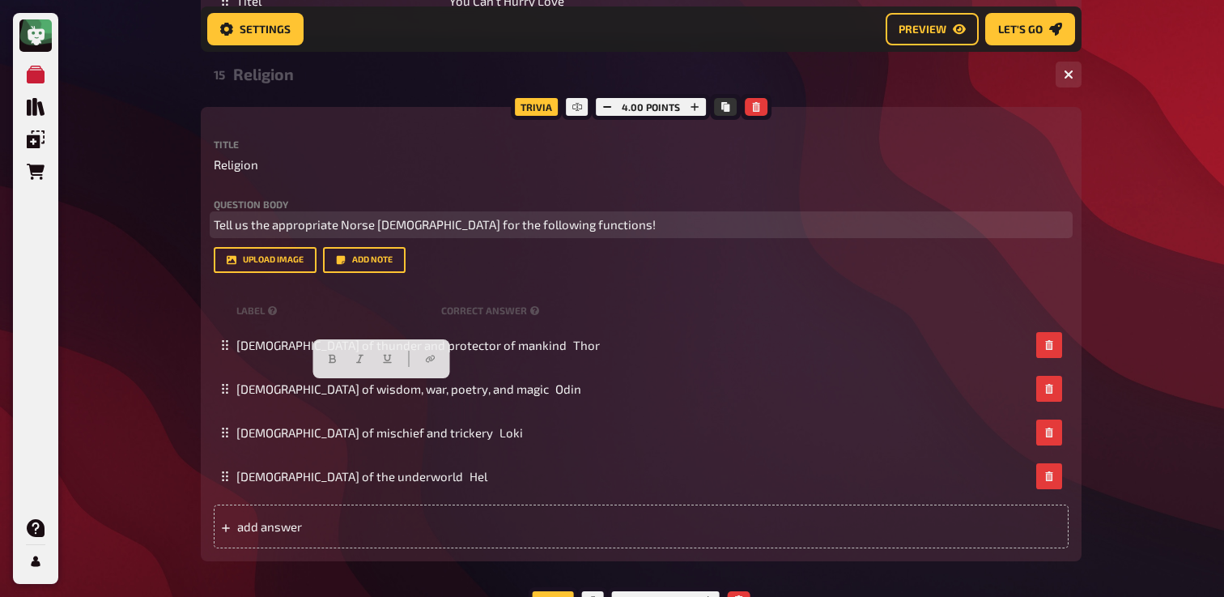
click at [219, 232] on span "Tell us the appropriate Norse god for the following functions!" at bounding box center [435, 224] width 442 height 15
click at [216, 232] on span "Tell us the appropriate Norse god for the following functions!" at bounding box center [435, 224] width 442 height 15
paste div
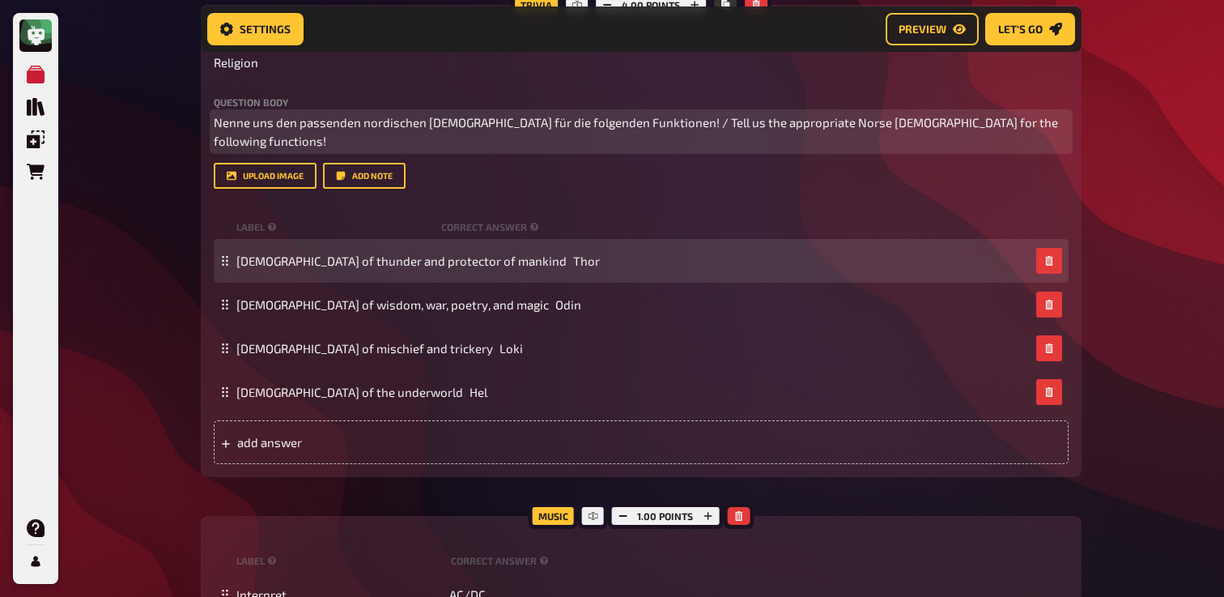
scroll to position [14186, 0]
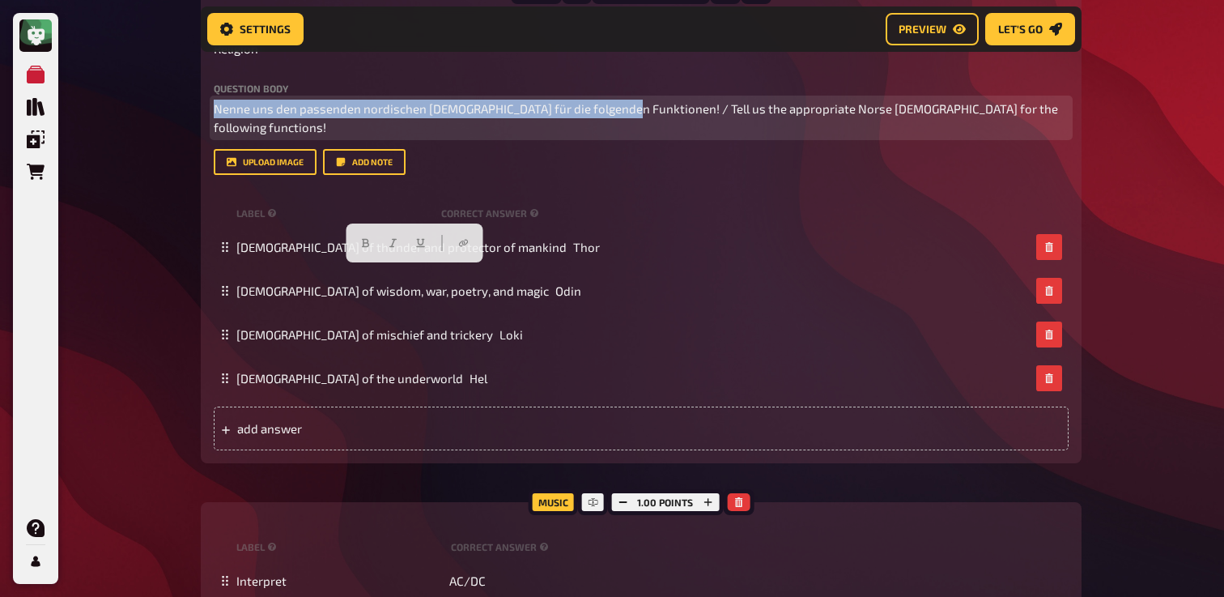
drag, startPoint x: 616, startPoint y: 277, endPoint x: 168, endPoint y: 270, distance: 448.6
click at [361, 245] on icon "button" at bounding box center [366, 243] width 10 height 10
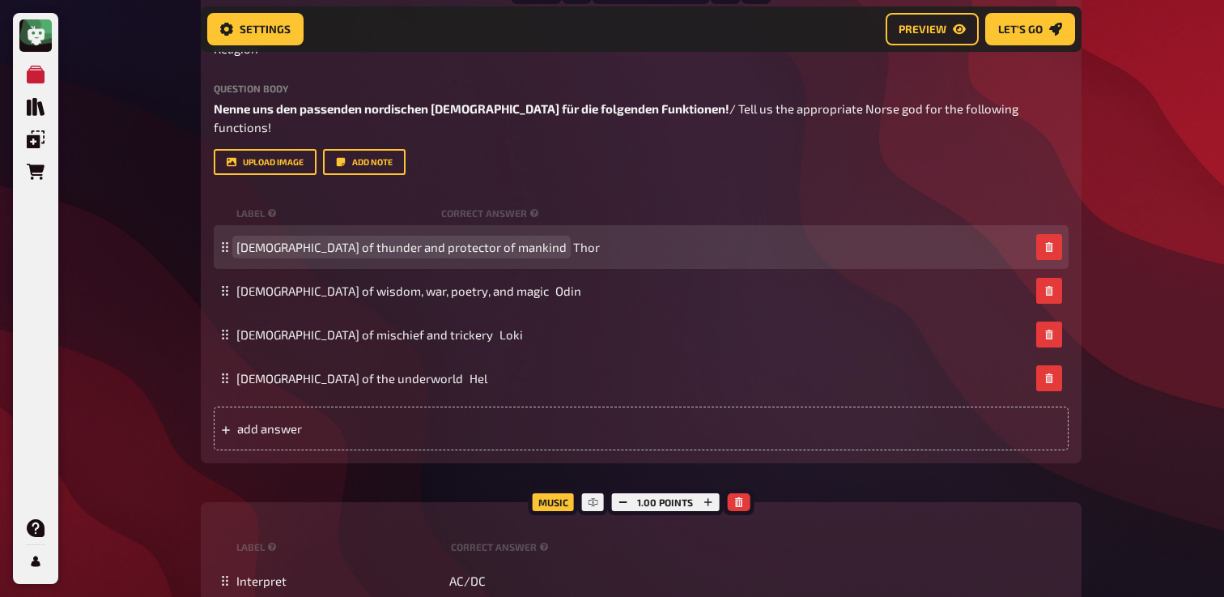
click at [269, 254] on span "God of thunder and protector of mankind" at bounding box center [401, 247] width 330 height 15
paste span
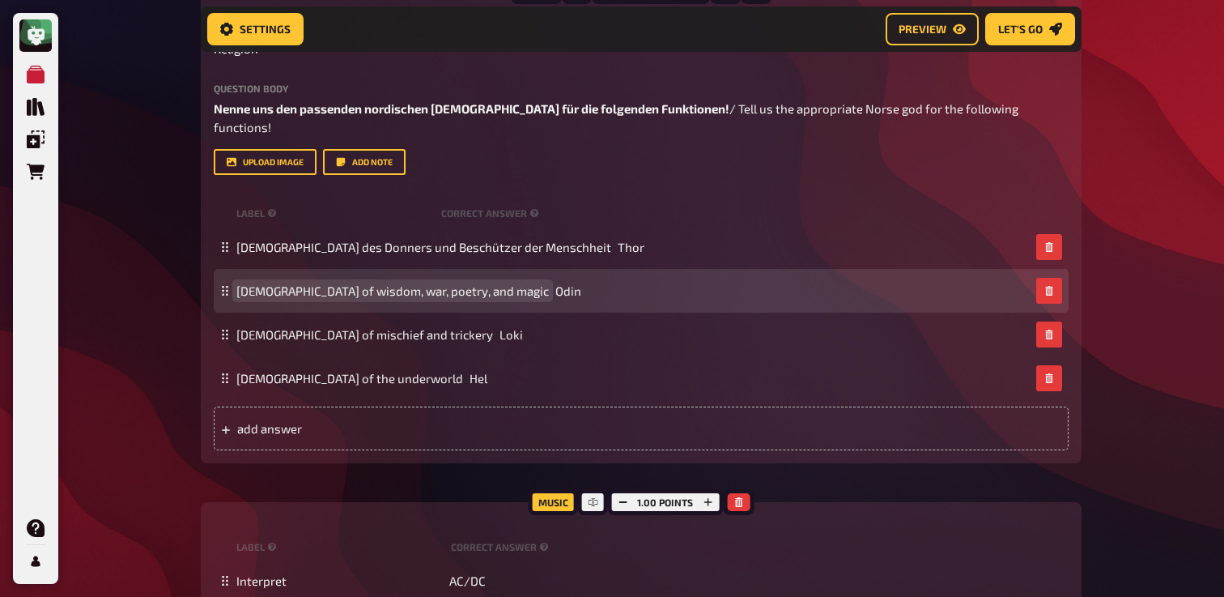
click at [282, 298] on span "God of wisdom, war, poetry, and magic" at bounding box center [392, 290] width 313 height 15
paste span
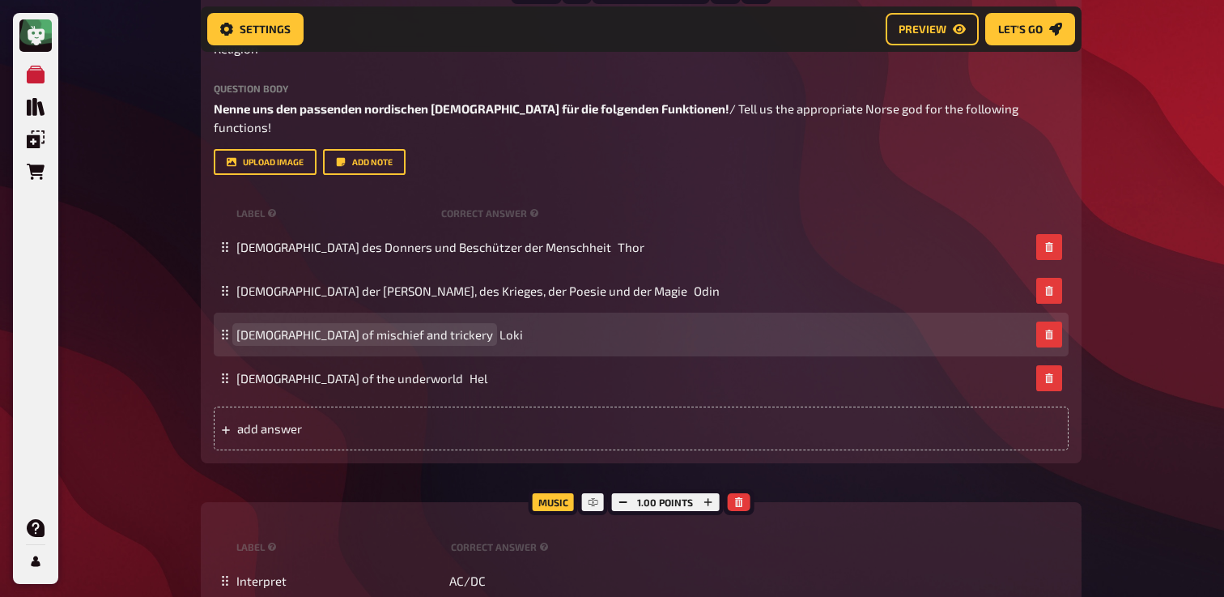
click at [280, 342] on span "God of mischief and trickery" at bounding box center [364, 334] width 257 height 15
paste span
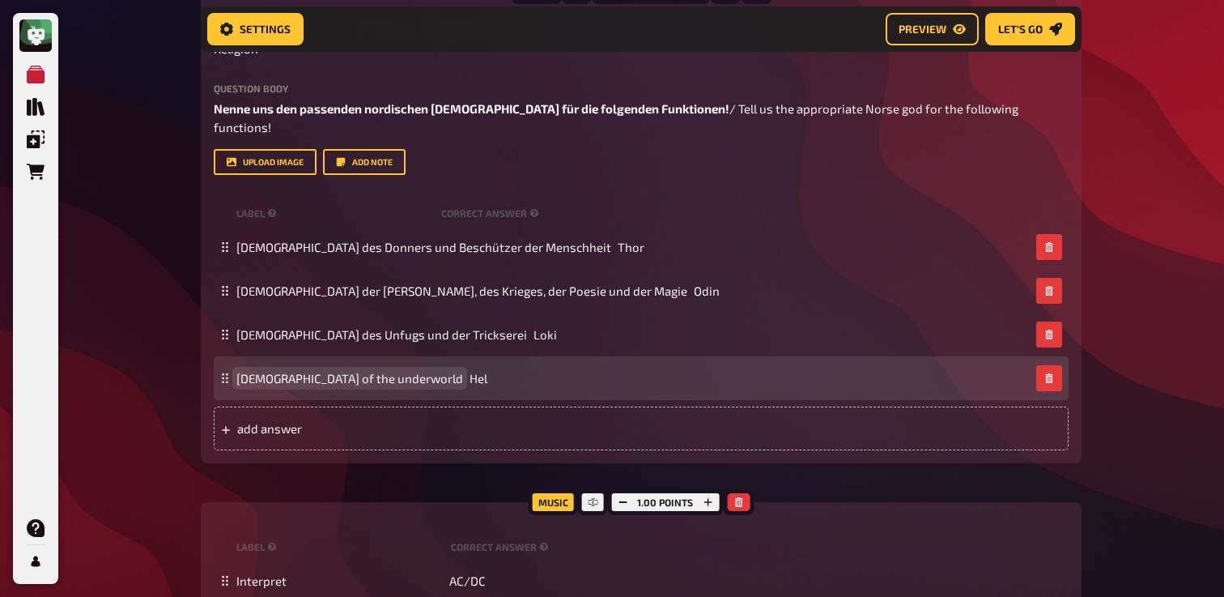
click at [280, 385] on span "Goddess of the underworld" at bounding box center [349, 378] width 227 height 15
paste span
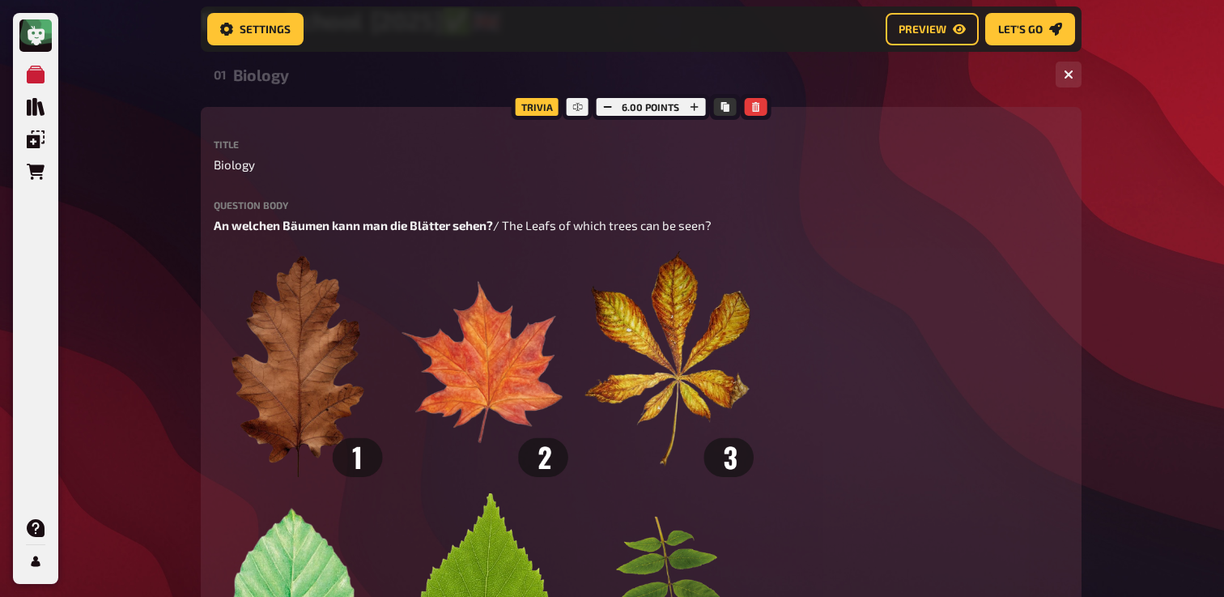
scroll to position [0, 0]
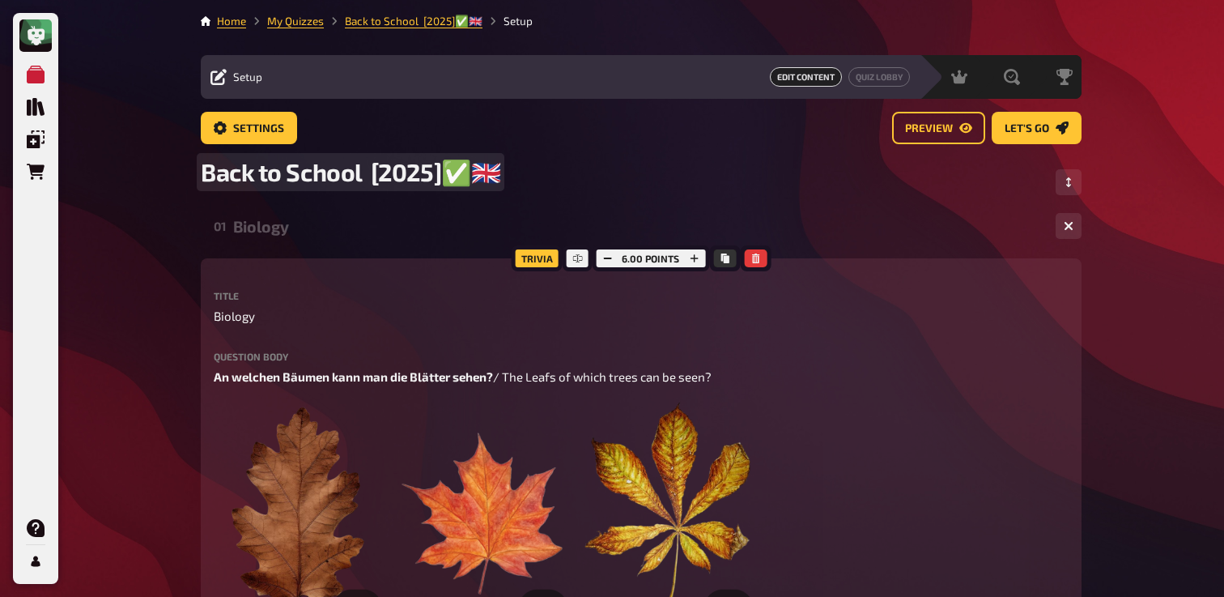
click at [491, 172] on span "Back to School [2025]✅​🇬🇧​" at bounding box center [351, 172] width 300 height 30
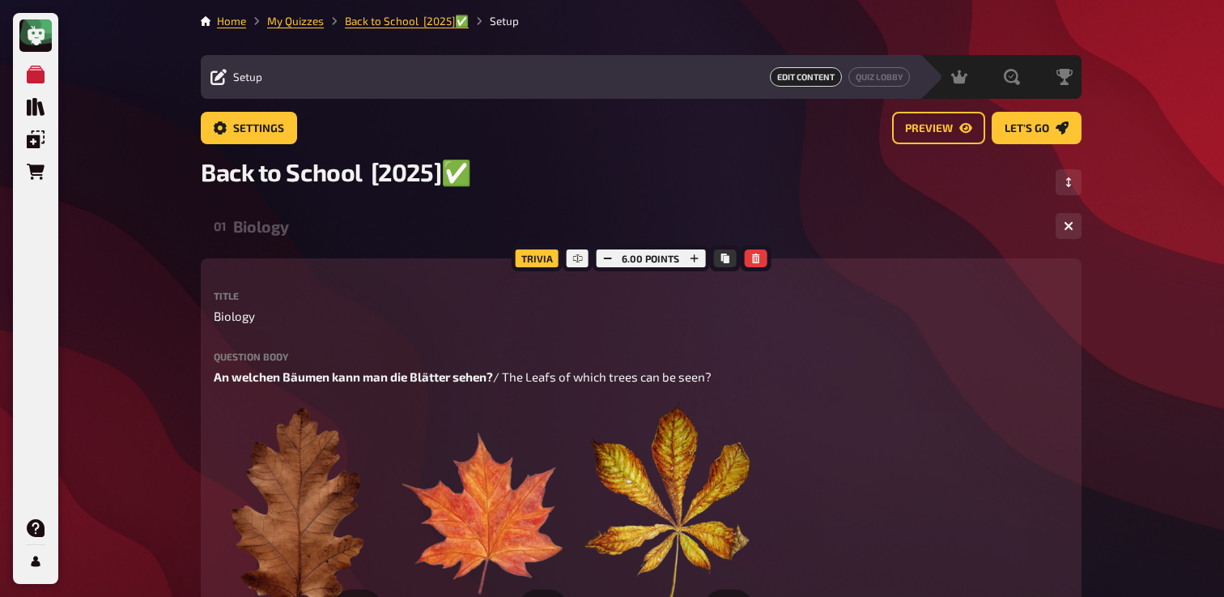
click at [284, 220] on div "Biology" at bounding box center [638, 226] width 810 height 19
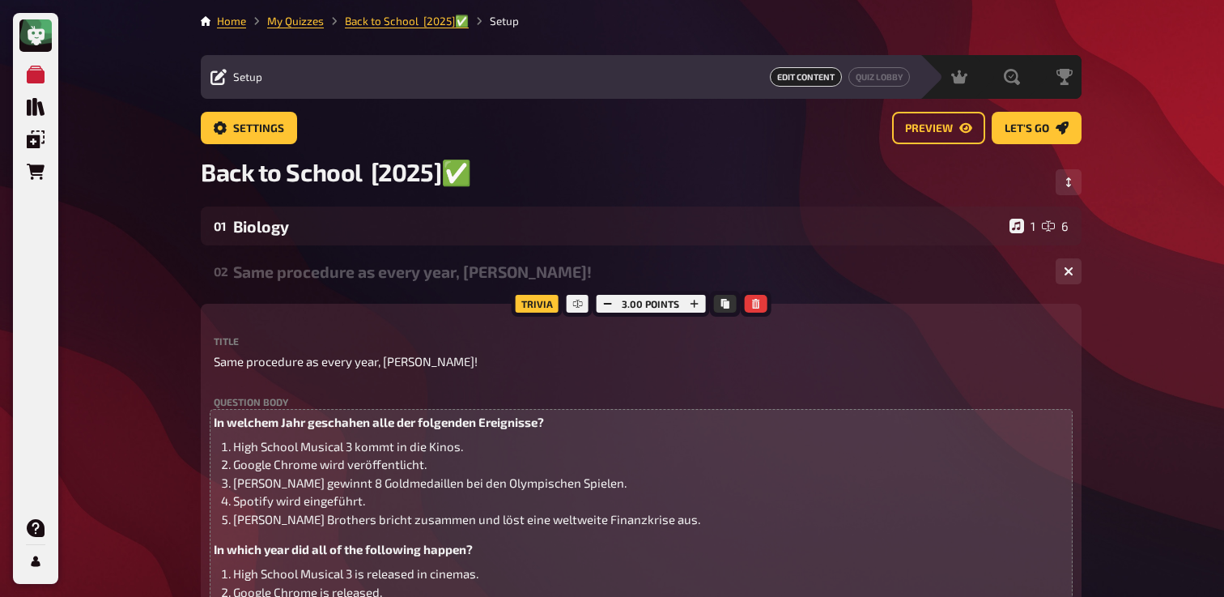
click at [291, 290] on div "02 Same procedure as every year, James! 1 1" at bounding box center [641, 271] width 881 height 39
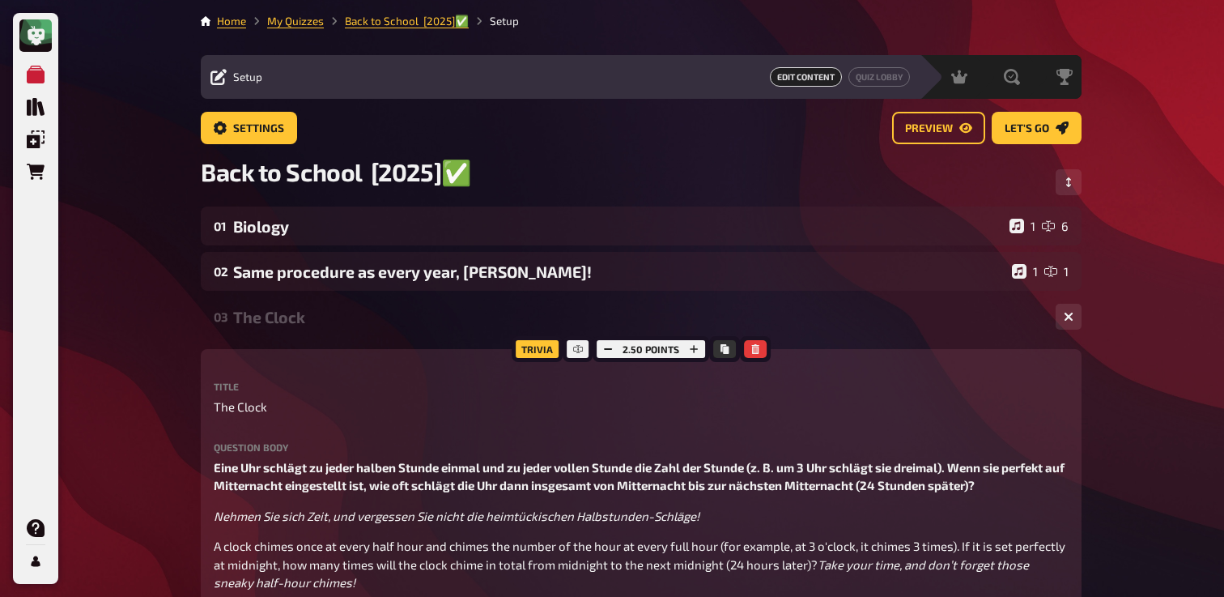
click at [284, 317] on div "The Clock" at bounding box center [638, 317] width 810 height 19
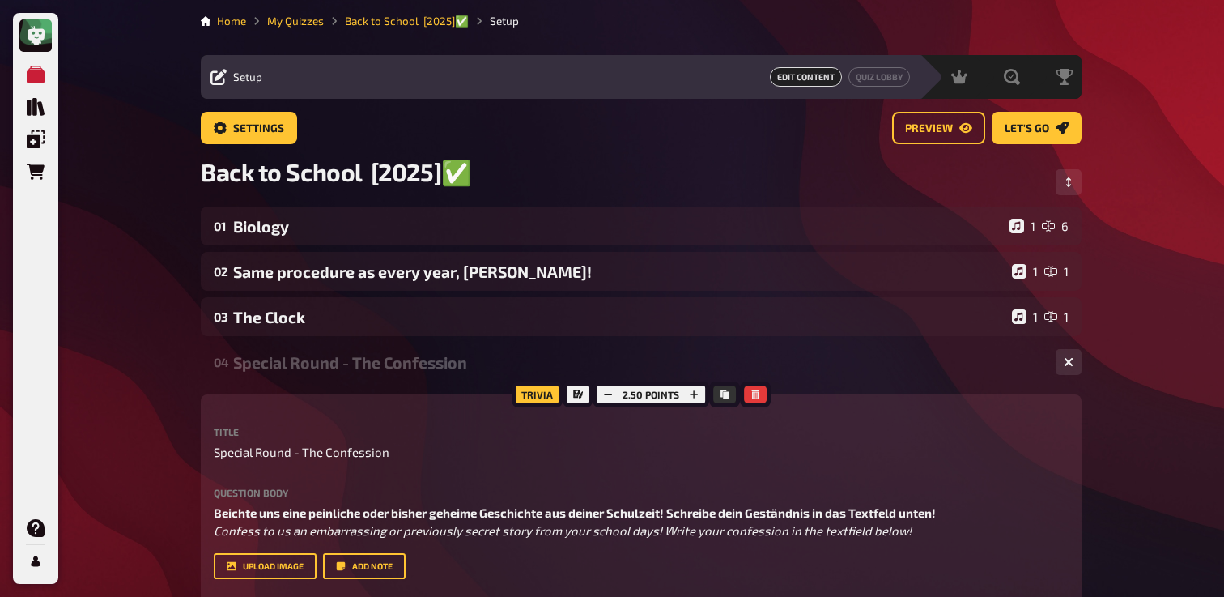
click at [282, 376] on div "04 Special Round - The Confession 1 1" at bounding box center [641, 362] width 881 height 39
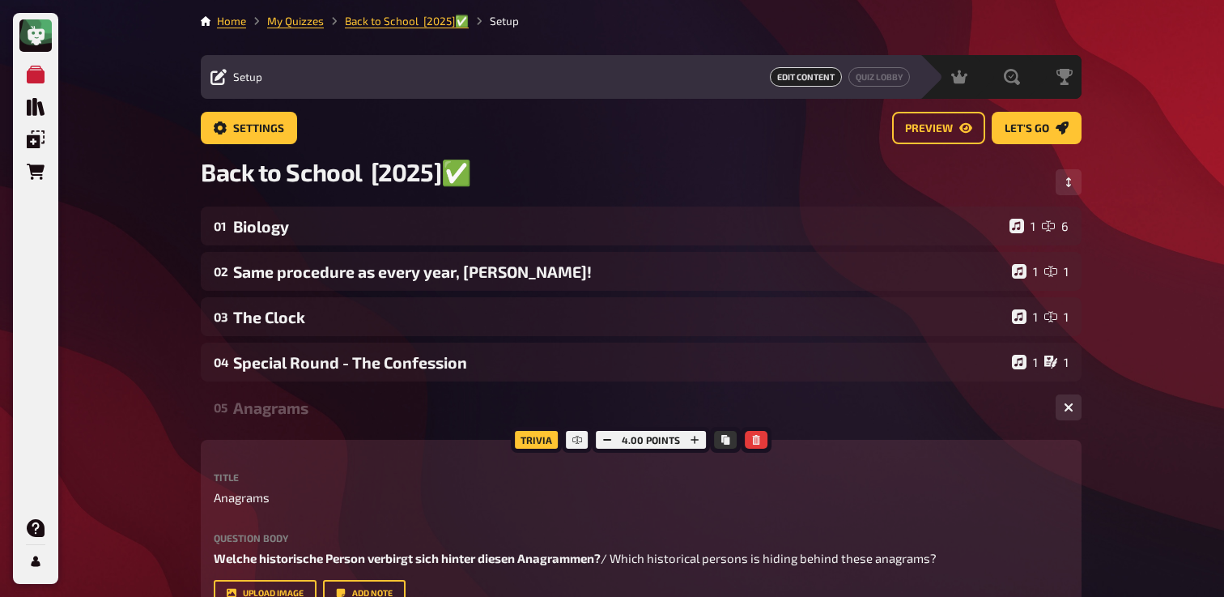
click at [282, 398] on div "05 Anagrams 1 4" at bounding box center [641, 407] width 881 height 39
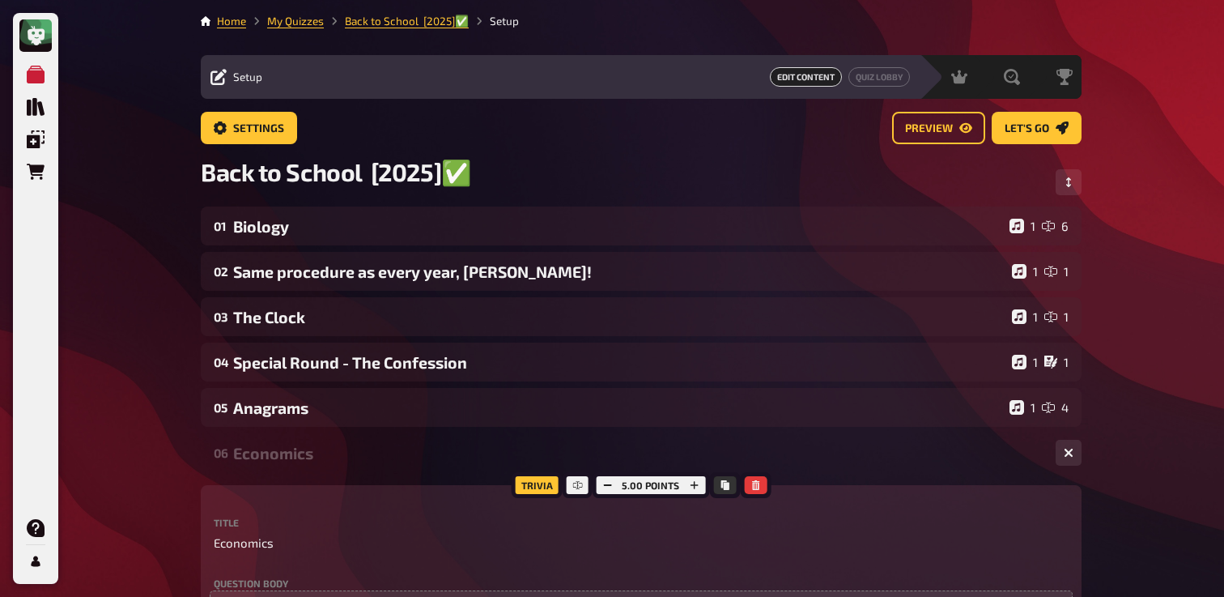
click at [278, 453] on div "Economics" at bounding box center [638, 453] width 810 height 19
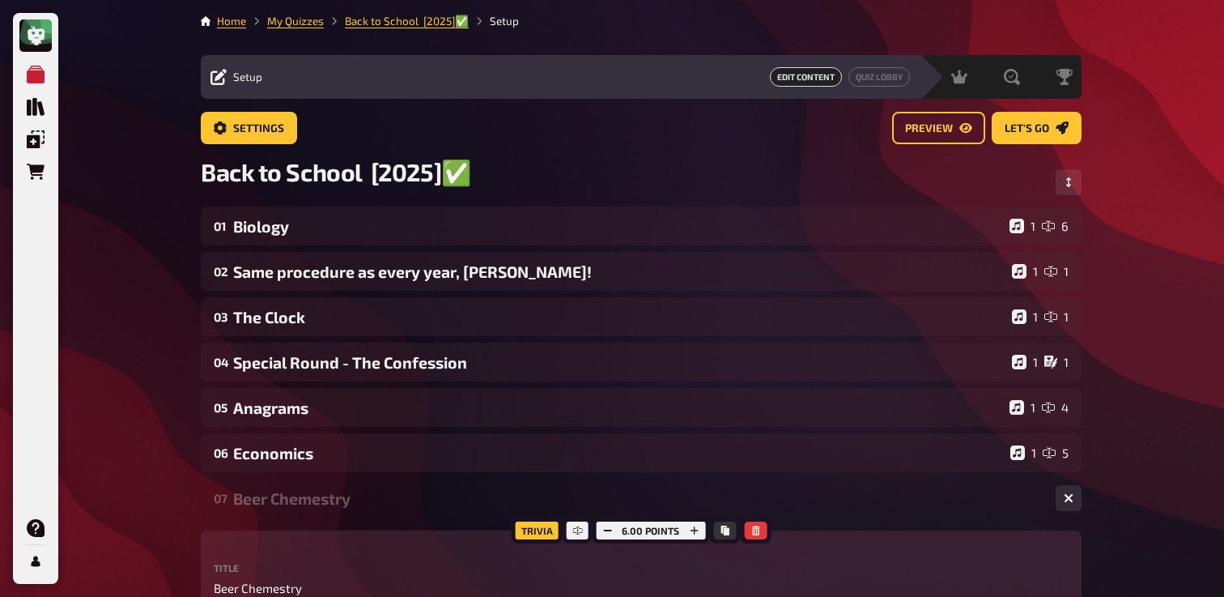
click at [269, 491] on div "Beer Chemestry" at bounding box center [638, 498] width 810 height 19
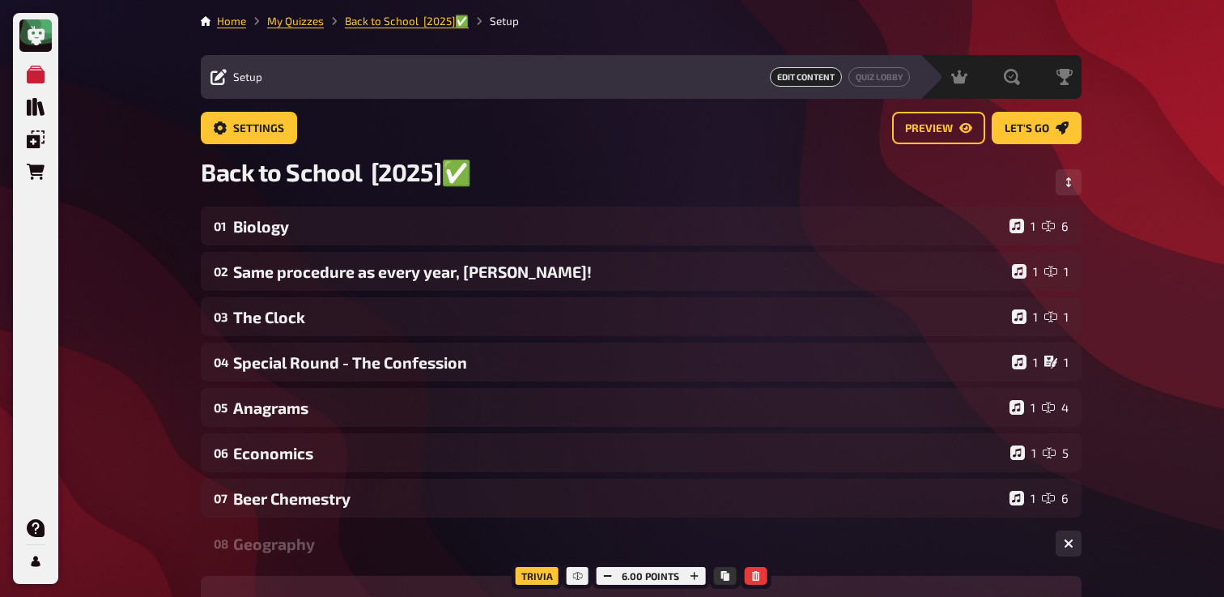
click at [269, 530] on div "08 Geography 1 6" at bounding box center [641, 543] width 881 height 39
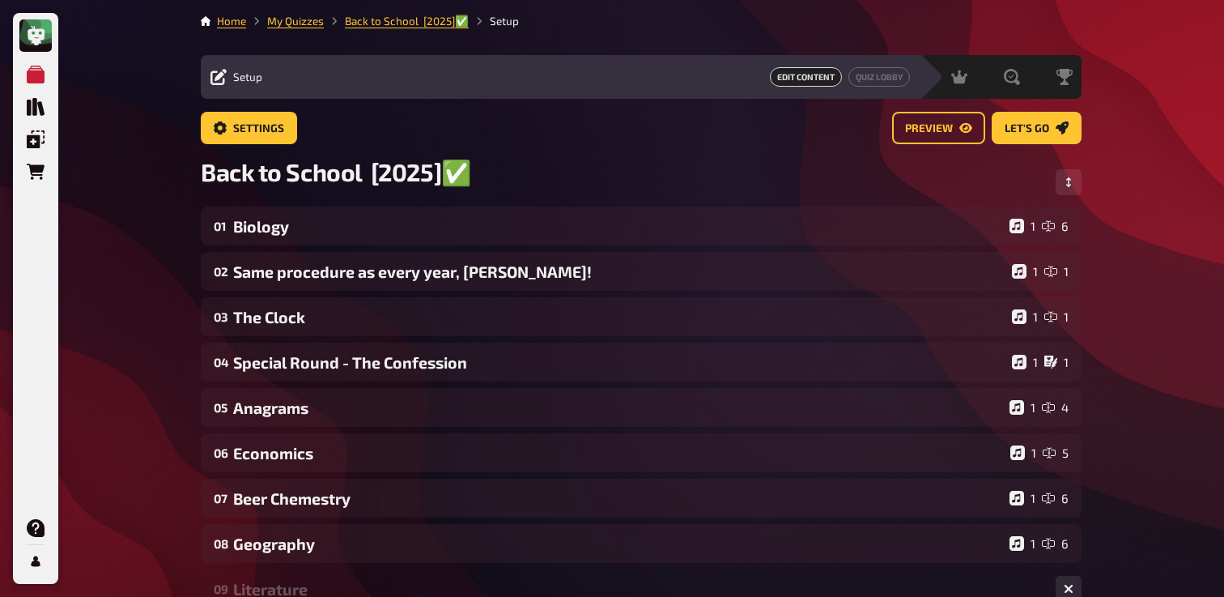
click at [264, 589] on div "Literature" at bounding box center [638, 589] width 810 height 19
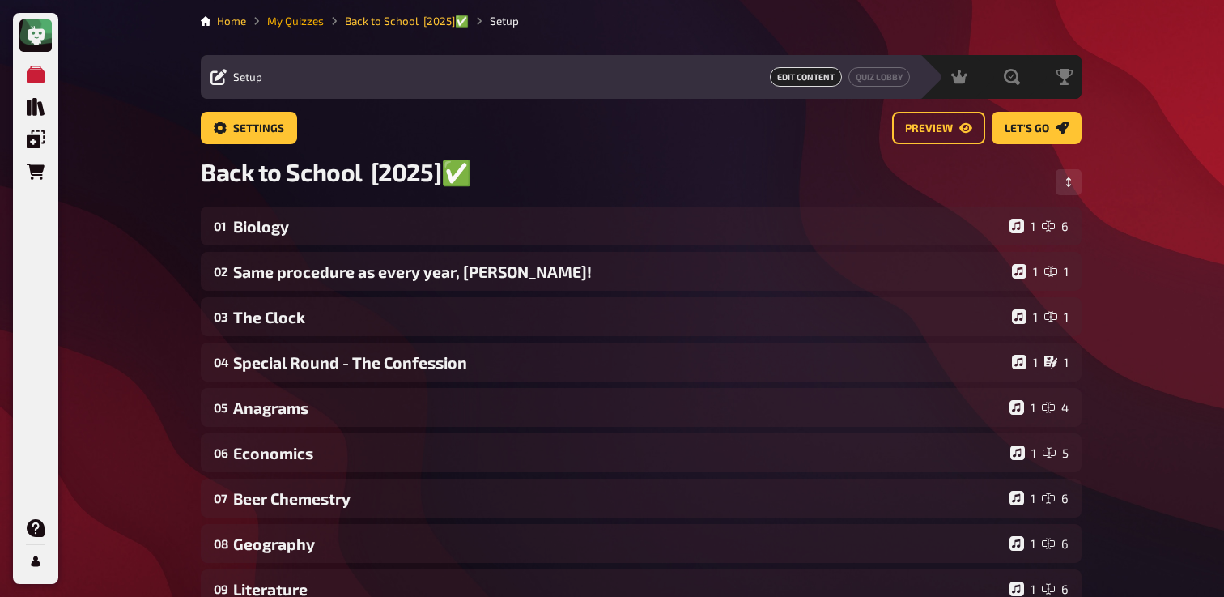
click at [302, 19] on link "My Quizzes" at bounding box center [295, 21] width 57 height 13
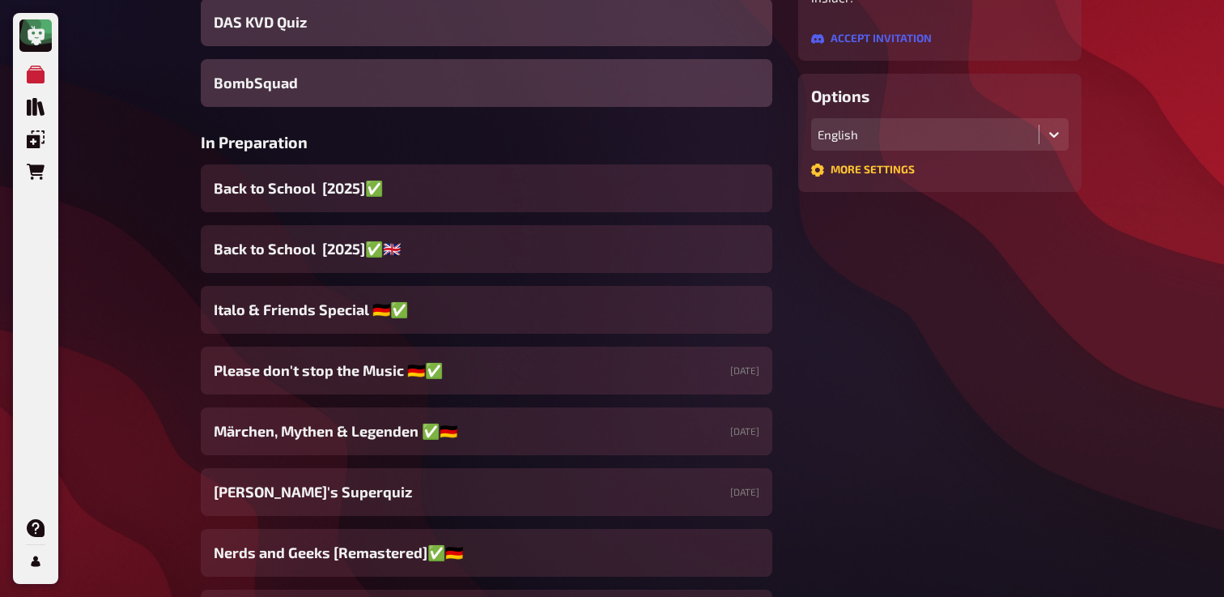
scroll to position [400, 0]
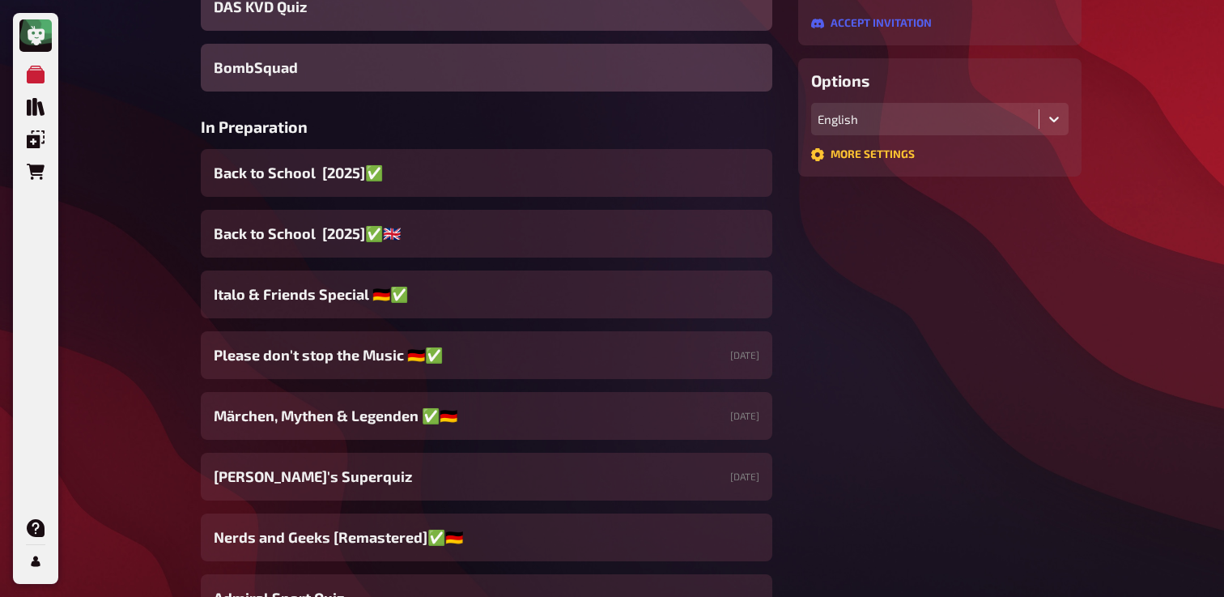
click at [293, 304] on span "Italo & Friends Special 🇩🇪✅" at bounding box center [311, 294] width 194 height 22
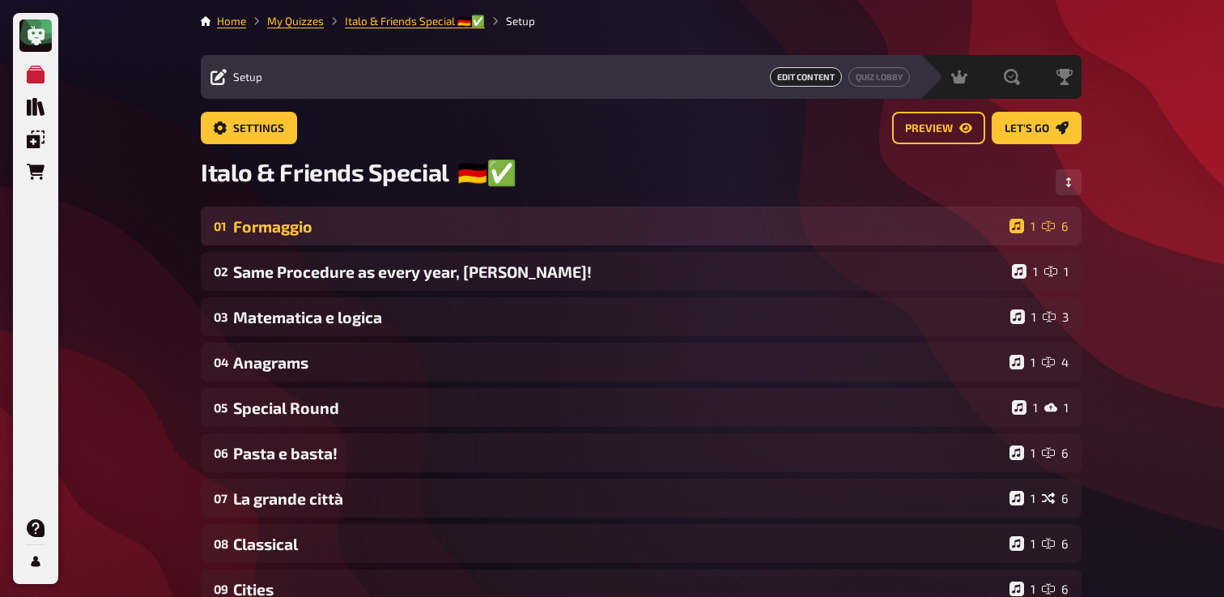
click at [334, 236] on div "Formaggio" at bounding box center [618, 226] width 770 height 19
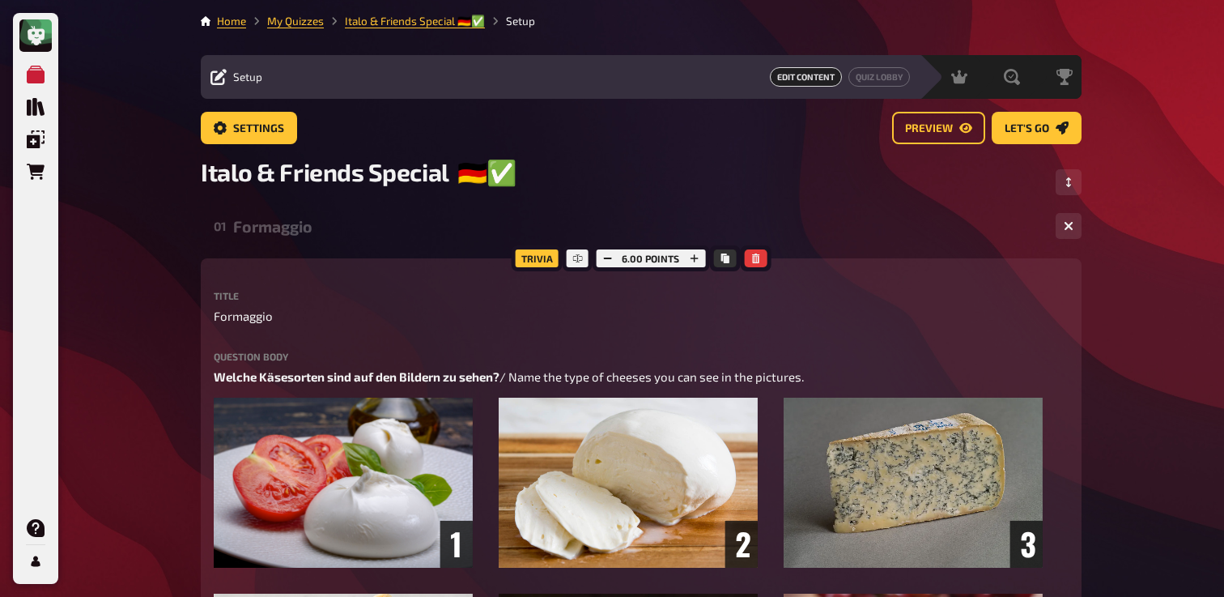
click at [334, 236] on div "Formaggio" at bounding box center [638, 226] width 810 height 19
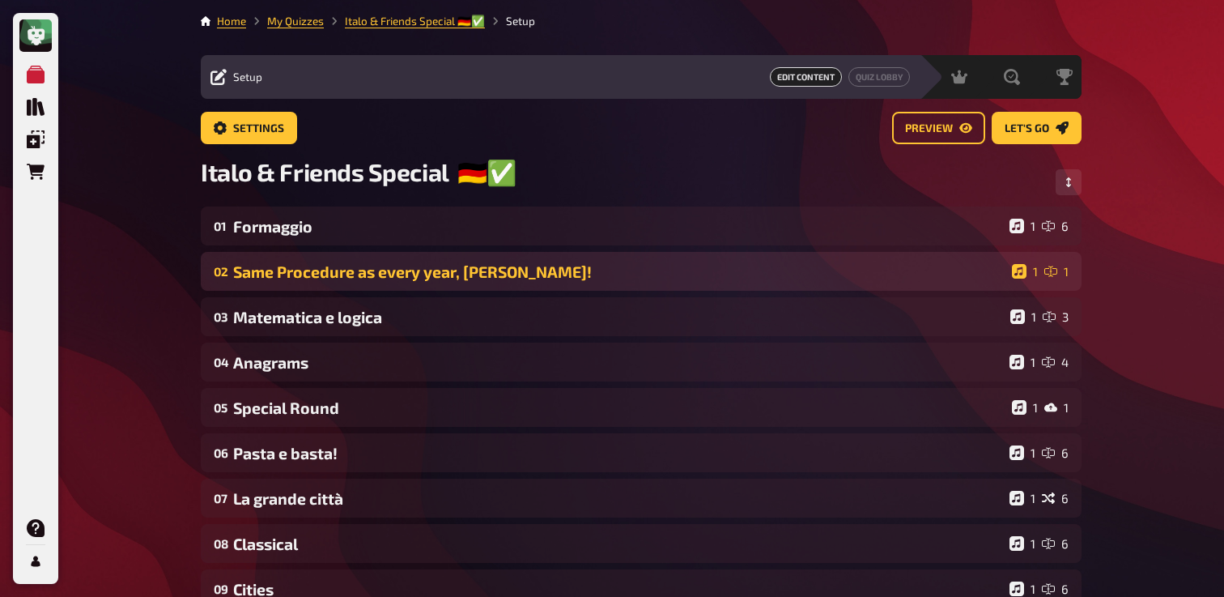
click at [327, 278] on div "Same Procedure as every year, James!" at bounding box center [619, 271] width 772 height 19
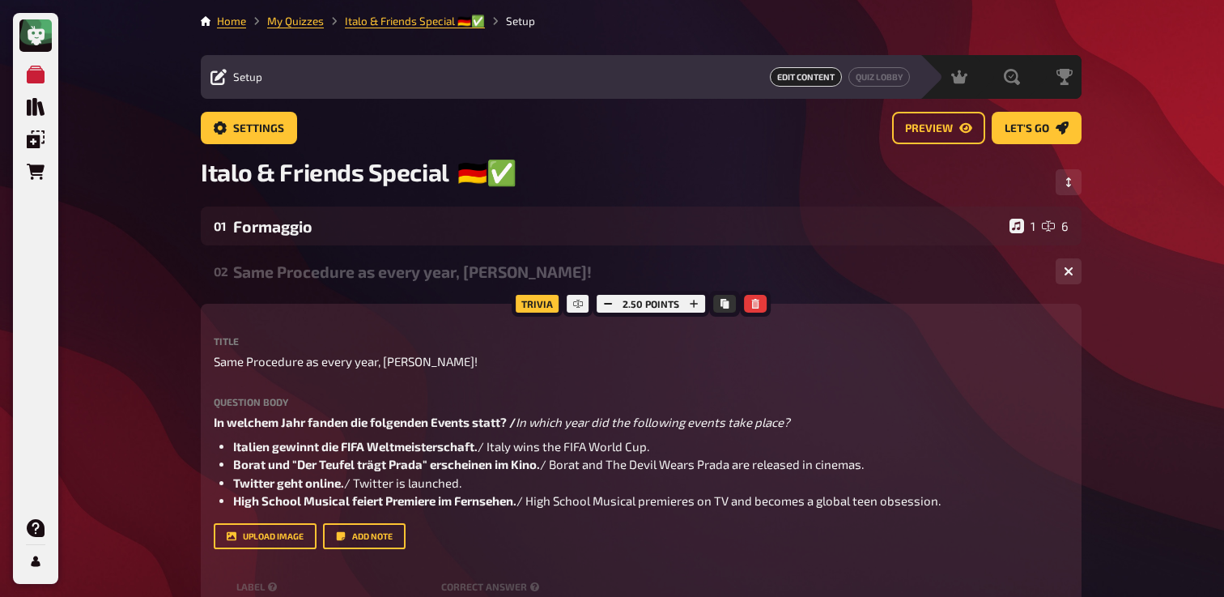
click at [327, 278] on div "Same Procedure as every year, James!" at bounding box center [638, 271] width 810 height 19
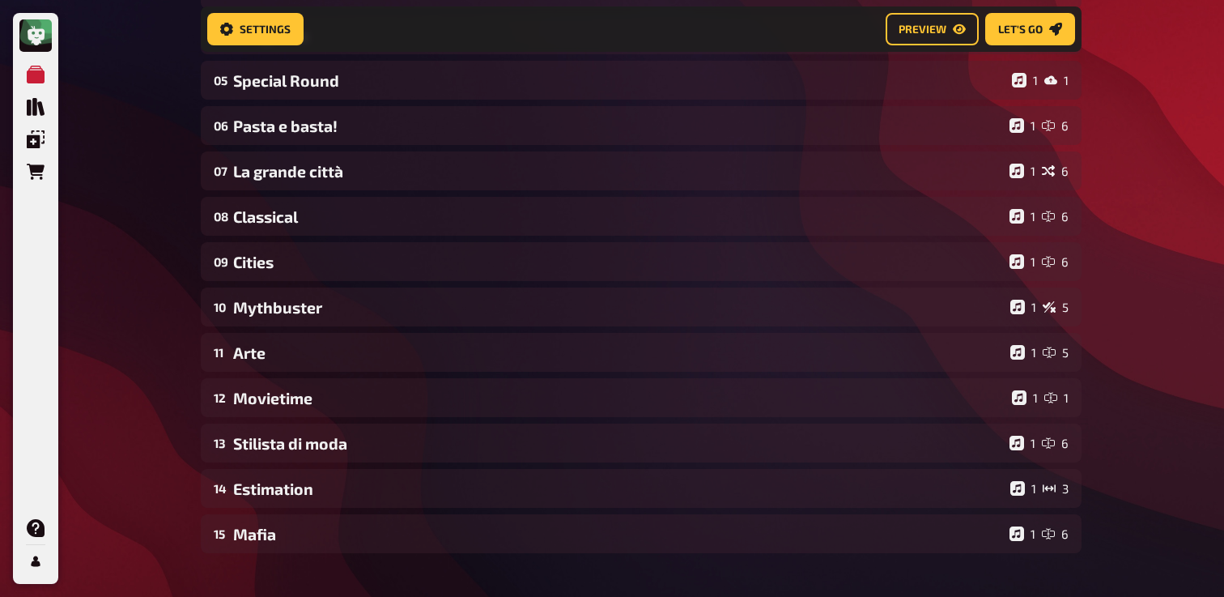
click at [327, 278] on div "09 Cities 1 6" at bounding box center [641, 261] width 881 height 39
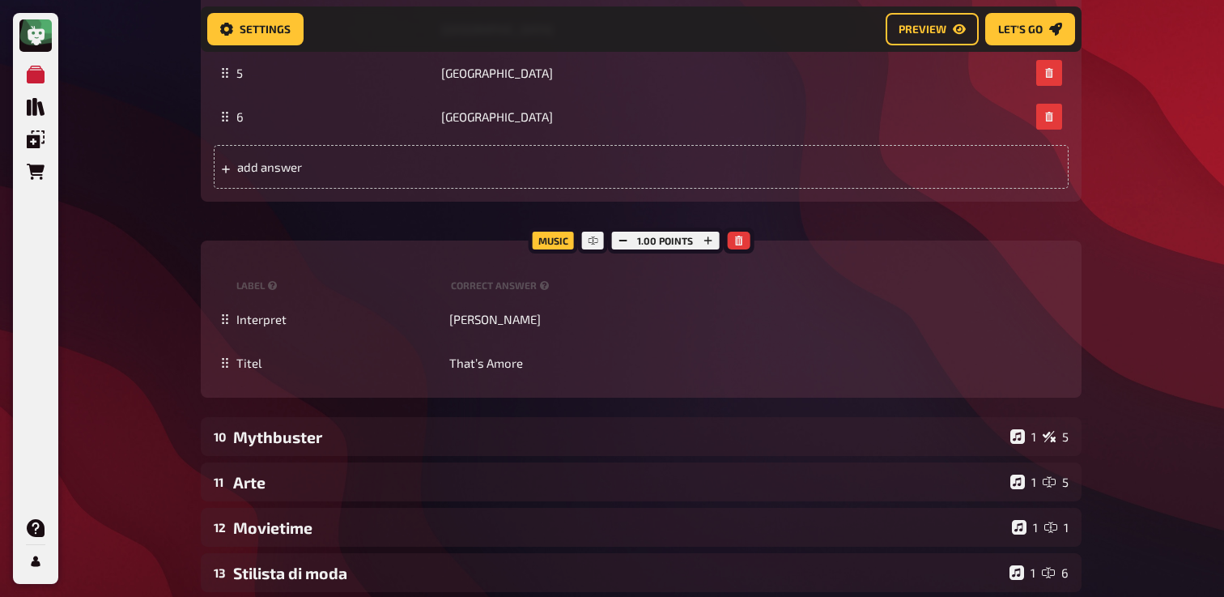
scroll to position [1469, 0]
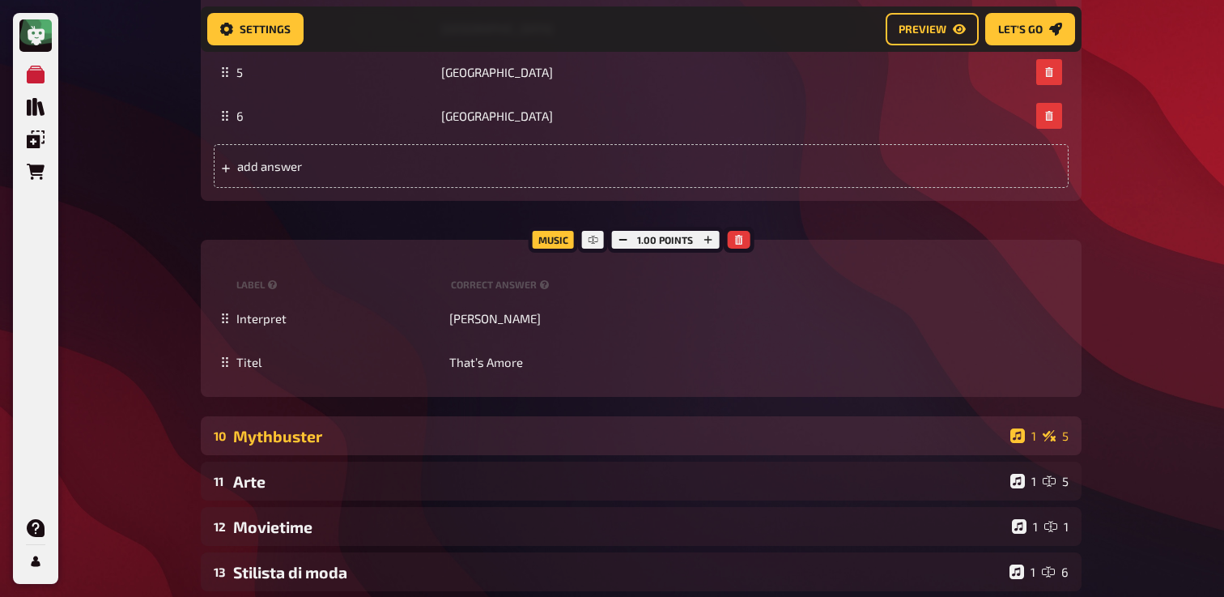
click at [338, 445] on div "Mythbuster" at bounding box center [618, 436] width 771 height 19
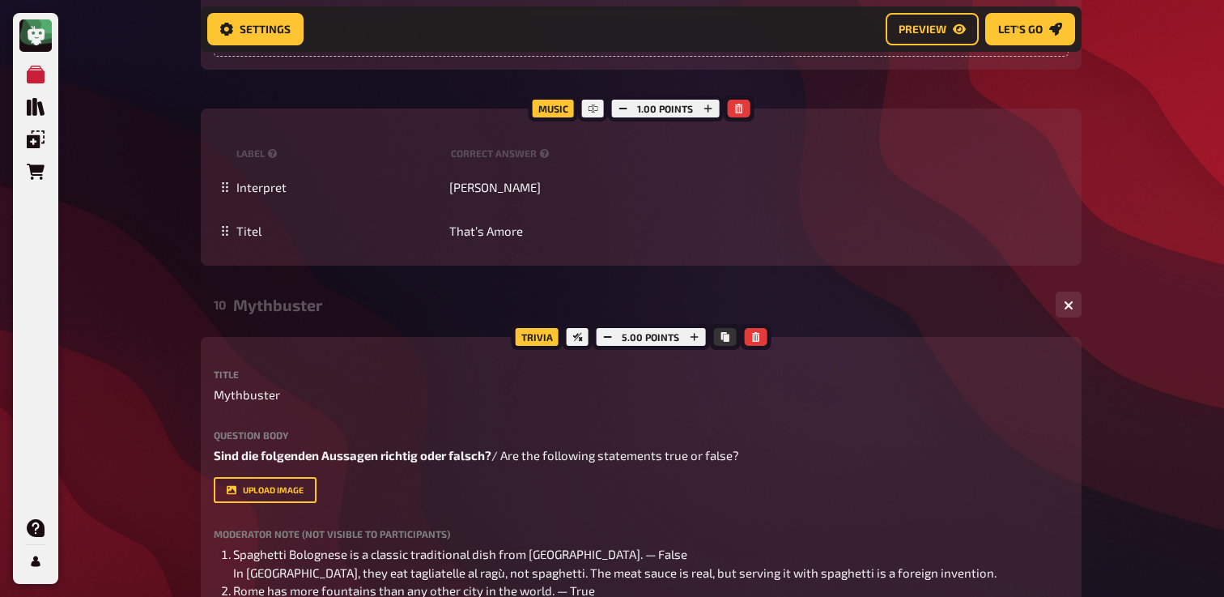
scroll to position [1420, 0]
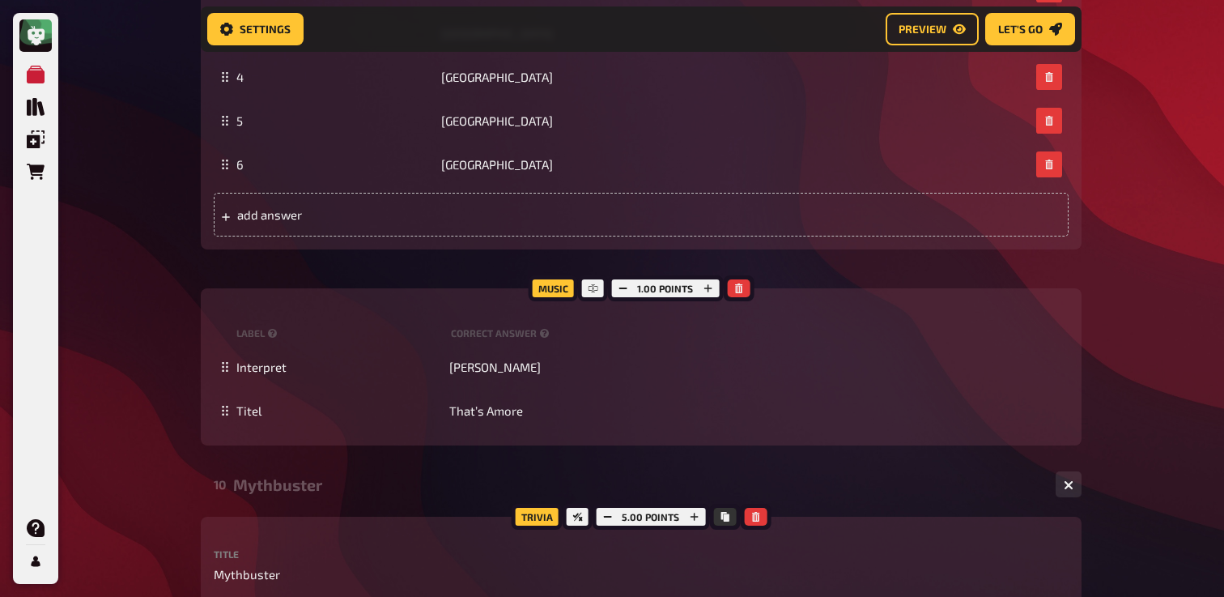
click at [309, 487] on div "Mythbuster" at bounding box center [638, 484] width 810 height 19
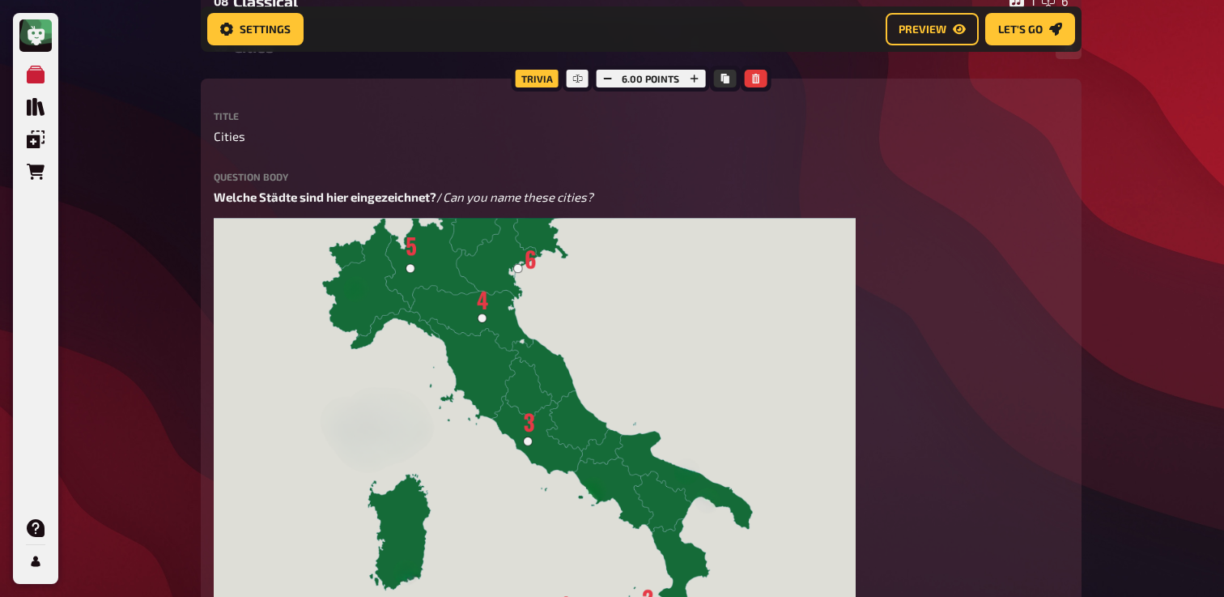
scroll to position [500, 0]
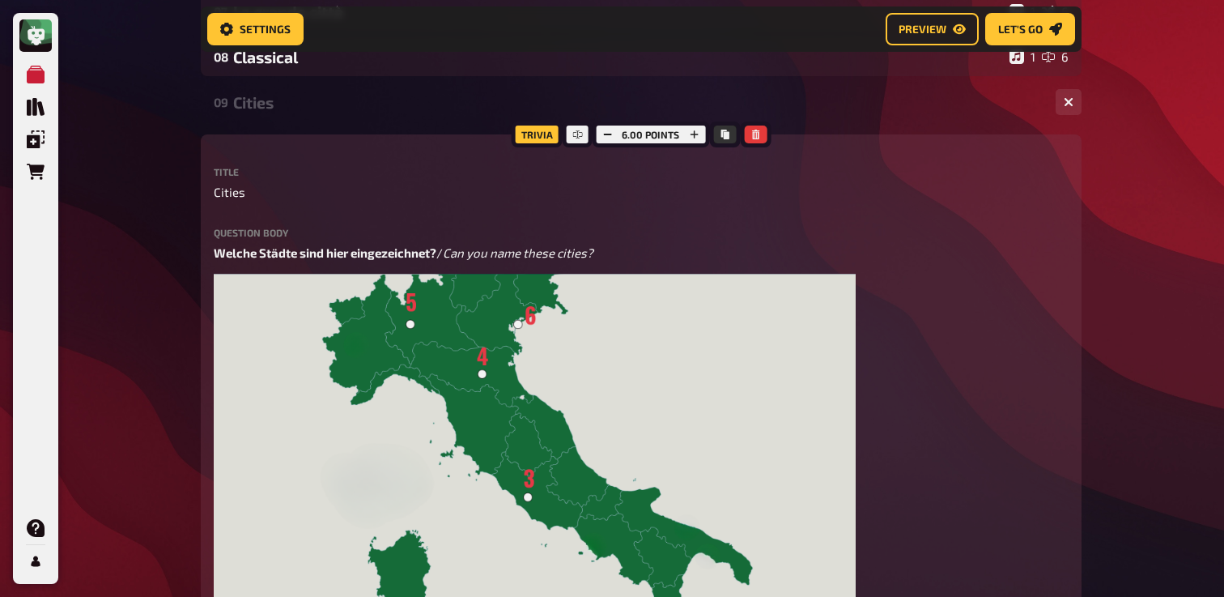
click at [275, 105] on div "Cities" at bounding box center [638, 102] width 810 height 19
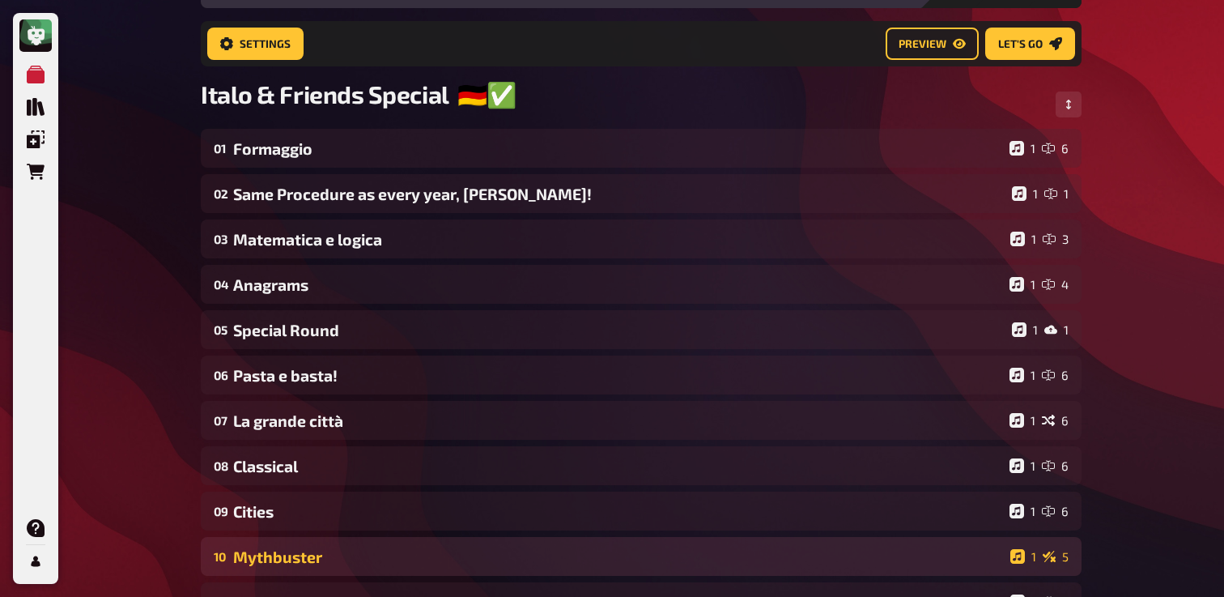
scroll to position [45, 0]
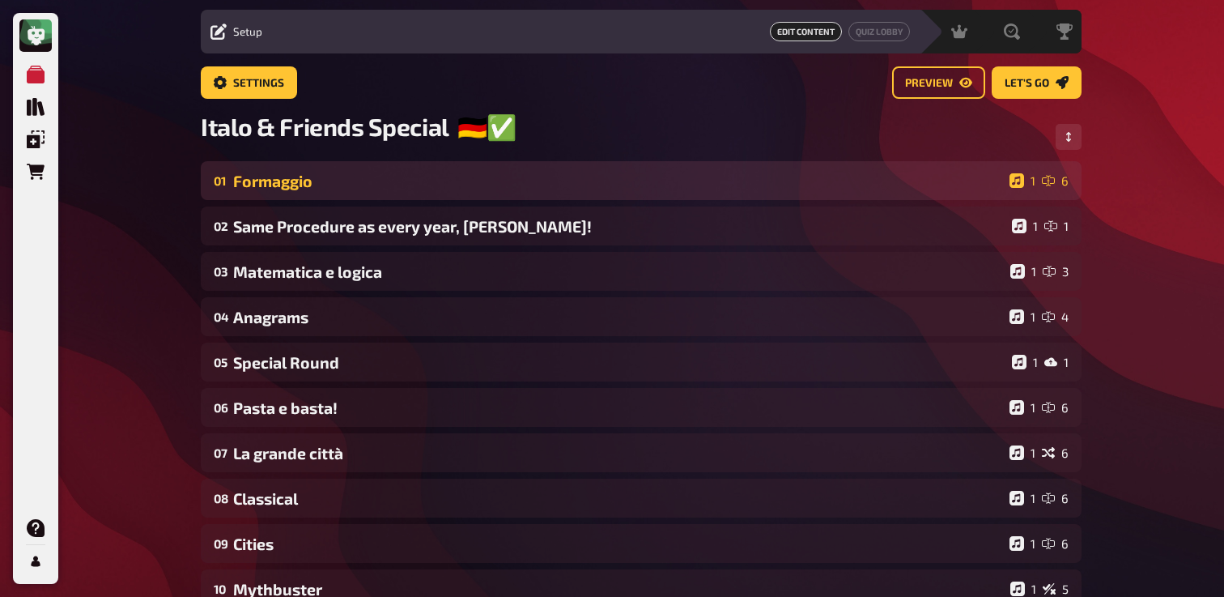
click at [274, 178] on div "Formaggio" at bounding box center [618, 181] width 770 height 19
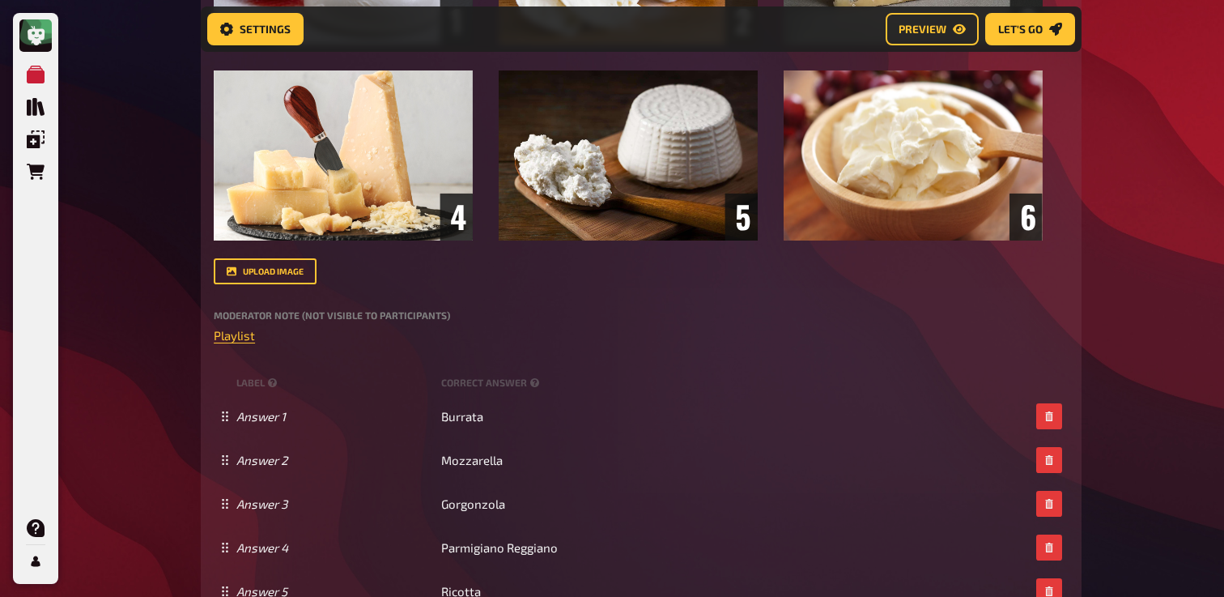
scroll to position [546, 0]
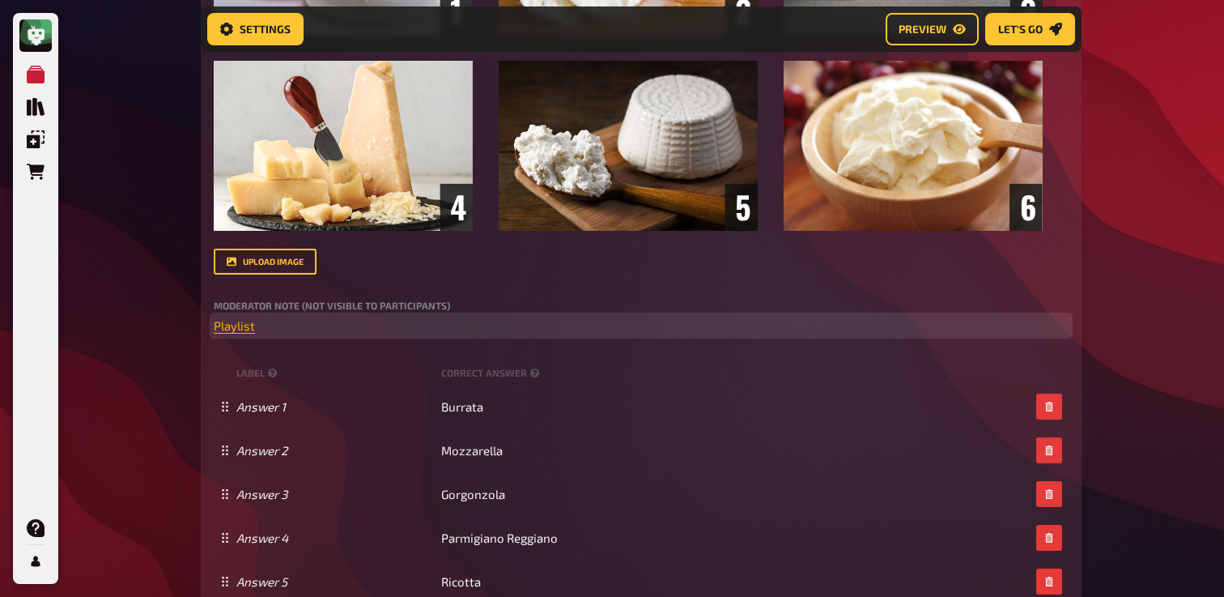
click at [240, 331] on span "Playlist" at bounding box center [234, 325] width 41 height 15
click at [367, 328] on p "﻿ Playlist ﻿" at bounding box center [641, 326] width 855 height 19
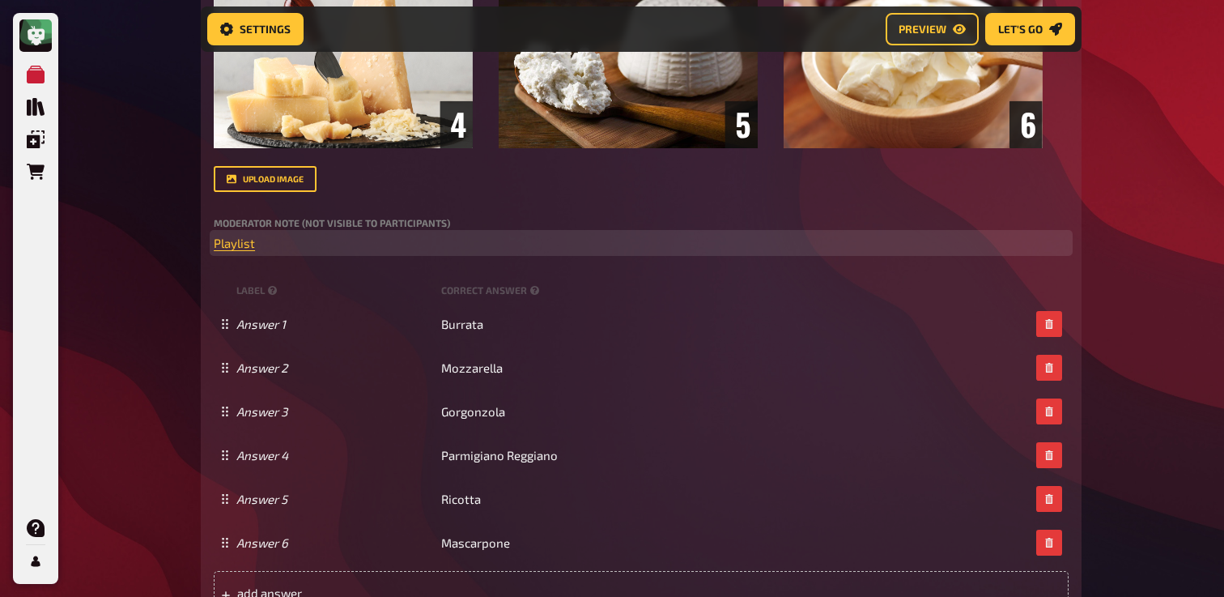
scroll to position [392, 0]
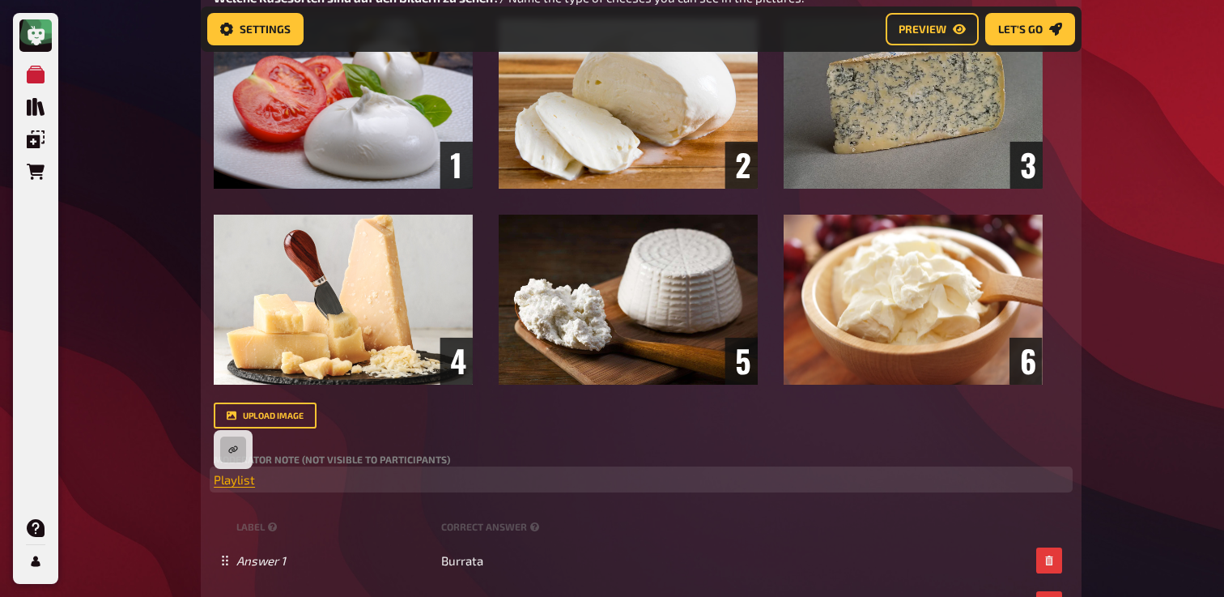
click at [234, 480] on span "Playlist" at bounding box center [234, 479] width 41 height 15
click at [232, 450] on icon "button" at bounding box center [232, 449] width 9 height 7
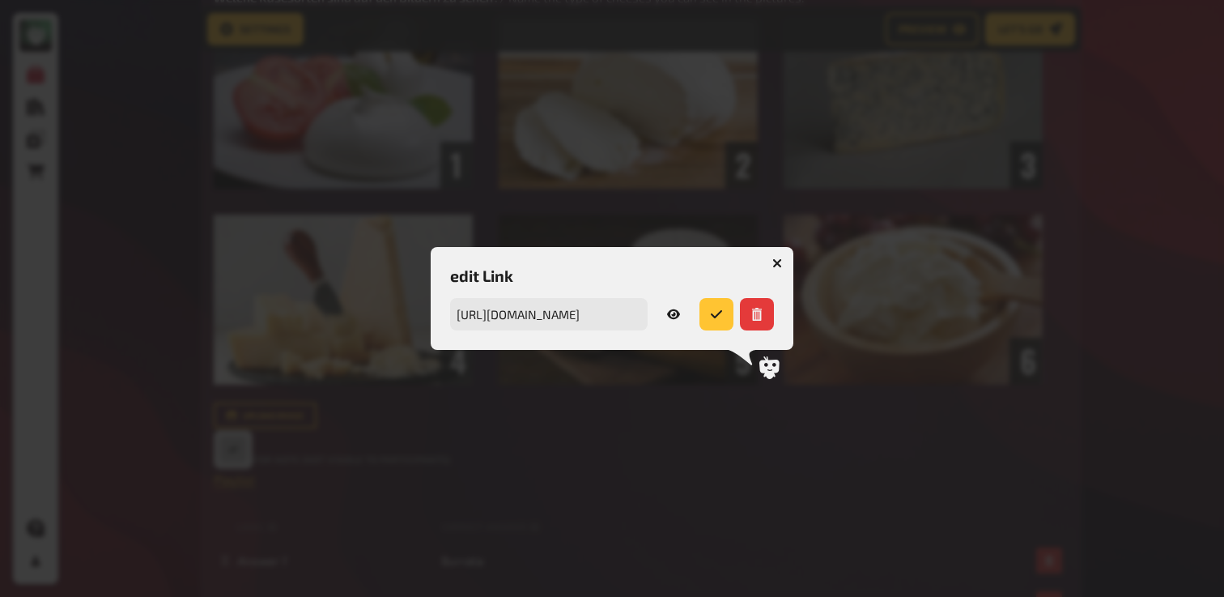
click at [666, 314] on button "button" at bounding box center [673, 314] width 39 height 32
click at [776, 259] on icon "button" at bounding box center [777, 263] width 10 height 10
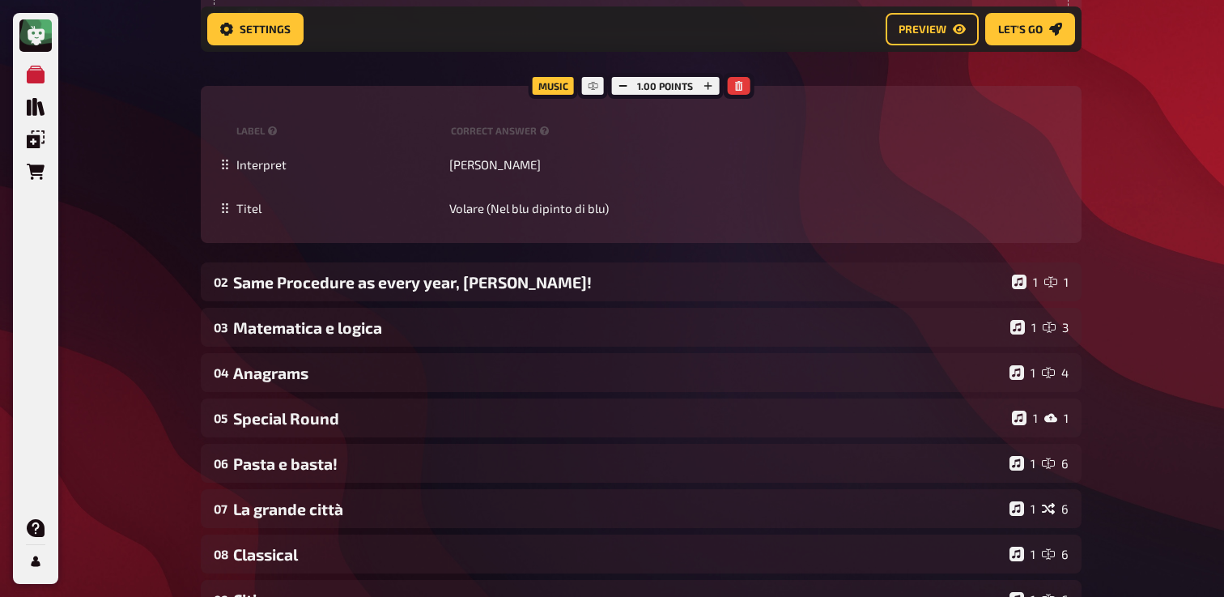
scroll to position [1730, 0]
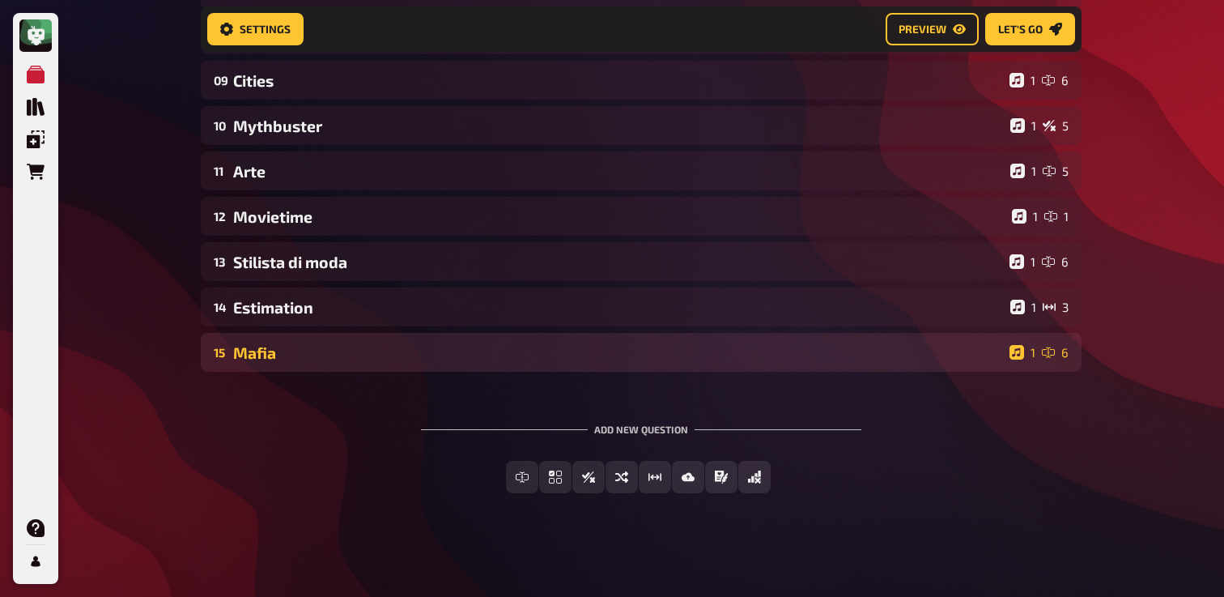
click at [319, 364] on div "15 Mafia 1 6" at bounding box center [641, 352] width 881 height 39
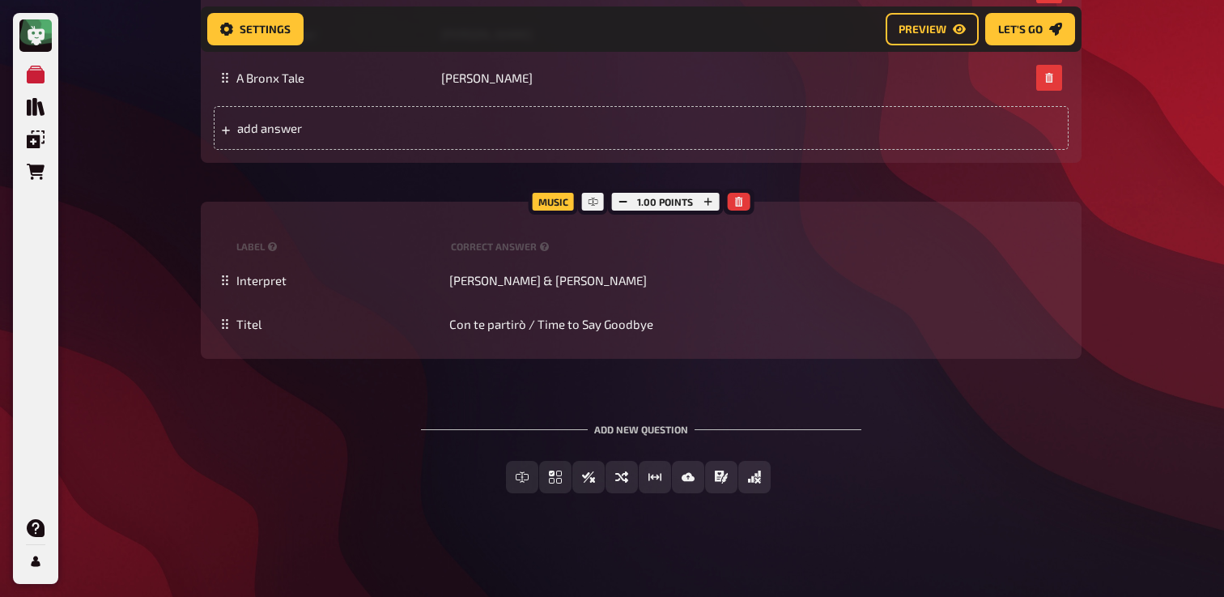
scroll to position [2981, 0]
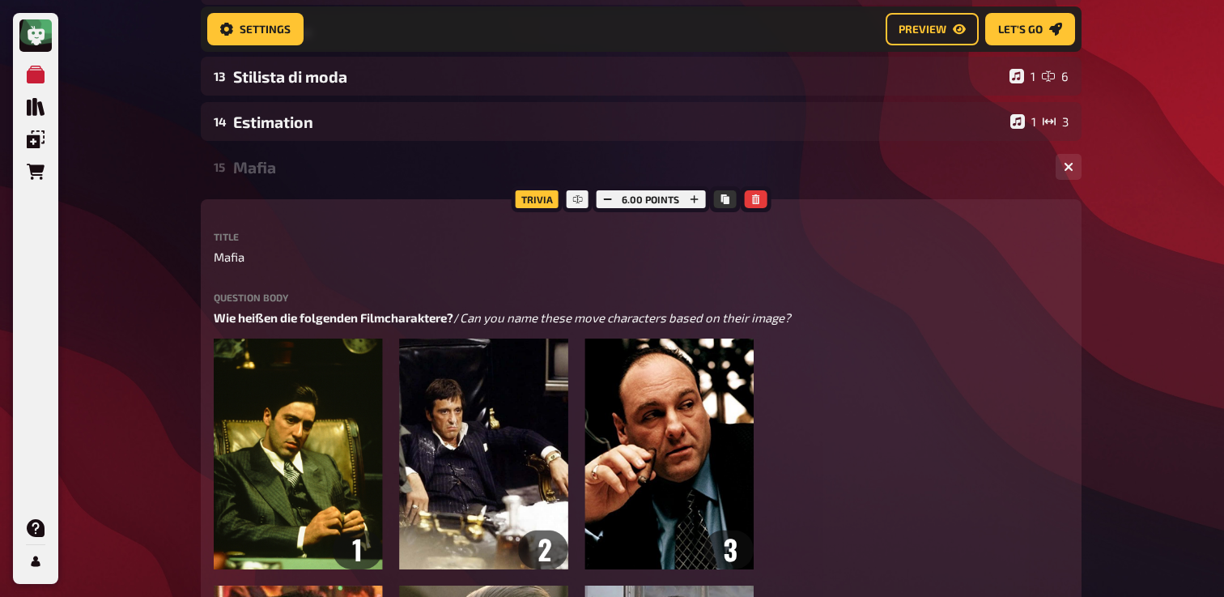
click at [350, 179] on div "15 Mafia 1 6" at bounding box center [641, 166] width 881 height 39
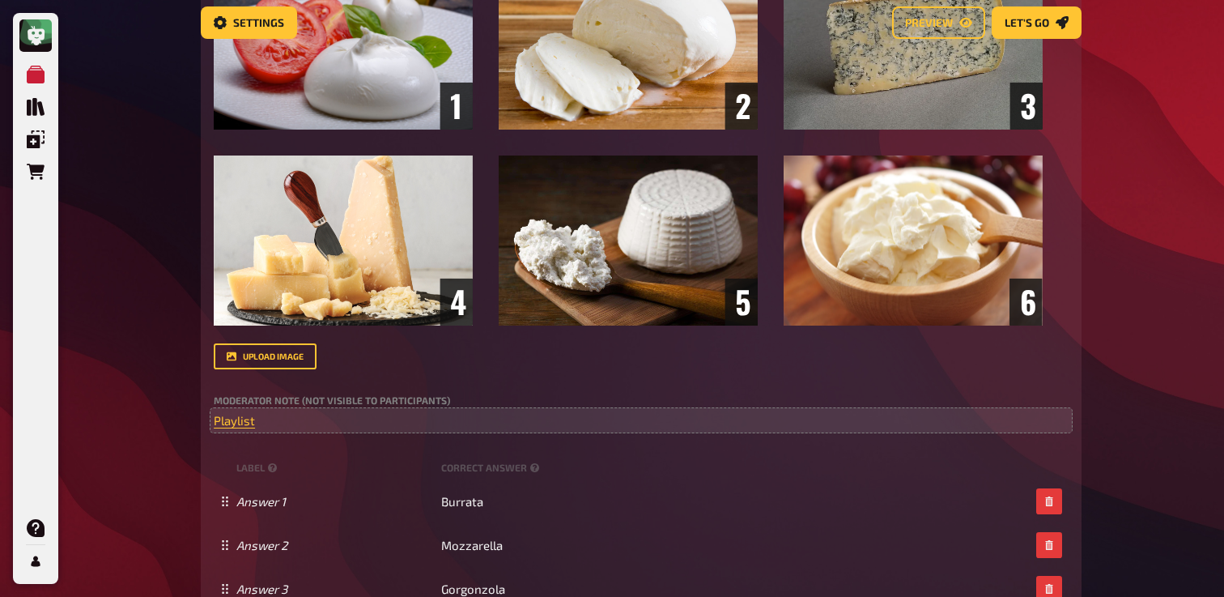
scroll to position [0, 0]
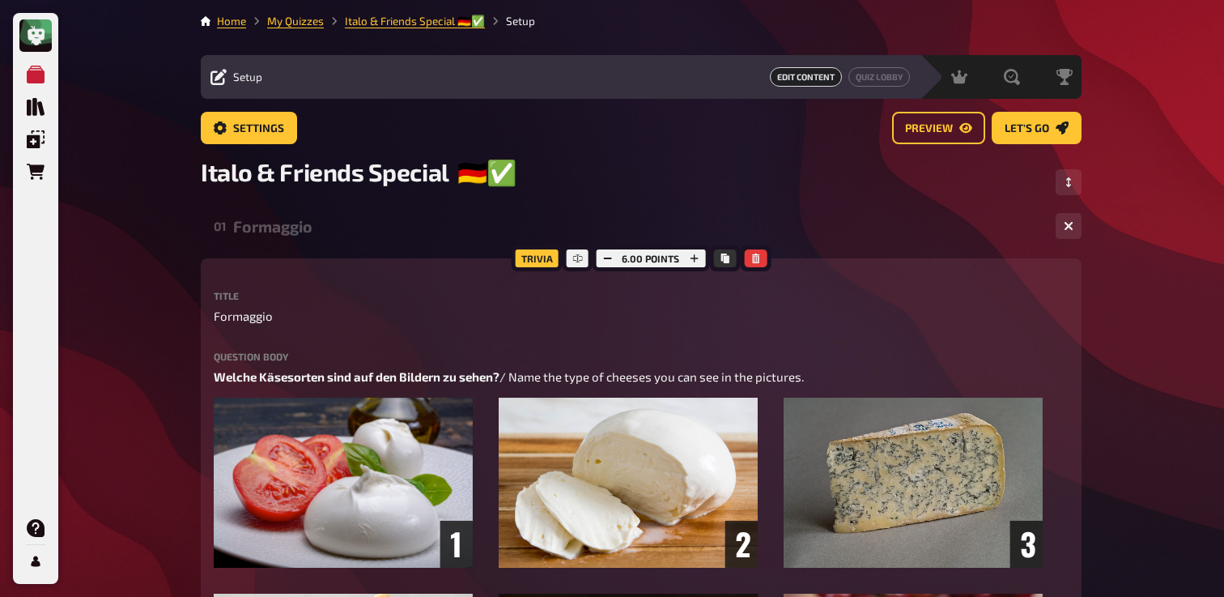
click at [299, 243] on div "01 Formaggio 1 6" at bounding box center [641, 225] width 881 height 39
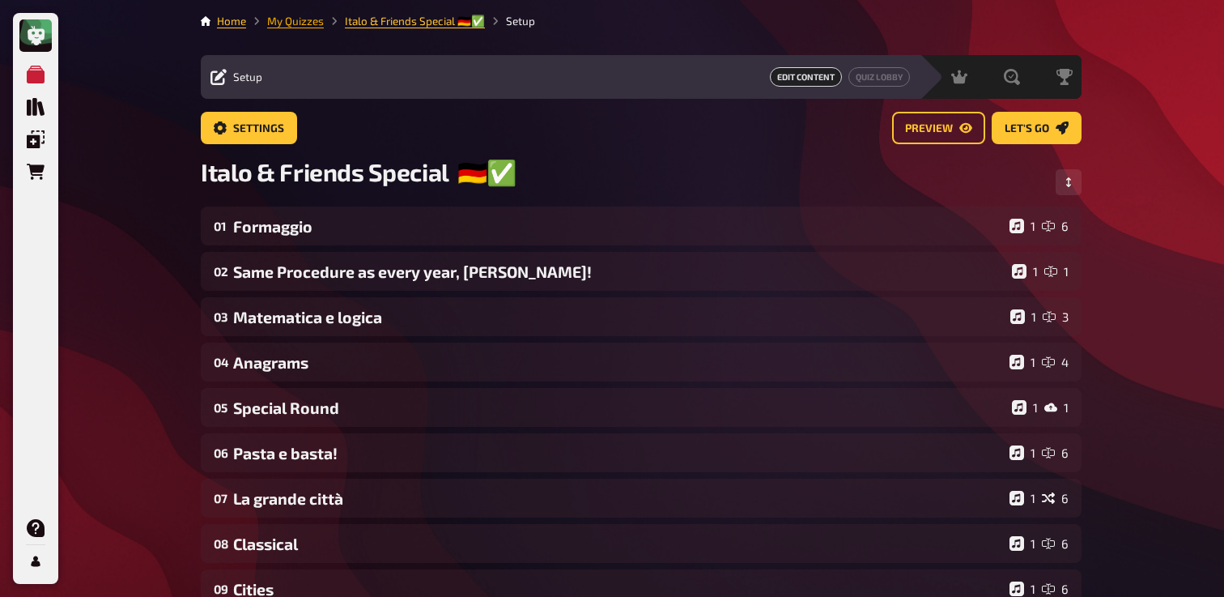
click at [302, 16] on link "My Quizzes" at bounding box center [295, 21] width 57 height 13
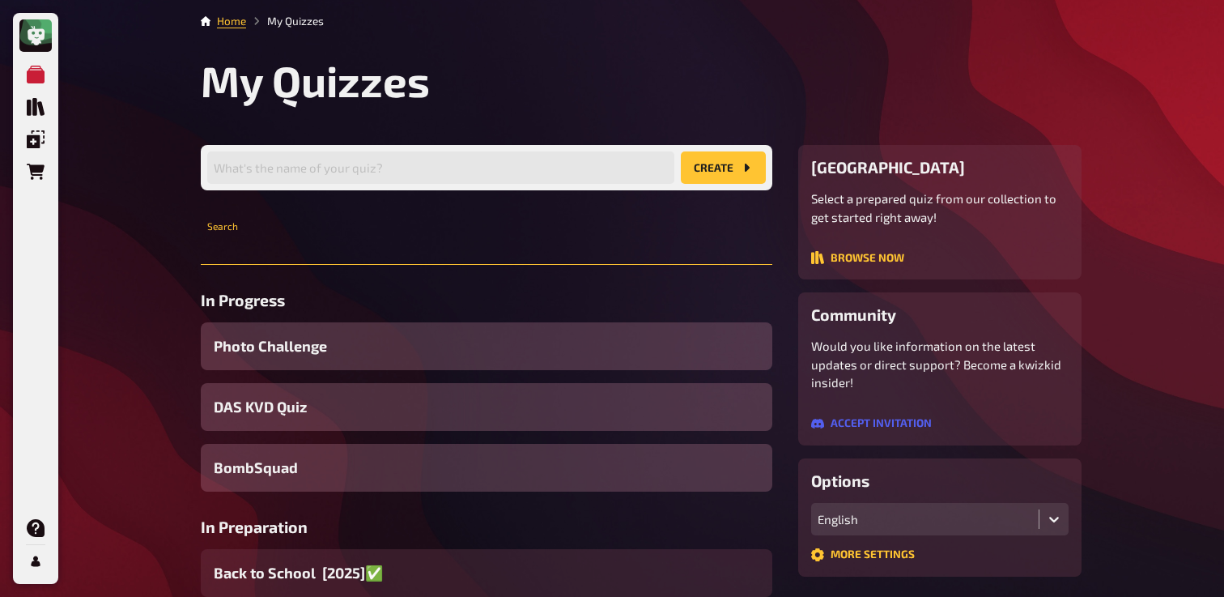
click at [356, 250] on input "text" at bounding box center [487, 248] width 572 height 32
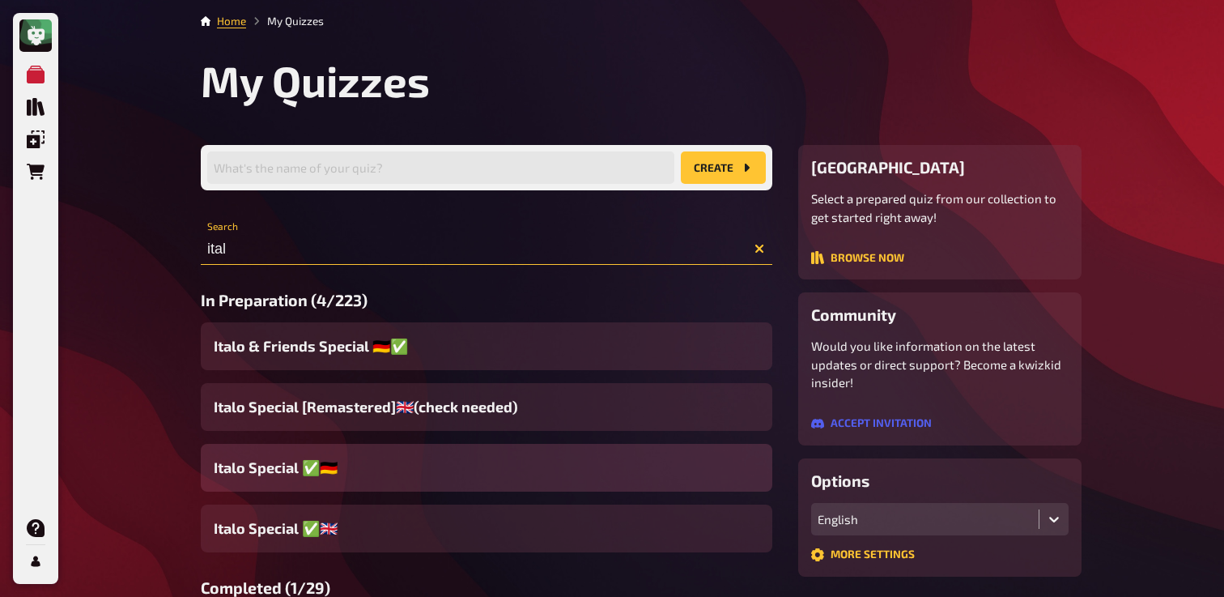
type input "ital"
click at [402, 474] on div "Italo Special ✅​🇩🇪​" at bounding box center [487, 468] width 572 height 48
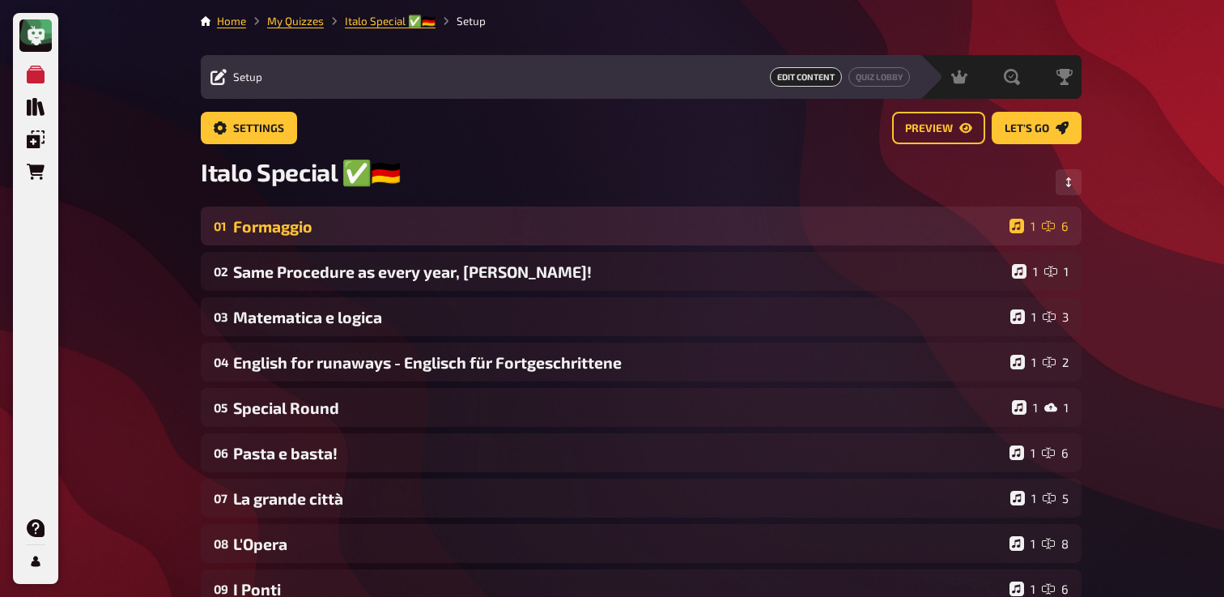
click at [428, 236] on div "Formaggio" at bounding box center [618, 226] width 770 height 19
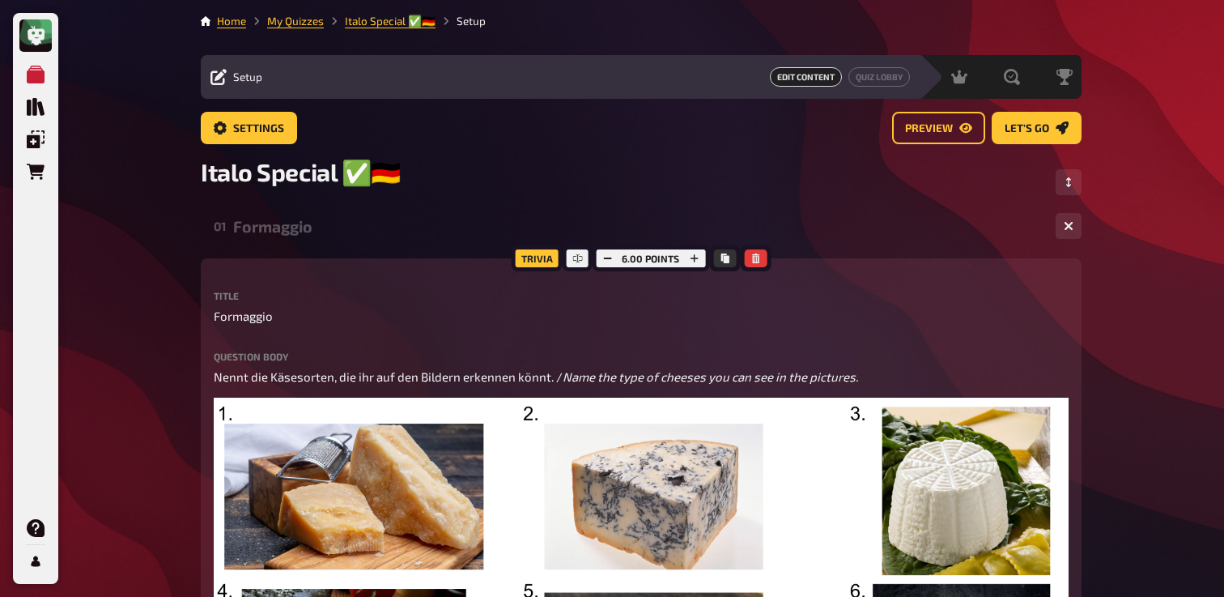
click at [428, 236] on div "Formaggio" at bounding box center [638, 226] width 810 height 19
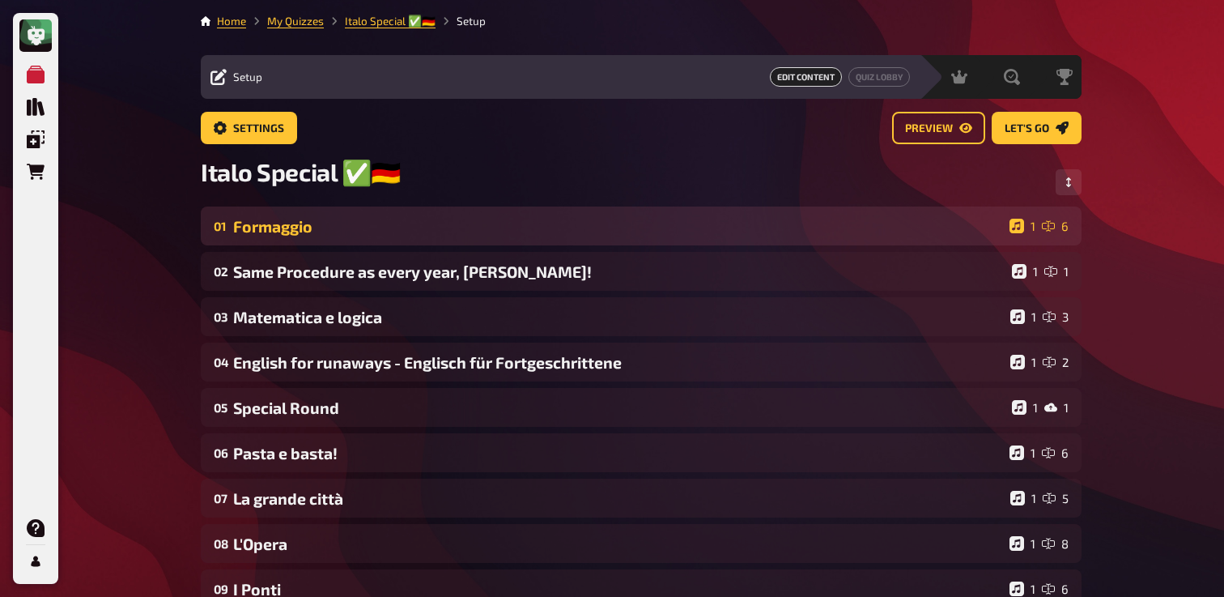
click at [417, 222] on div "Formaggio" at bounding box center [618, 226] width 770 height 19
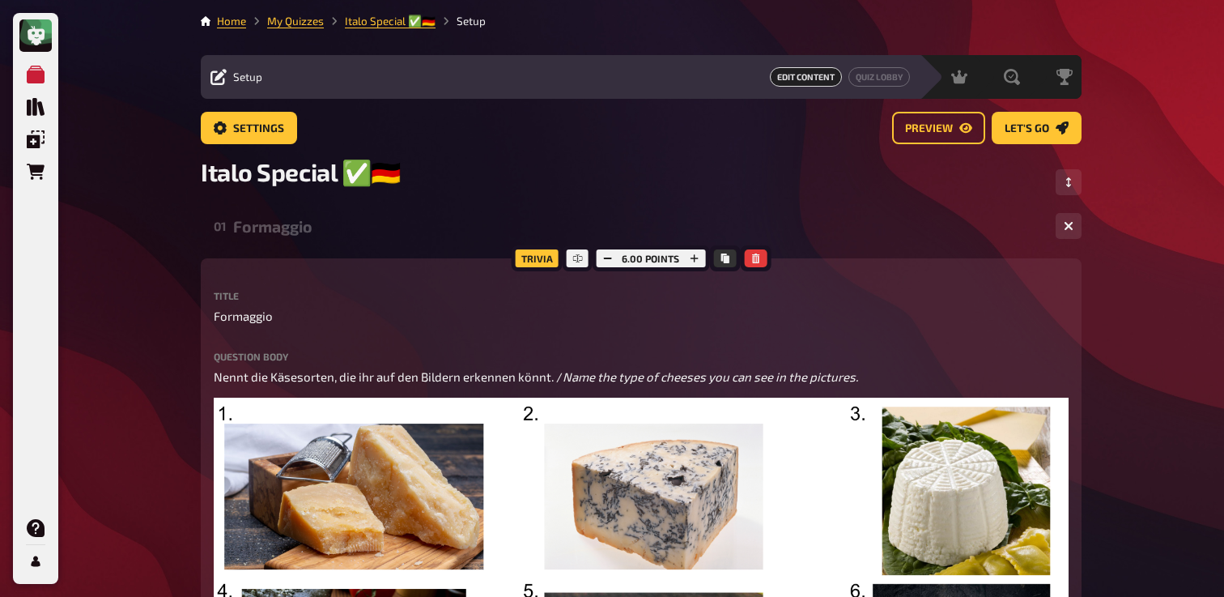
click at [417, 223] on div "Formaggio" at bounding box center [638, 226] width 810 height 19
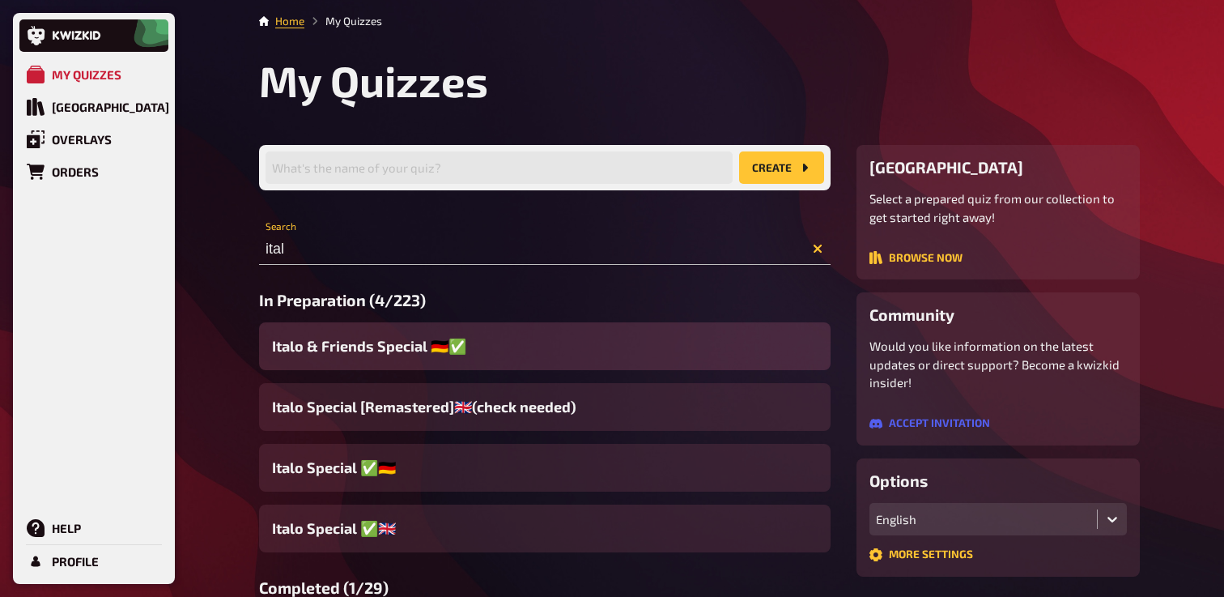
click at [407, 351] on span "Italo & Friends Special 🇩🇪✅" at bounding box center [369, 346] width 194 height 22
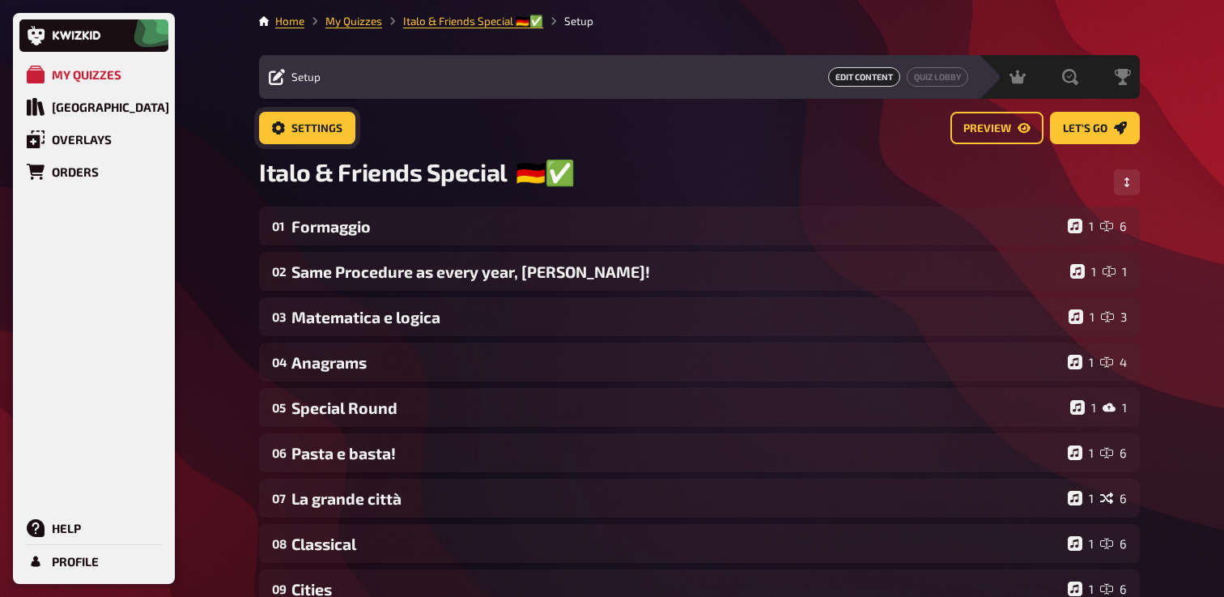
click at [335, 138] on button "Settings" at bounding box center [307, 128] width 96 height 32
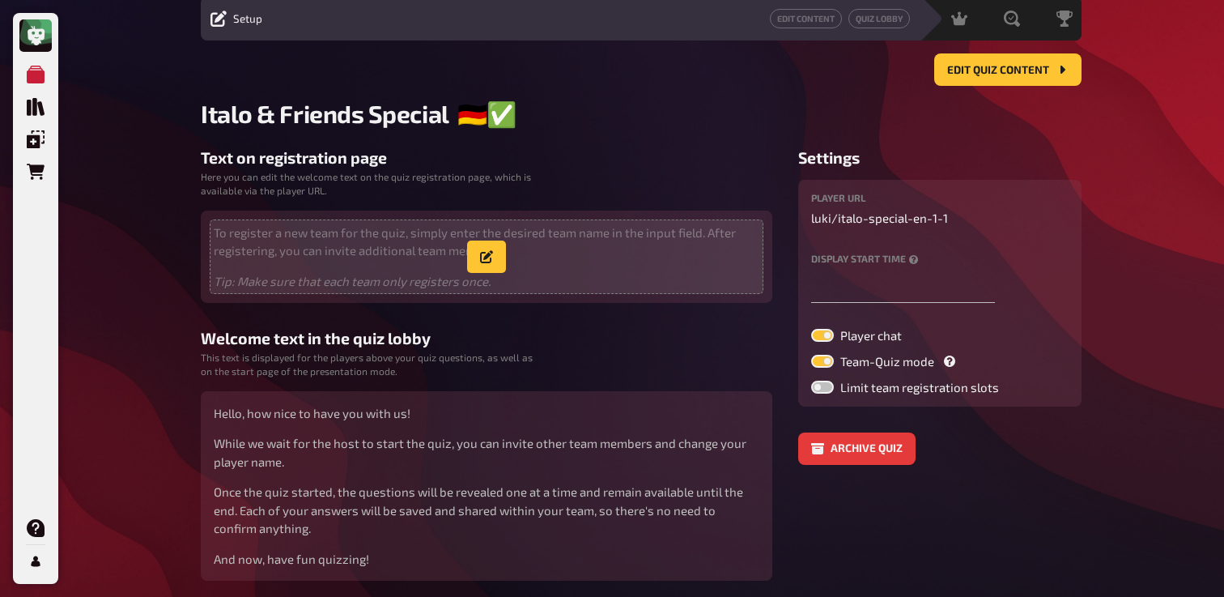
scroll to position [88, 0]
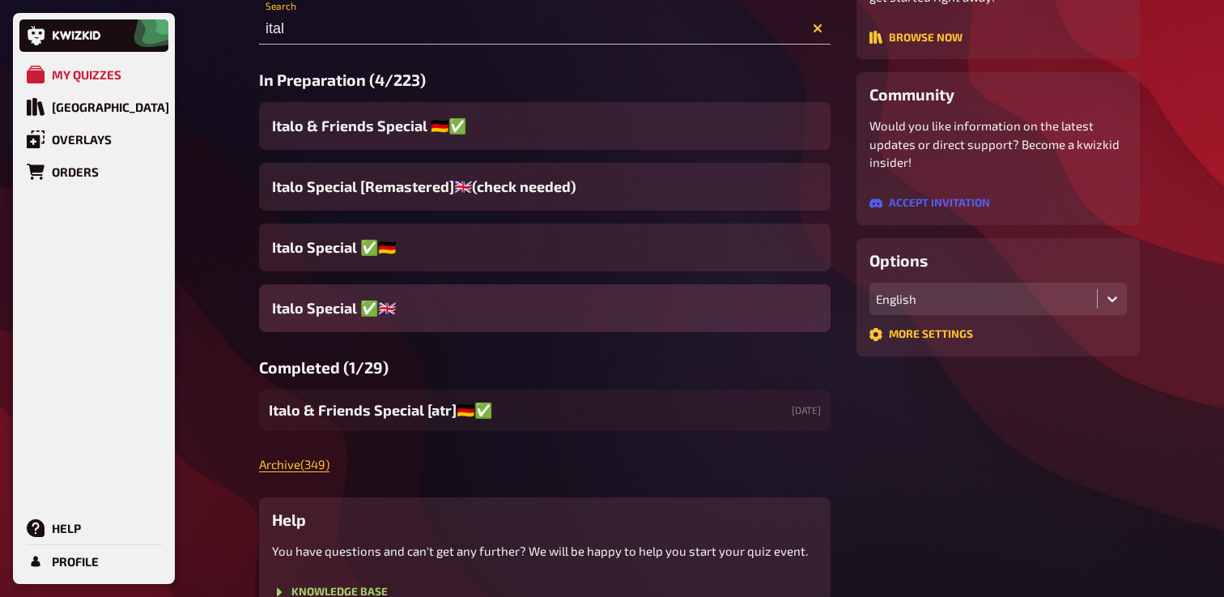
scroll to position [194, 0]
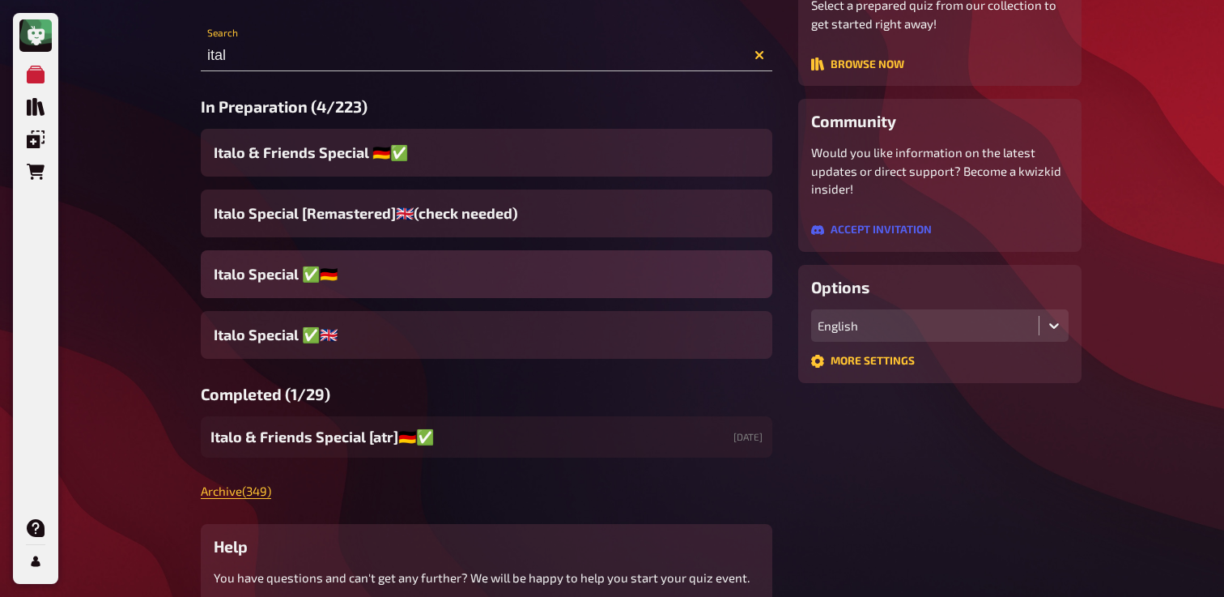
click at [476, 291] on div "Italo Special ✅​🇩🇪​" at bounding box center [487, 274] width 572 height 48
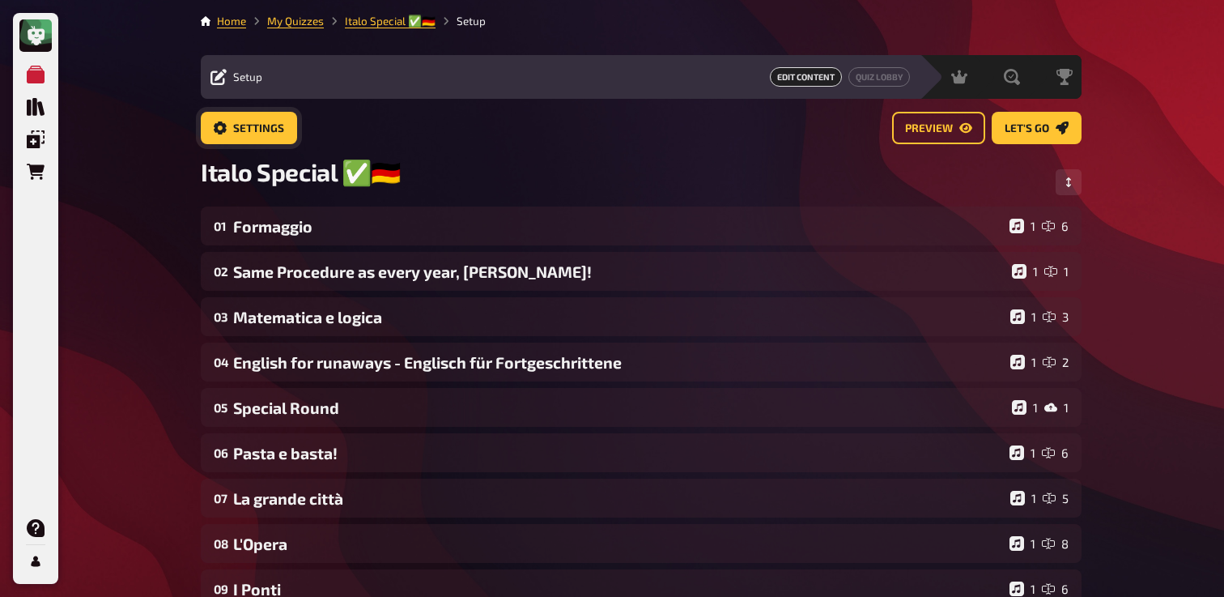
click at [287, 125] on button "Settings" at bounding box center [249, 128] width 96 height 32
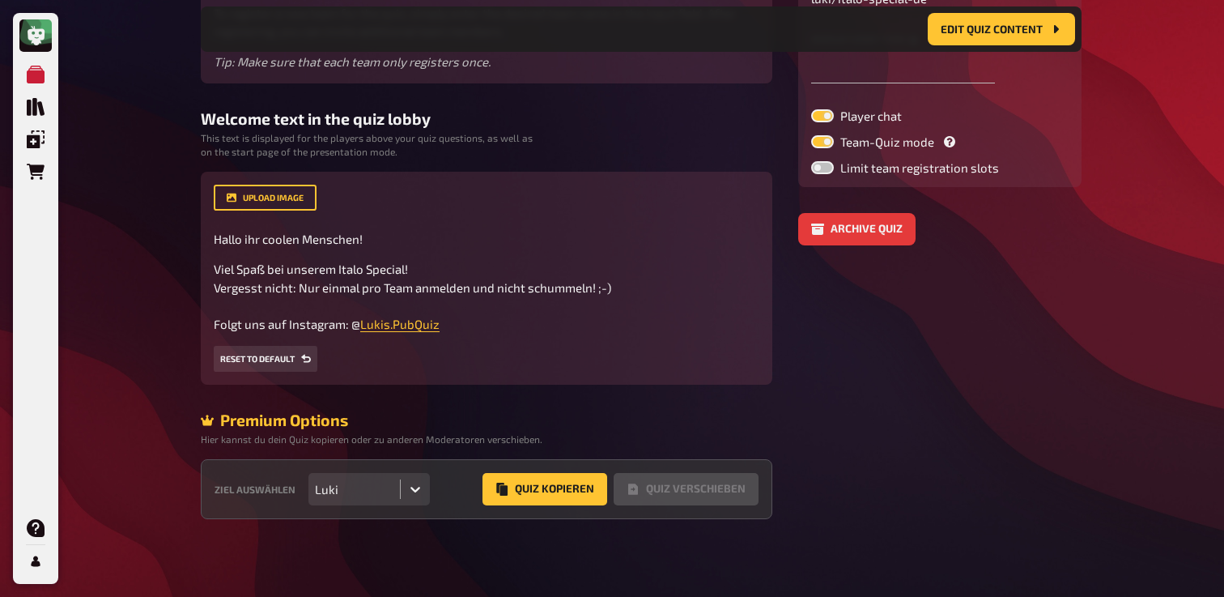
scroll to position [294, 0]
click at [392, 489] on div "Luki" at bounding box center [354, 489] width 79 height 15
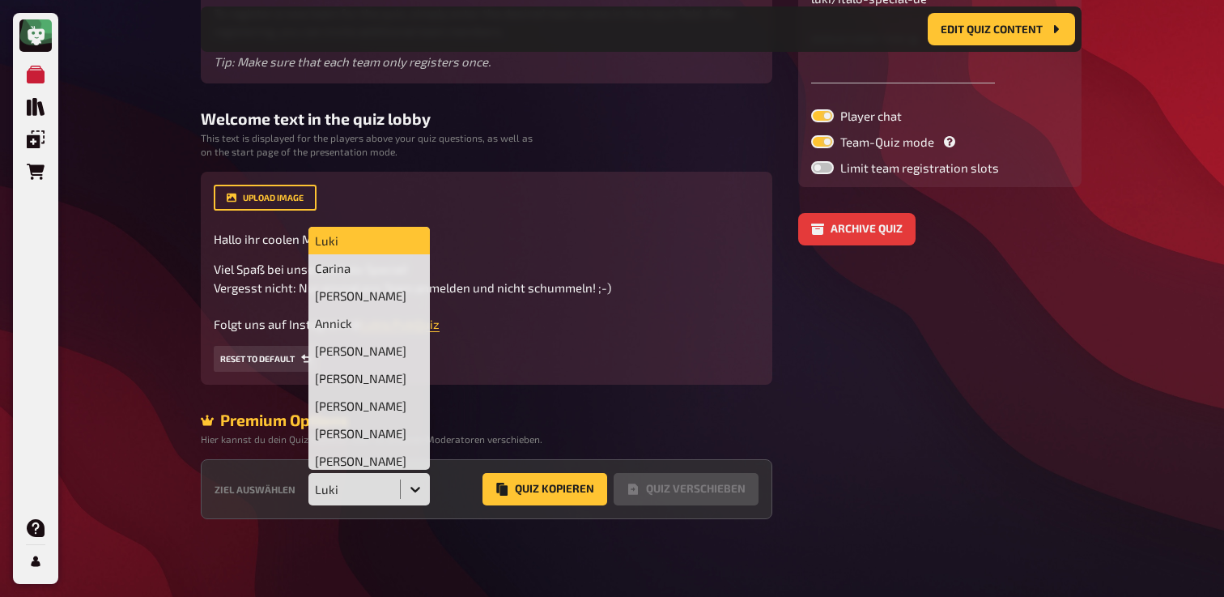
click at [598, 401] on div "Text on registration page Here you can edit the welcome text on the quiz regist…" at bounding box center [487, 224] width 572 height 590
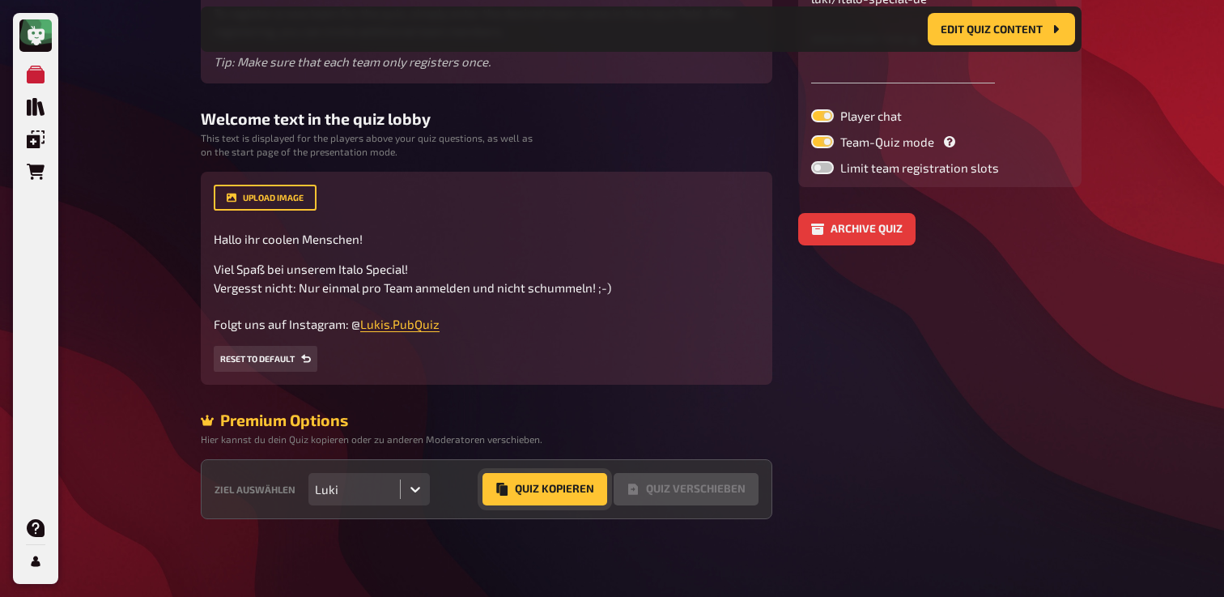
click at [548, 500] on button "Quiz Kopieren" at bounding box center [545, 489] width 125 height 32
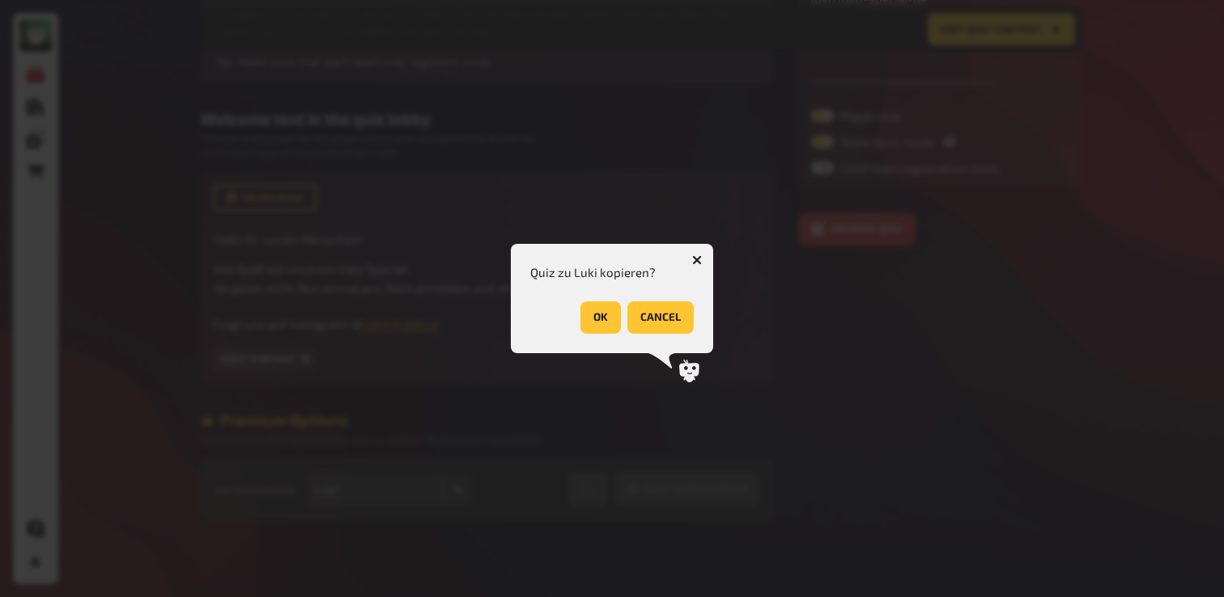
click at [589, 319] on button "OK" at bounding box center [601, 317] width 40 height 32
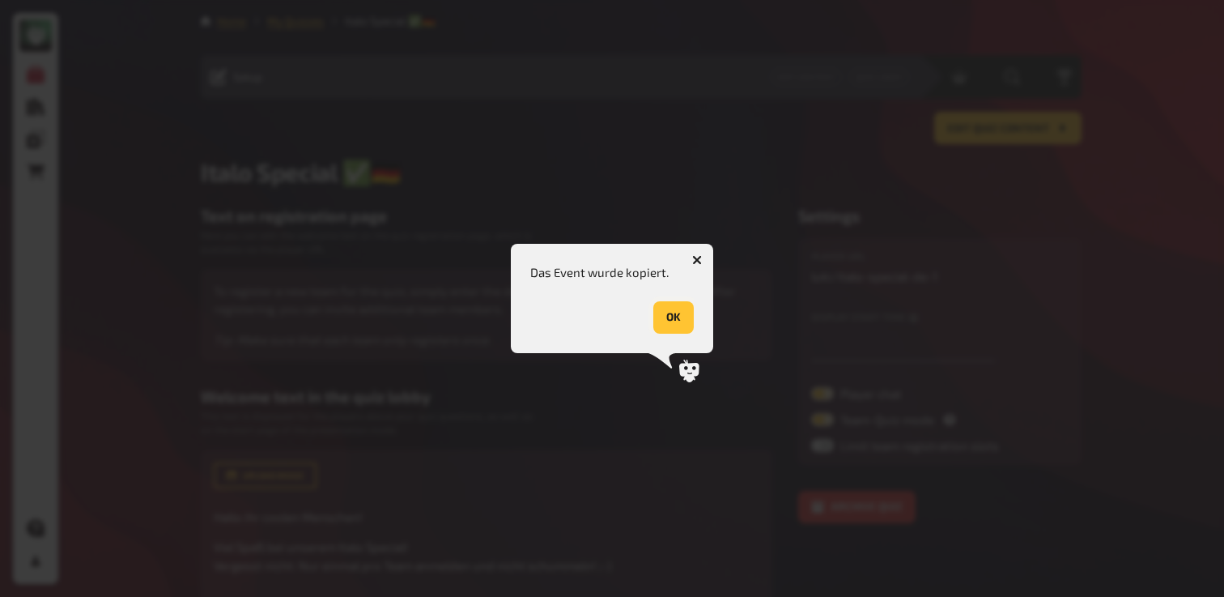
click at [675, 312] on button "OK" at bounding box center [673, 317] width 40 height 32
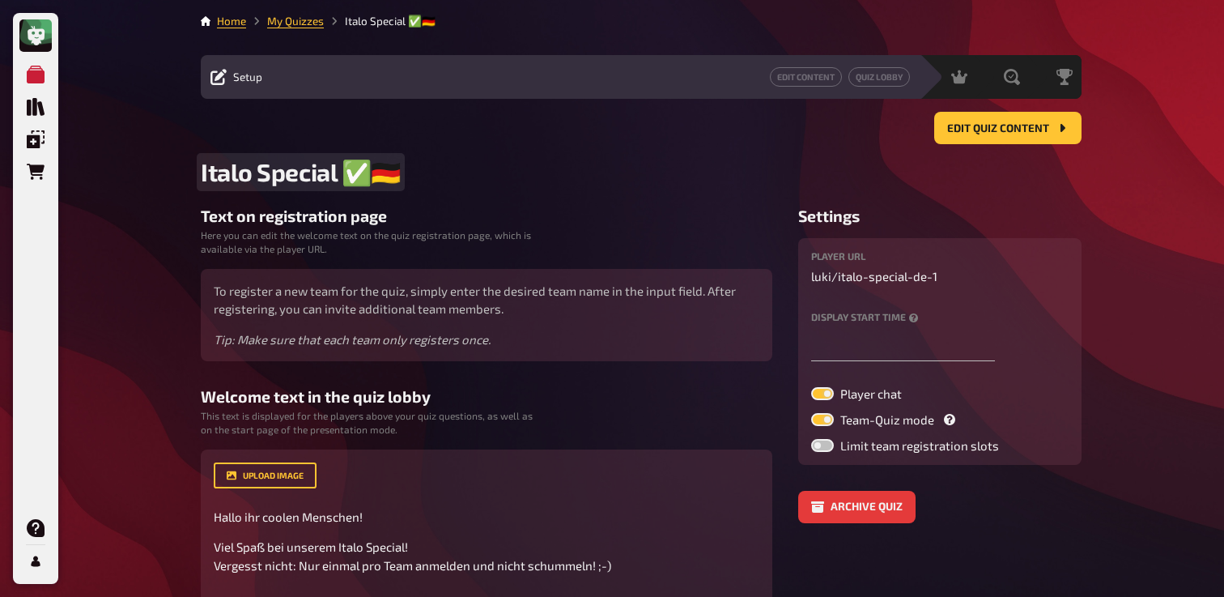
click at [386, 173] on span "Italo Special ✅​🇩🇪​" at bounding box center [301, 172] width 200 height 30
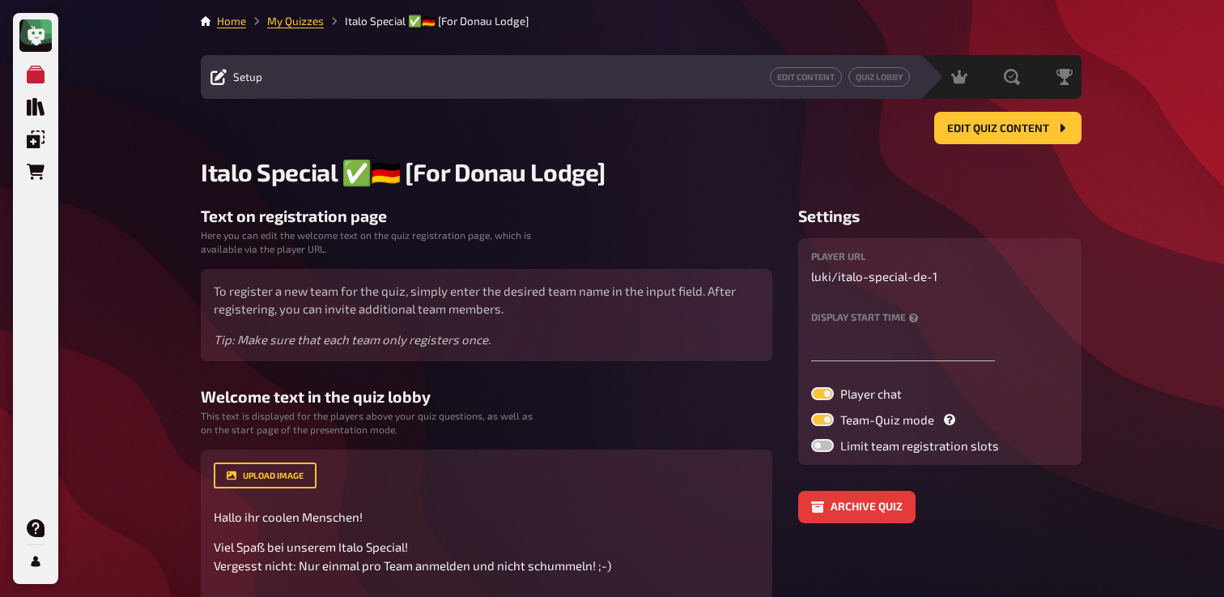
click at [168, 156] on div "My Quizzes Quiz Library Overlays Orders Help Profile Home My Quizzes Italo Spec…" at bounding box center [612, 437] width 1224 height 874
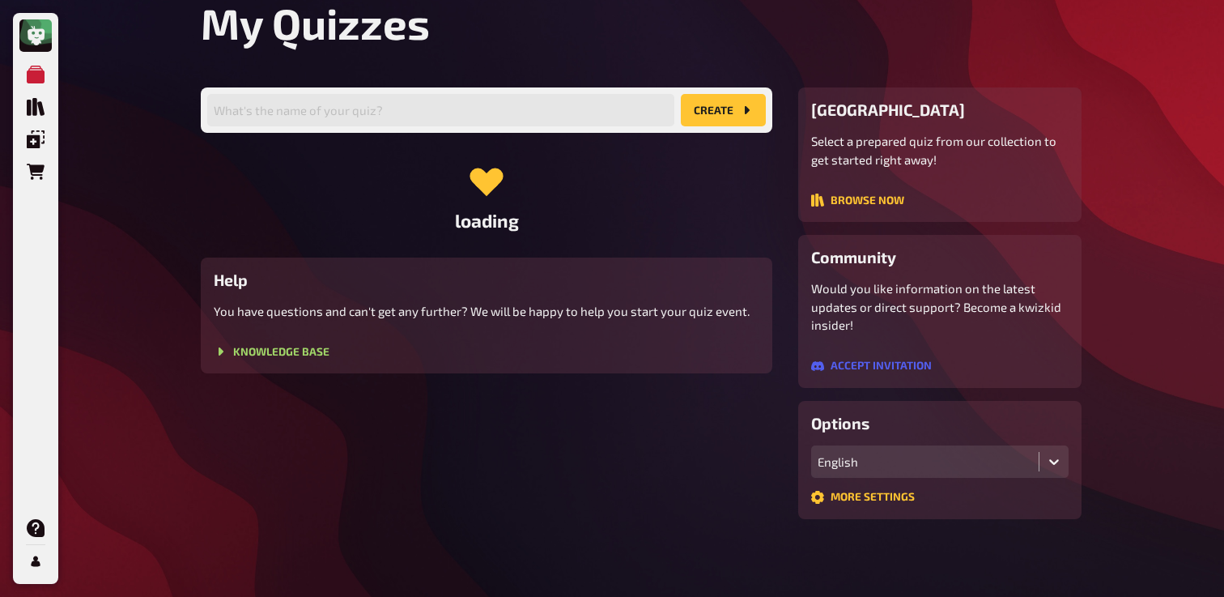
scroll to position [194, 0]
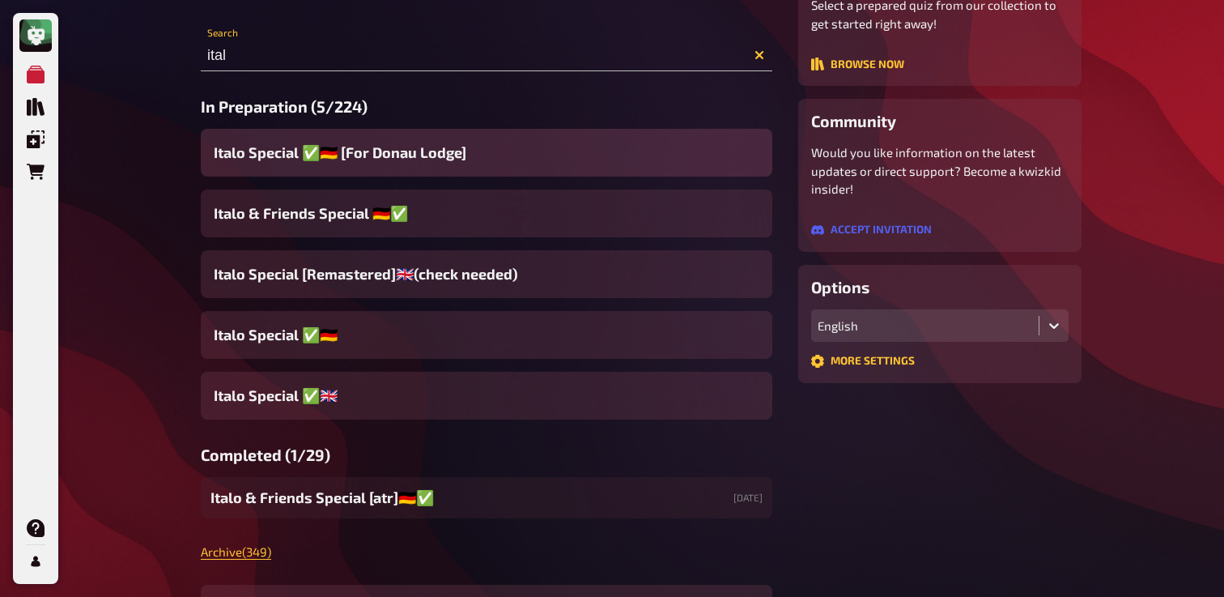
click at [364, 160] on span "Italo Special ✅​🇩🇪​ [For Donau Lodge]" at bounding box center [340, 153] width 253 height 22
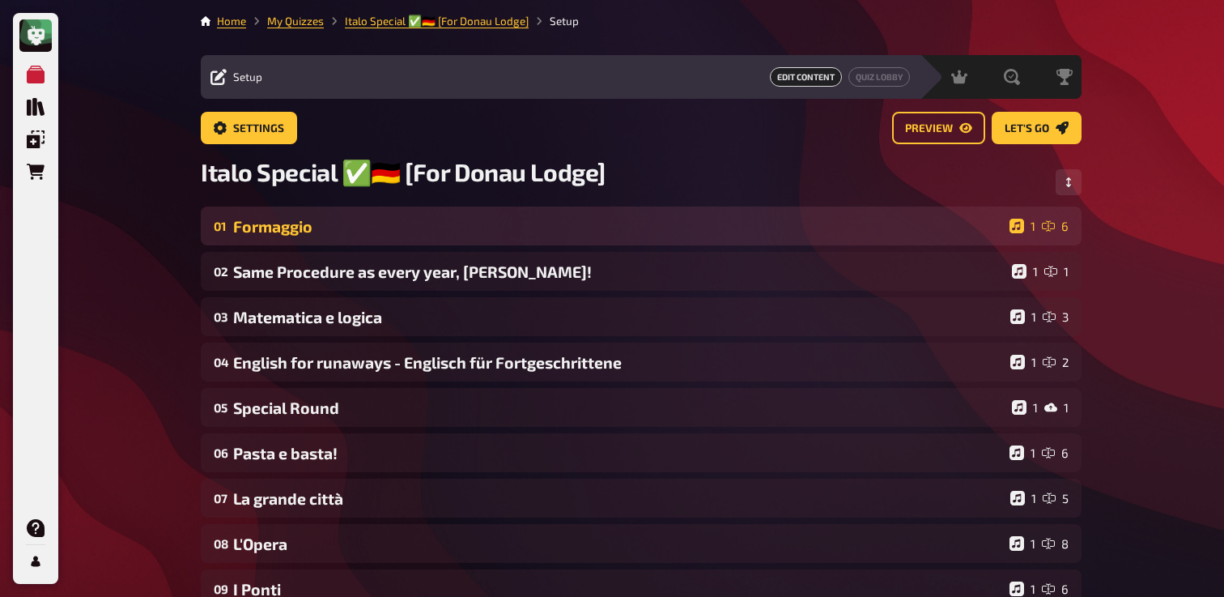
click at [359, 215] on div "01 Formaggio 1 6" at bounding box center [641, 225] width 881 height 39
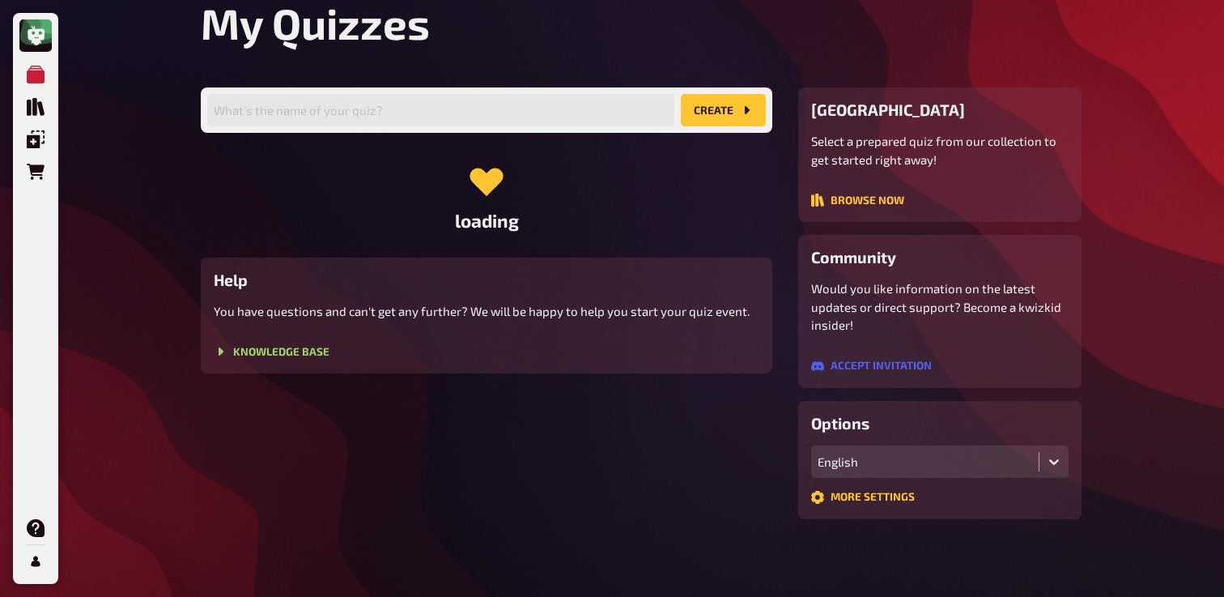
scroll to position [194, 0]
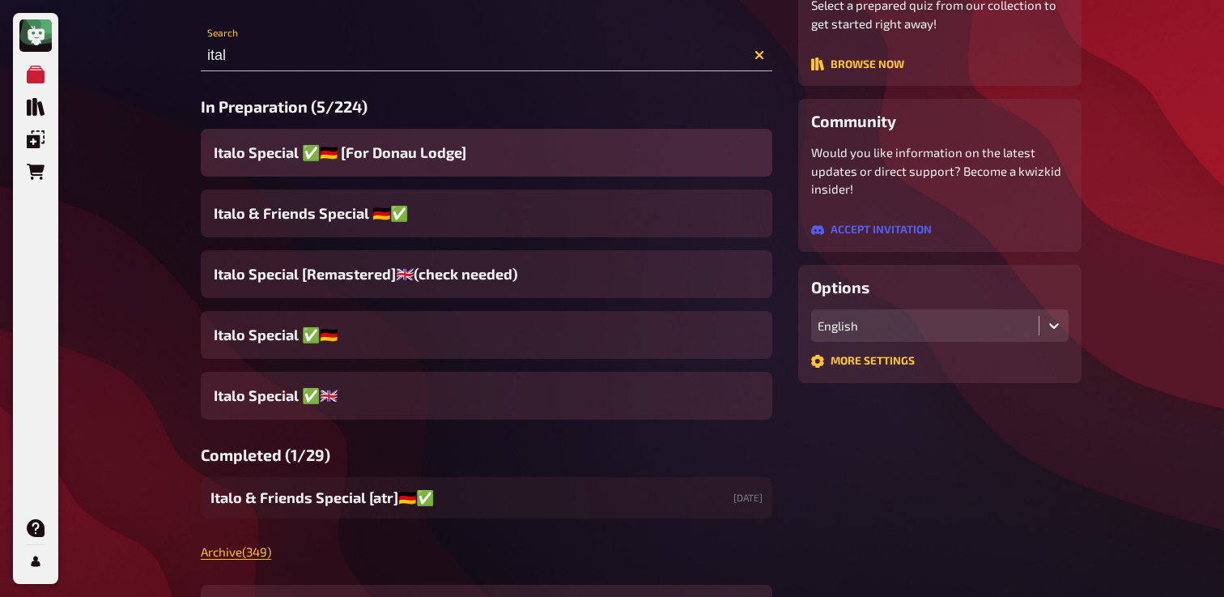
click at [477, 149] on div "Italo Special ✅​🇩🇪​ [For Donau Lodge]" at bounding box center [487, 153] width 572 height 48
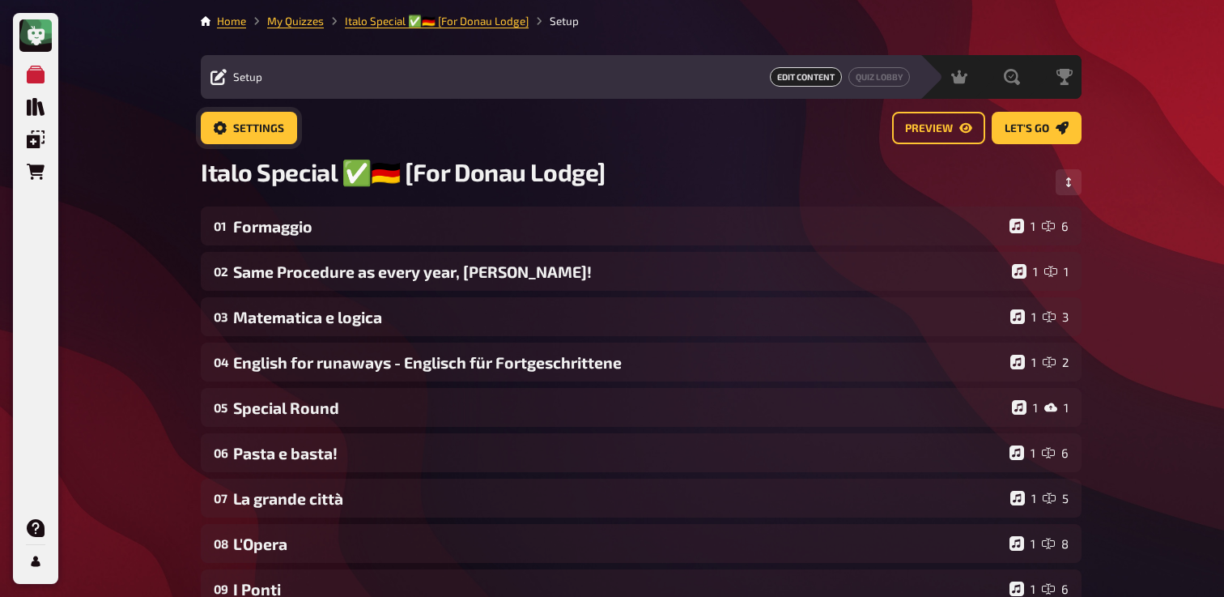
click at [232, 129] on button "Settings" at bounding box center [249, 128] width 96 height 32
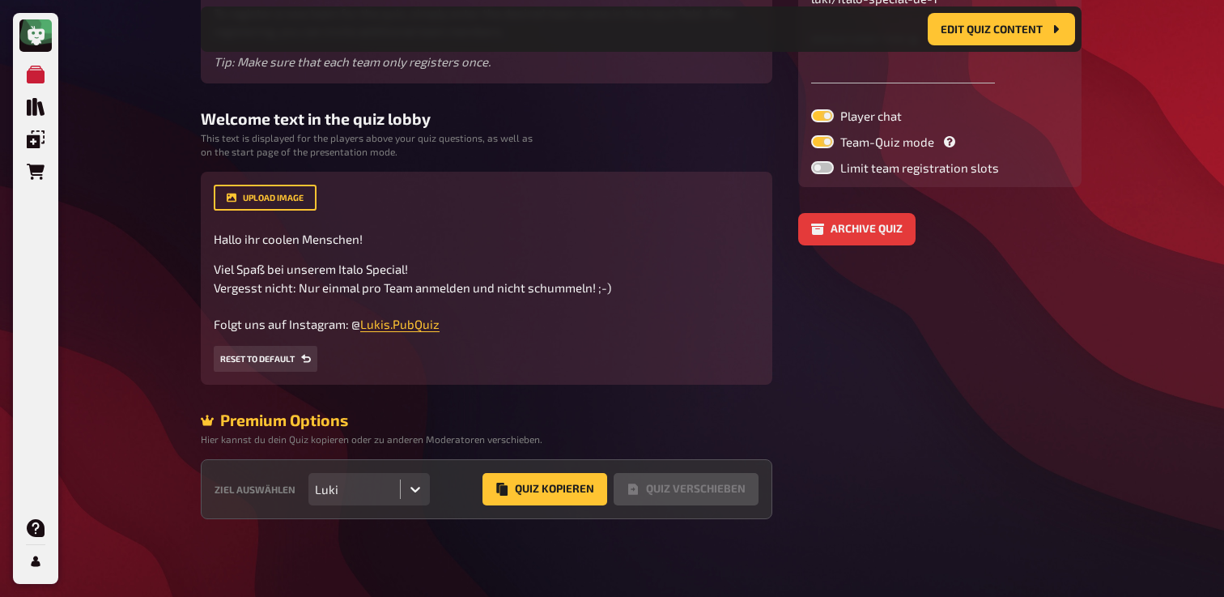
scroll to position [294, 0]
click at [870, 224] on button "Archive quiz" at bounding box center [856, 229] width 117 height 32
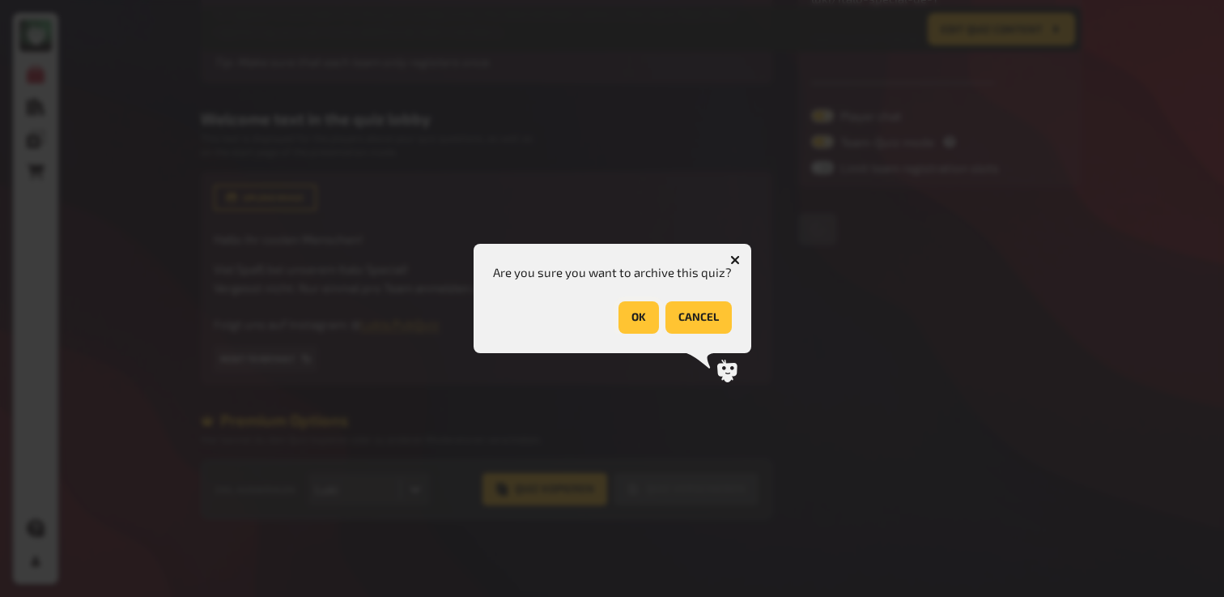
click at [638, 312] on button "OK" at bounding box center [639, 317] width 40 height 32
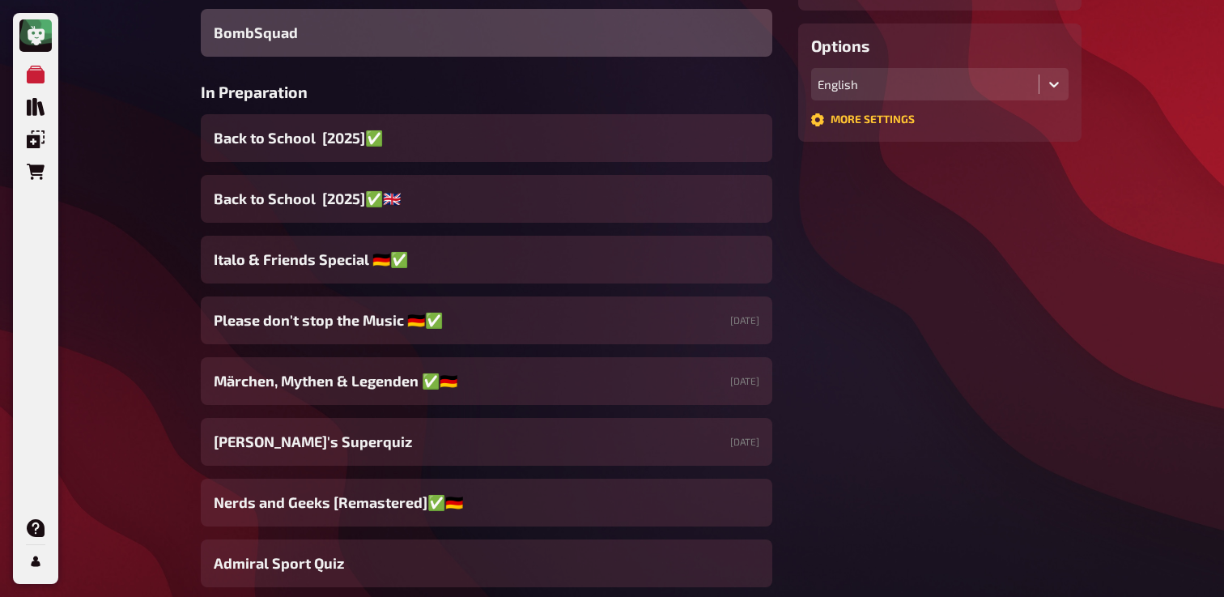
scroll to position [481, 0]
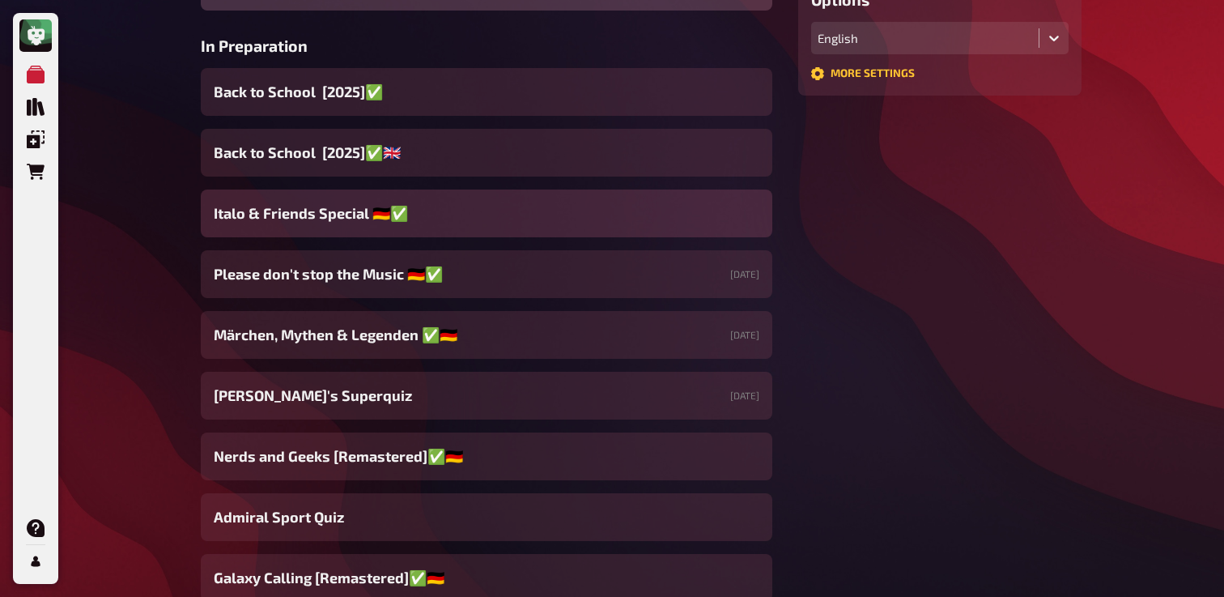
click at [395, 219] on span "Italo & Friends Special 🇩🇪✅" at bounding box center [311, 213] width 194 height 22
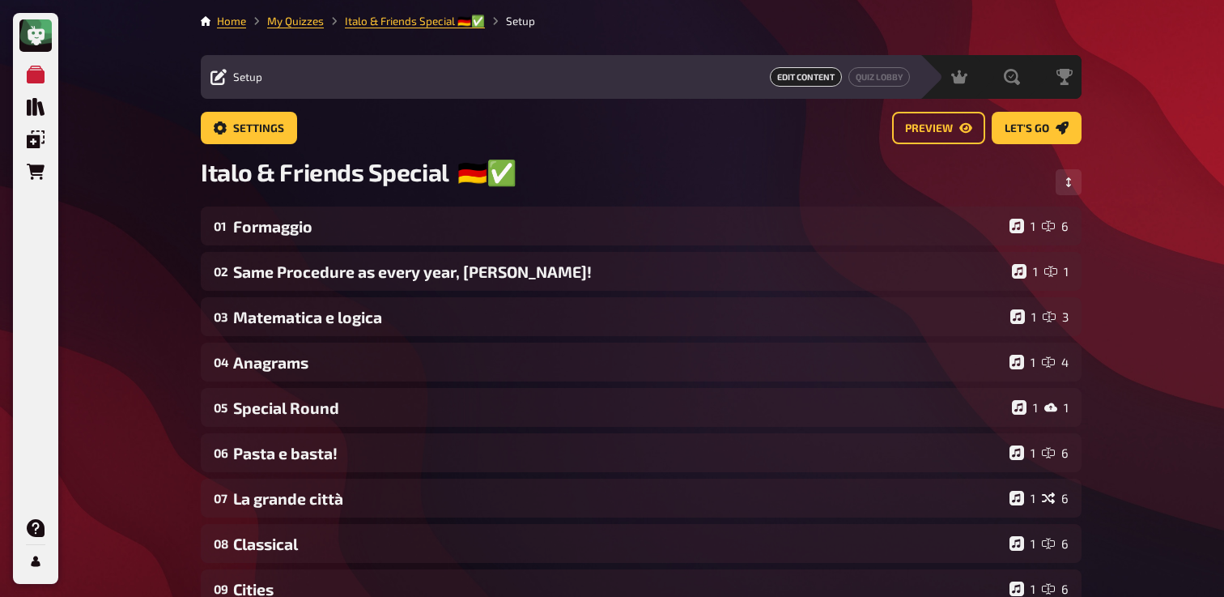
click at [251, 105] on main "Home My Quizzes Italo & Friends Special 🇩🇪✅ Setup Setup Edit Content Quiz Lobby…" at bounding box center [641, 520] width 881 height 1015
click at [240, 130] on span "Settings" at bounding box center [258, 128] width 51 height 11
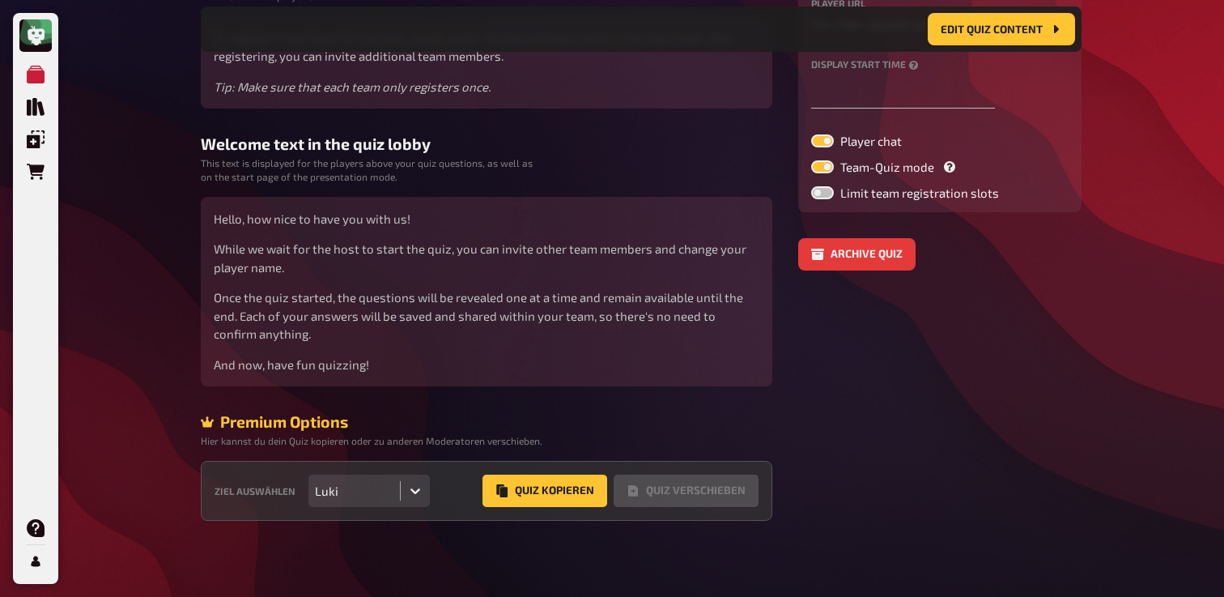
scroll to position [270, 0]
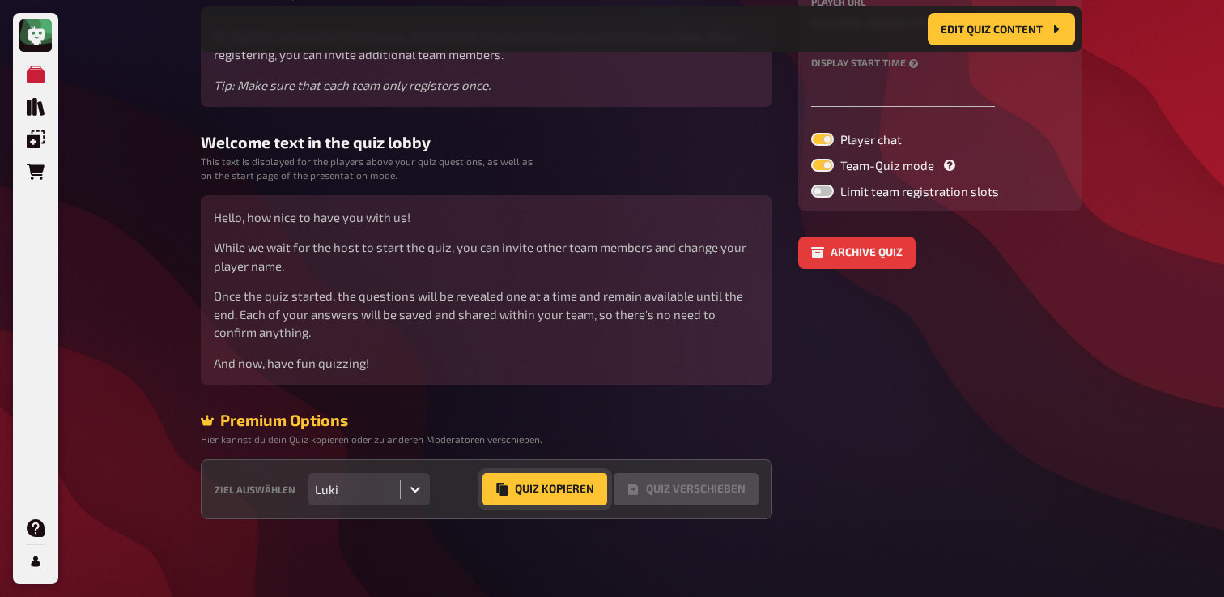
click at [538, 494] on button "Quiz Kopieren" at bounding box center [545, 489] width 125 height 32
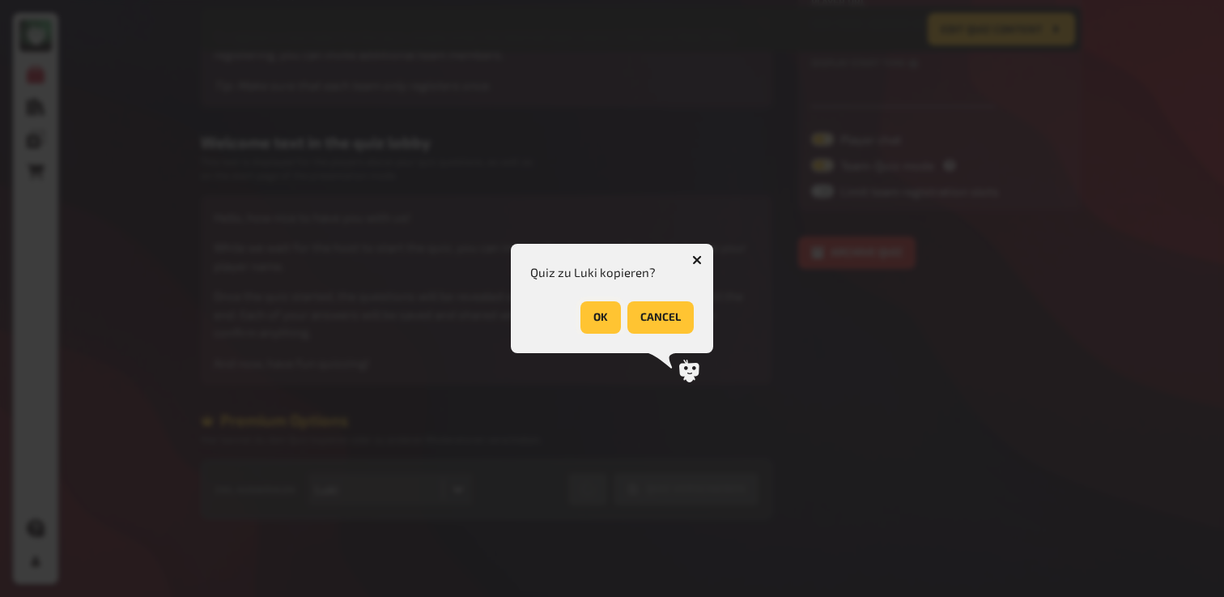
click at [605, 309] on button "OK" at bounding box center [601, 317] width 40 height 32
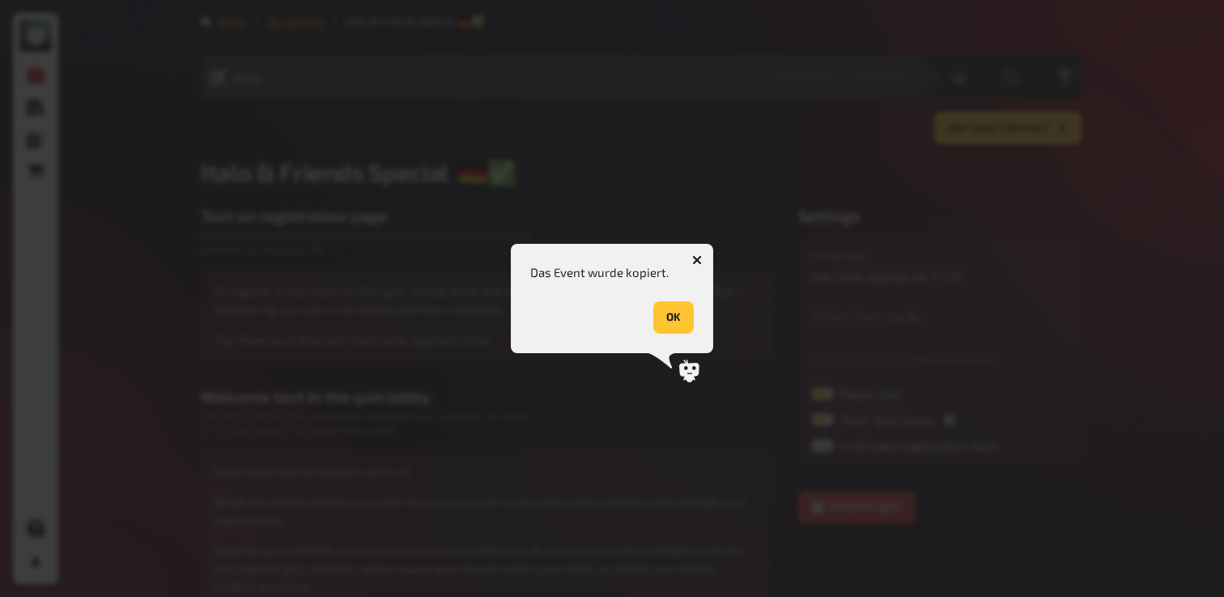
click at [671, 300] on div "Das Event wurde kopiert. OK" at bounding box center [612, 298] width 164 height 70
click at [671, 313] on button "OK" at bounding box center [673, 317] width 40 height 32
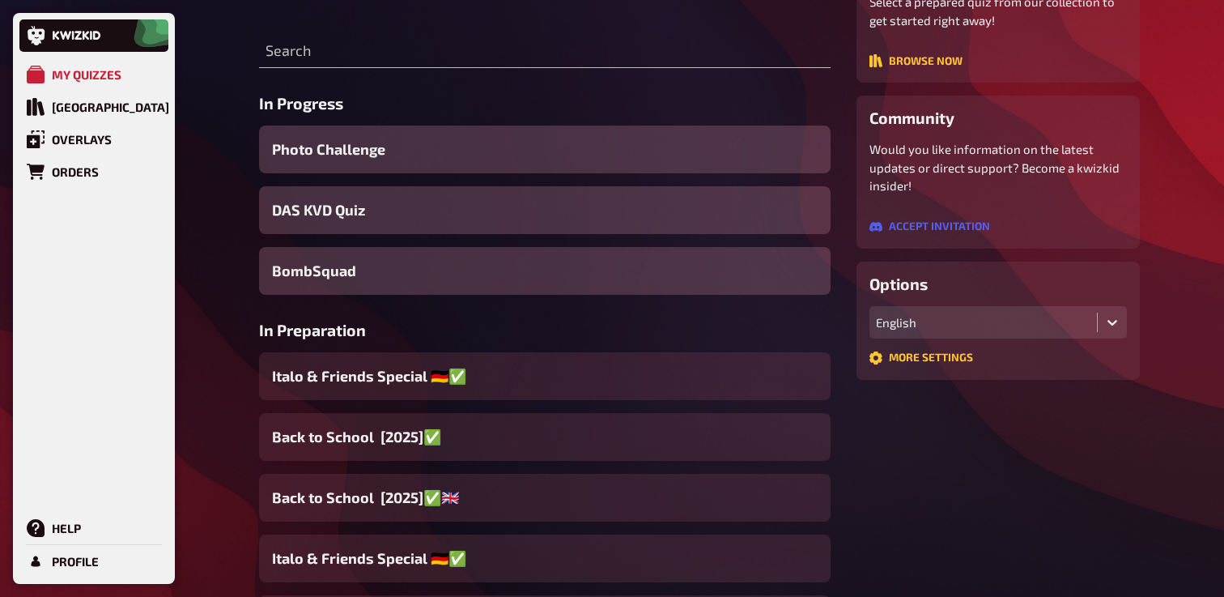
scroll to position [231, 0]
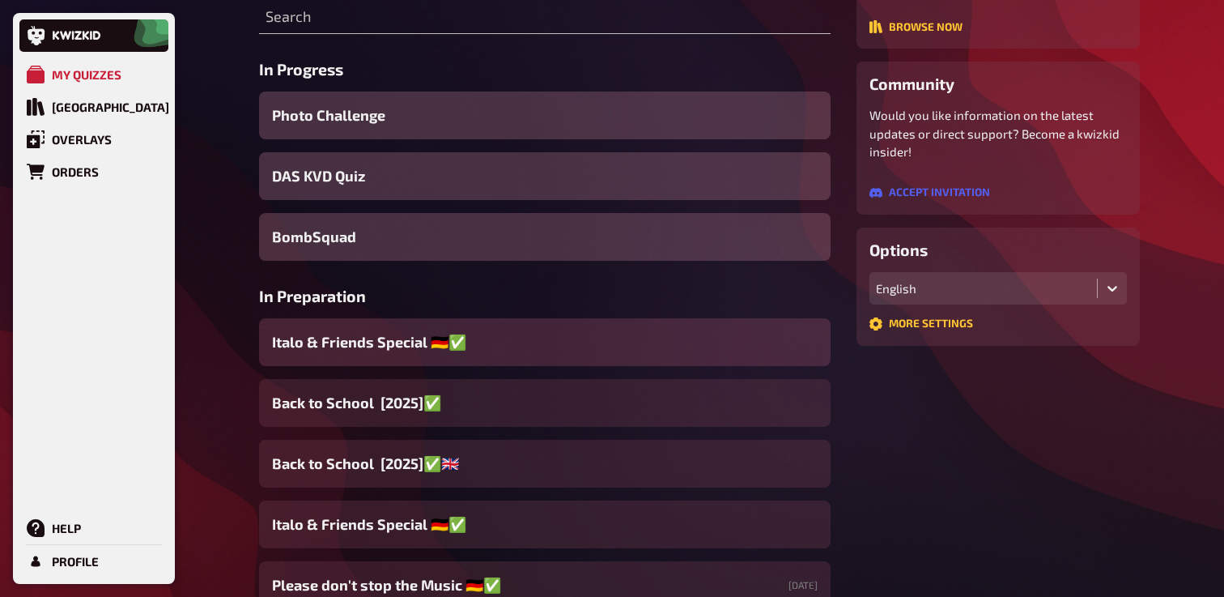
click at [453, 347] on span "Italo & Friends Special 🇩🇪✅" at bounding box center [369, 342] width 194 height 22
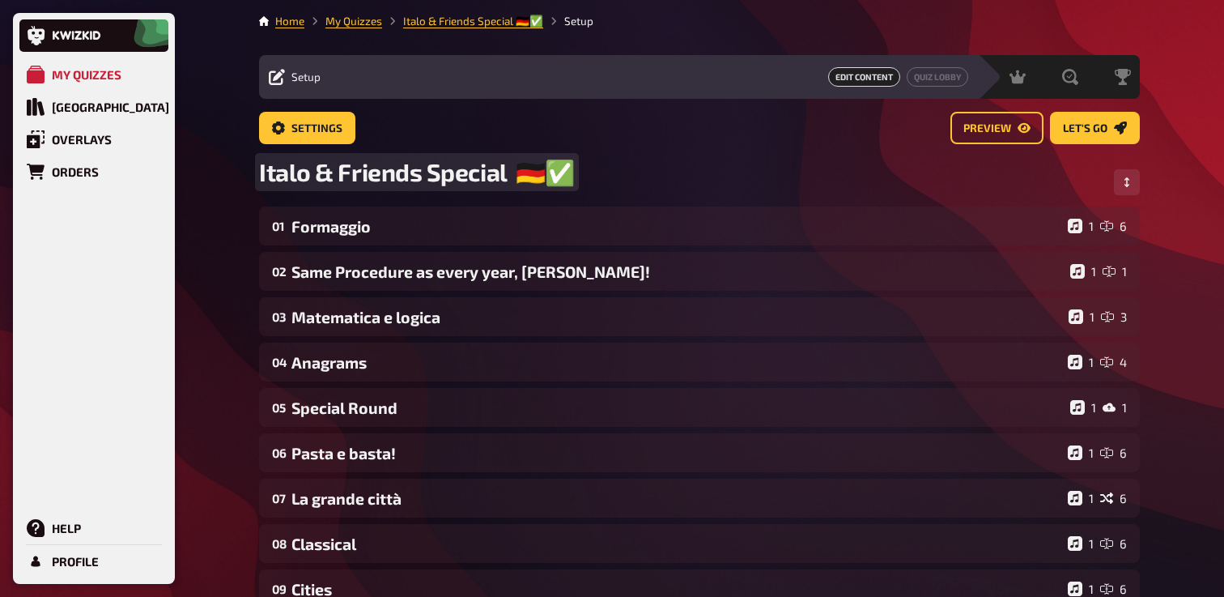
click at [560, 171] on span "Italo & Friends Special 🇩🇪✅" at bounding box center [417, 172] width 316 height 30
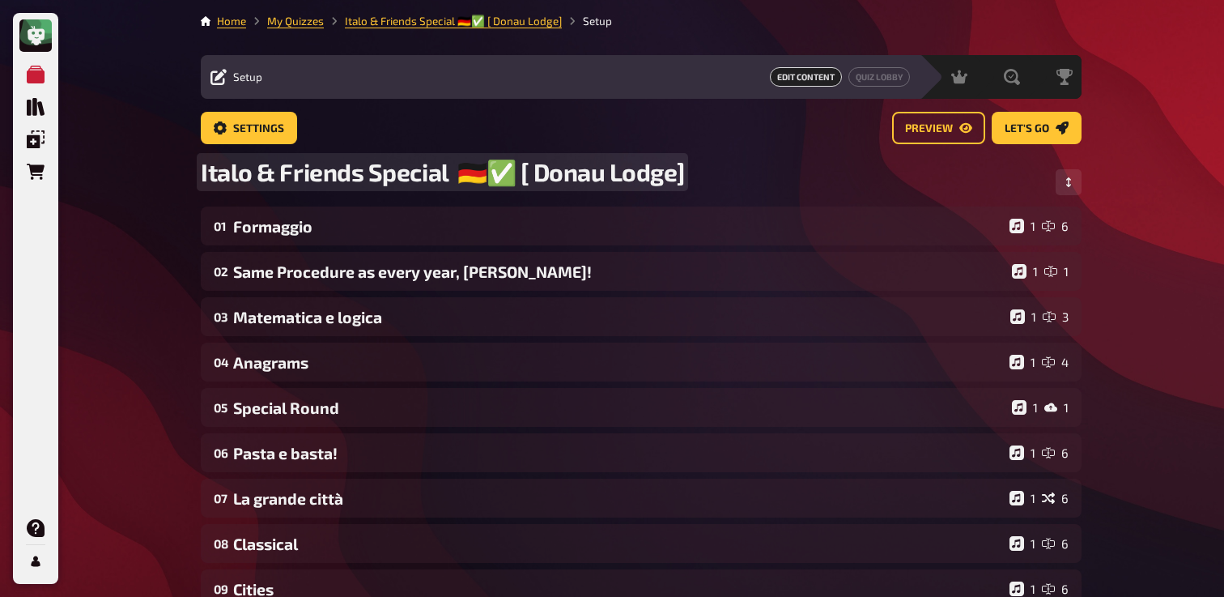
click at [534, 182] on span "Italo & Friends Special 🇩🇪✅ [ Donau Lodge]" at bounding box center [442, 172] width 483 height 30
click at [529, 180] on span "Italo & Friends Special 🇩🇪✅ [ Donau Lodge]" at bounding box center [442, 172] width 483 height 30
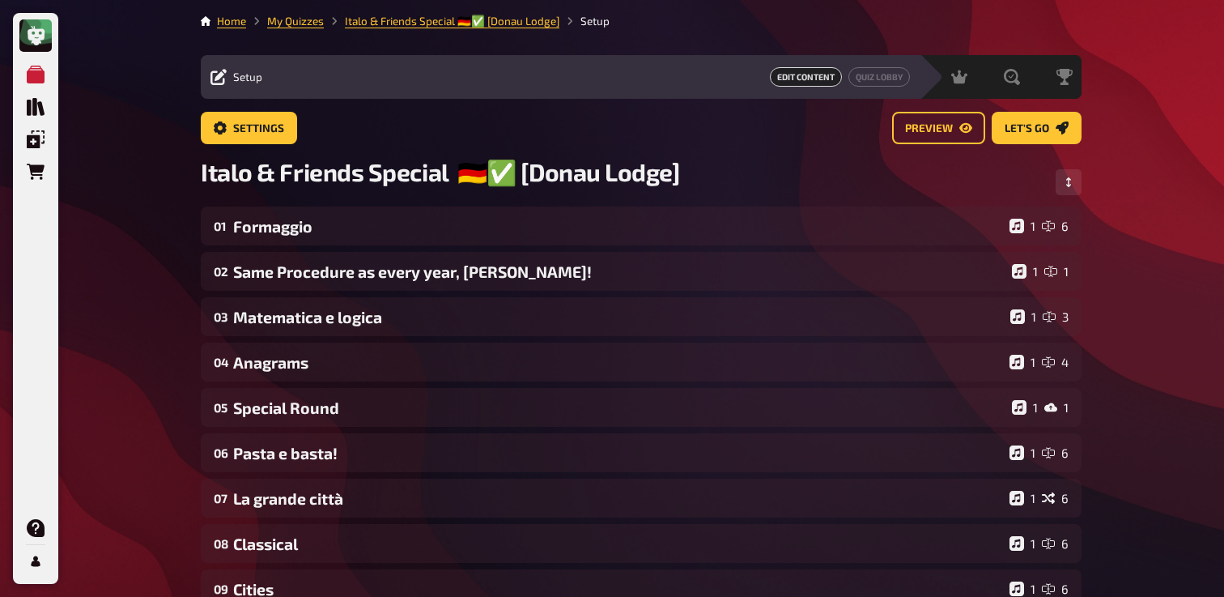
click at [188, 215] on div "Home My Quizzes Italo & Friends Special 🇩🇪✅ [Donau Lodge] Setup Setup Edit Cont…" at bounding box center [641, 552] width 907 height 1105
click at [262, 123] on span "Settings" at bounding box center [258, 128] width 51 height 11
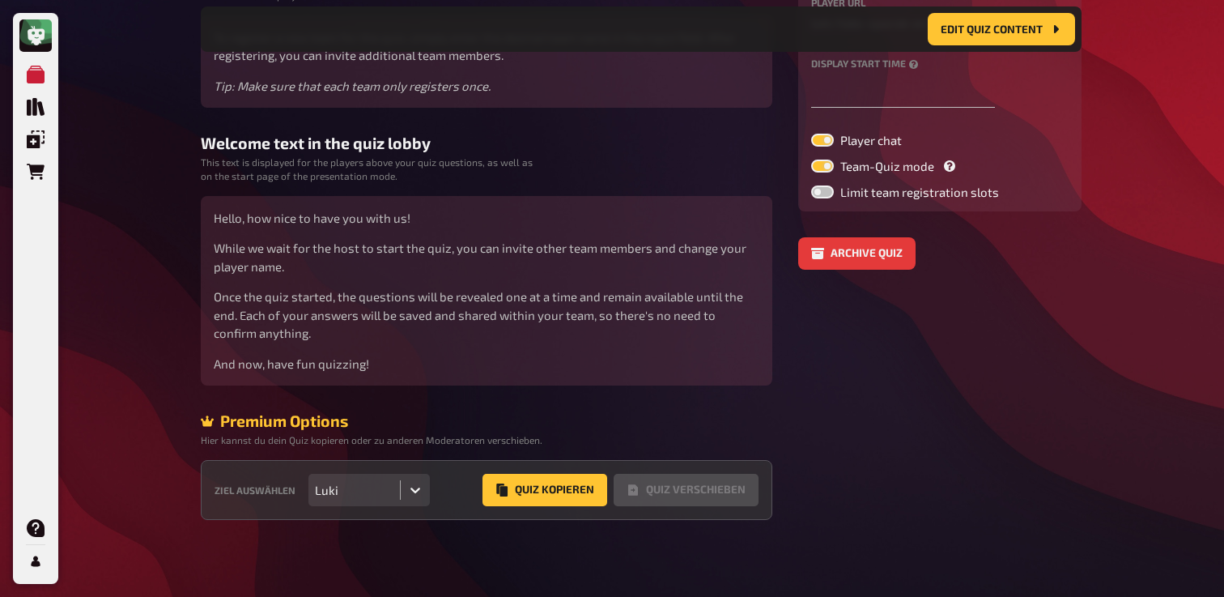
scroll to position [270, 0]
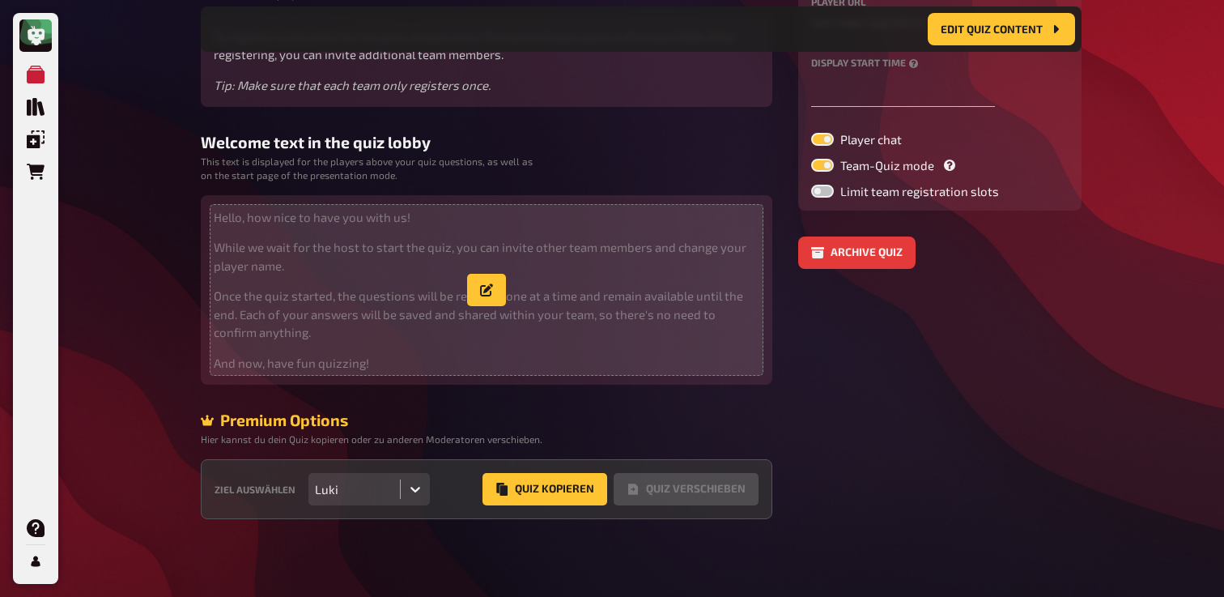
click at [448, 293] on p "Once the quiz started, the questions will be revealed one at a time and remain …" at bounding box center [487, 314] width 546 height 55
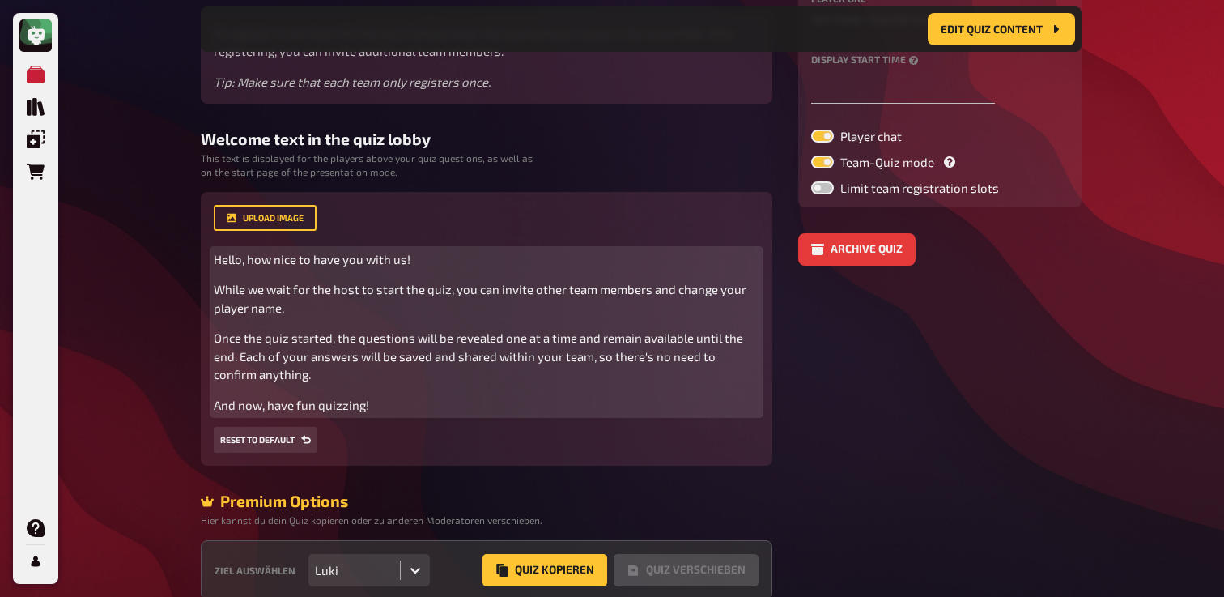
click at [411, 384] on p "Once the quiz started, the questions will be revealed one at a time and remain …" at bounding box center [487, 356] width 546 height 55
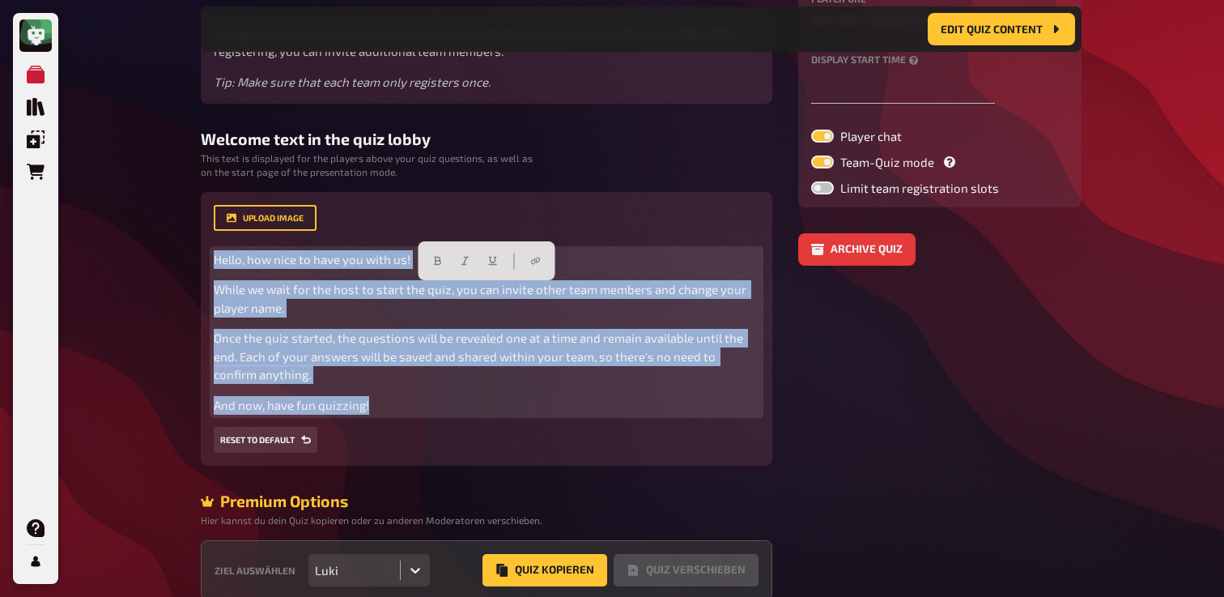
drag, startPoint x: 392, startPoint y: 406, endPoint x: 115, endPoint y: 168, distance: 365.7
click at [115, 168] on div "My Quizzes Quiz Library Overlays Orders Help Profile Home My Quizzes Italo & Fr…" at bounding box center [612, 204] width 1224 height 948
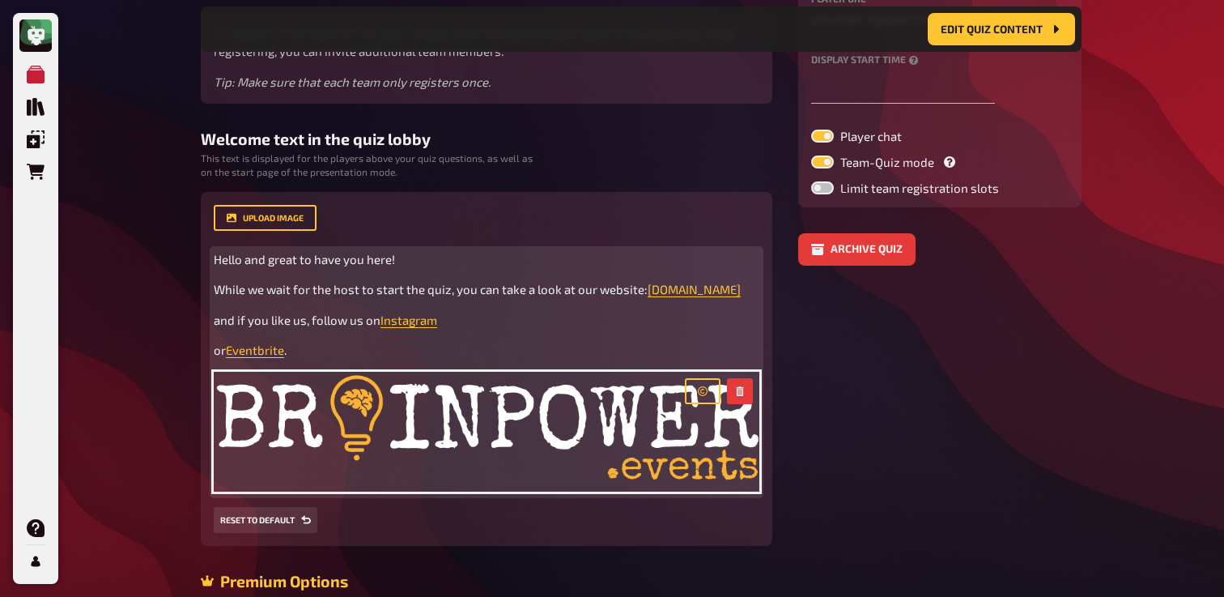
scroll to position [0, 0]
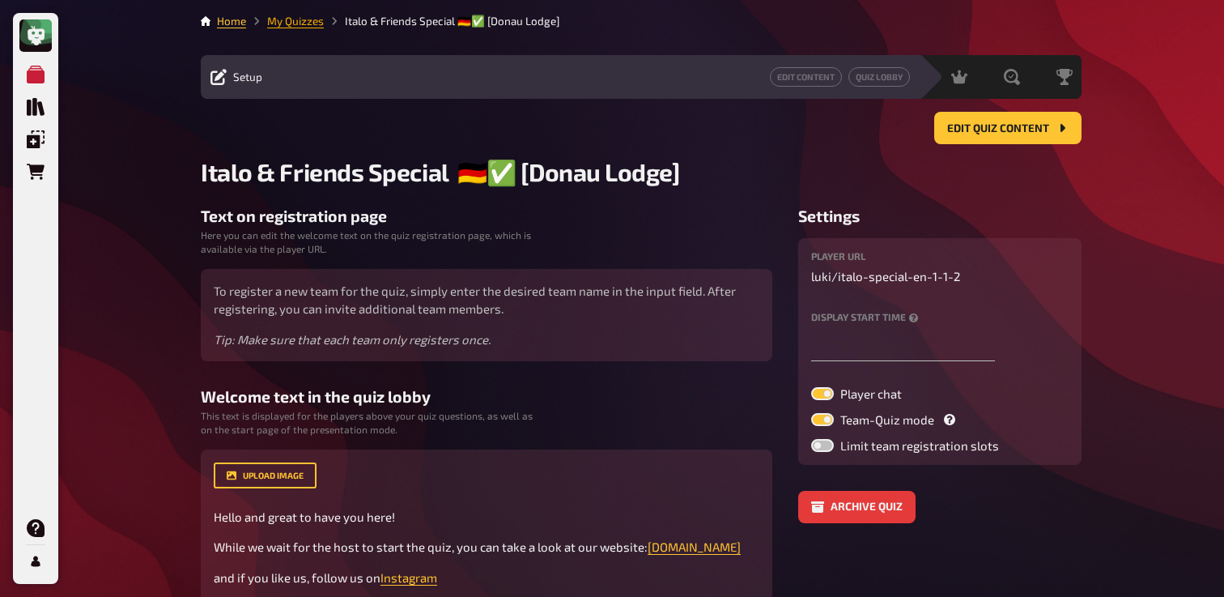
click at [316, 16] on link "My Quizzes" at bounding box center [295, 21] width 57 height 13
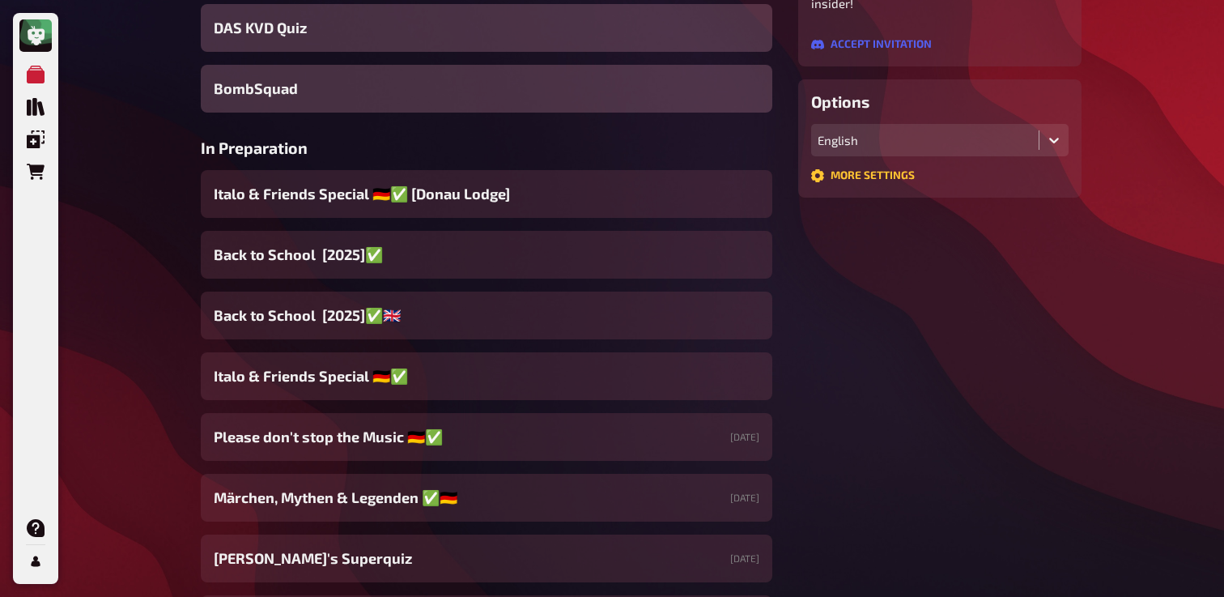
scroll to position [403, 0]
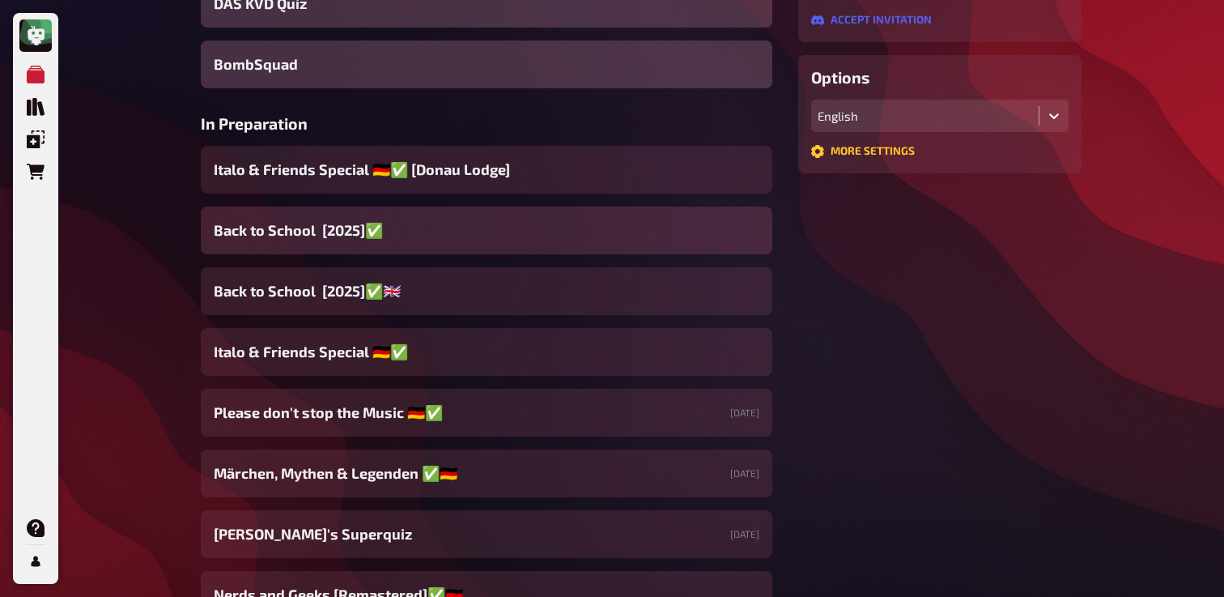
click at [364, 239] on span "Back to School [2025]✅​" at bounding box center [298, 230] width 169 height 22
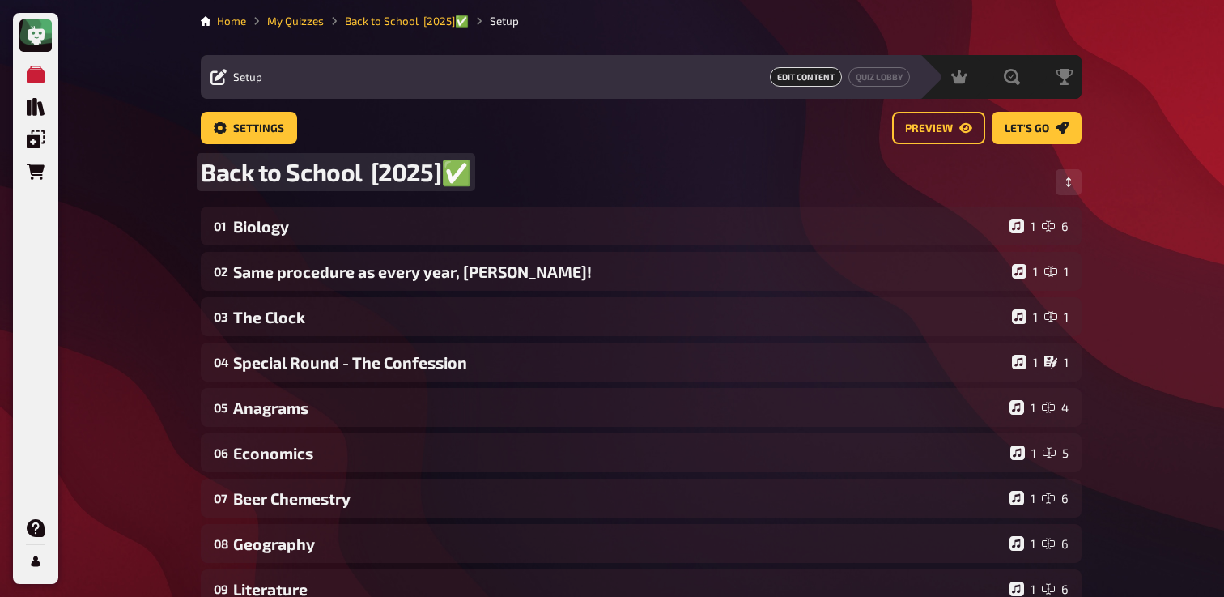
click at [465, 172] on span "Back to School [2025]✅​" at bounding box center [336, 172] width 270 height 30
click at [276, 107] on main "Home My Quizzes Back to School [2025]✅ ​ Setup Setup Edit Content Quiz Lobby Ho…" at bounding box center [641, 520] width 881 height 1015
click at [269, 130] on span "Settings" at bounding box center [258, 128] width 51 height 11
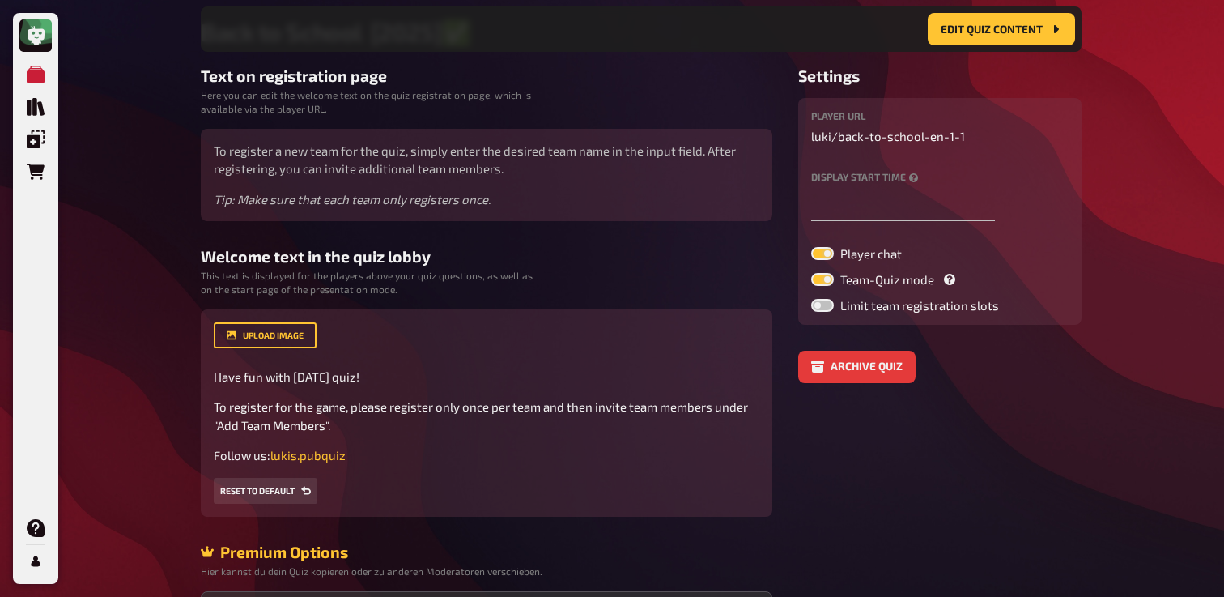
scroll to position [154, 0]
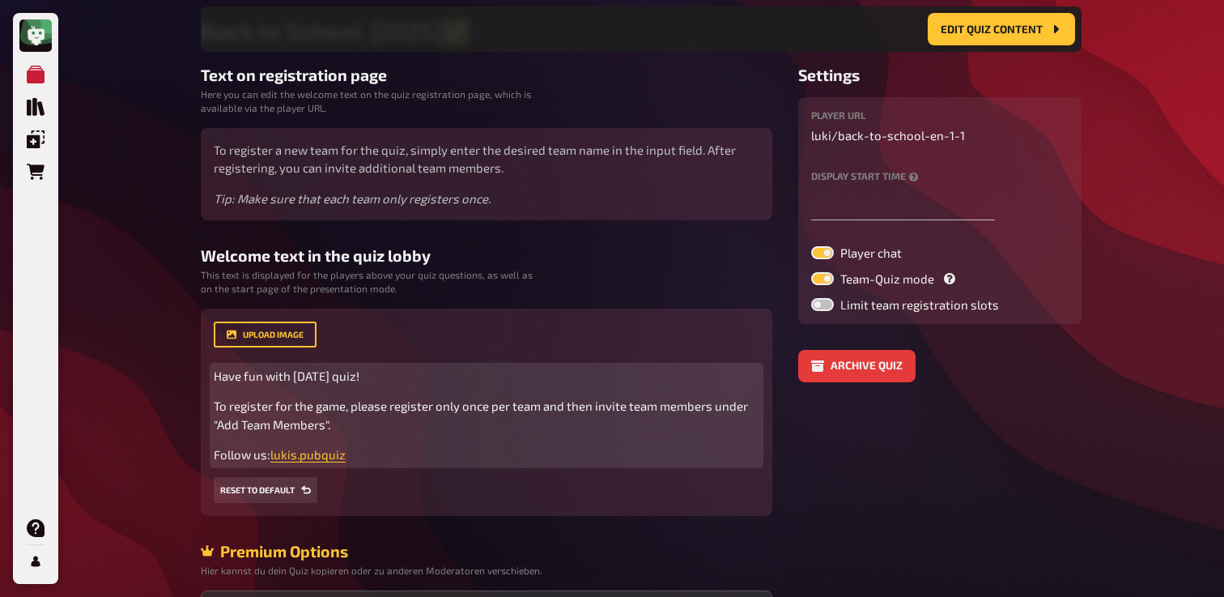
click at [339, 433] on p "To register for the game, please register only once per team and then invite te…" at bounding box center [487, 415] width 546 height 36
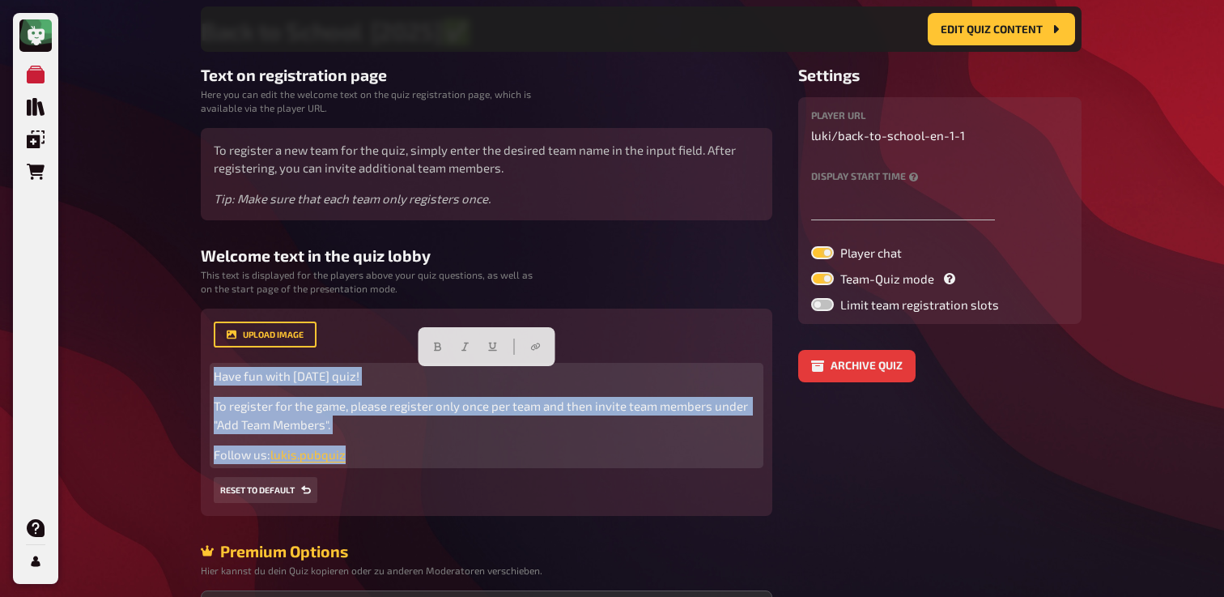
drag, startPoint x: 360, startPoint y: 460, endPoint x: 142, endPoint y: 359, distance: 240.2
click at [142, 359] on div "My Quizzes Quiz Library Overlays Orders Help Profile Home My Quizzes Back to Sc…" at bounding box center [612, 287] width 1224 height 882
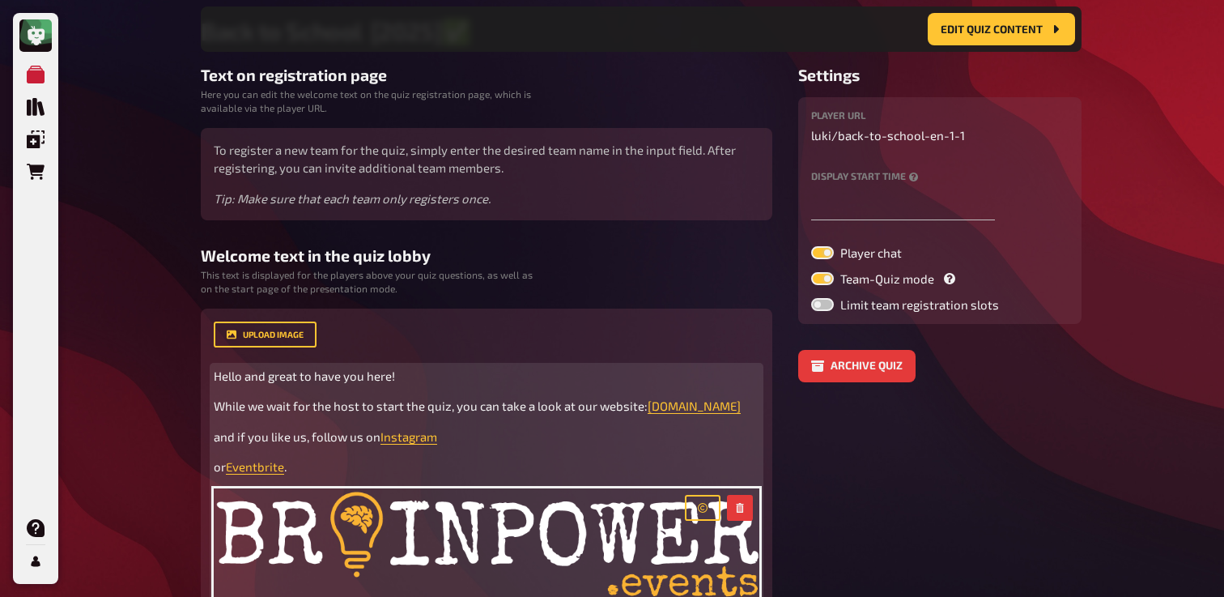
scroll to position [434, 0]
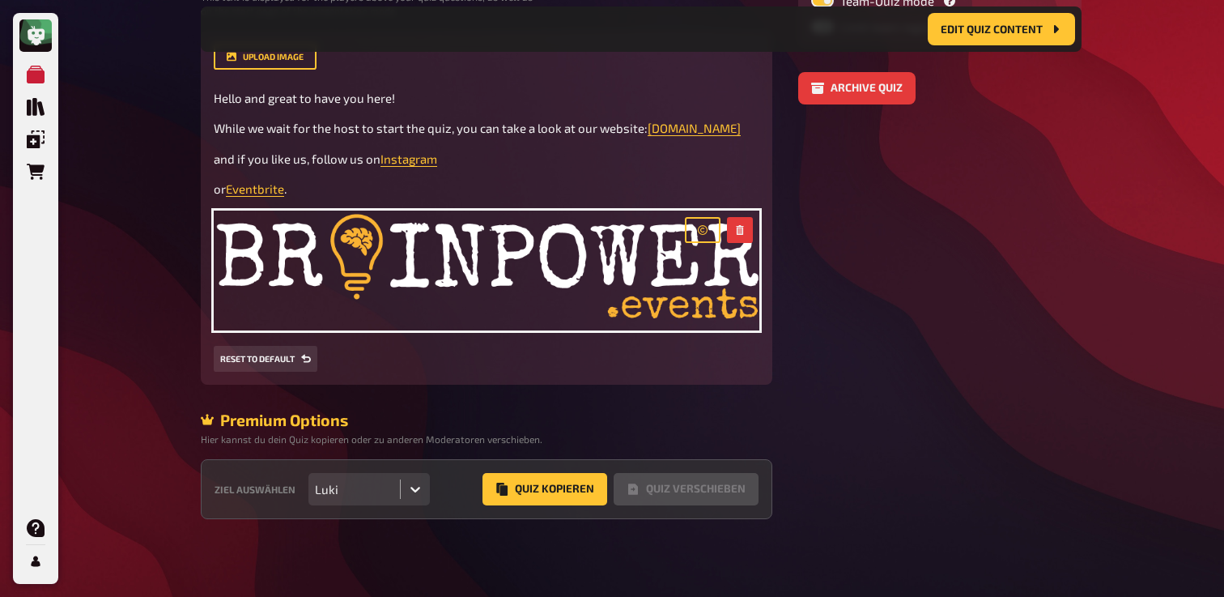
click at [333, 422] on div "Premium Options" at bounding box center [487, 420] width 572 height 19
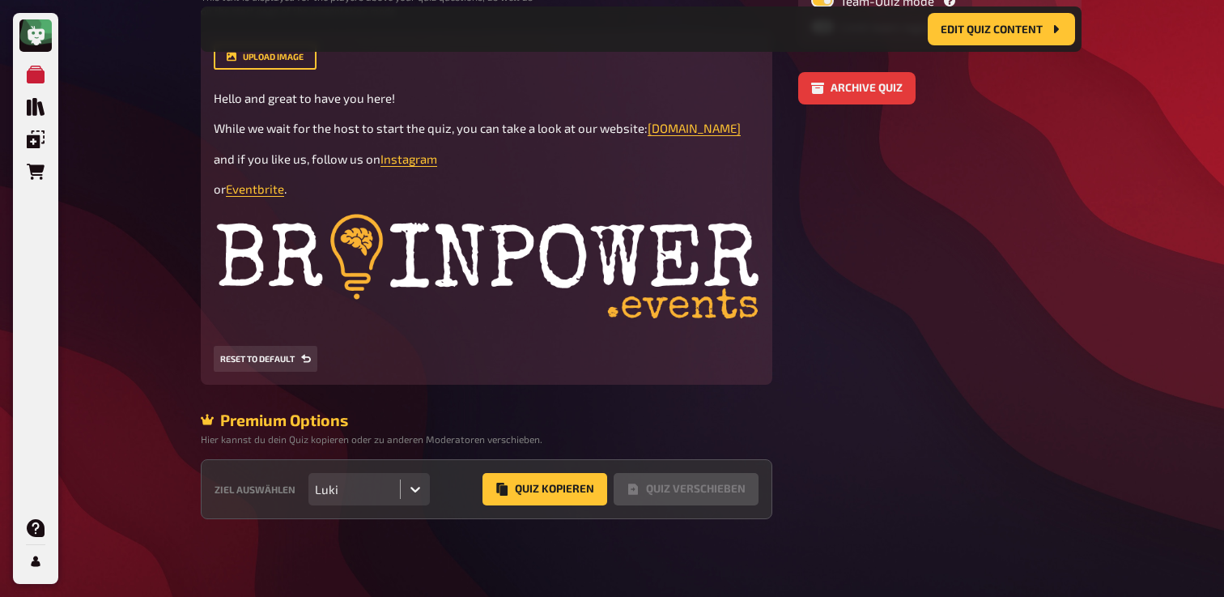
scroll to position [0, 0]
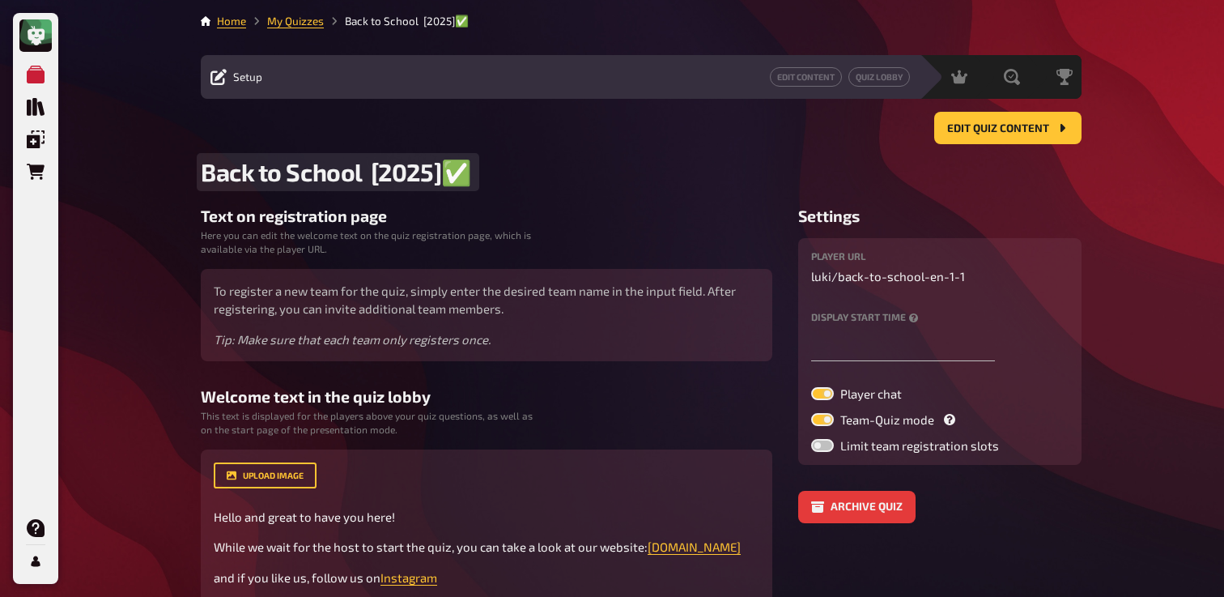
click at [468, 172] on span "Back to School [2025]✅ ​" at bounding box center [338, 172] width 274 height 30
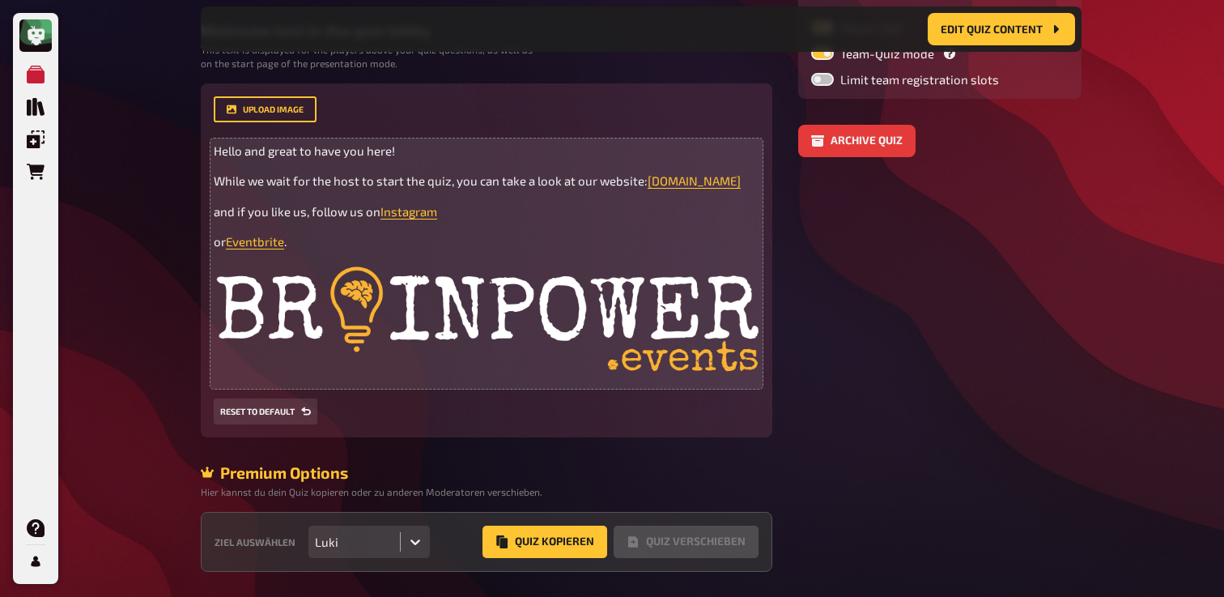
scroll to position [389, 0]
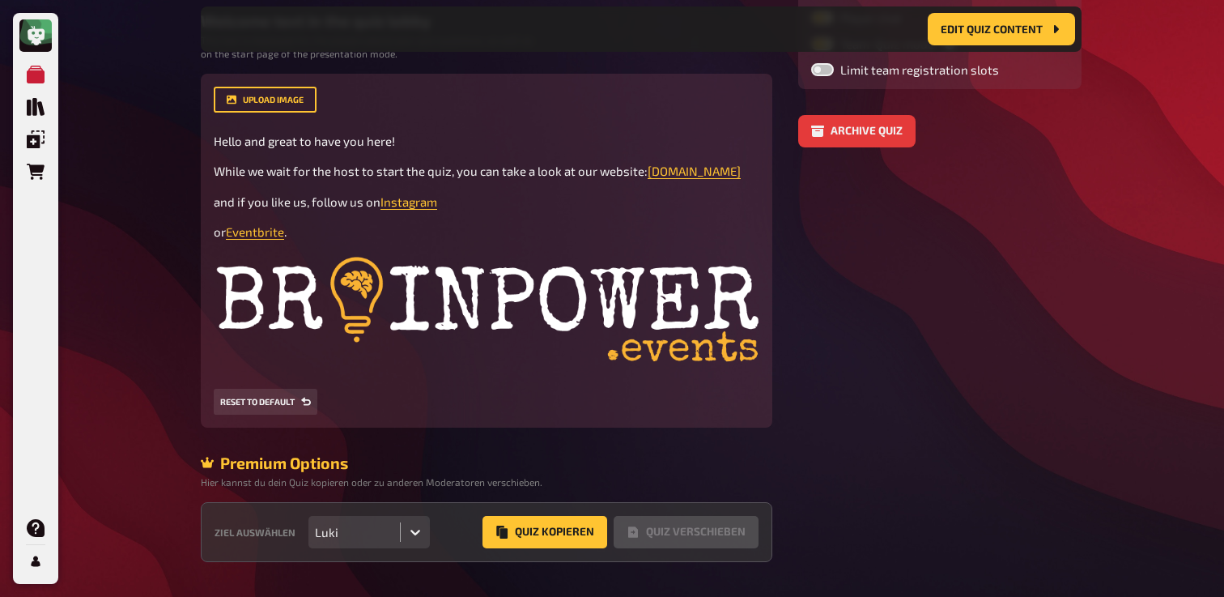
click at [343, 554] on div "Ziel auswählen Luki Quiz Kopieren Quiz Verschieben" at bounding box center [487, 532] width 572 height 60
click at [378, 545] on div "Luki" at bounding box center [354, 532] width 91 height 32
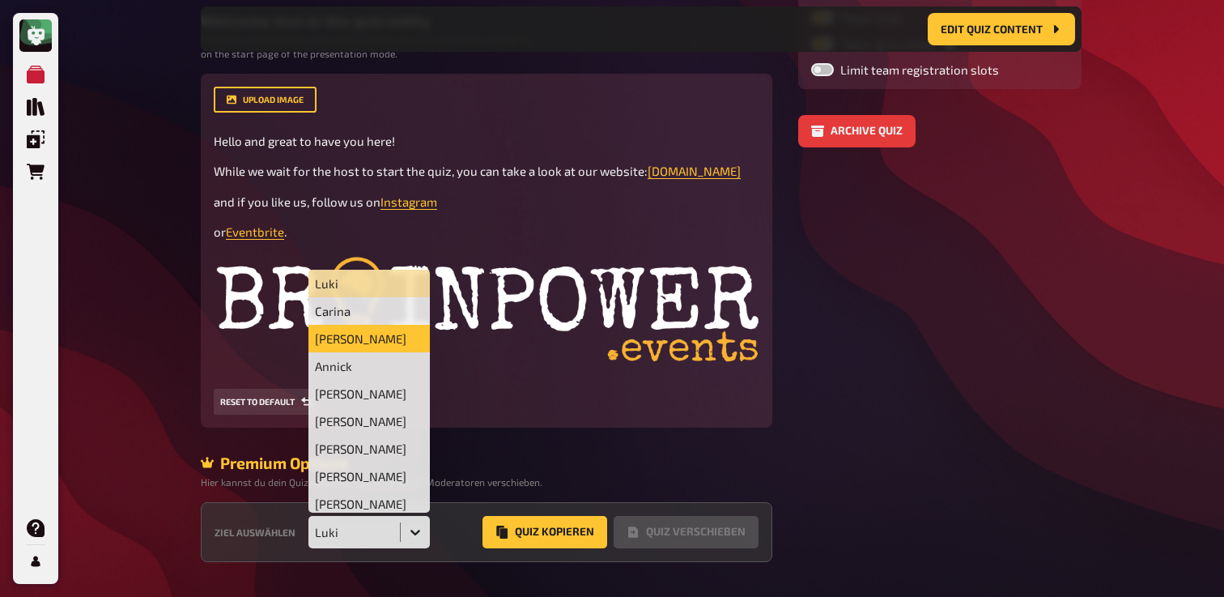
click at [384, 352] on div "Laurin" at bounding box center [369, 339] width 121 height 28
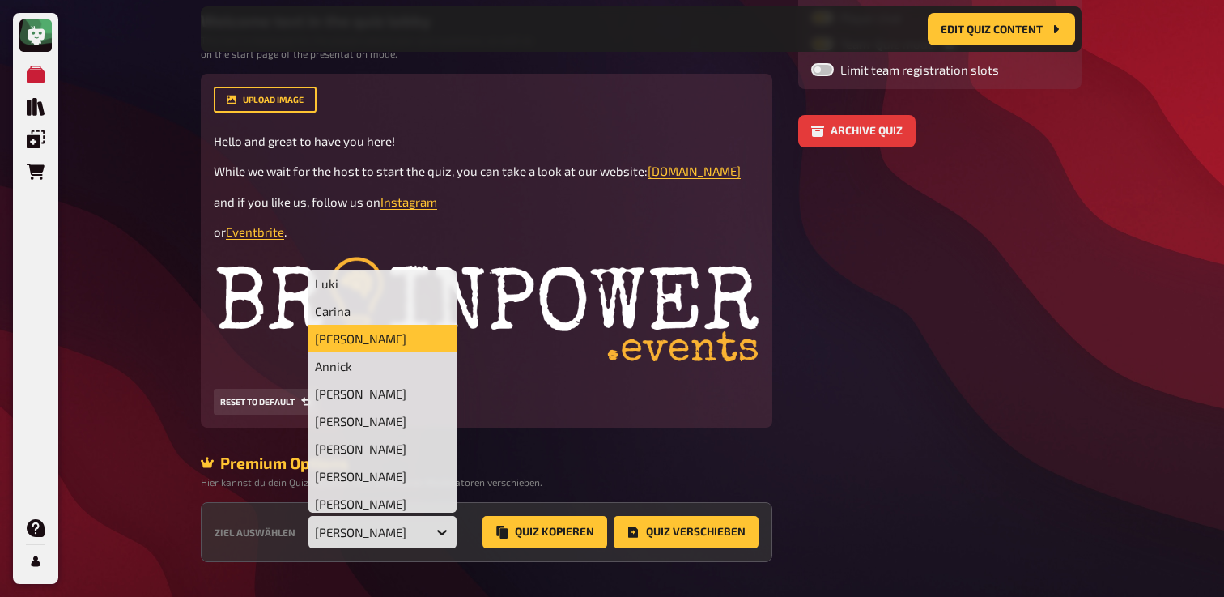
click at [317, 521] on div "Laurin" at bounding box center [368, 532] width 118 height 32
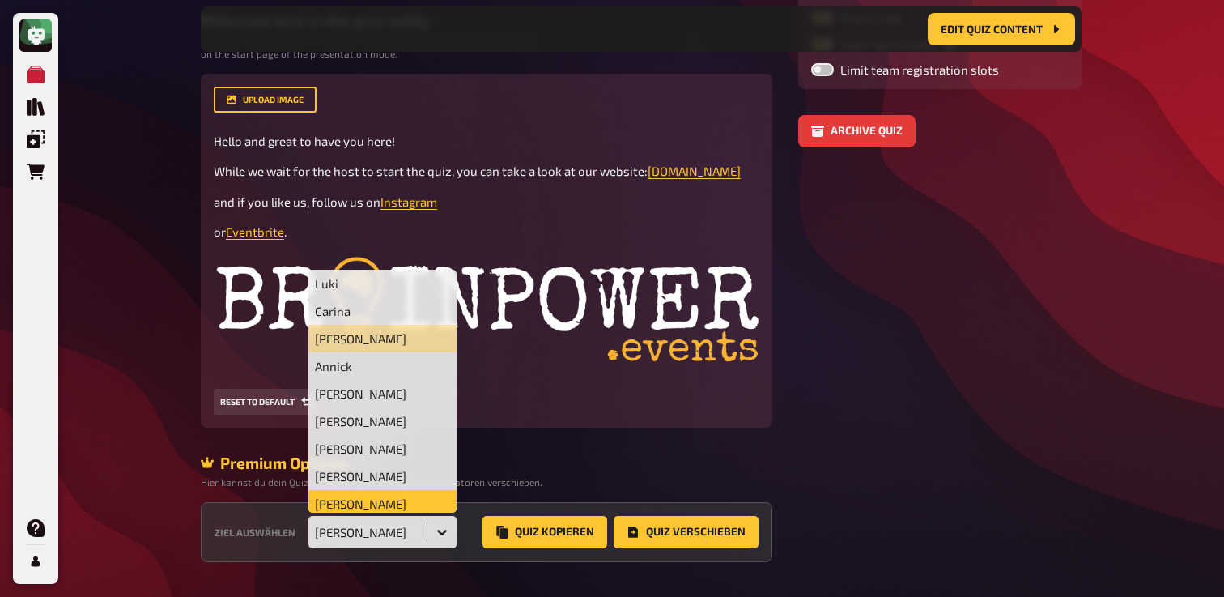
click at [362, 506] on div "Judith Tieber" at bounding box center [383, 504] width 148 height 28
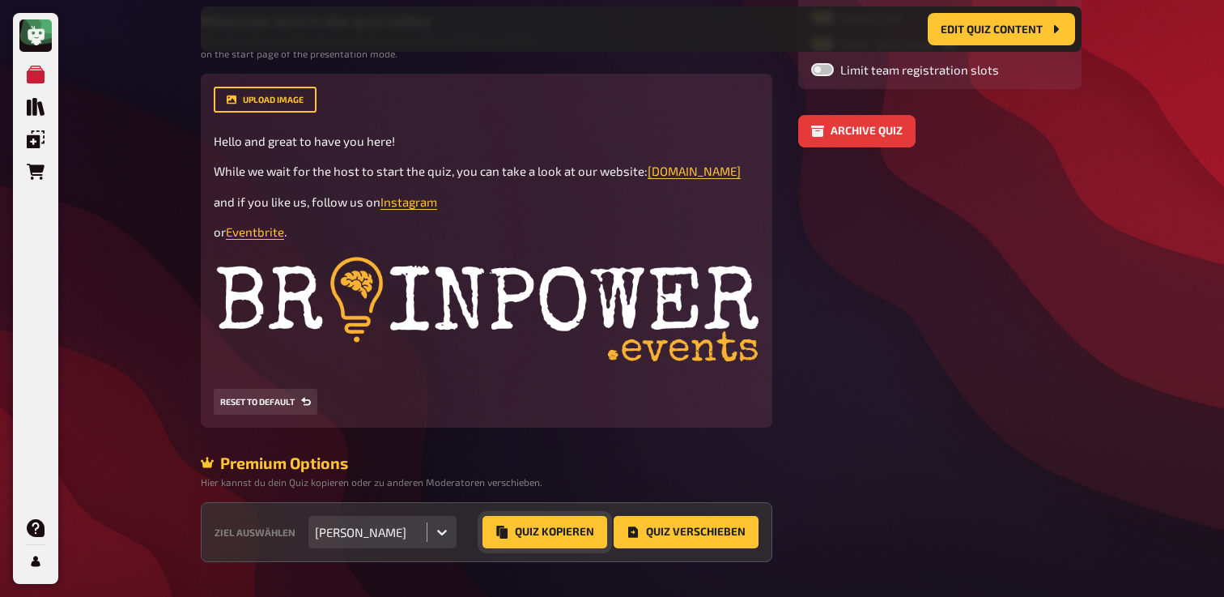
click at [525, 530] on button "Quiz Kopieren" at bounding box center [545, 532] width 125 height 32
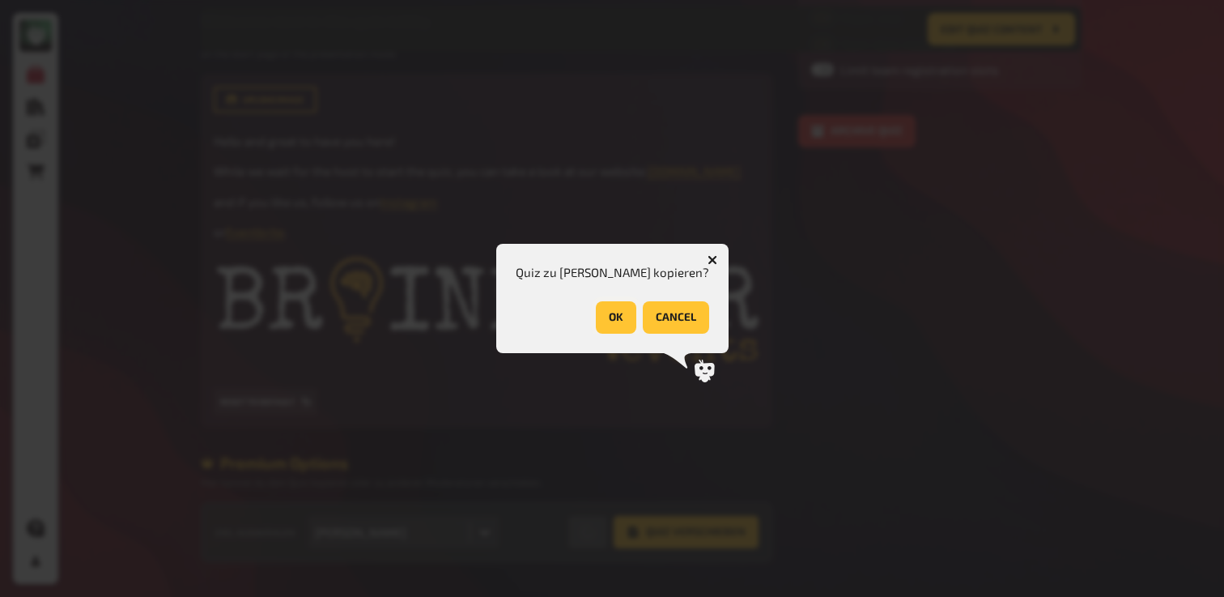
click at [606, 317] on button "OK" at bounding box center [616, 317] width 40 height 32
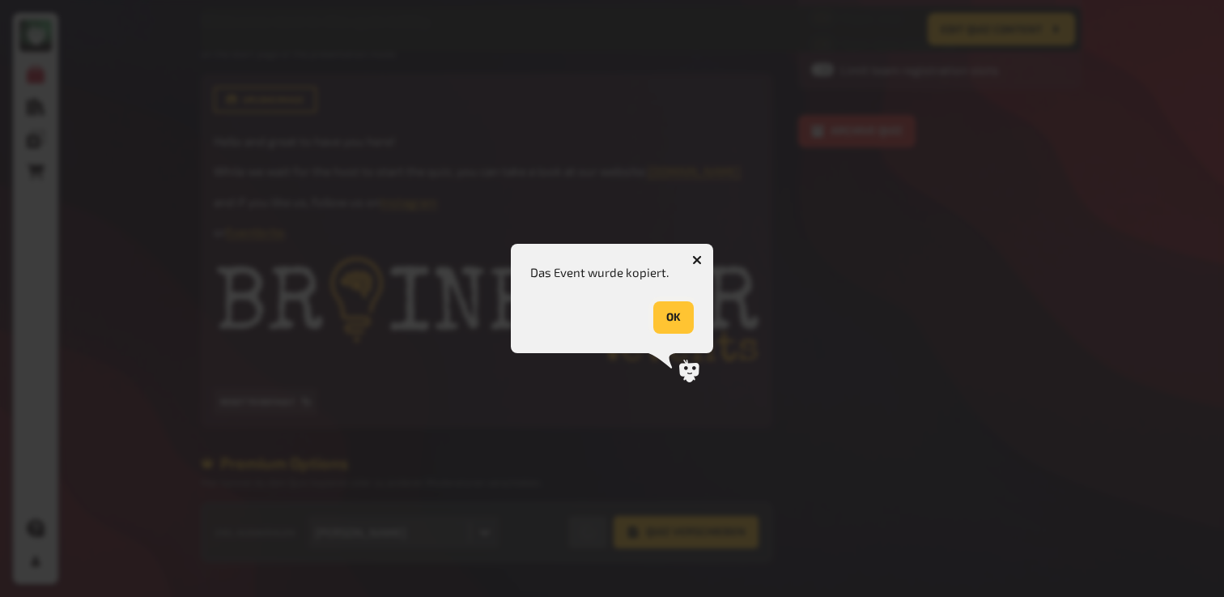
click at [670, 307] on button "OK" at bounding box center [673, 317] width 40 height 32
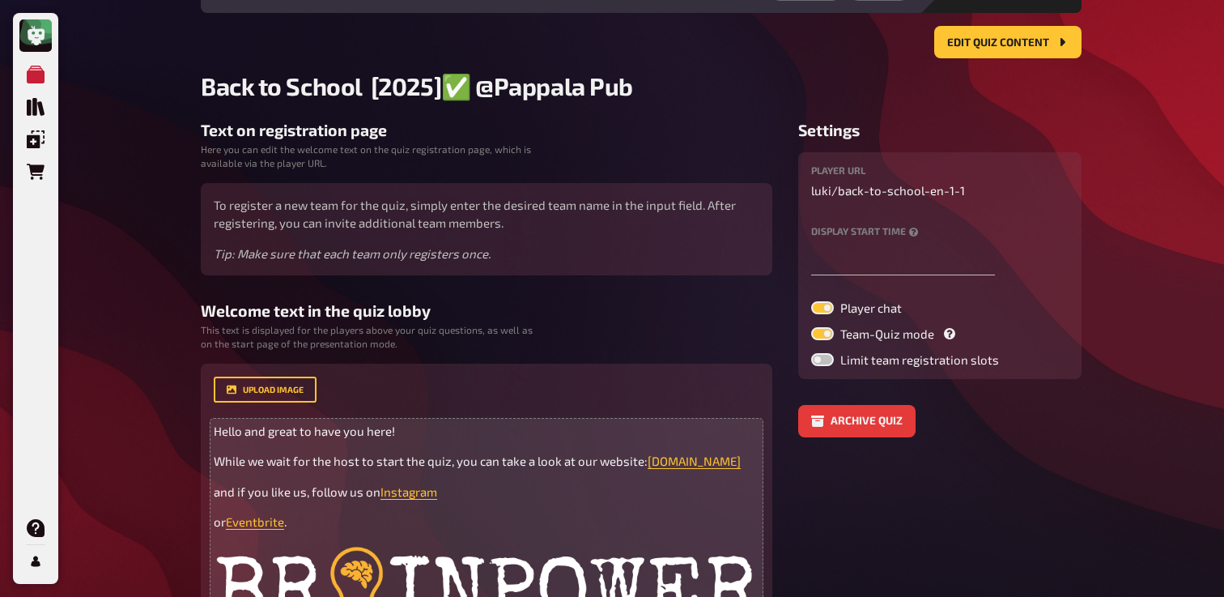
scroll to position [0, 0]
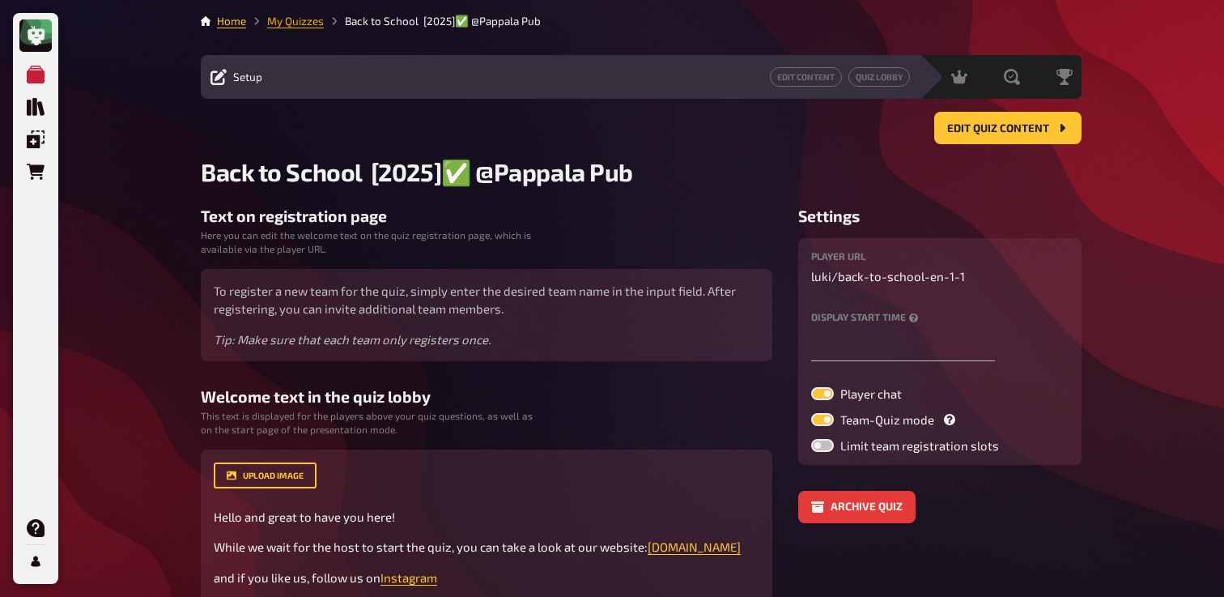
click at [305, 25] on link "My Quizzes" at bounding box center [295, 21] width 57 height 13
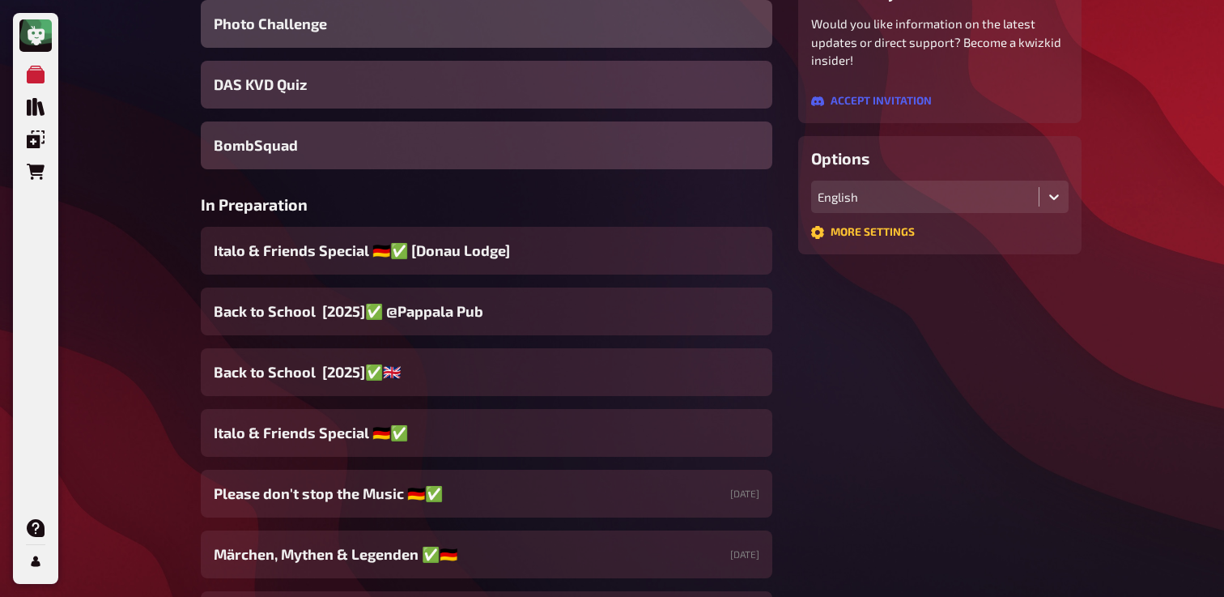
scroll to position [333, 0]
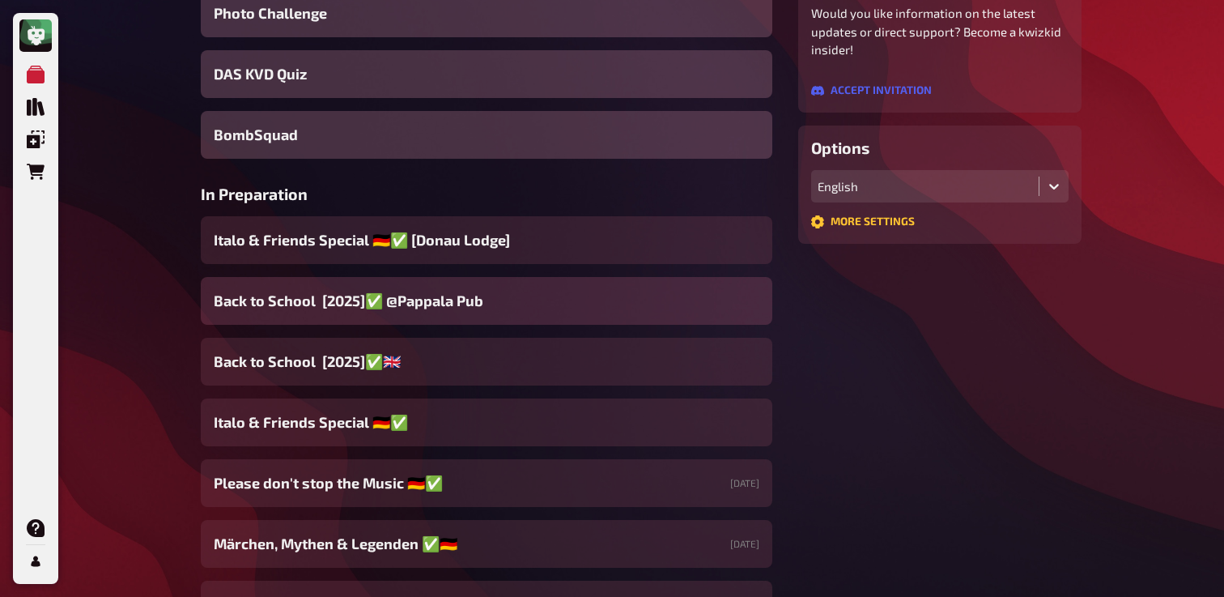
click at [413, 299] on span "Back to School [2025]✅ @Pappala Pub ​" at bounding box center [350, 301] width 273 height 22
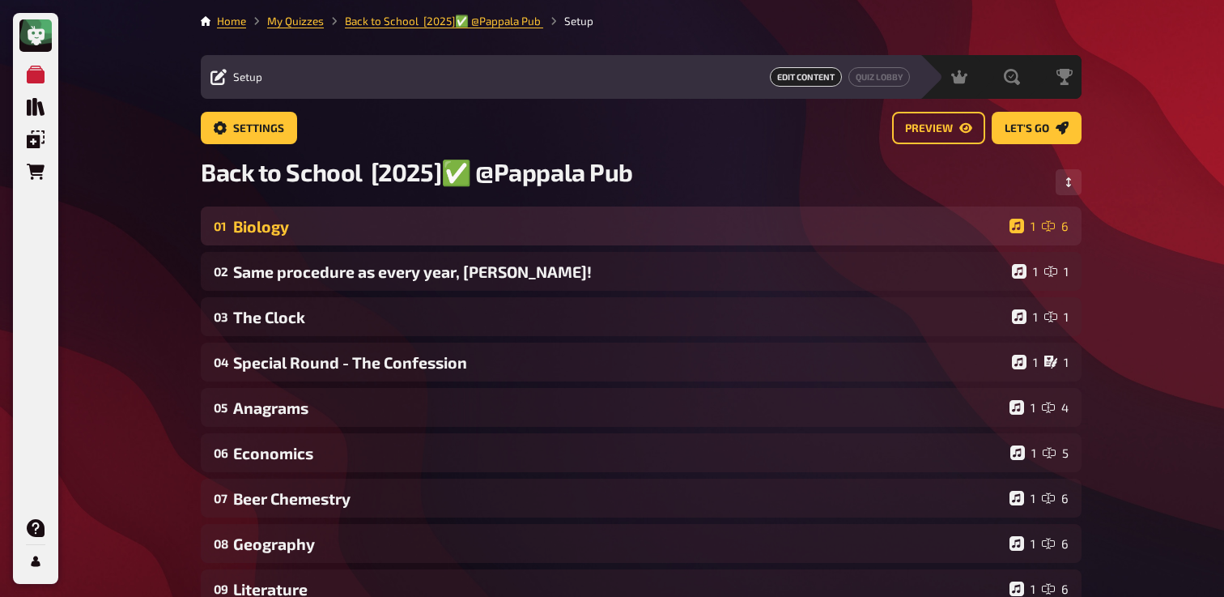
click at [415, 232] on div "Biology" at bounding box center [618, 226] width 770 height 19
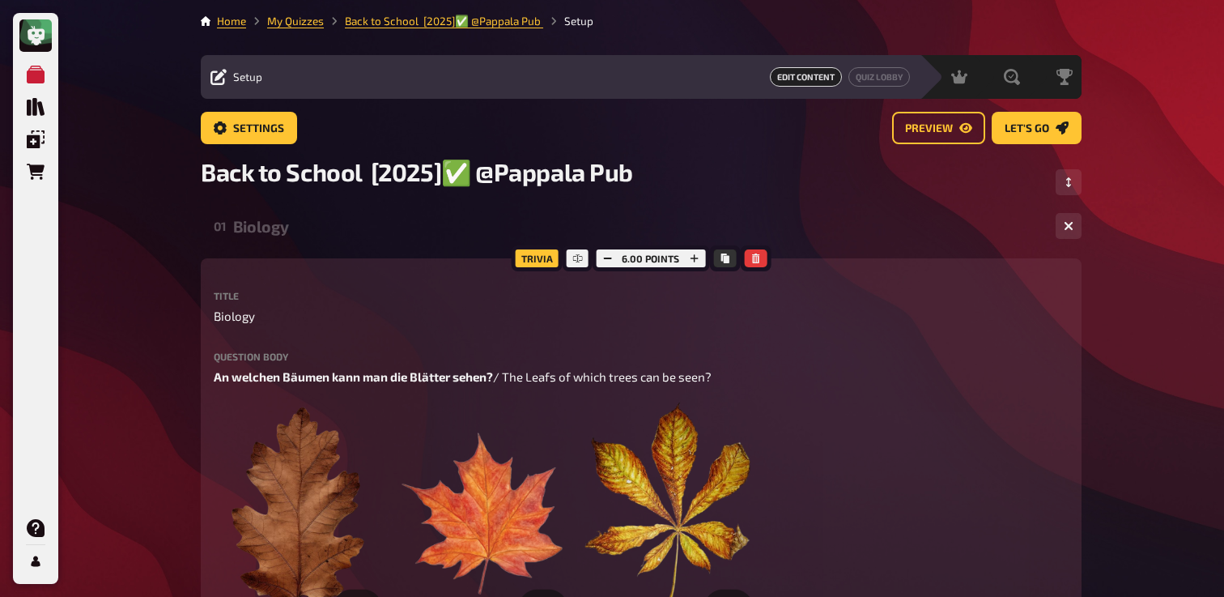
click at [415, 232] on div "Biology" at bounding box center [638, 226] width 810 height 19
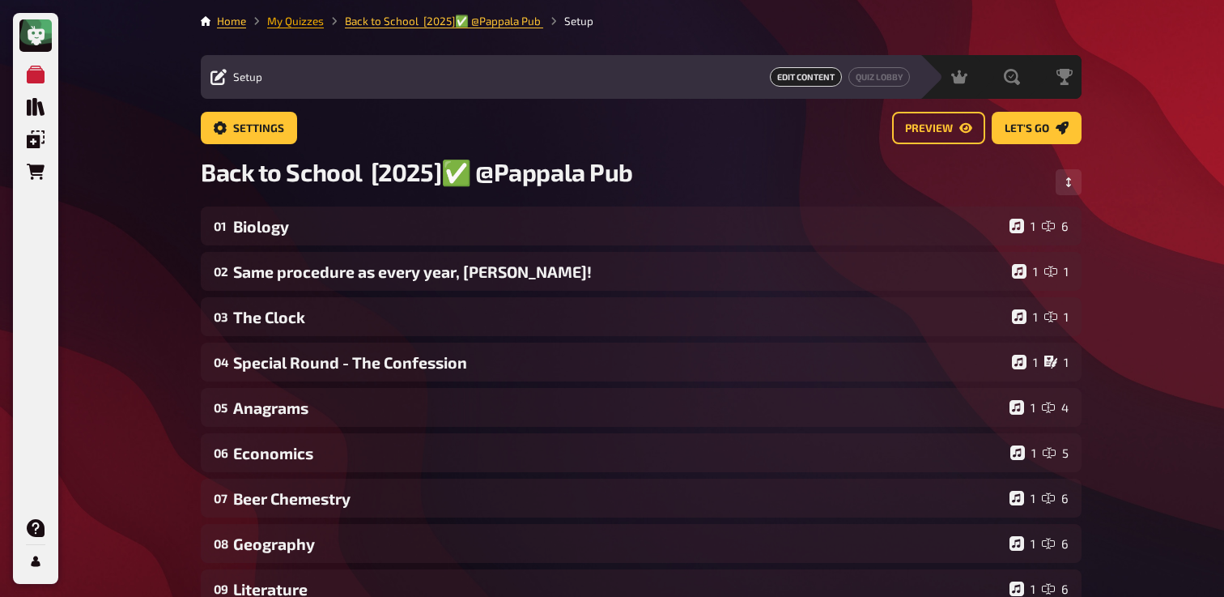
click at [296, 19] on link "My Quizzes" at bounding box center [295, 21] width 57 height 13
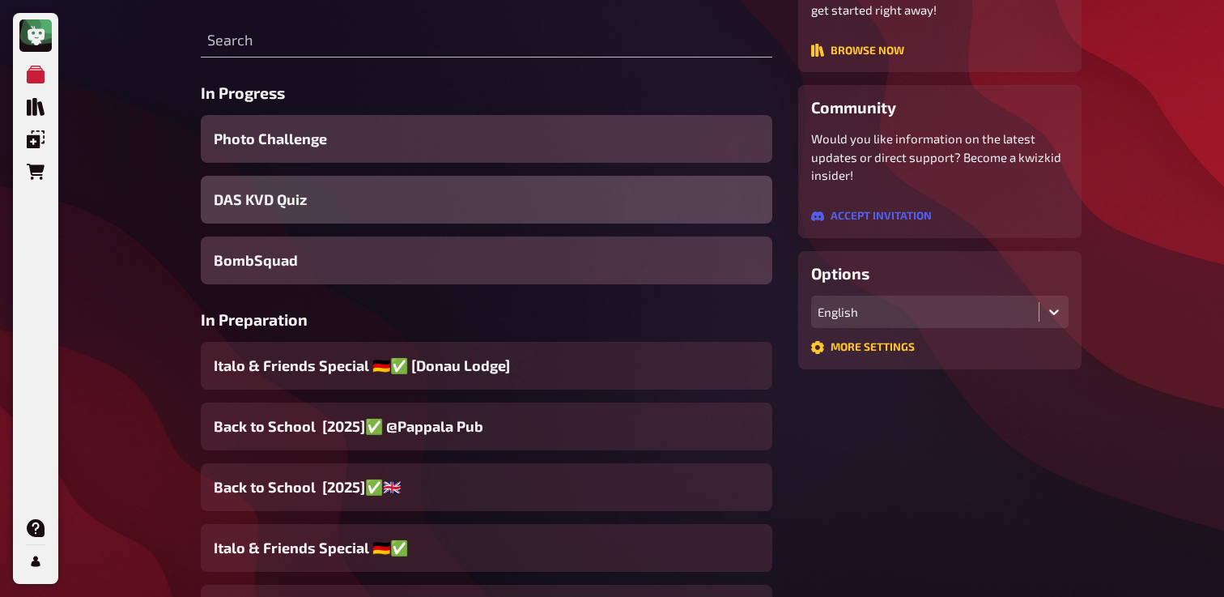
scroll to position [235, 0]
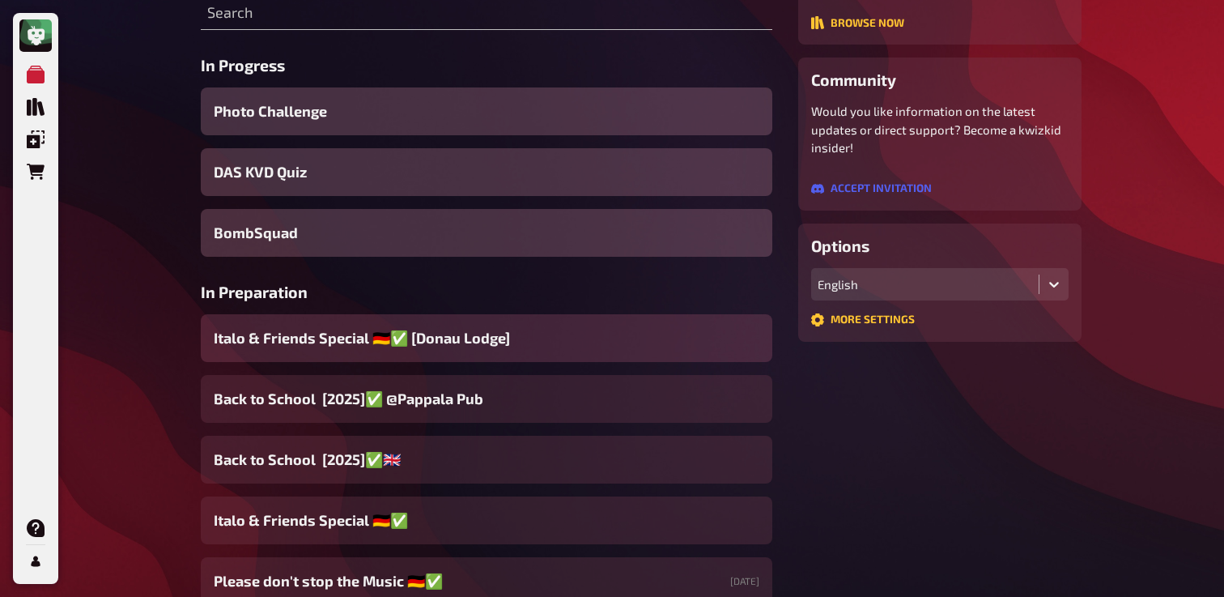
click at [435, 349] on span "Italo & Friends Special 🇩🇪✅ [Donau Lodge]" at bounding box center [362, 338] width 296 height 22
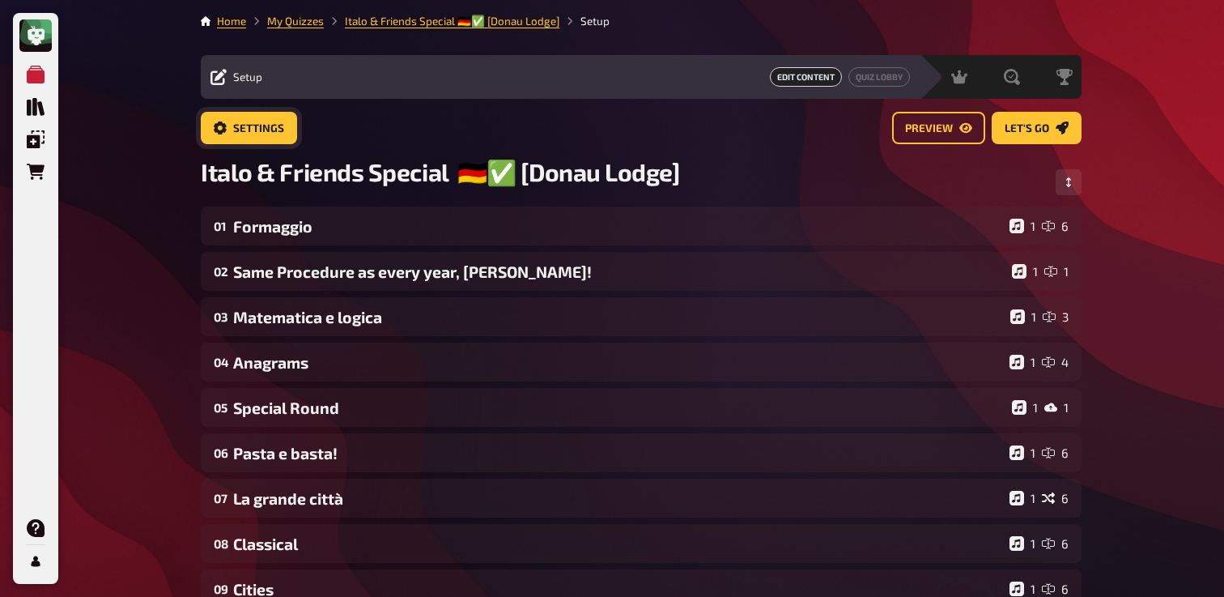
click at [266, 129] on span "Settings" at bounding box center [258, 128] width 51 height 11
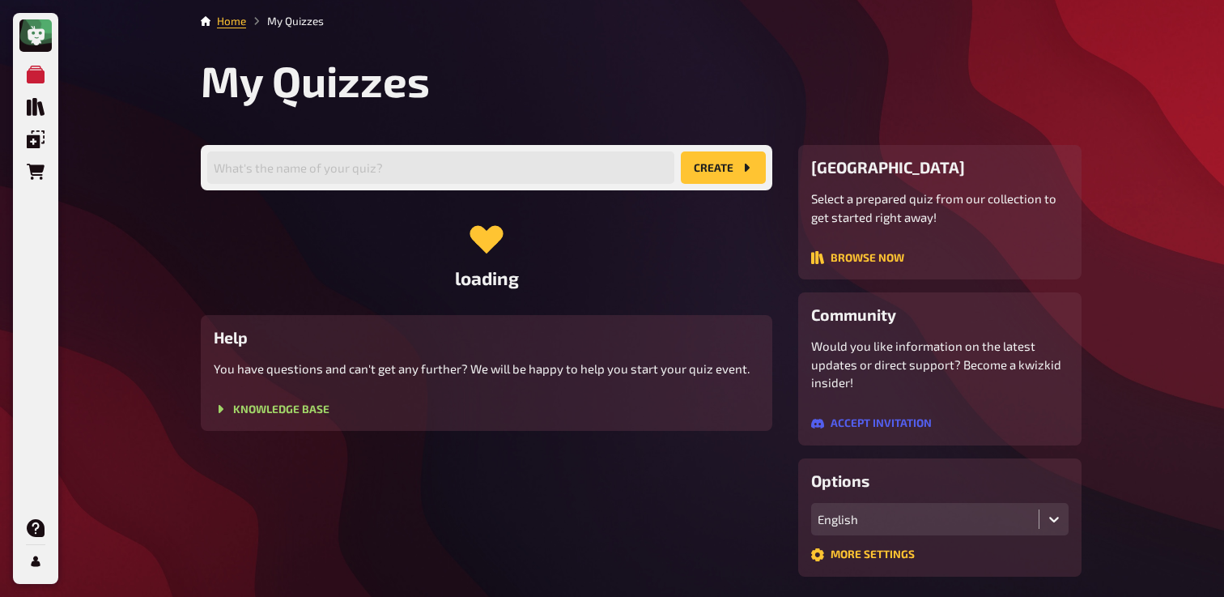
scroll to position [235, 0]
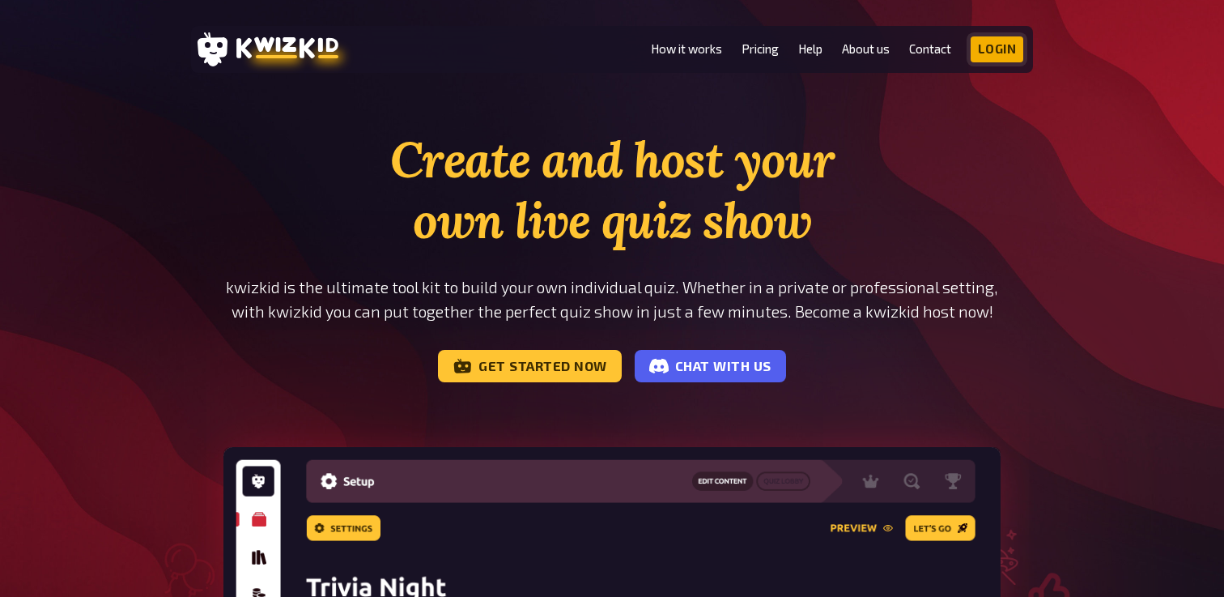
click at [1002, 55] on link "Login" at bounding box center [997, 49] width 53 height 26
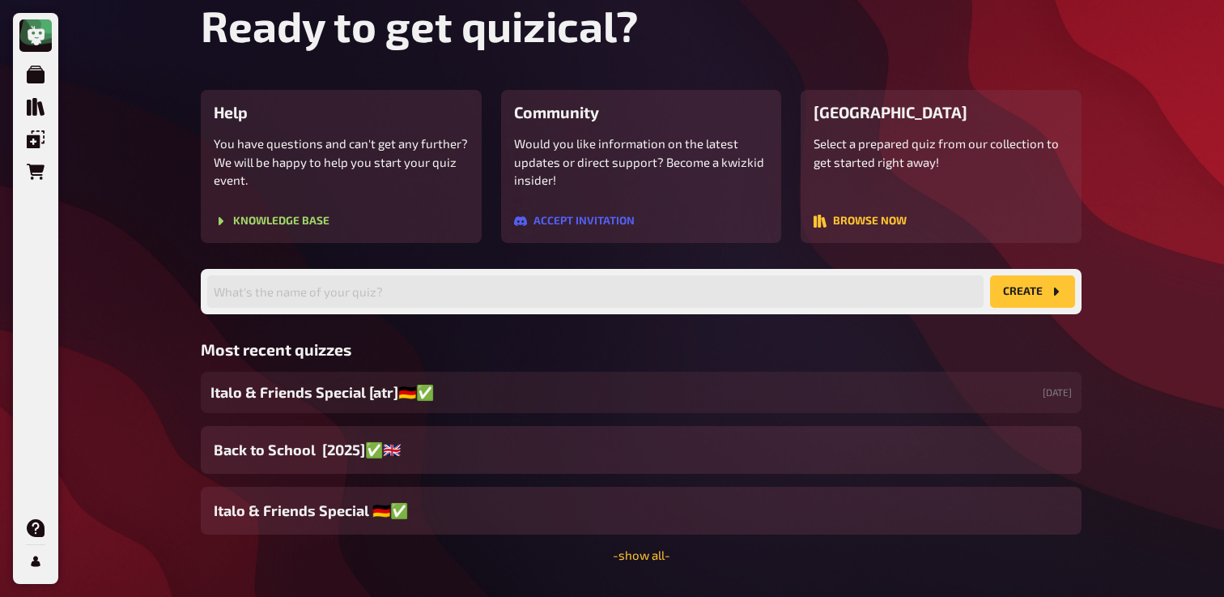
scroll to position [150, 0]
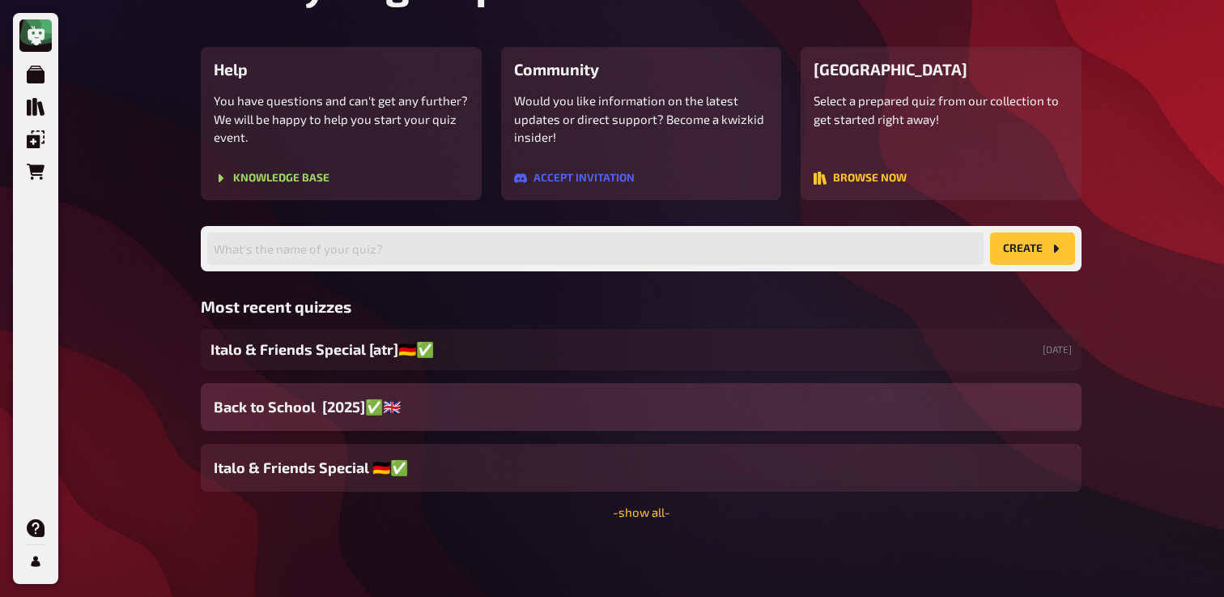
click at [476, 401] on div "Back to School [2025]✅​🇬🇧​" at bounding box center [641, 407] width 881 height 48
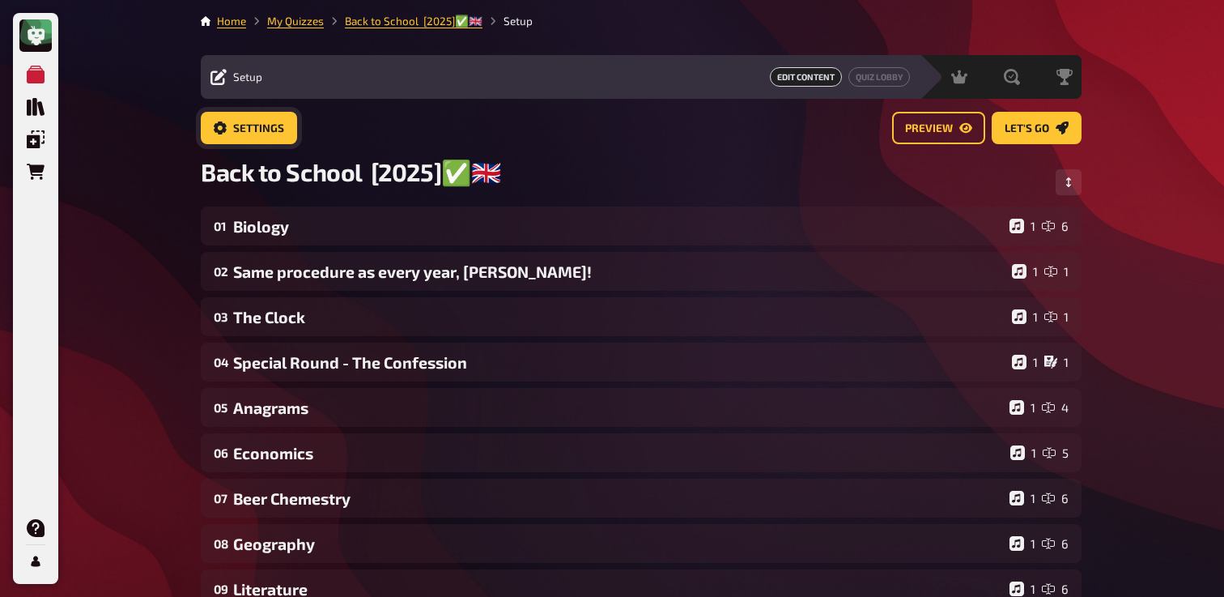
click at [251, 127] on span "Settings" at bounding box center [258, 128] width 51 height 11
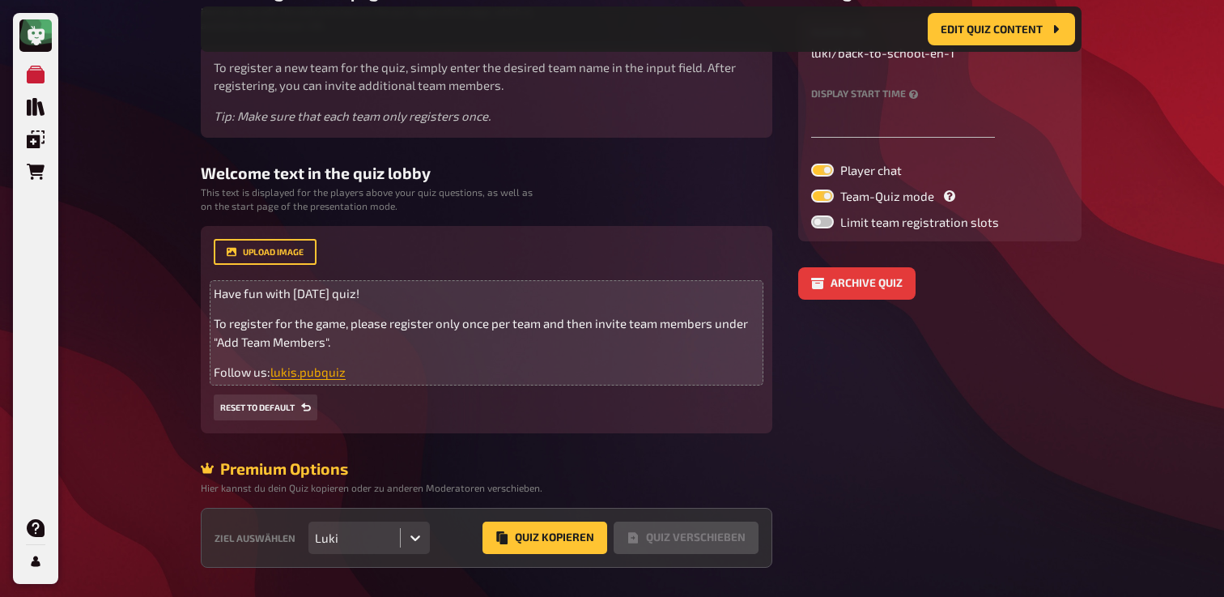
scroll to position [241, 0]
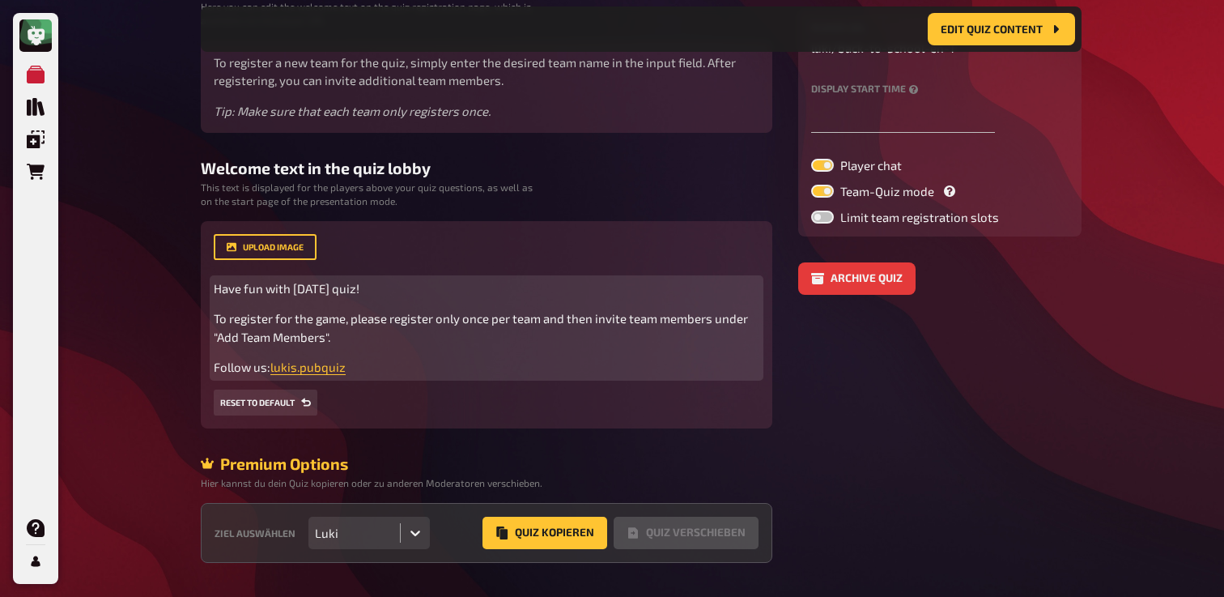
click at [367, 365] on p "Follow us: lukis.pubquiz ﻿" at bounding box center [487, 367] width 546 height 19
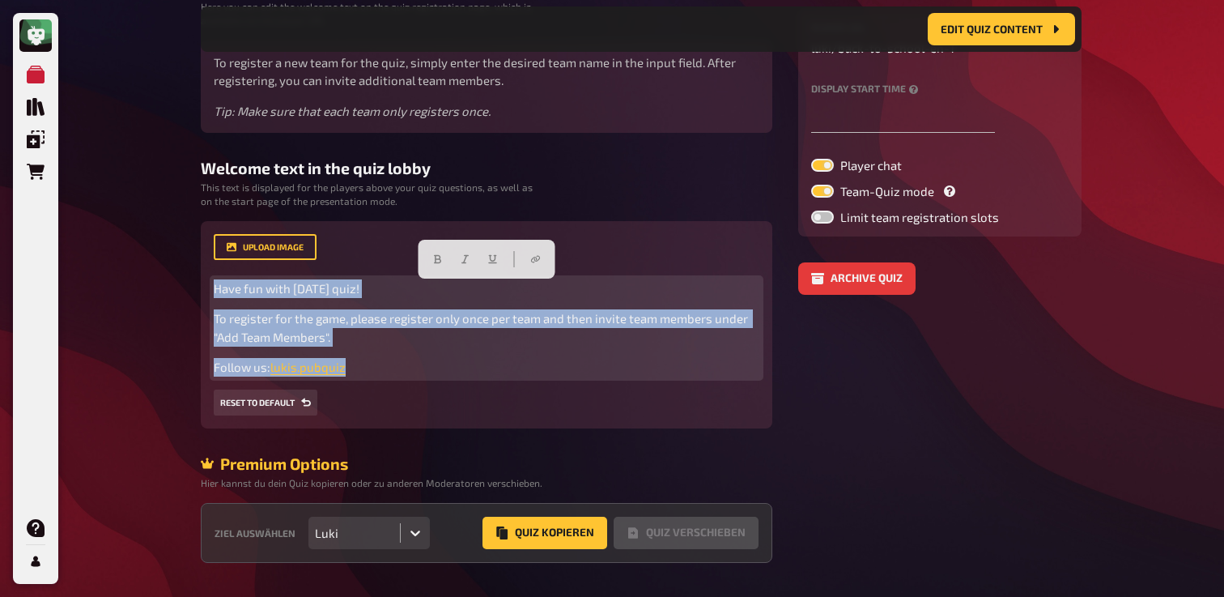
drag, startPoint x: 367, startPoint y: 365, endPoint x: 202, endPoint y: 285, distance: 182.9
click at [202, 285] on div "upload image Have fun with today's quiz! To register for the game, please regis…" at bounding box center [487, 324] width 572 height 207
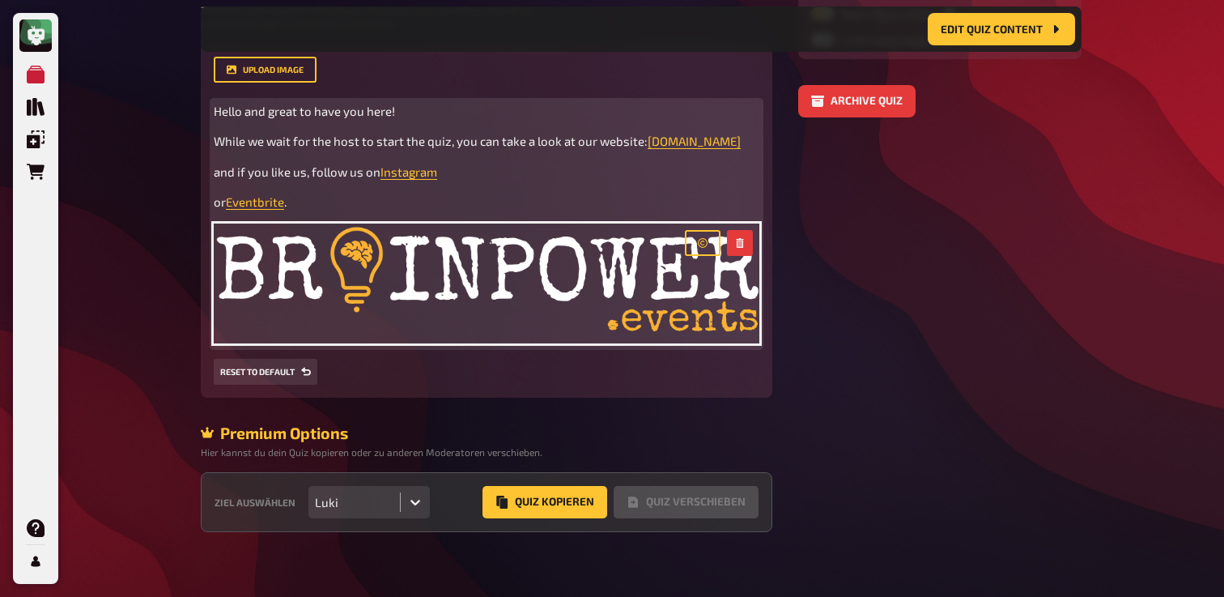
scroll to position [453, 0]
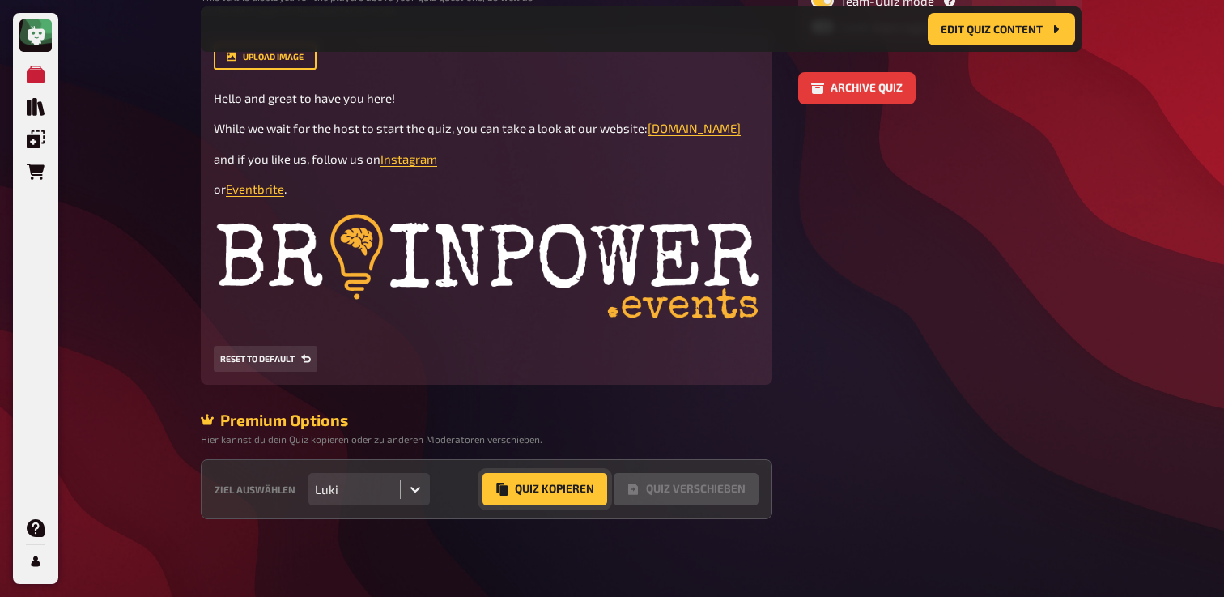
click at [527, 489] on button "Quiz Kopieren" at bounding box center [545, 489] width 125 height 32
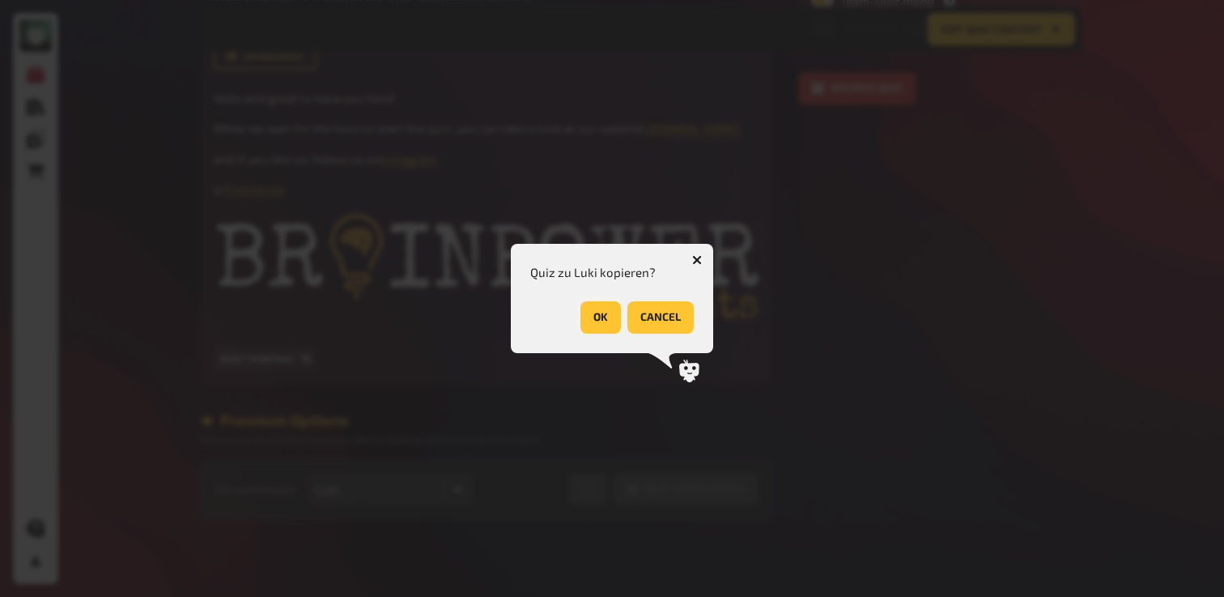
click at [602, 326] on button "OK" at bounding box center [601, 317] width 40 height 32
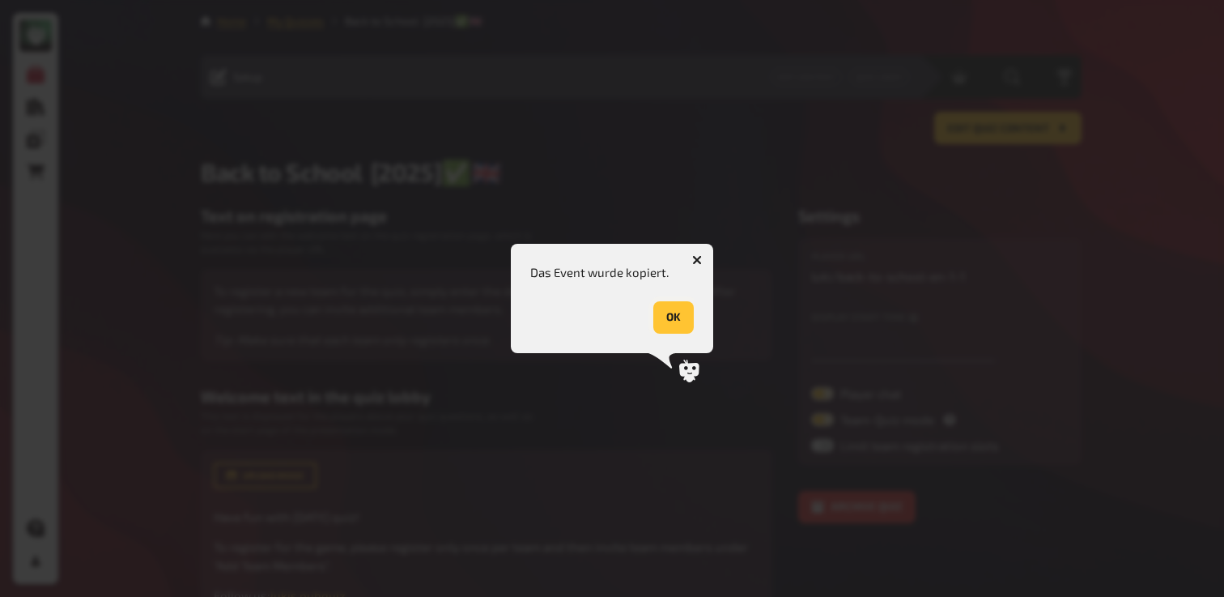
click at [670, 318] on button "OK" at bounding box center [673, 317] width 40 height 32
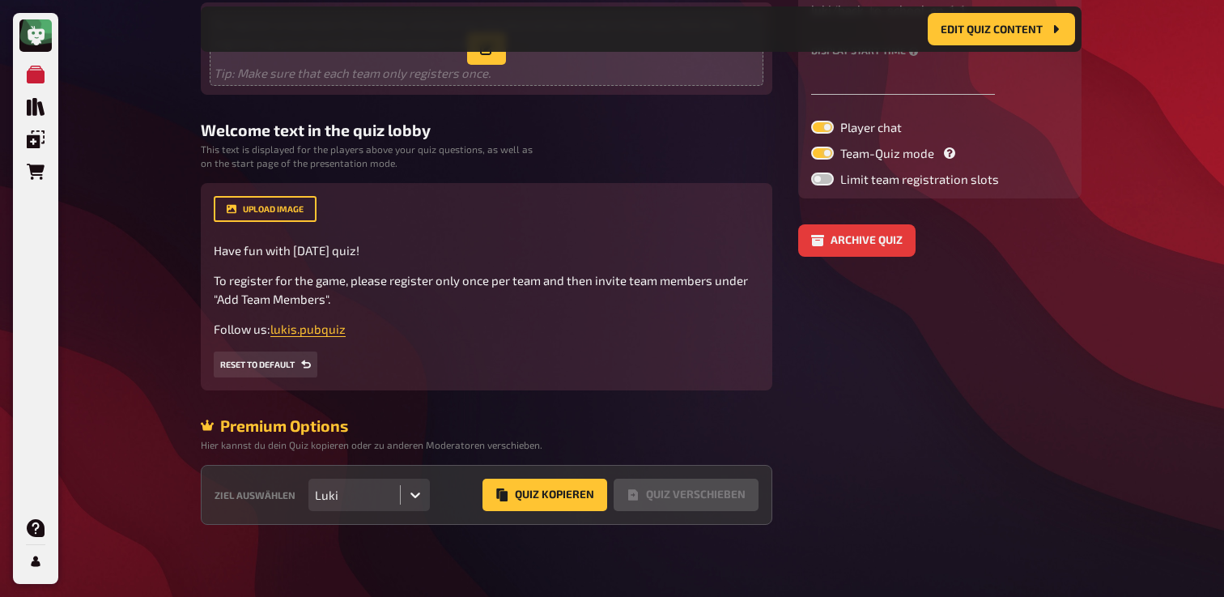
scroll to position [287, 0]
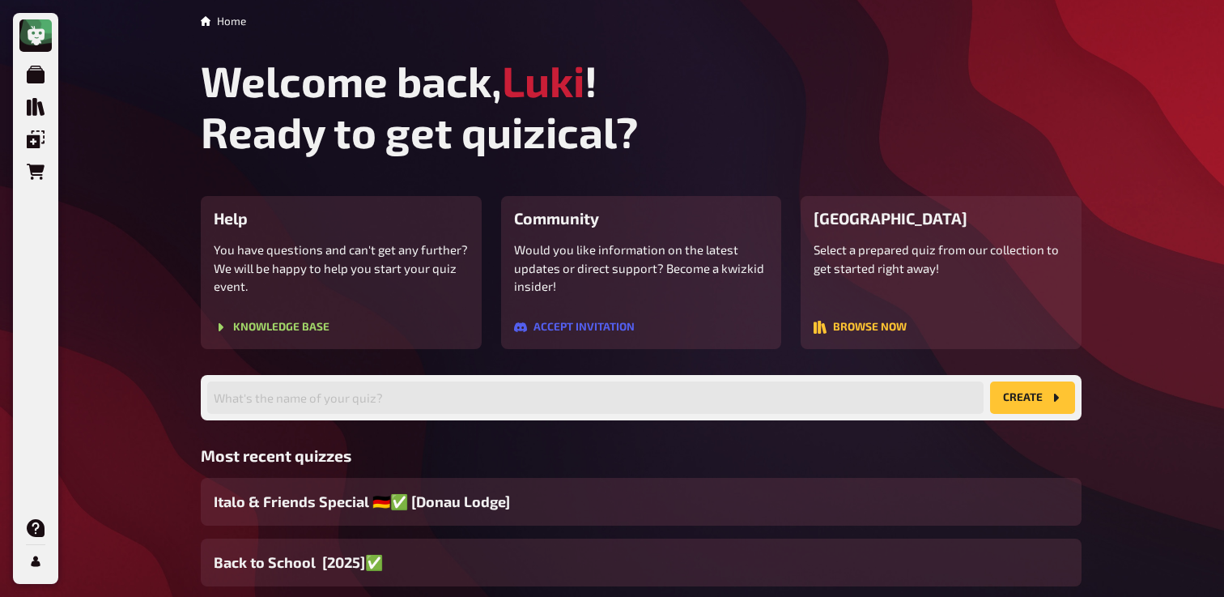
scroll to position [150, 0]
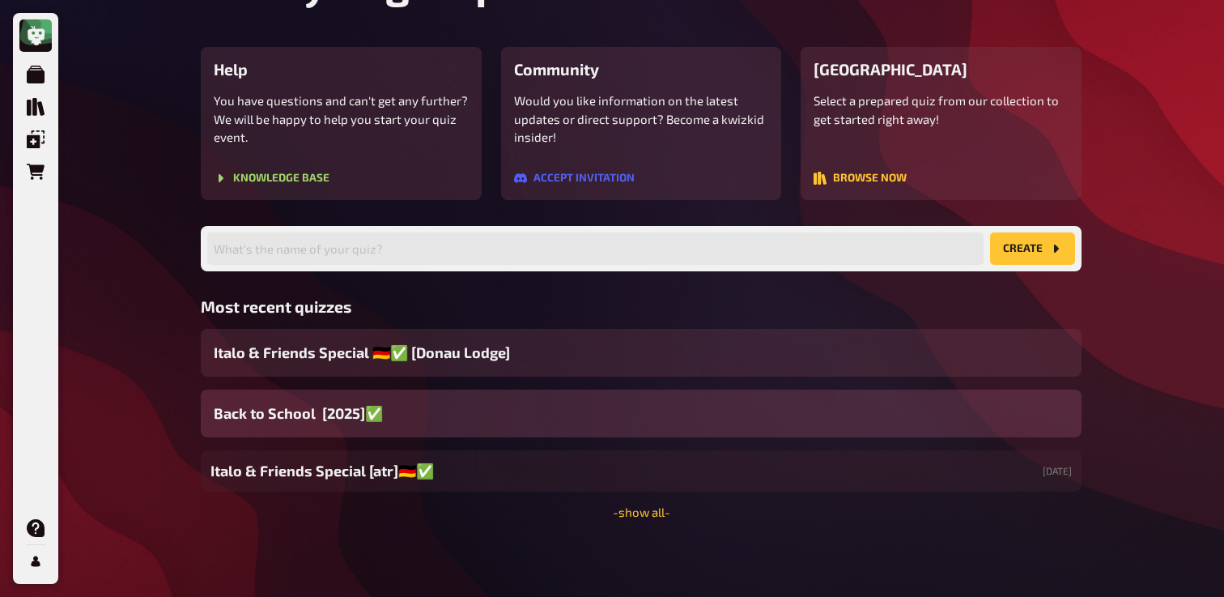
click at [402, 419] on div "Back to School [2025]✅​" at bounding box center [641, 413] width 881 height 48
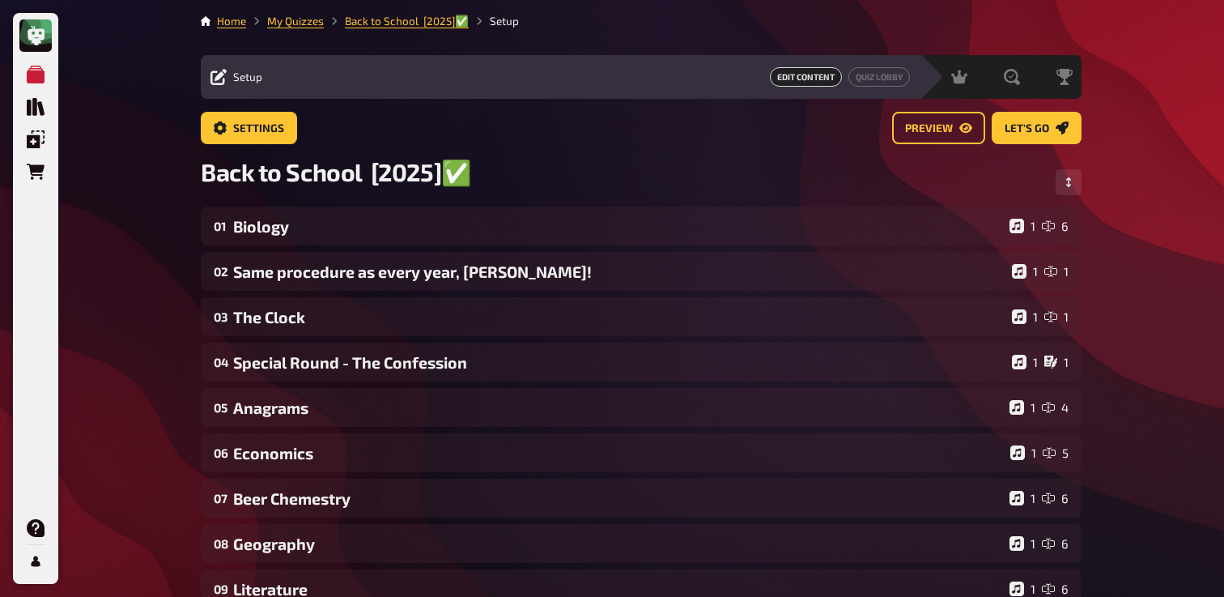
click at [248, 111] on main "Home My Quizzes Back to School [2025]✅​ Setup Setup Edit Content Quiz Lobby Hos…" at bounding box center [641, 520] width 881 height 1015
click at [248, 130] on span "Settings" at bounding box center [258, 128] width 51 height 11
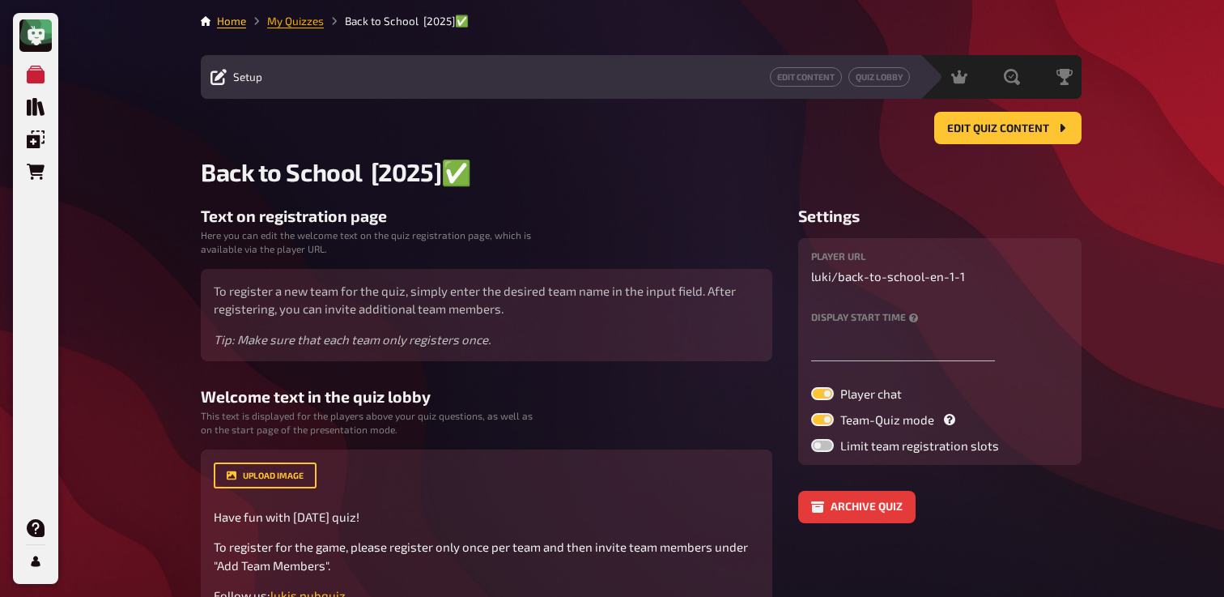
click at [305, 25] on link "My Quizzes" at bounding box center [295, 21] width 57 height 13
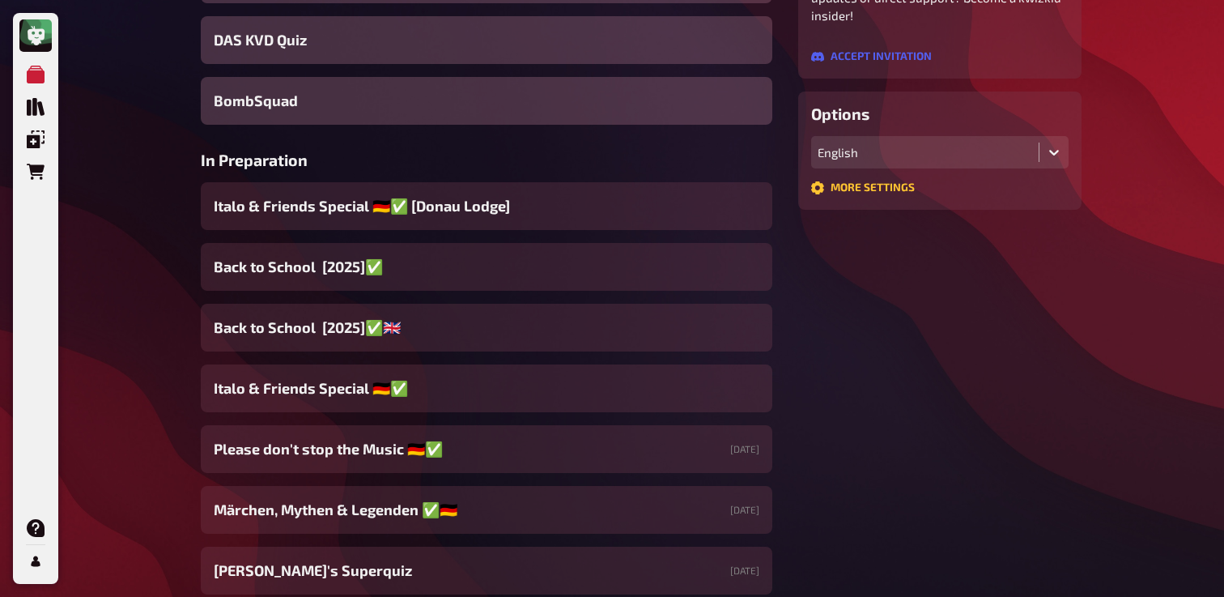
scroll to position [377, 0]
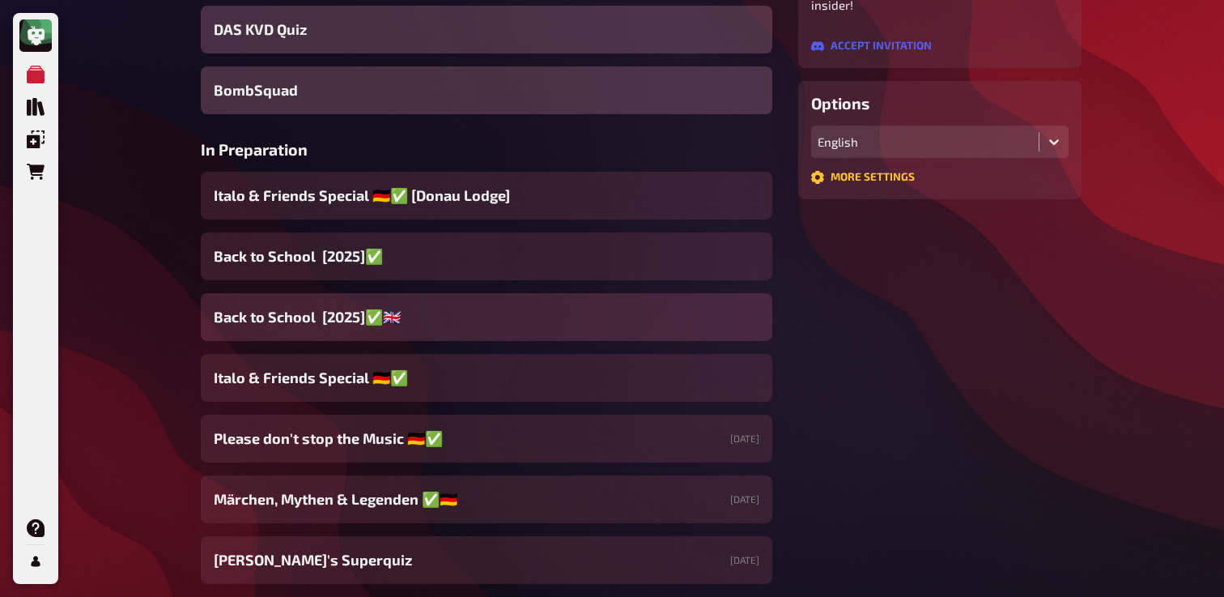
click at [435, 317] on div "Back to School [2025]✅​🇬🇧​" at bounding box center [487, 317] width 572 height 48
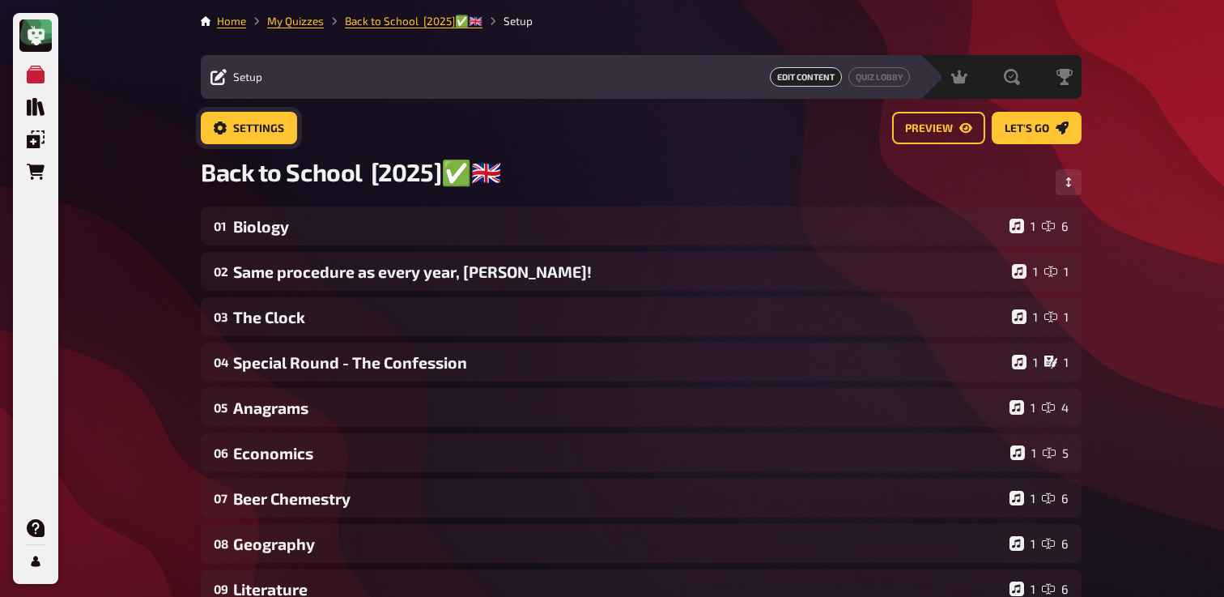
click at [262, 125] on span "Settings" at bounding box center [258, 128] width 51 height 11
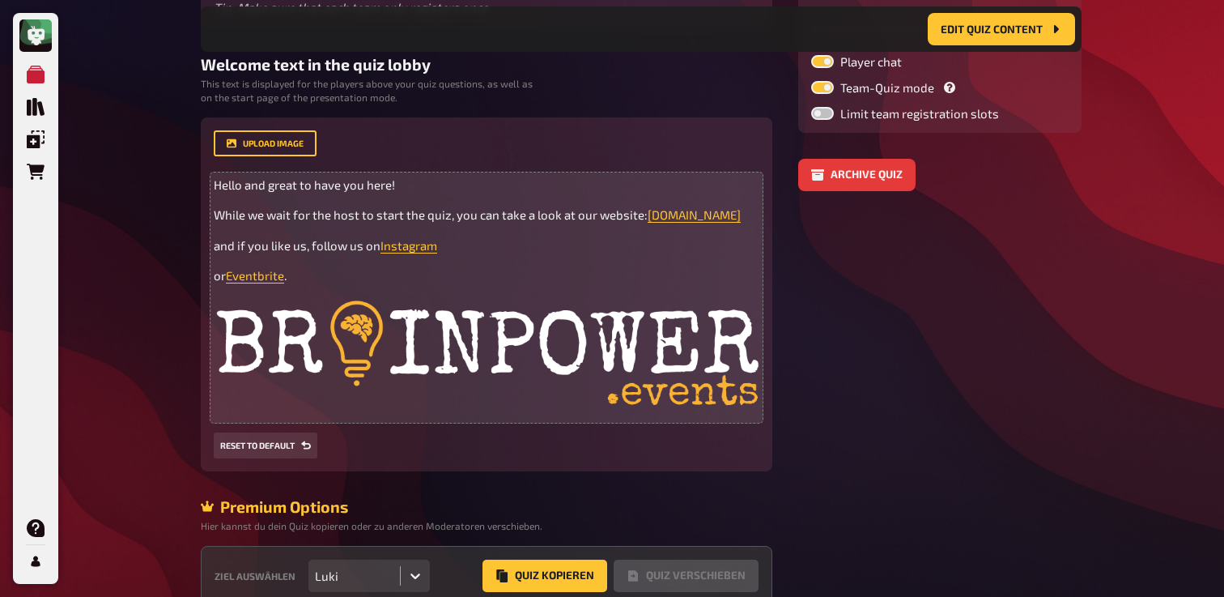
scroll to position [317, 0]
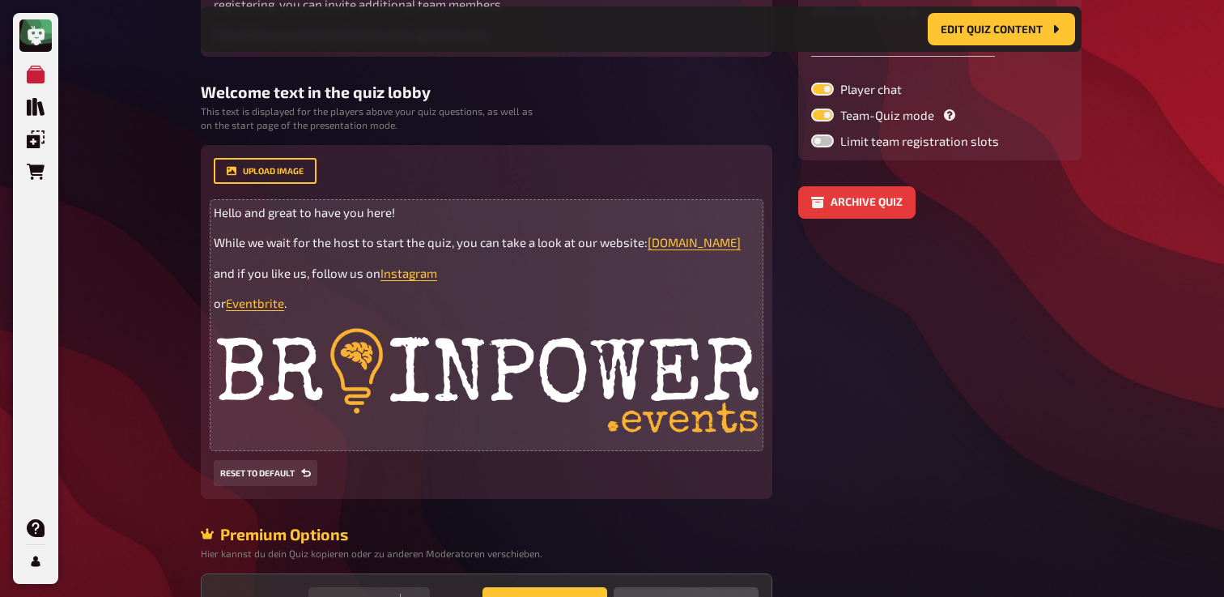
drag, startPoint x: 211, startPoint y: 212, endPoint x: 301, endPoint y: 315, distance: 137.1
click at [301, 315] on div "upload image Hello and great to have you here! While we wait for the host to st…" at bounding box center [487, 322] width 572 height 354
drag, startPoint x: 301, startPoint y: 315, endPoint x: 201, endPoint y: 213, distance: 143.1
click at [201, 213] on div "upload image Hello and great to have you here! While we wait for the host to st…" at bounding box center [487, 322] width 572 height 354
copy div "Hello and great to have you here! While we wait for the host to start the quiz,…"
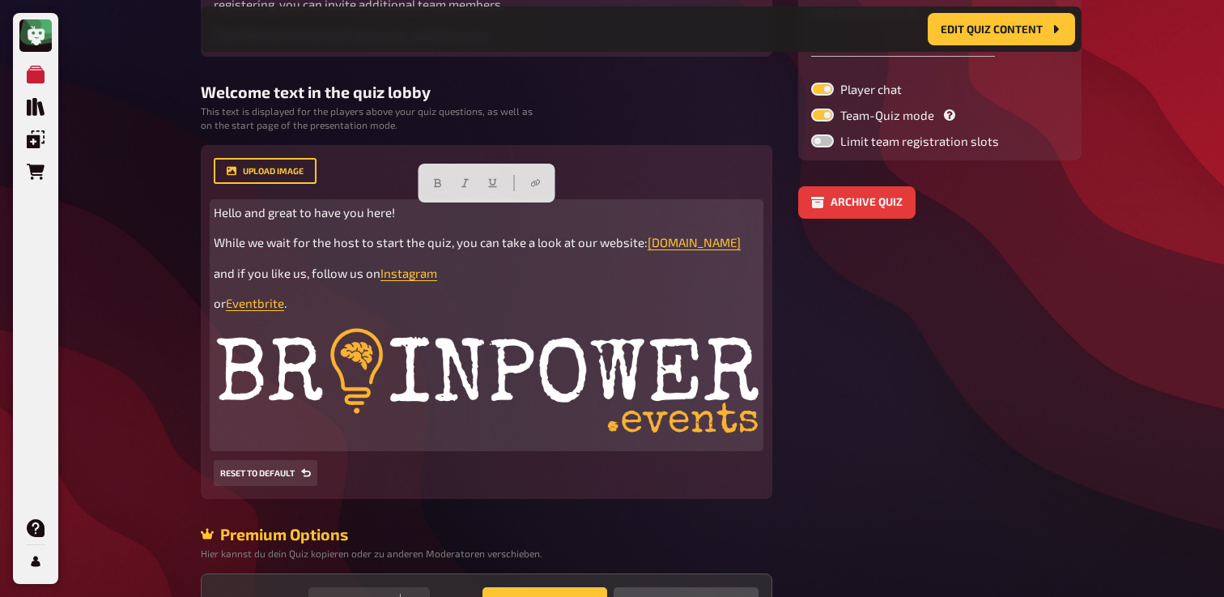
click at [457, 405] on img at bounding box center [487, 385] width 546 height 120
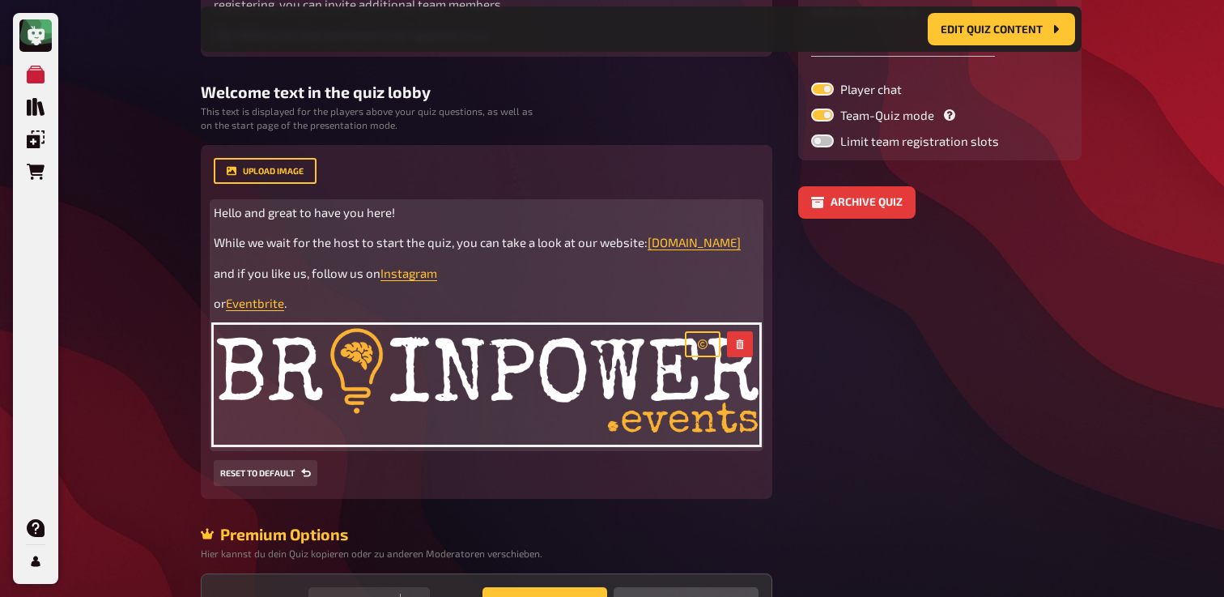
click at [348, 262] on div "Hello and great to have you here! While we wait for the host to start the quiz,…" at bounding box center [487, 325] width 546 height 244
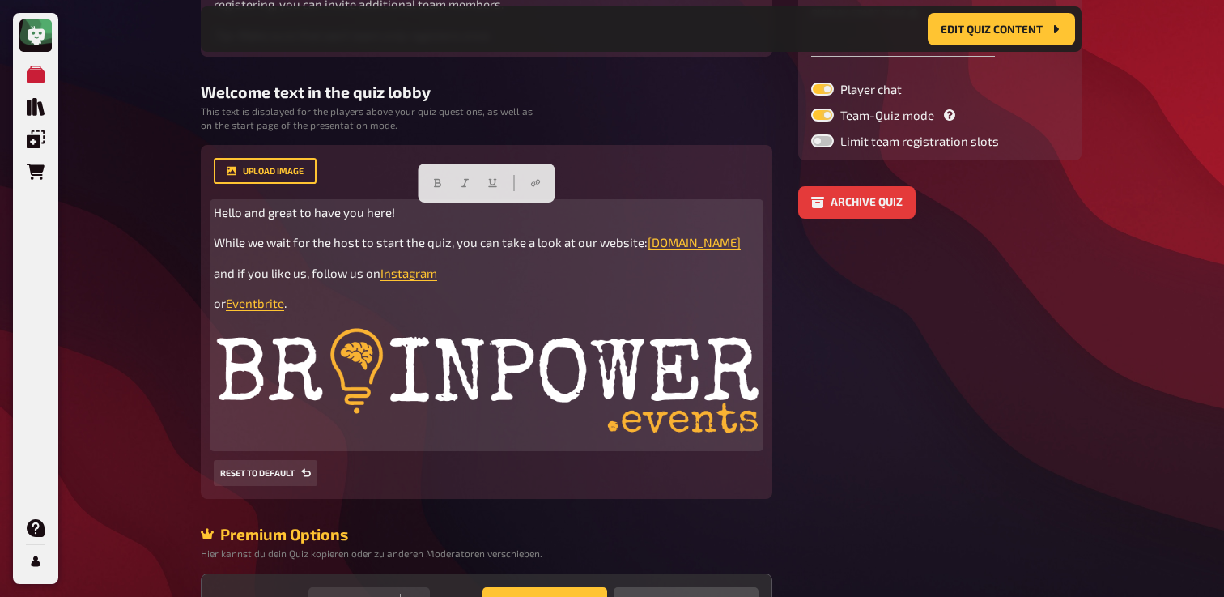
drag, startPoint x: 309, startPoint y: 306, endPoint x: 158, endPoint y: 185, distance: 194.1
click at [158, 185] on div "My Quizzes Quiz Library Overlays Orders Help Profile Home My Quizzes Back to Sc…" at bounding box center [612, 197] width 1224 height 1028
copy div "Hello and great to have you here! While we wait for the host to start the quiz,…"
click at [388, 424] on img at bounding box center [487, 385] width 546 height 120
